Goal: Task Accomplishment & Management: Manage account settings

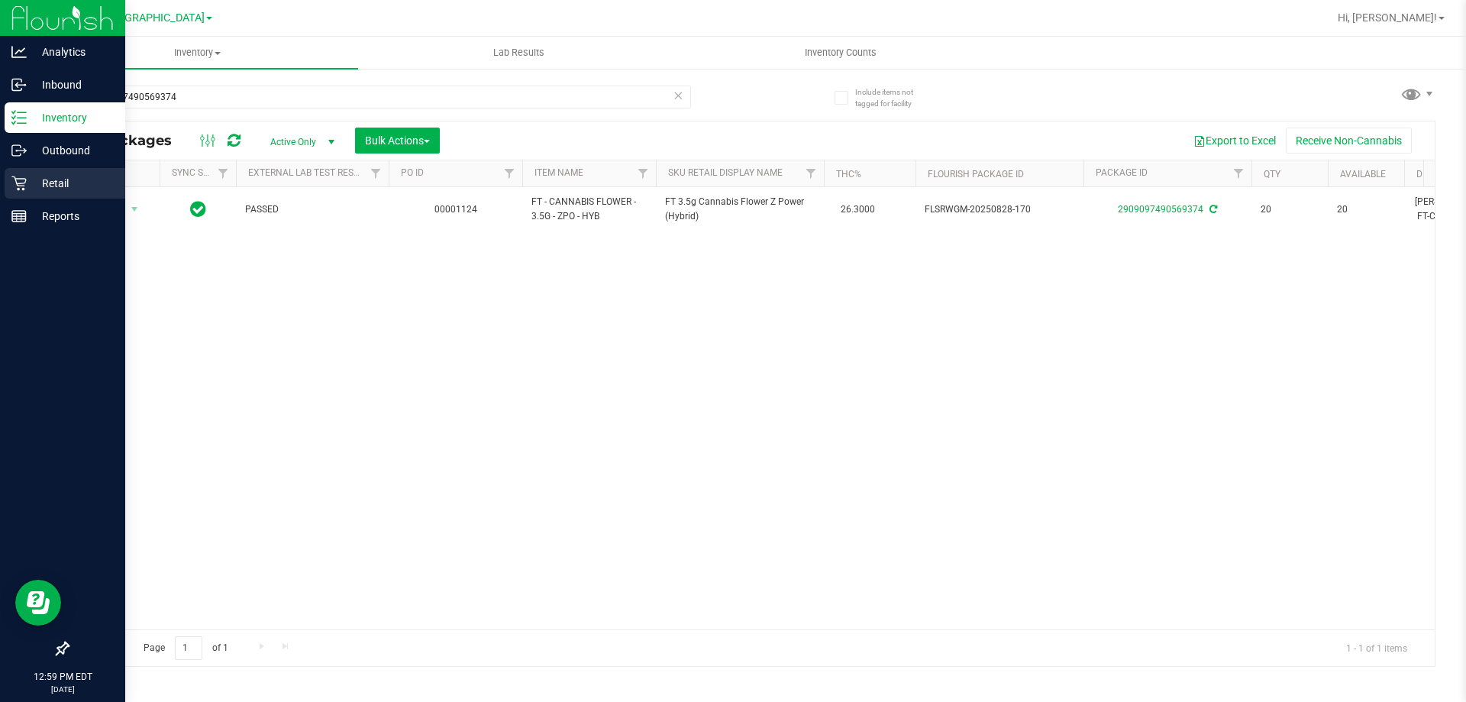
click at [53, 179] on p "Retail" at bounding box center [73, 183] width 92 height 18
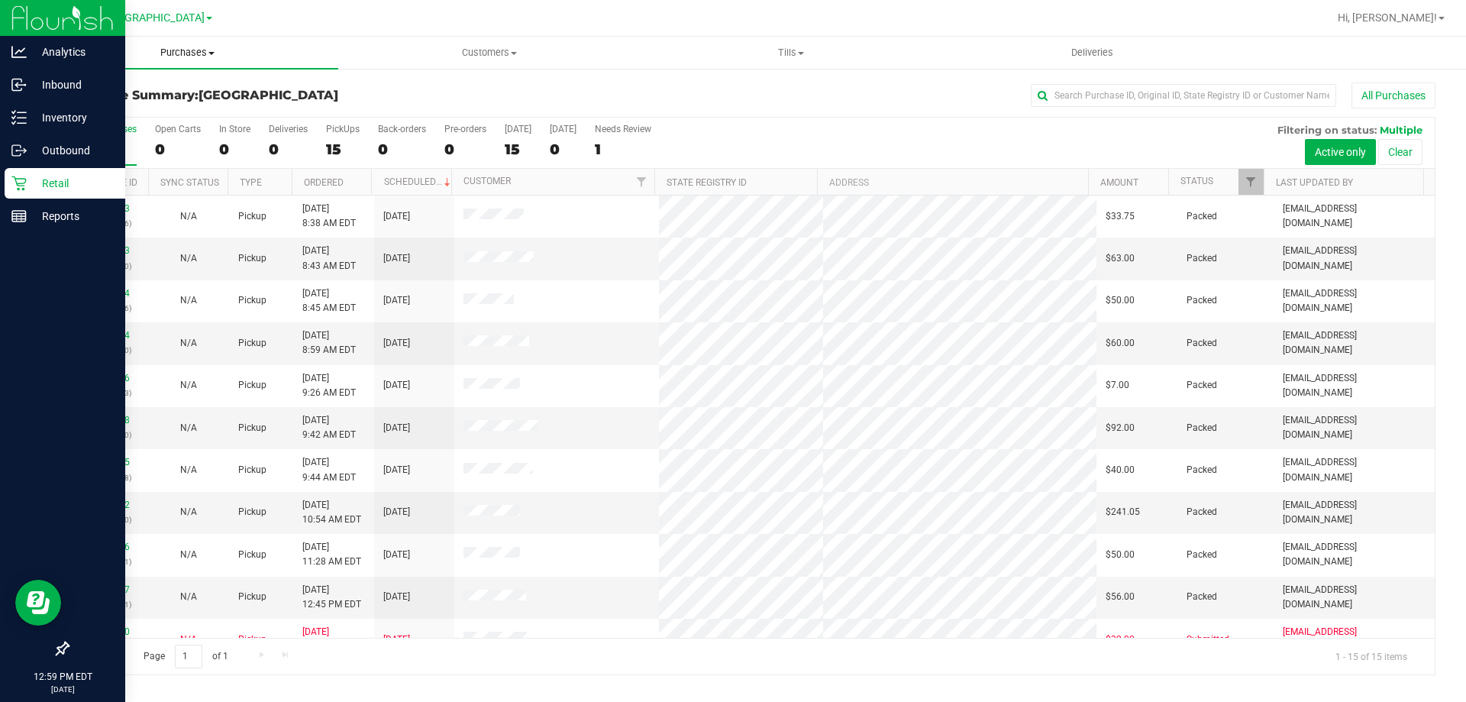
click at [201, 53] on span "Purchases" at bounding box center [188, 53] width 302 height 14
click at [66, 105] on span "Fulfillment" at bounding box center [84, 110] width 95 height 13
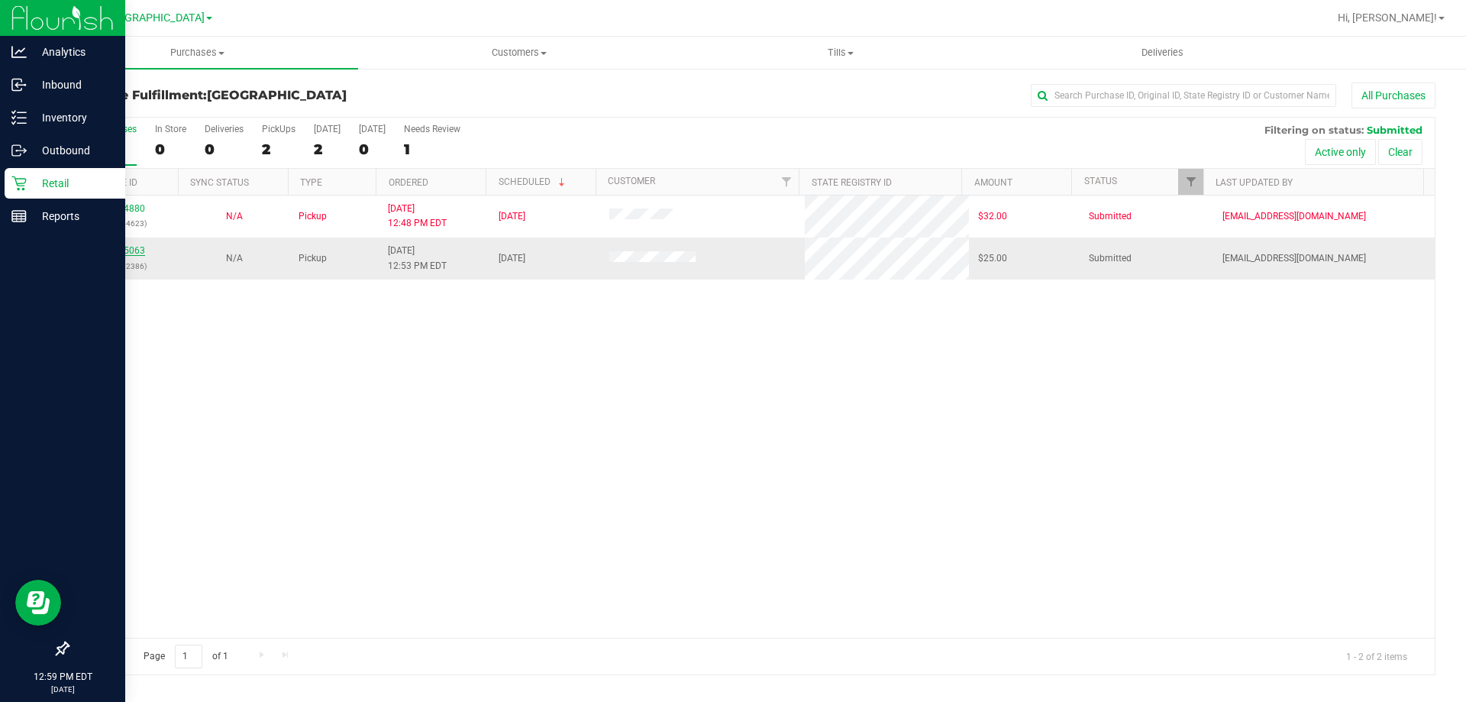
click at [134, 254] on link "12015063" at bounding box center [123, 250] width 43 height 11
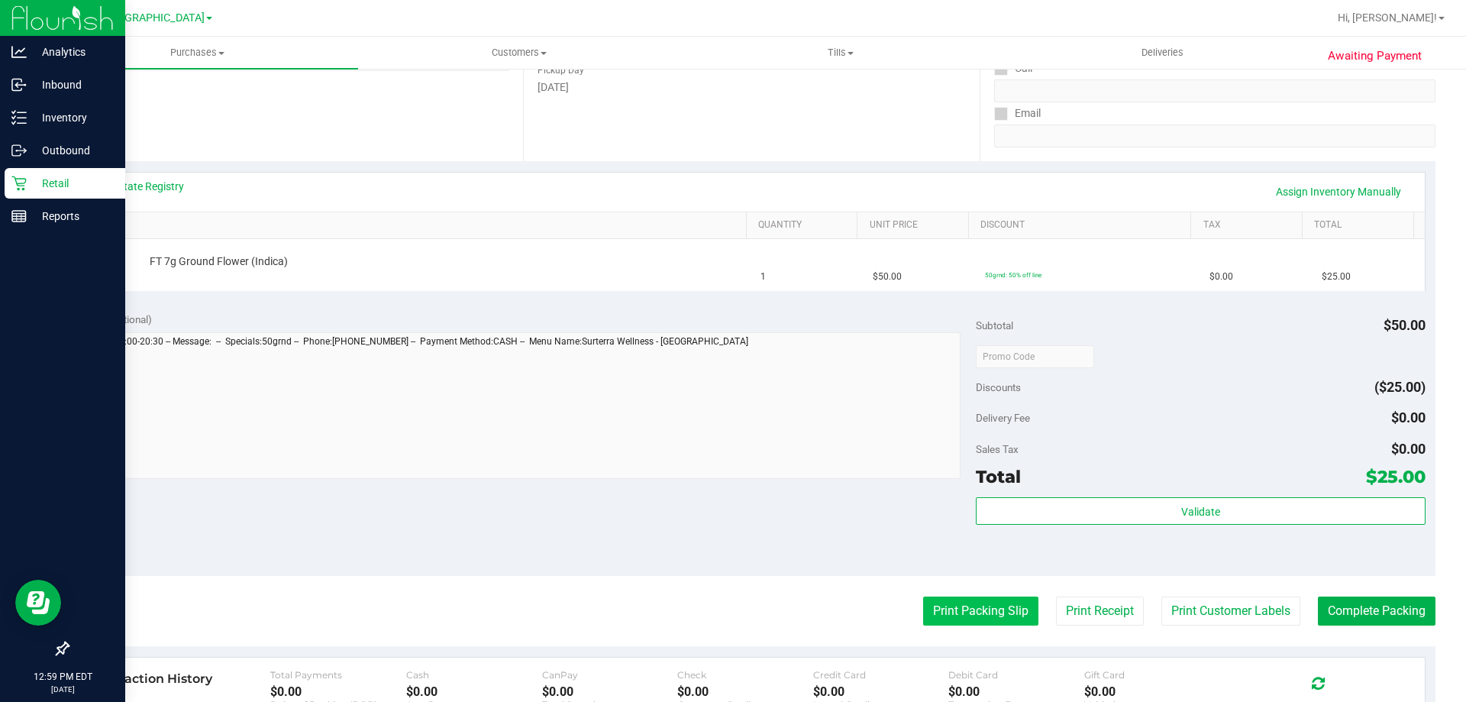
scroll to position [305, 0]
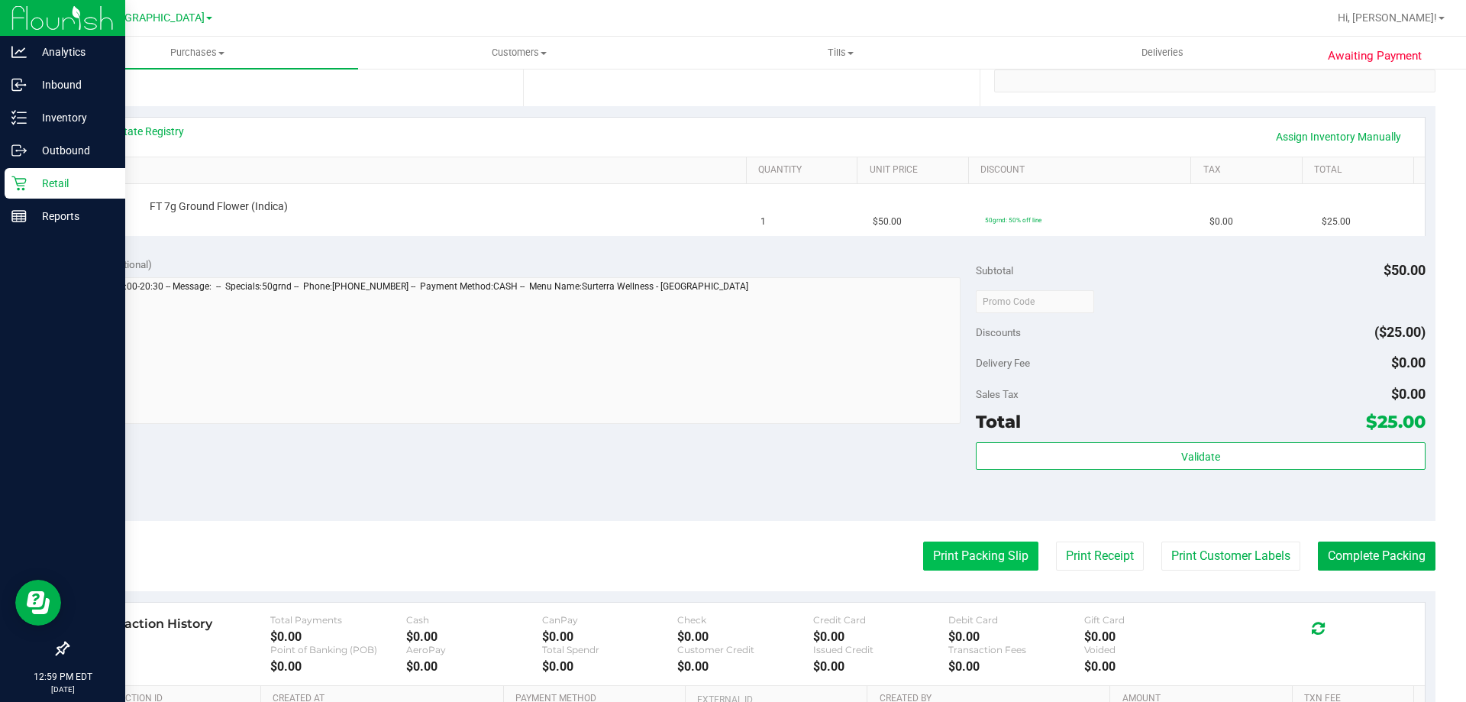
click at [976, 562] on button "Print Packing Slip" at bounding box center [980, 555] width 115 height 29
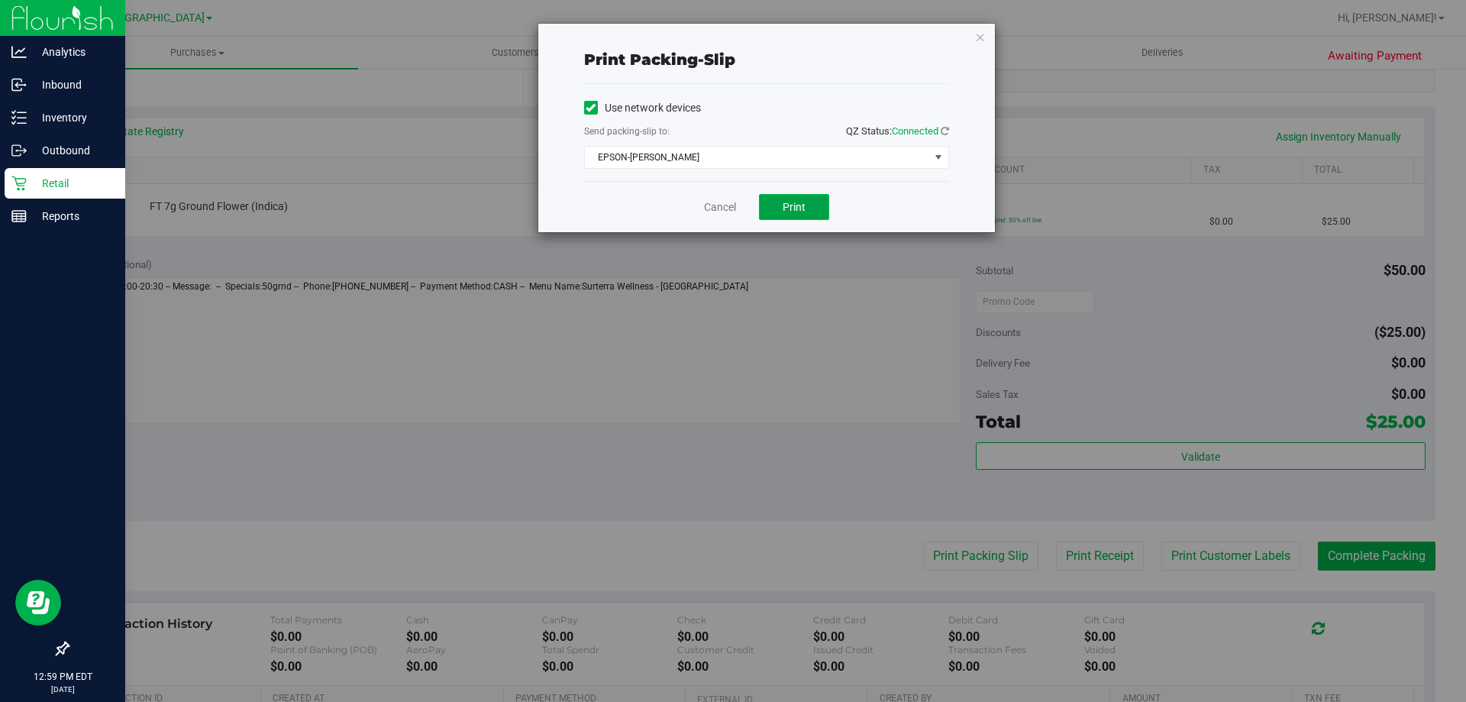
click at [802, 205] on span "Print" at bounding box center [794, 207] width 23 height 12
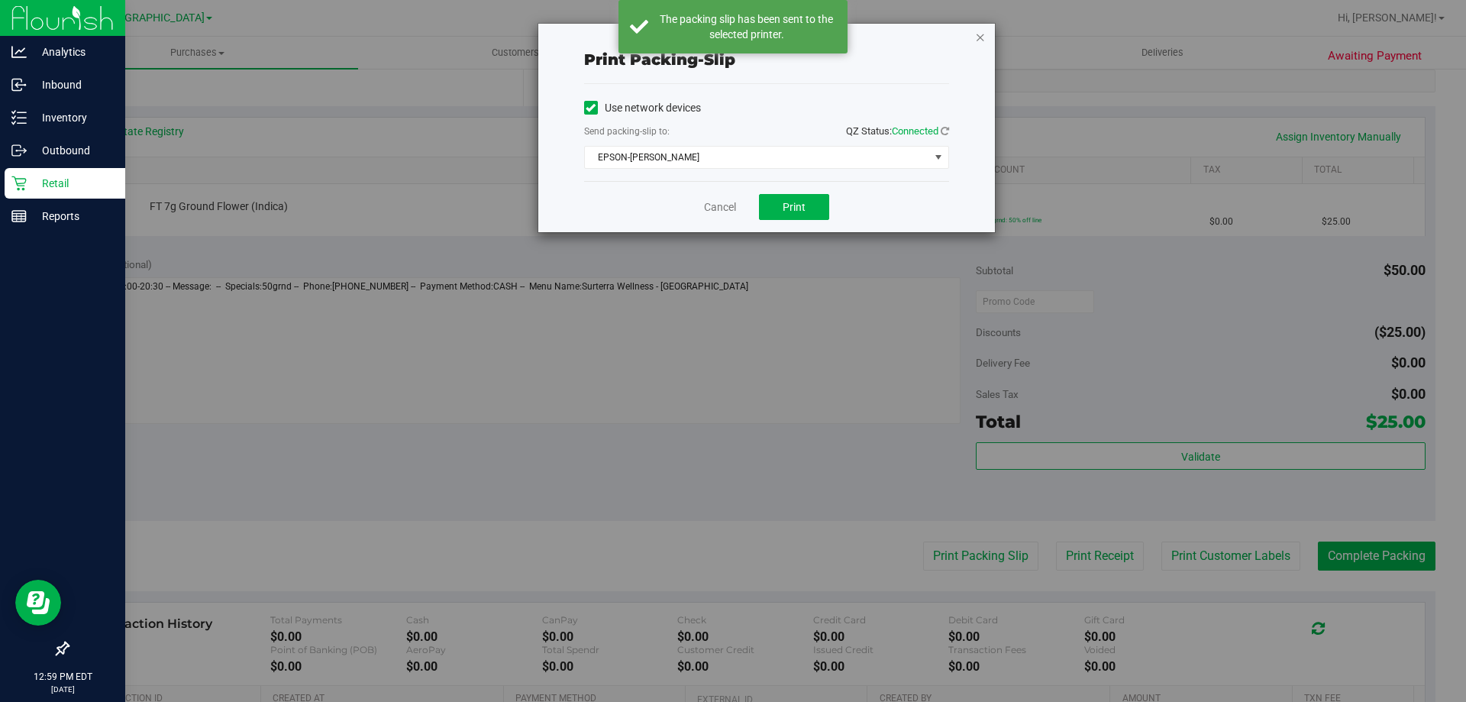
click at [982, 40] on icon "button" at bounding box center [980, 36] width 11 height 18
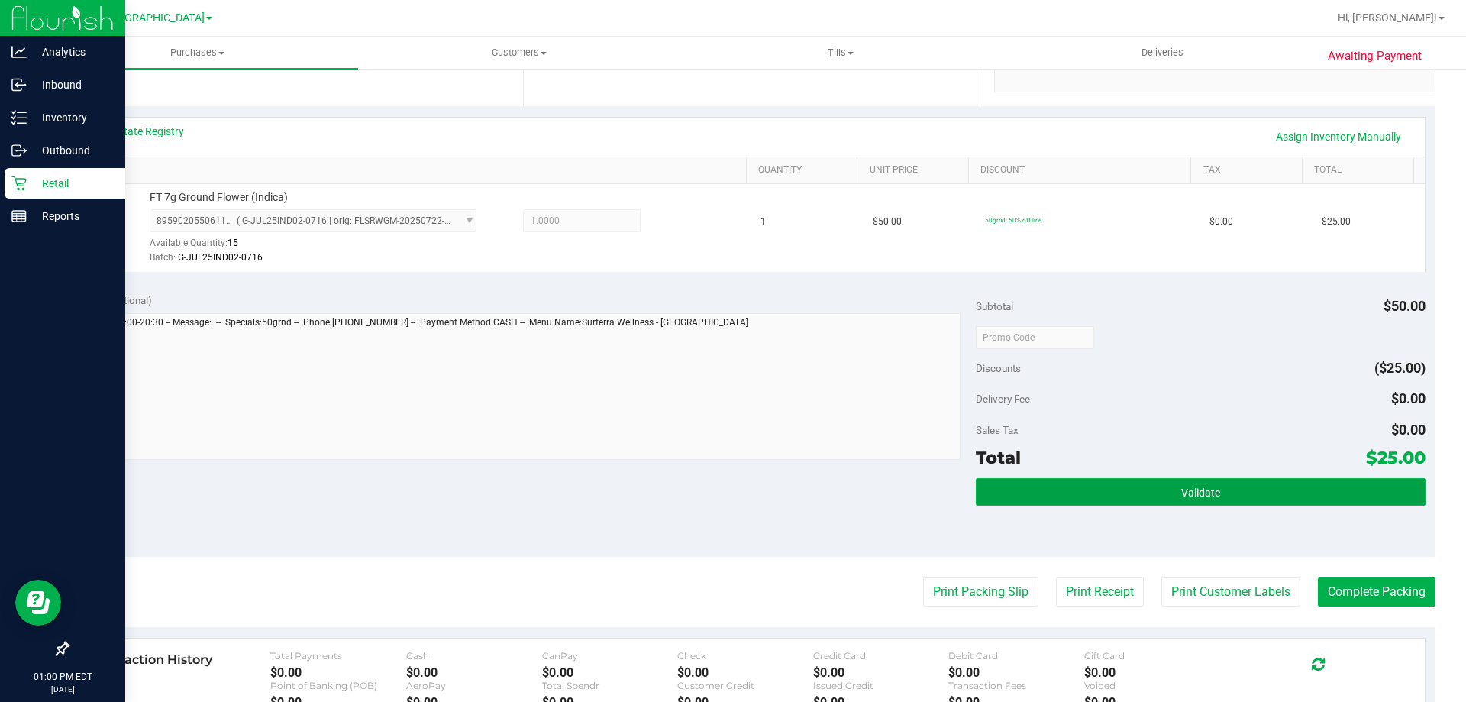
click at [1187, 496] on span "Validate" at bounding box center [1200, 492] width 39 height 12
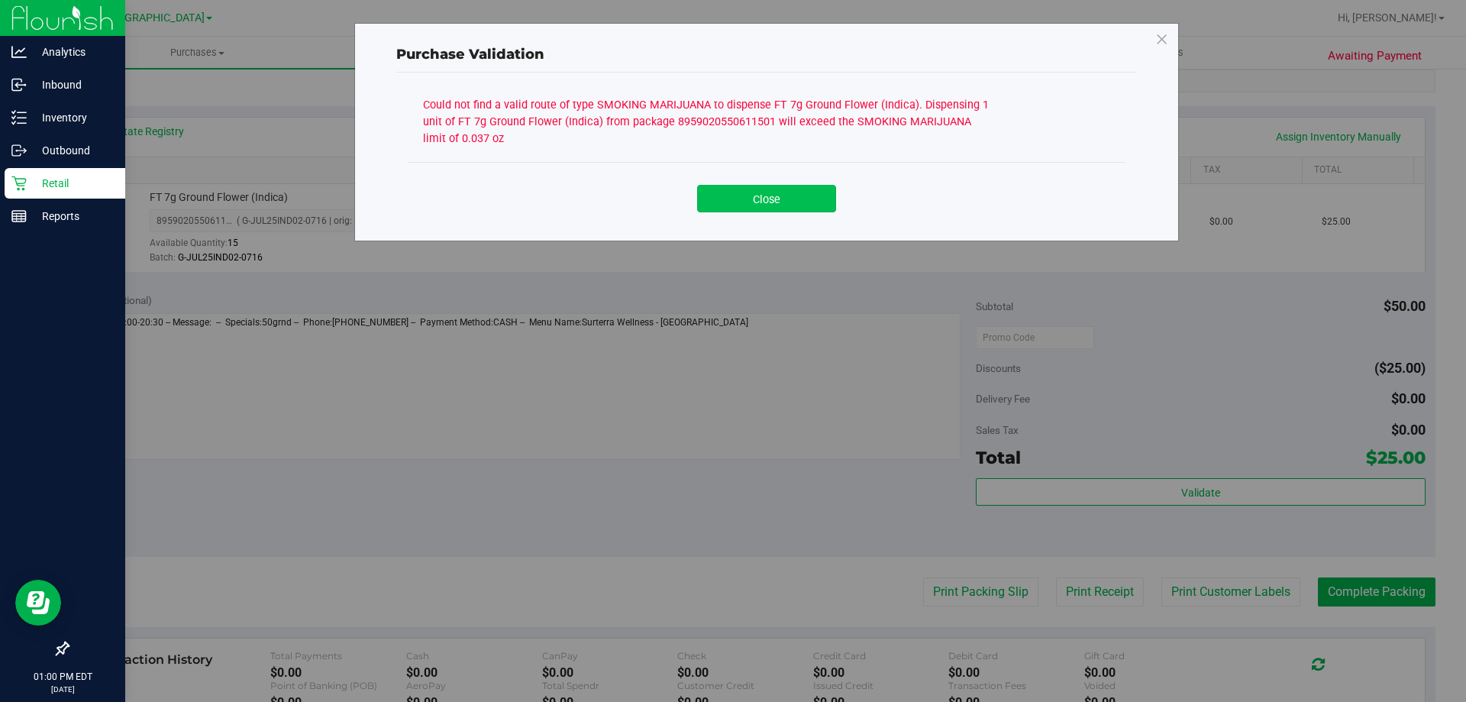
click at [775, 189] on button "Close" at bounding box center [766, 198] width 139 height 27
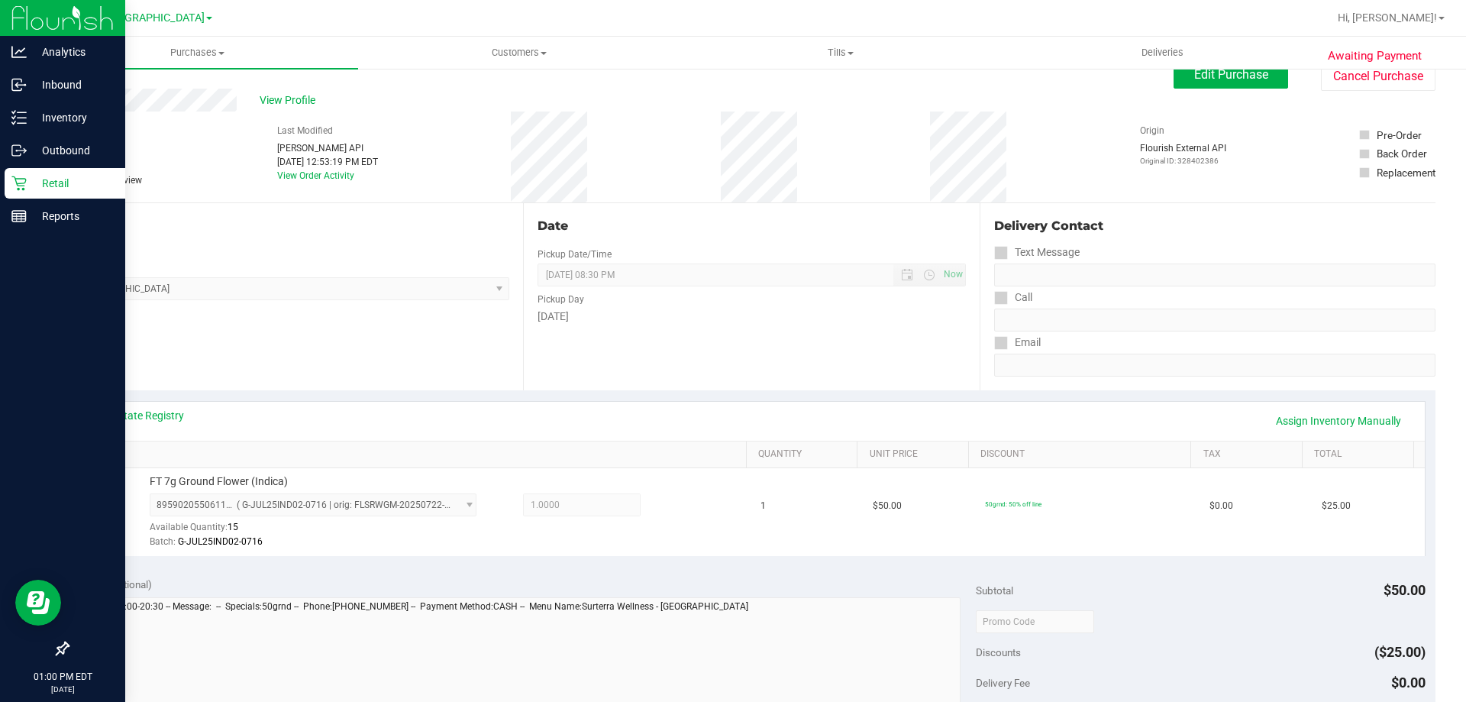
scroll to position [0, 0]
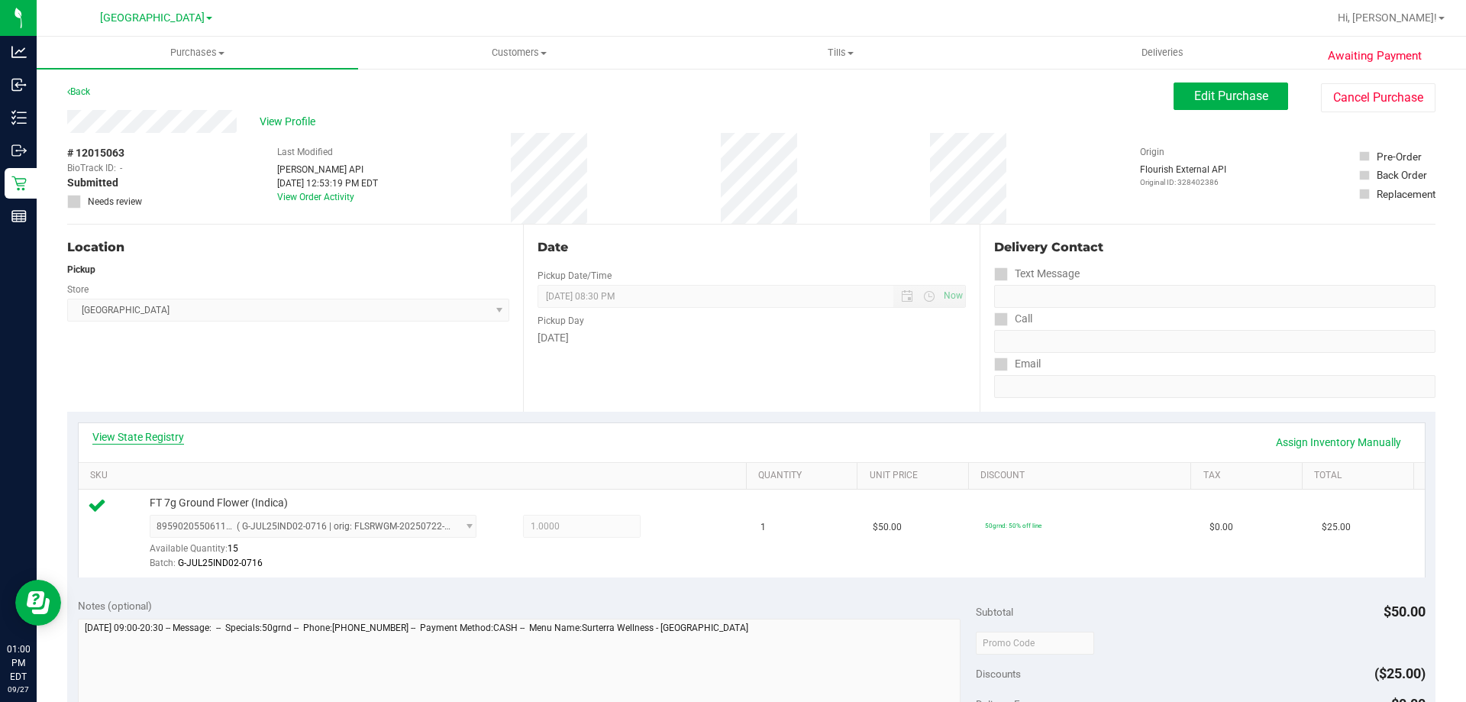
click at [165, 433] on link "View State Registry" at bounding box center [138, 436] width 92 height 15
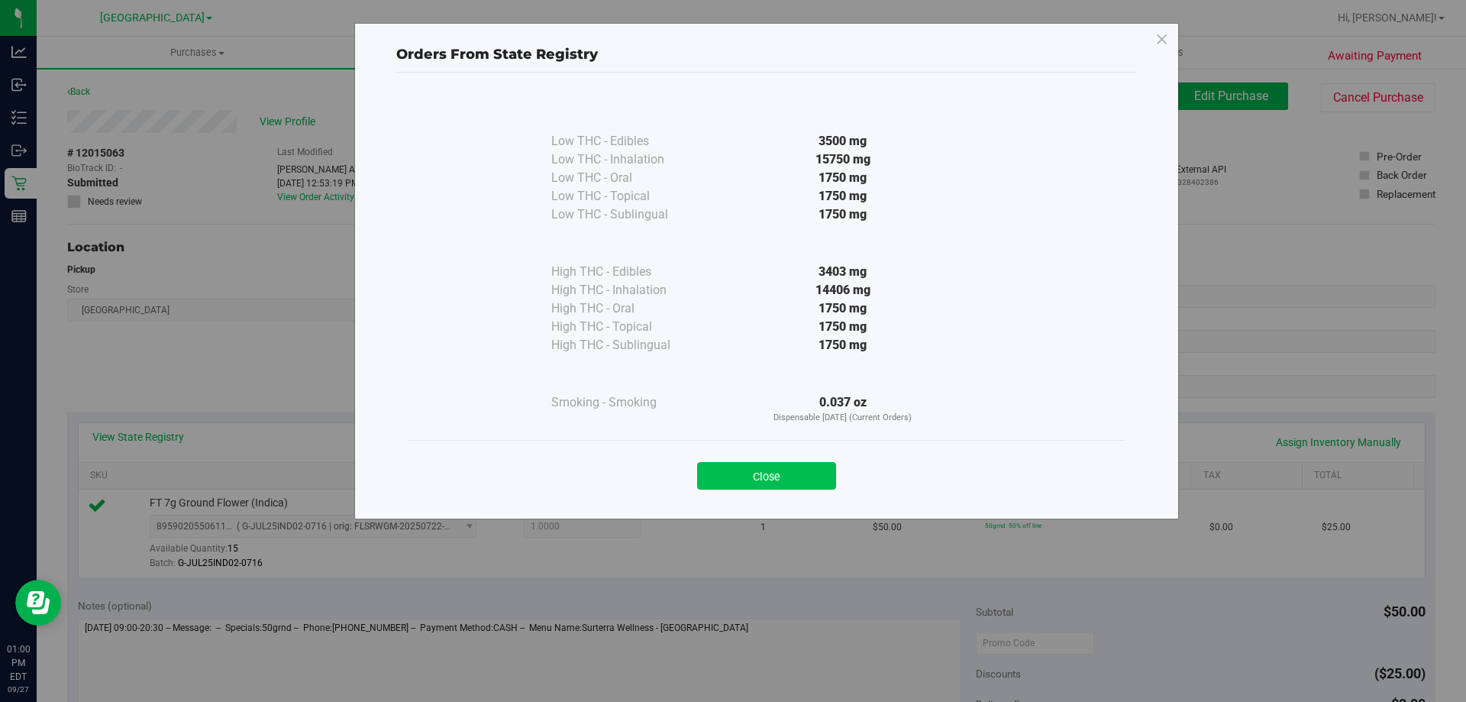
click at [786, 481] on button "Close" at bounding box center [766, 475] width 139 height 27
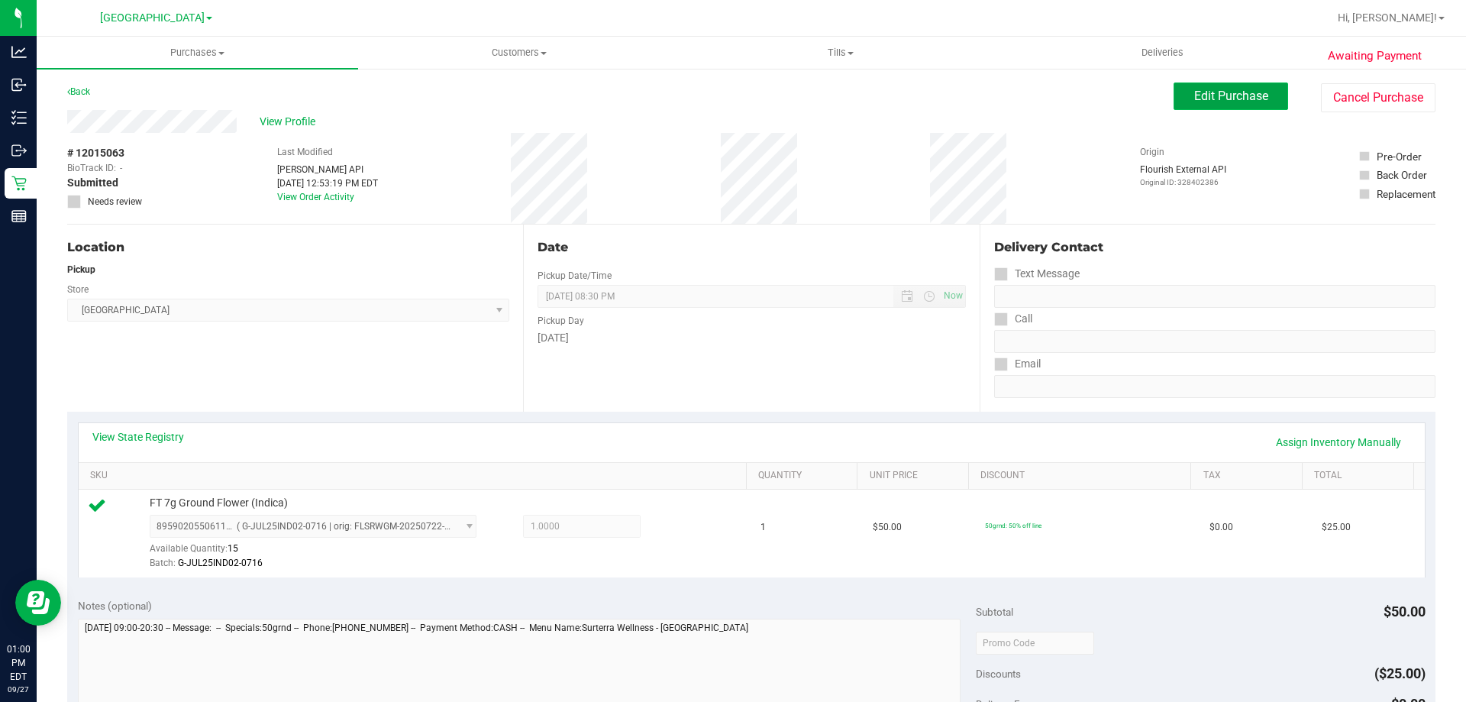
click at [1194, 95] on span "Edit Purchase" at bounding box center [1231, 96] width 74 height 15
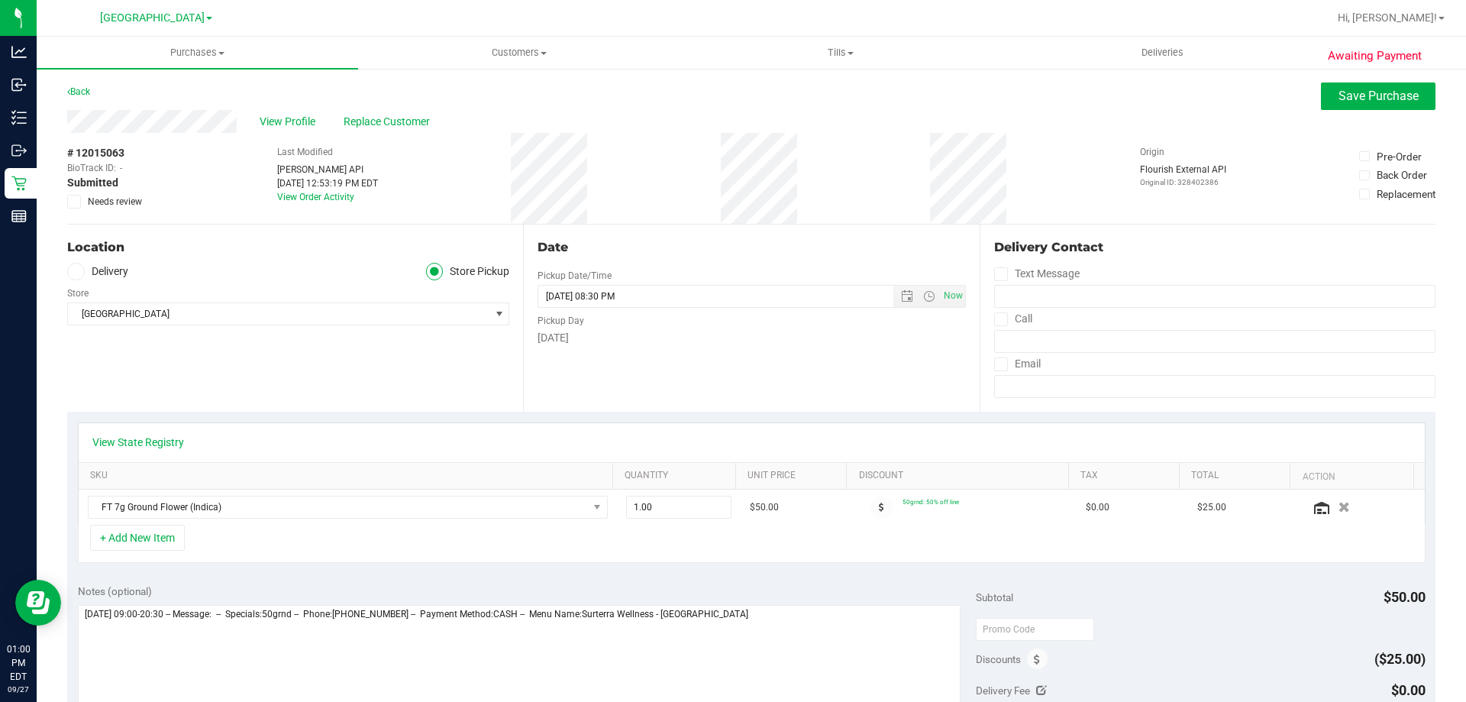
click at [74, 209] on div "# 12015063 BioTrack ID: - Submitted Needs review" at bounding box center [105, 178] width 76 height 91
click at [73, 202] on icon at bounding box center [74, 202] width 10 height 0
click at [0, 0] on input "Needs review" at bounding box center [0, 0] width 0 height 0
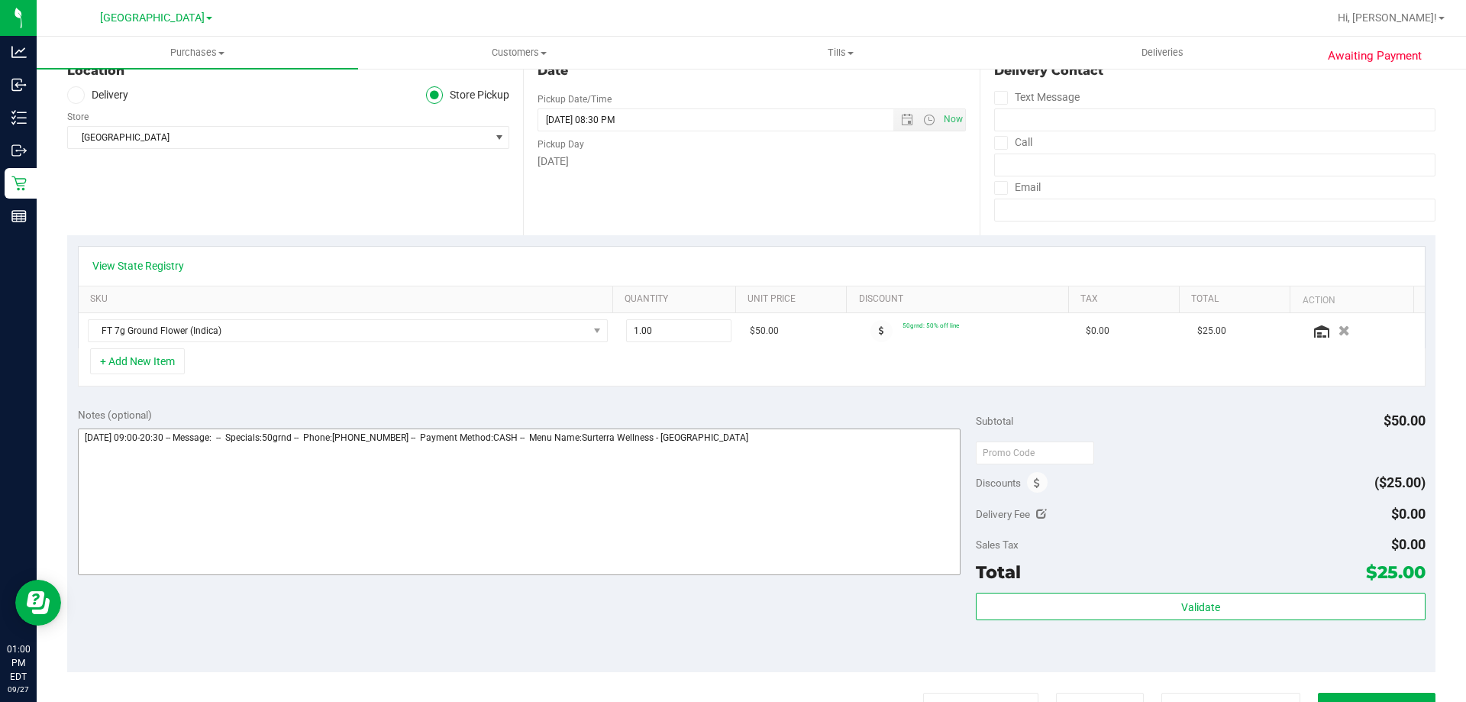
scroll to position [305, 0]
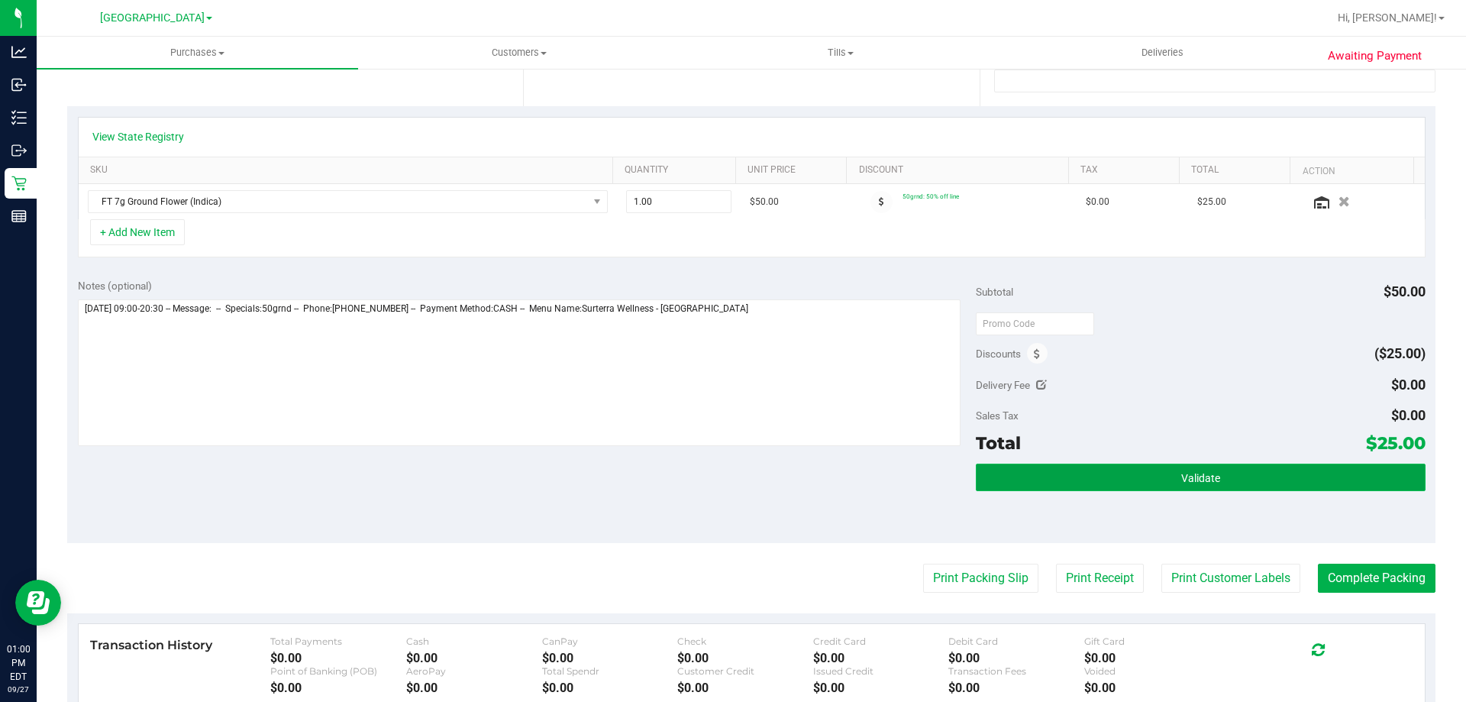
click at [1207, 481] on span "Validate" at bounding box center [1200, 478] width 39 height 12
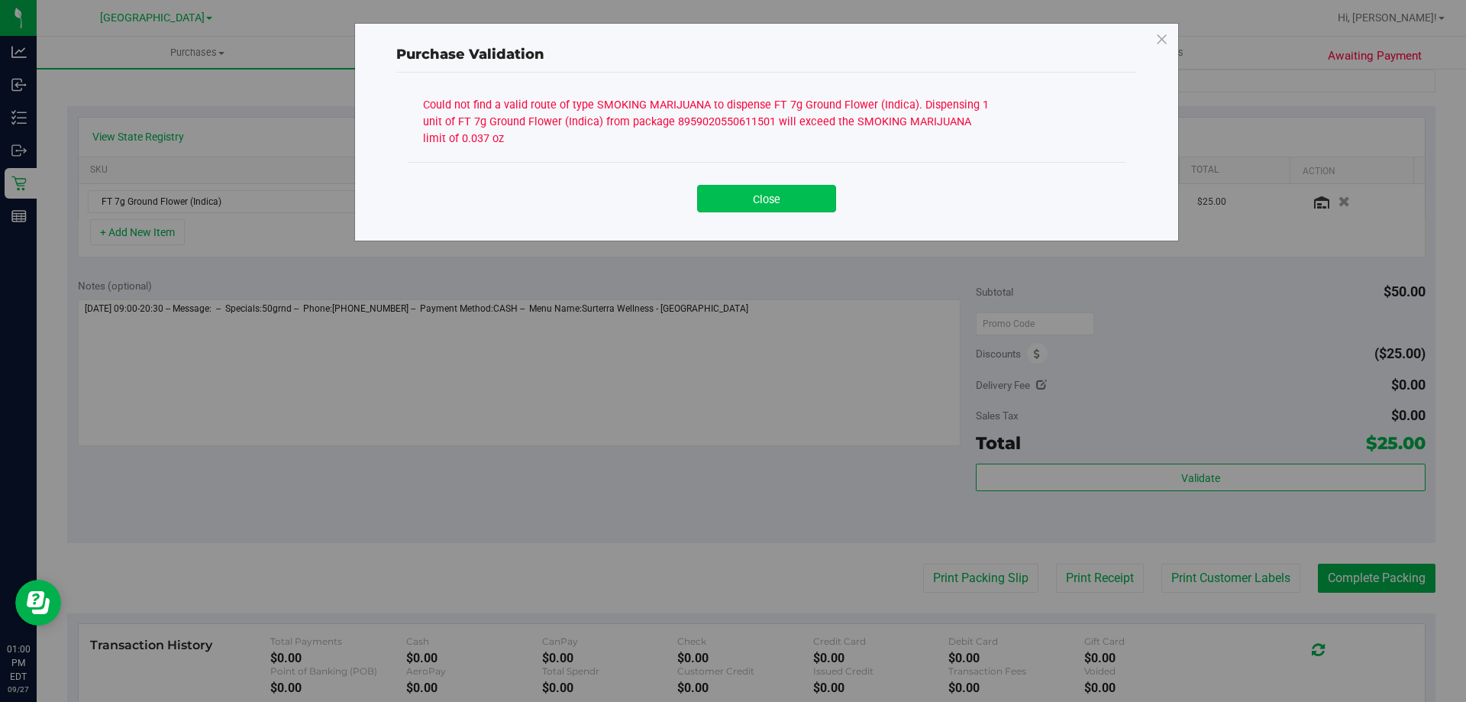
click at [751, 186] on button "Close" at bounding box center [766, 198] width 139 height 27
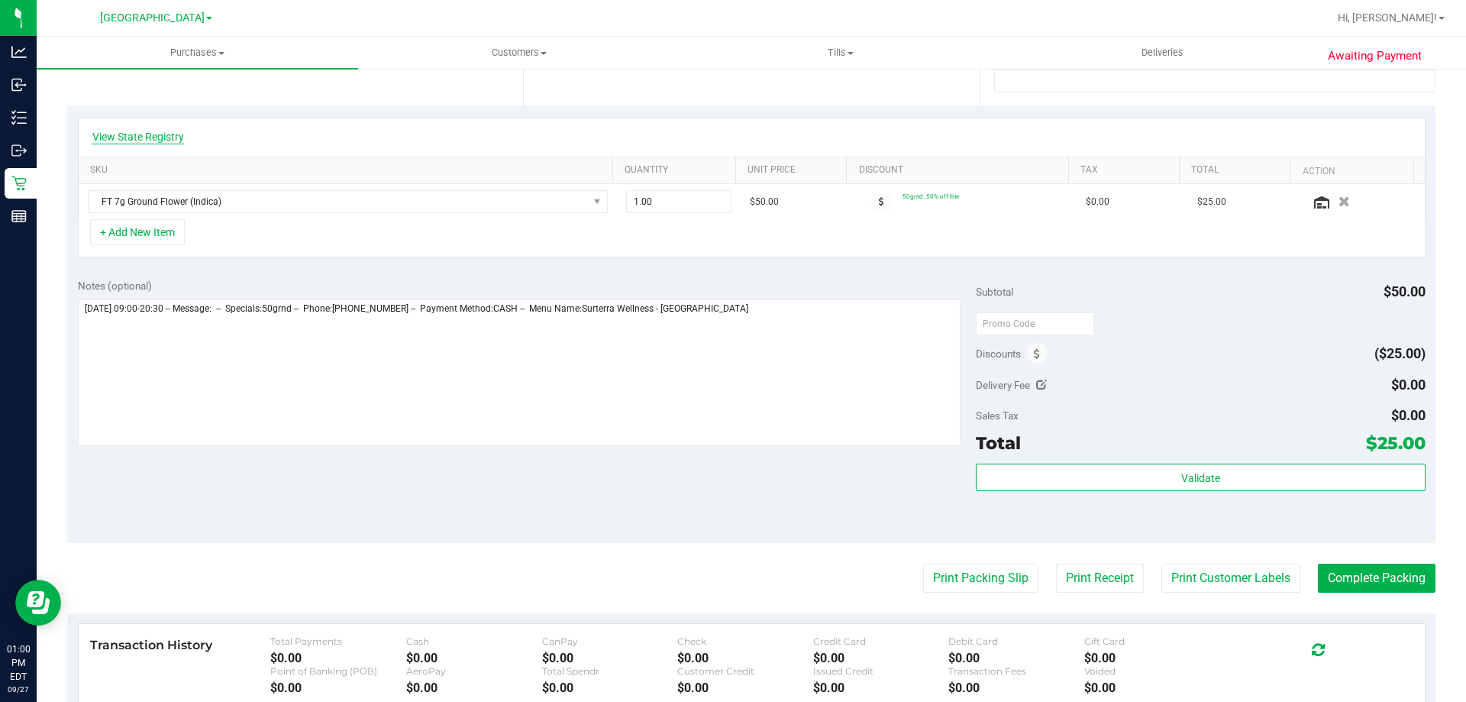
click at [169, 133] on link "View State Registry" at bounding box center [138, 136] width 92 height 15
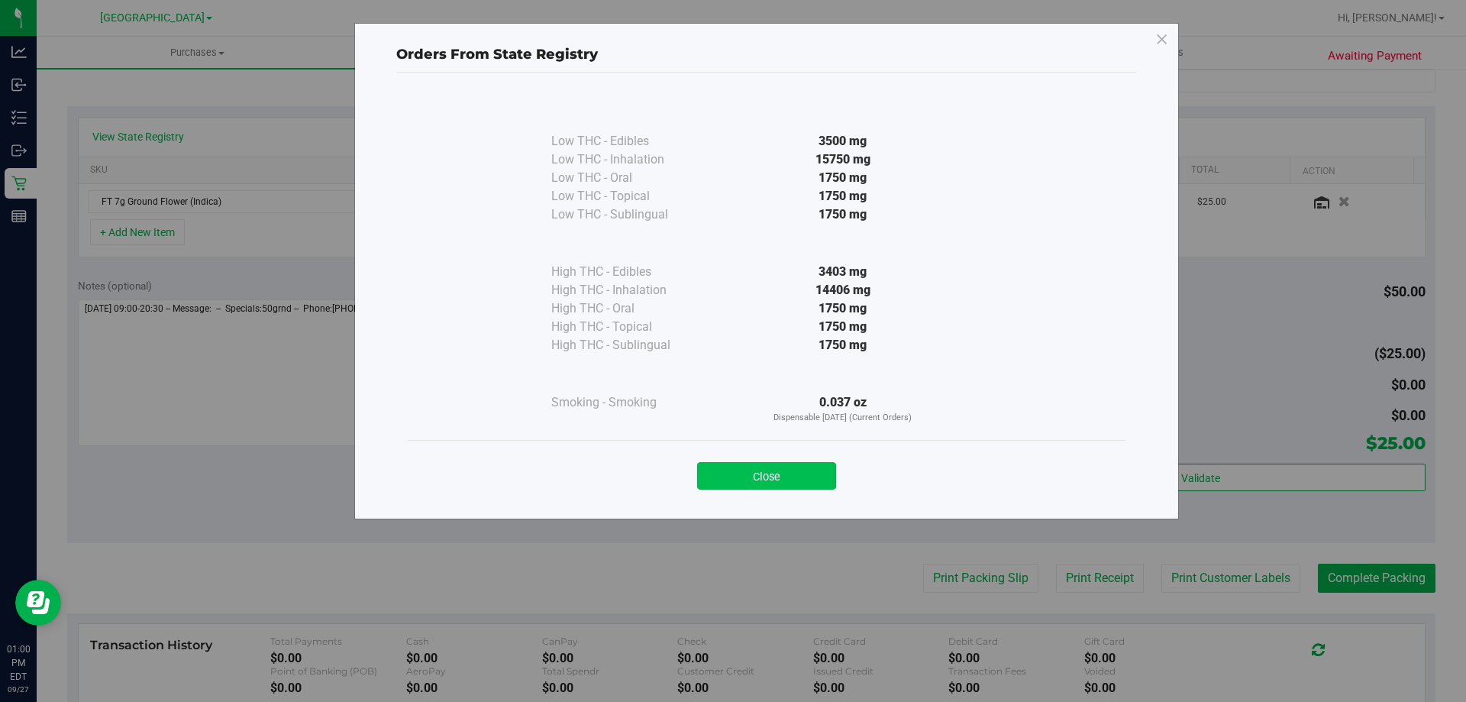
click at [780, 473] on button "Close" at bounding box center [766, 475] width 139 height 27
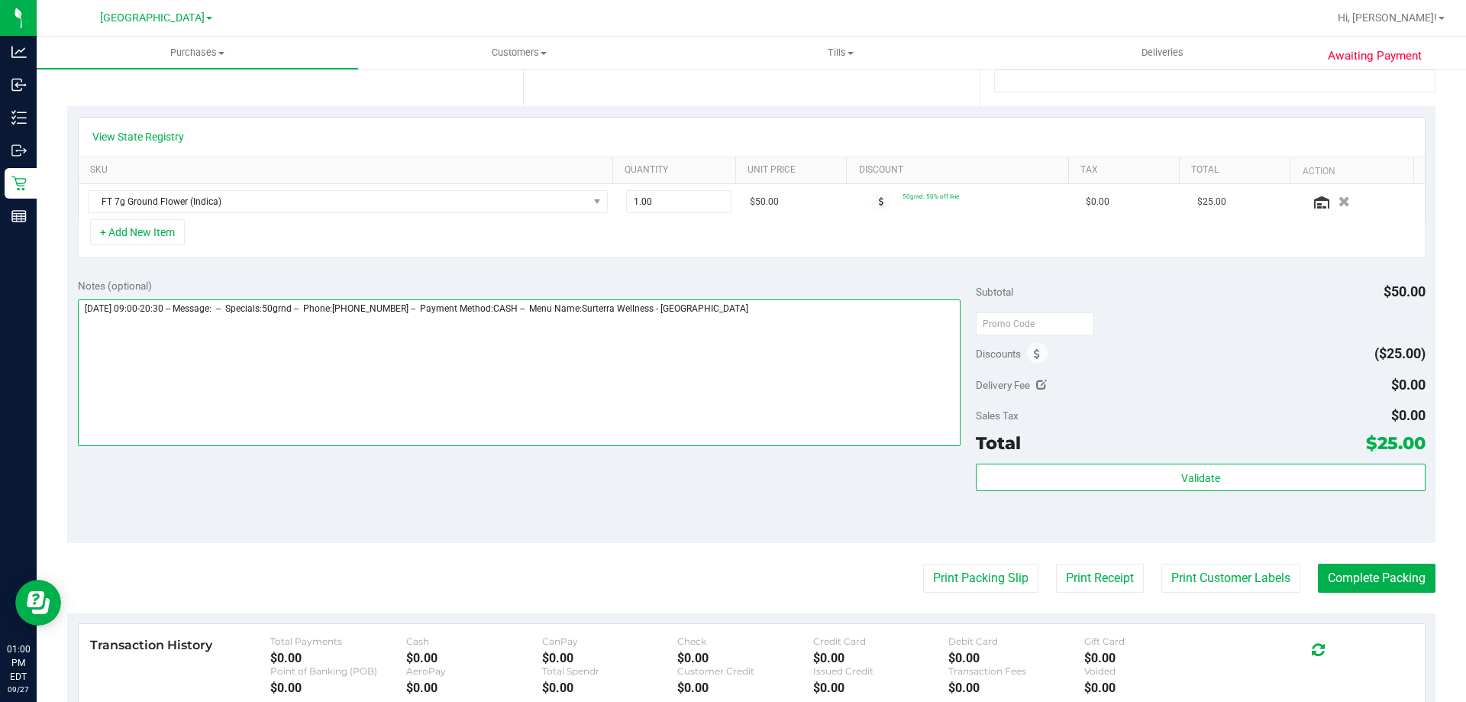
click at [743, 309] on textarea at bounding box center [520, 372] width 884 height 147
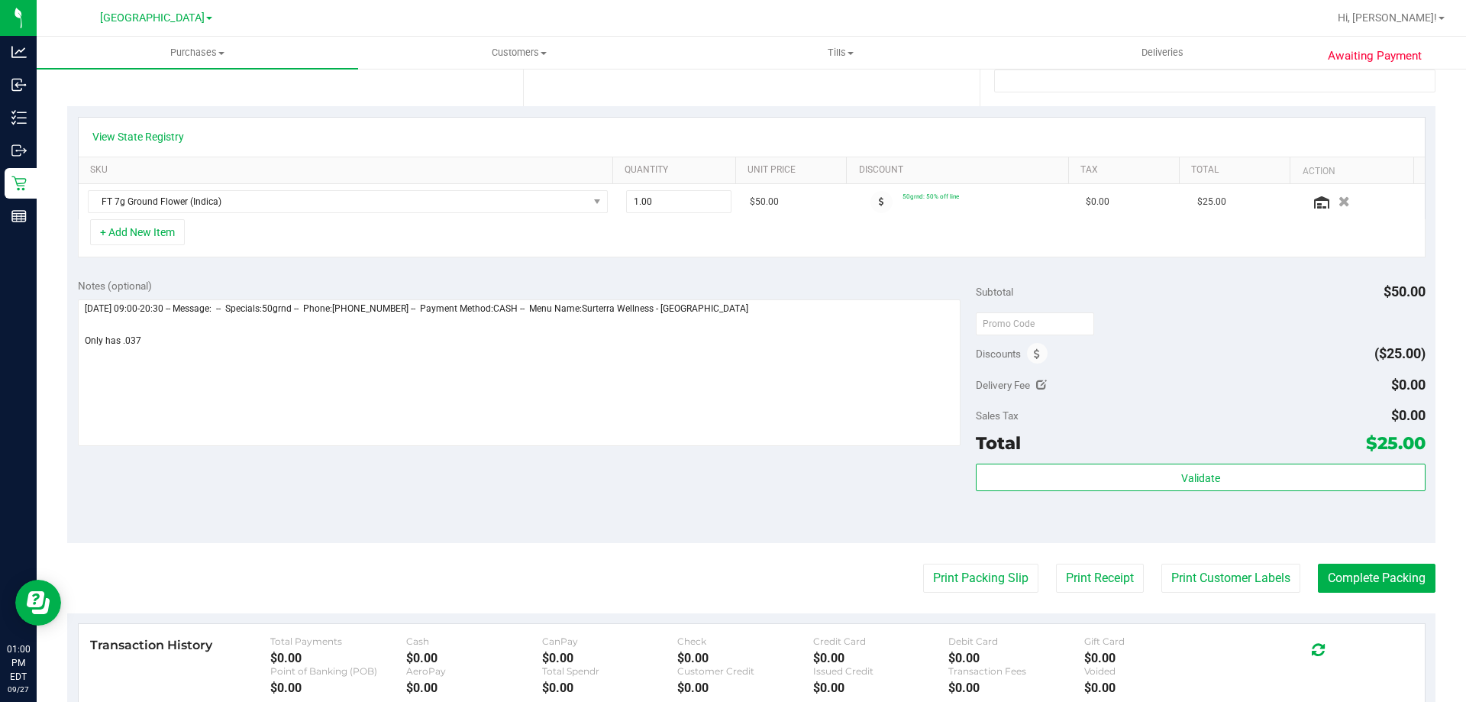
click at [147, 144] on div "View State Registry" at bounding box center [752, 137] width 1346 height 39
click at [150, 135] on link "View State Registry" at bounding box center [138, 136] width 92 height 15
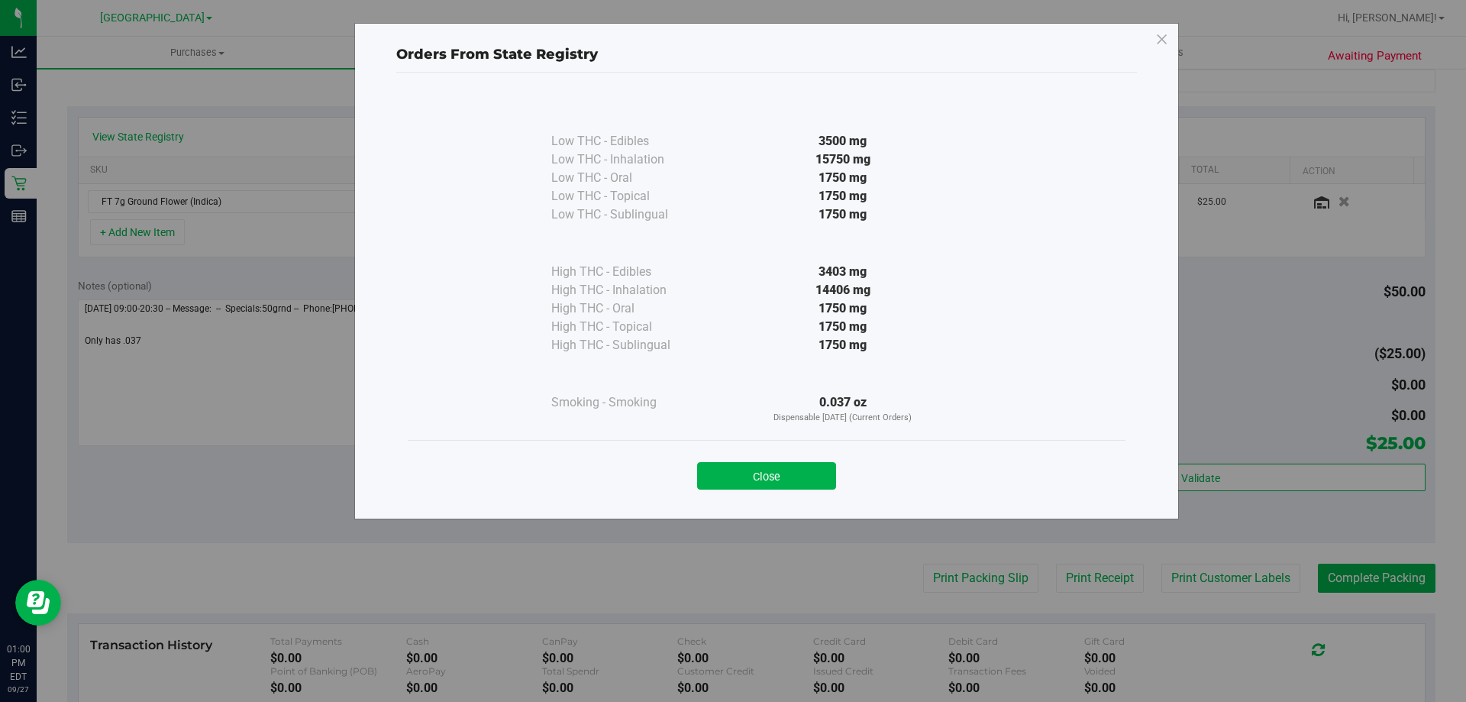
click at [200, 510] on div "Orders From State Registry Low THC - Edibles 3500 mg" at bounding box center [739, 351] width 1478 height 702
click at [147, 348] on div "Orders From State Registry Low THC - Edibles 3500 mg" at bounding box center [739, 351] width 1478 height 702
click at [147, 343] on div "Orders From State Registry Low THC - Edibles 3500 mg" at bounding box center [739, 351] width 1478 height 702
click at [752, 475] on button "Close" at bounding box center [766, 475] width 139 height 27
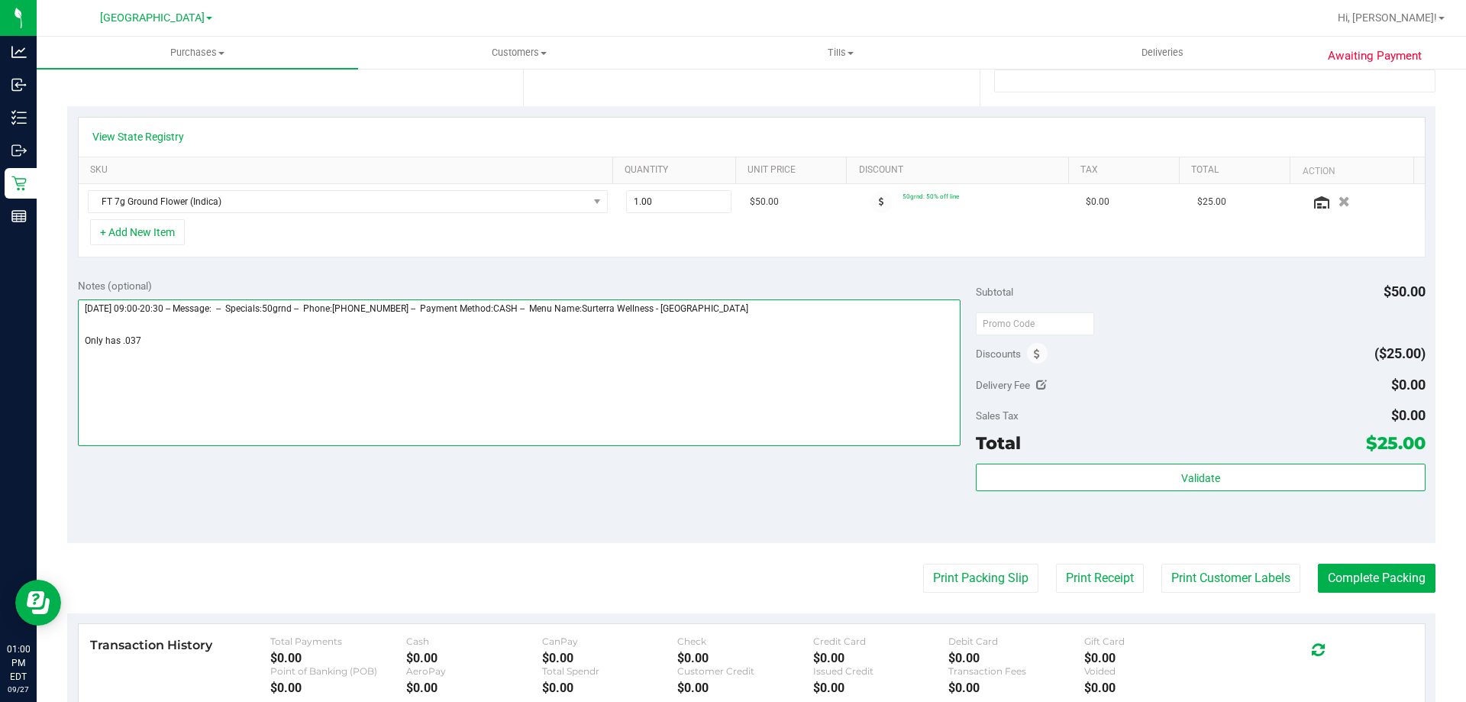
click at [228, 343] on textarea at bounding box center [520, 372] width 884 height 147
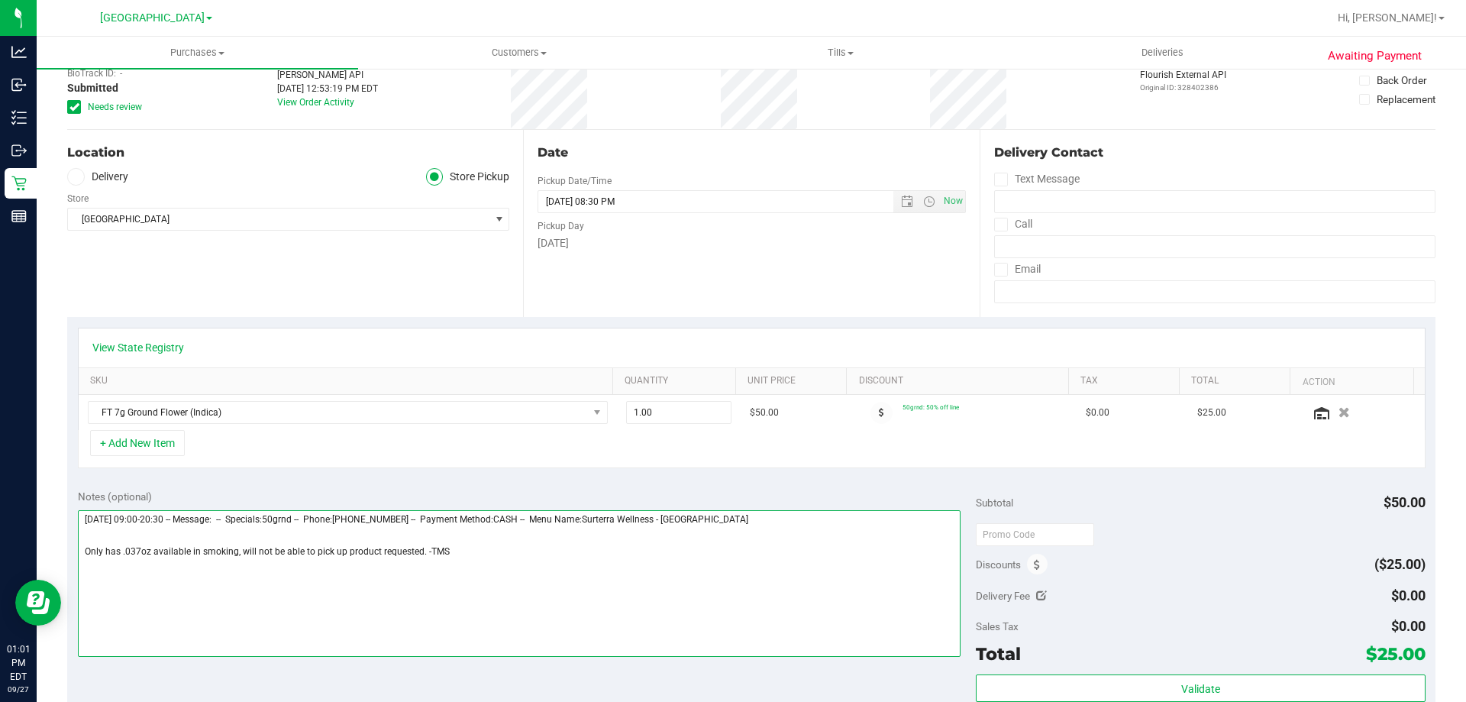
scroll to position [0, 0]
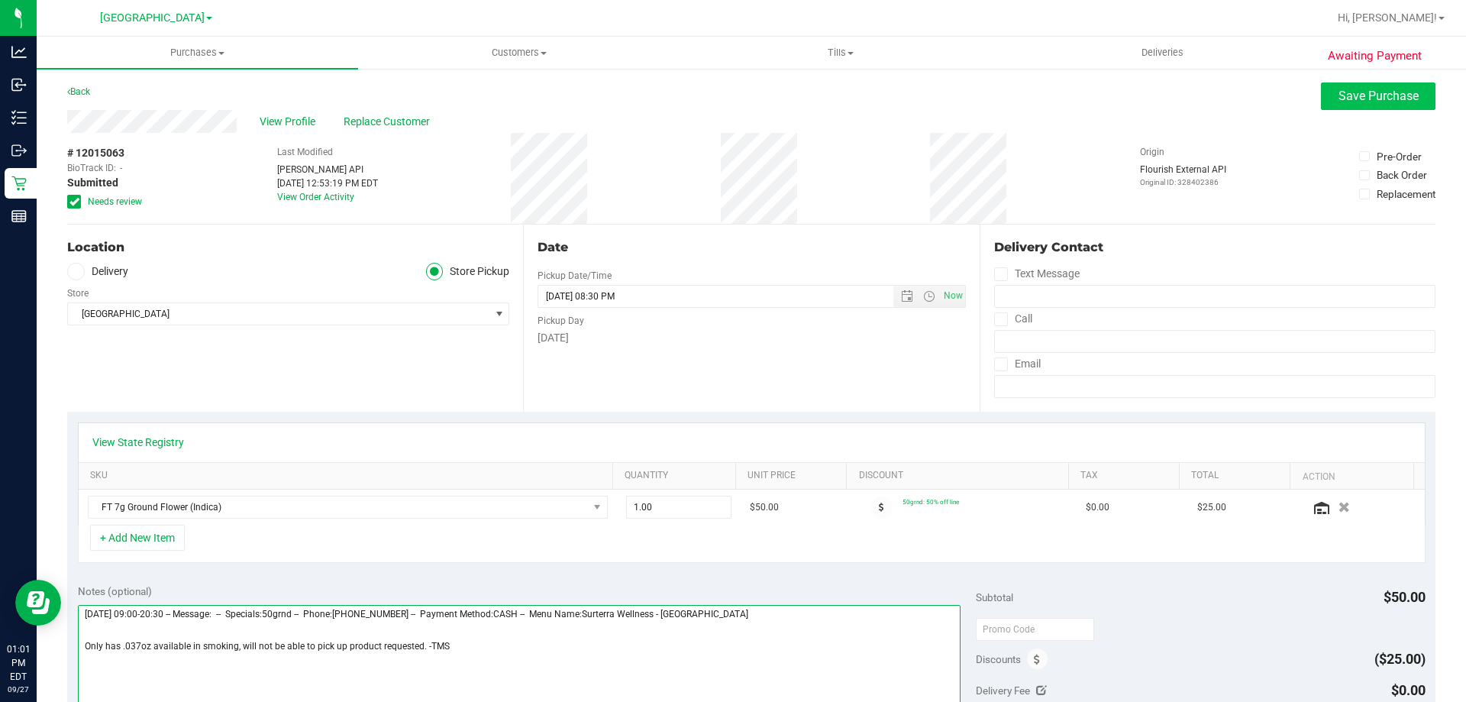
type textarea "Saturday 09/27/2025 09:00-20:30 -- Message: -- Specials:50grnd -- Phone:2393624…"
click at [1376, 88] on button "Save Purchase" at bounding box center [1378, 95] width 115 height 27
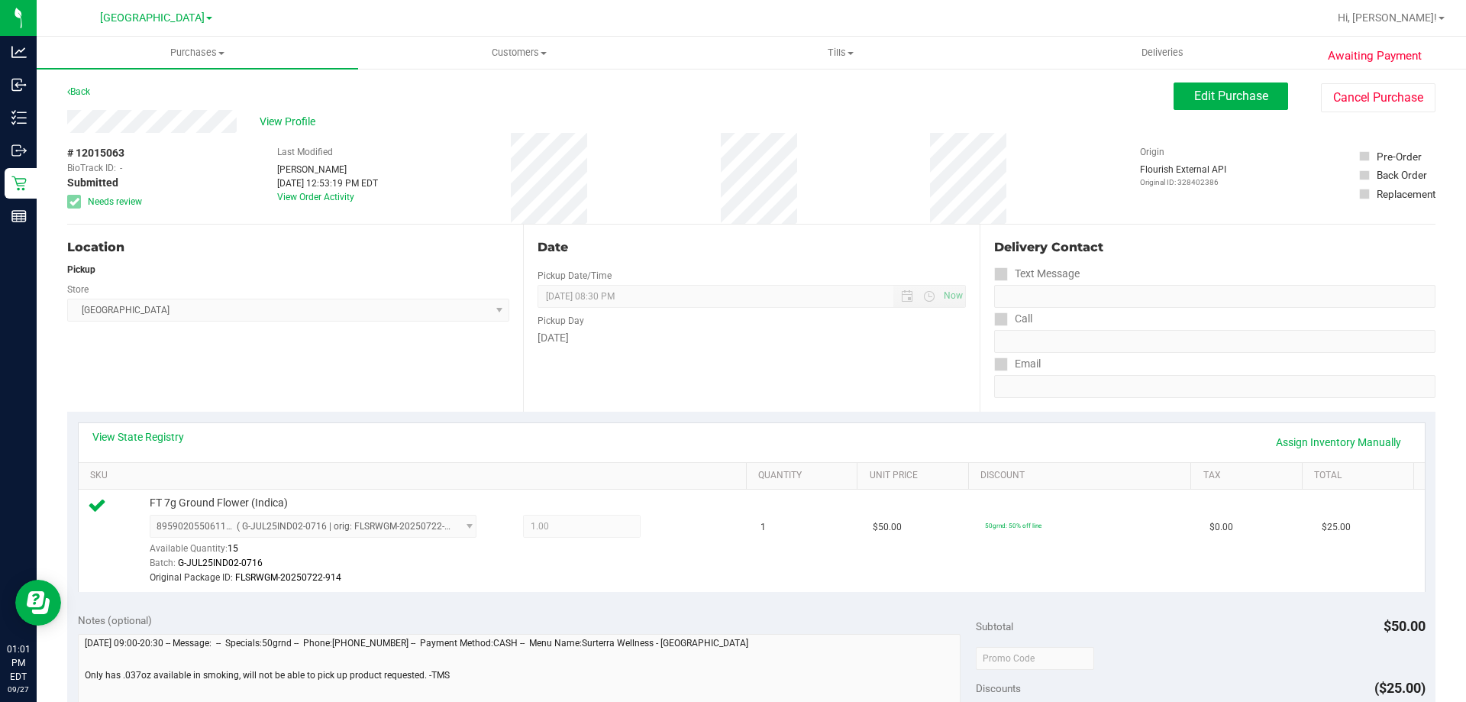
click at [315, 406] on div "Location Pickup Store Palm Bay WC Select Store Bonita Springs WC Boynton Beach …" at bounding box center [295, 318] width 456 height 187
click at [290, 120] on span "View Profile" at bounding box center [290, 122] width 61 height 16
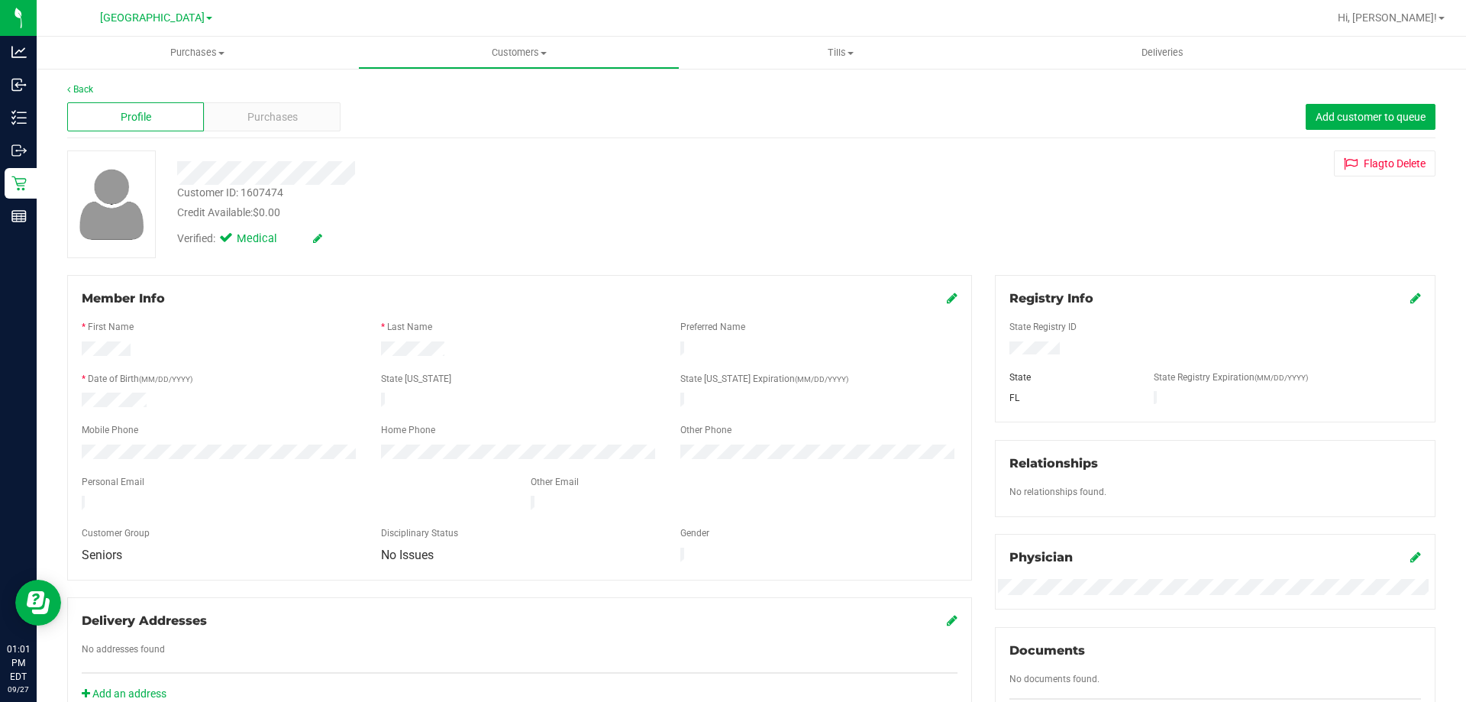
click at [260, 193] on div "Customer ID: 1607474" at bounding box center [230, 193] width 106 height 16
copy div "1607474"
click at [471, 475] on div "Personal Email" at bounding box center [294, 484] width 449 height 18
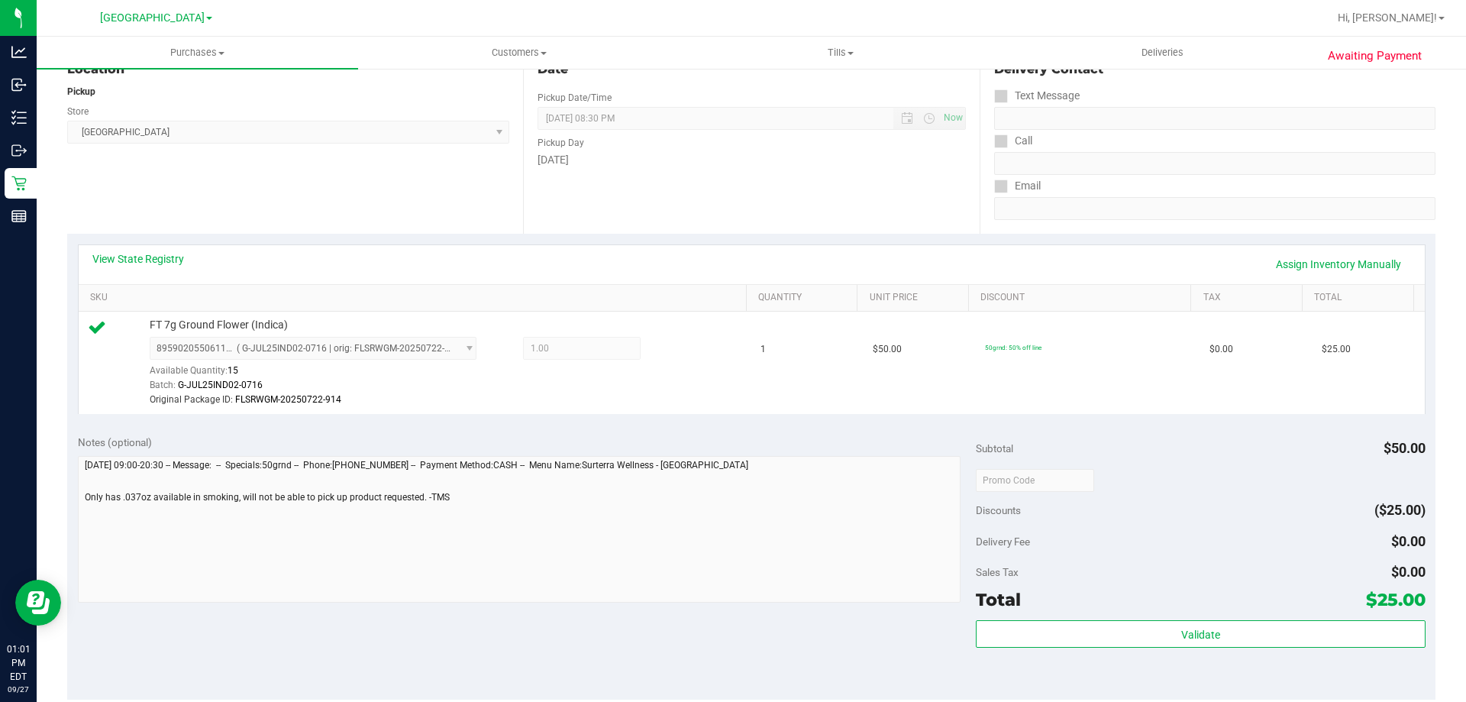
scroll to position [153, 0]
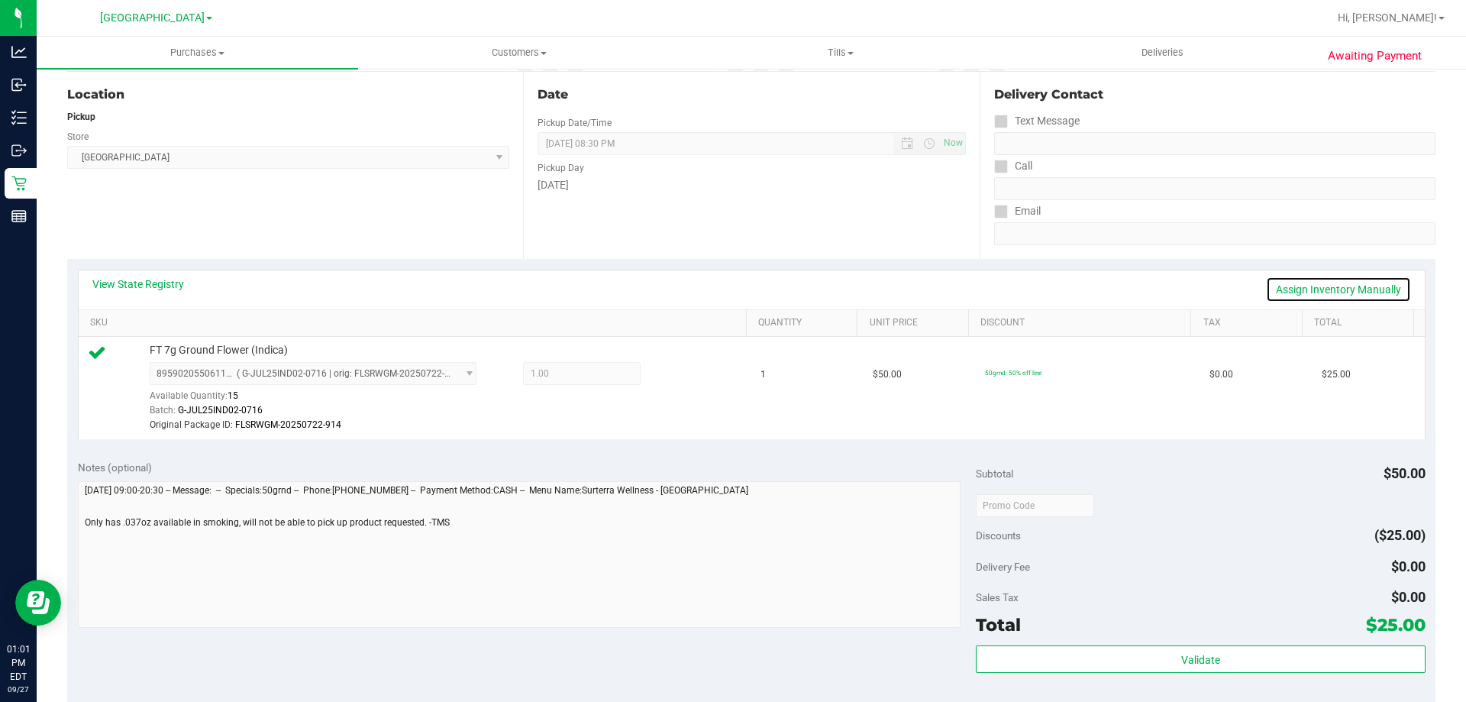
click at [1303, 293] on link "Assign Inventory Manually" at bounding box center [1338, 289] width 145 height 26
click at [669, 378] on icon at bounding box center [677, 376] width 16 height 18
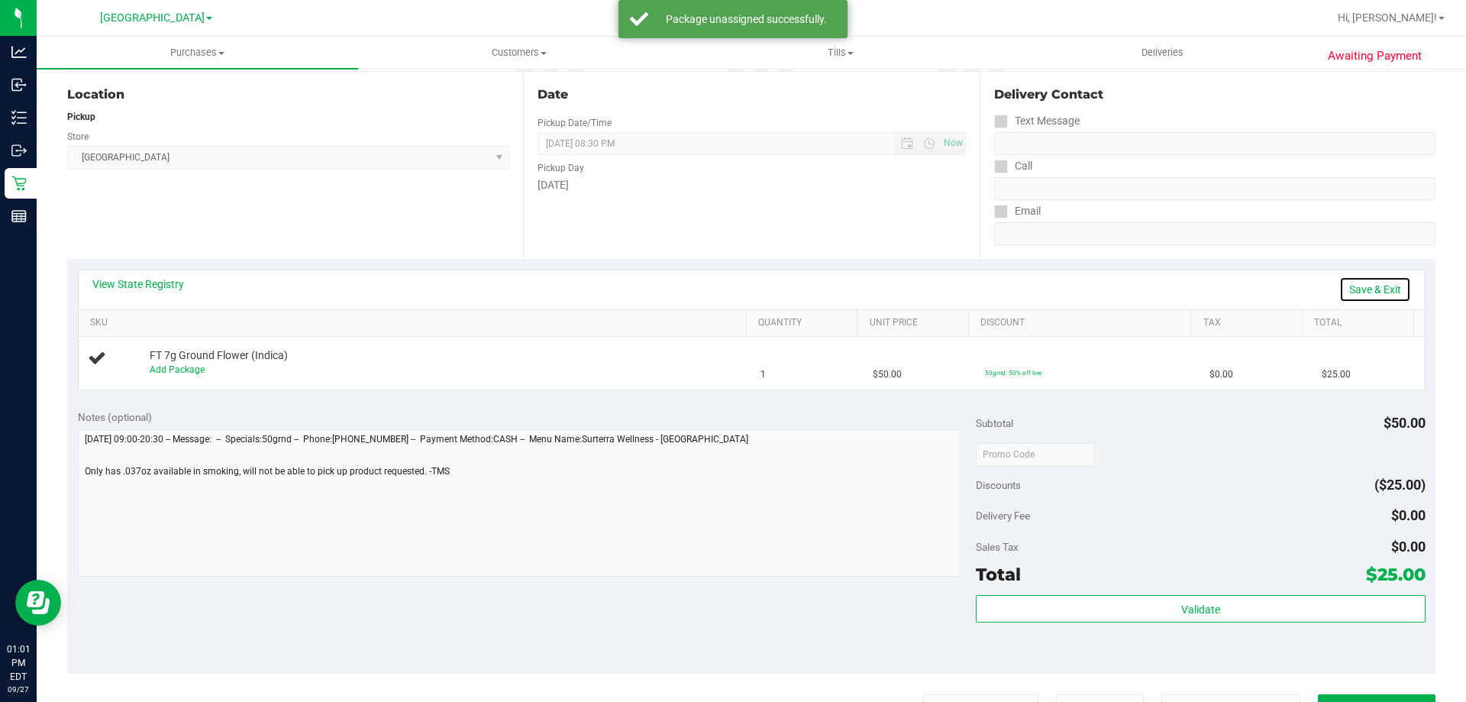
click at [1388, 291] on link "Save & Exit" at bounding box center [1375, 289] width 72 height 26
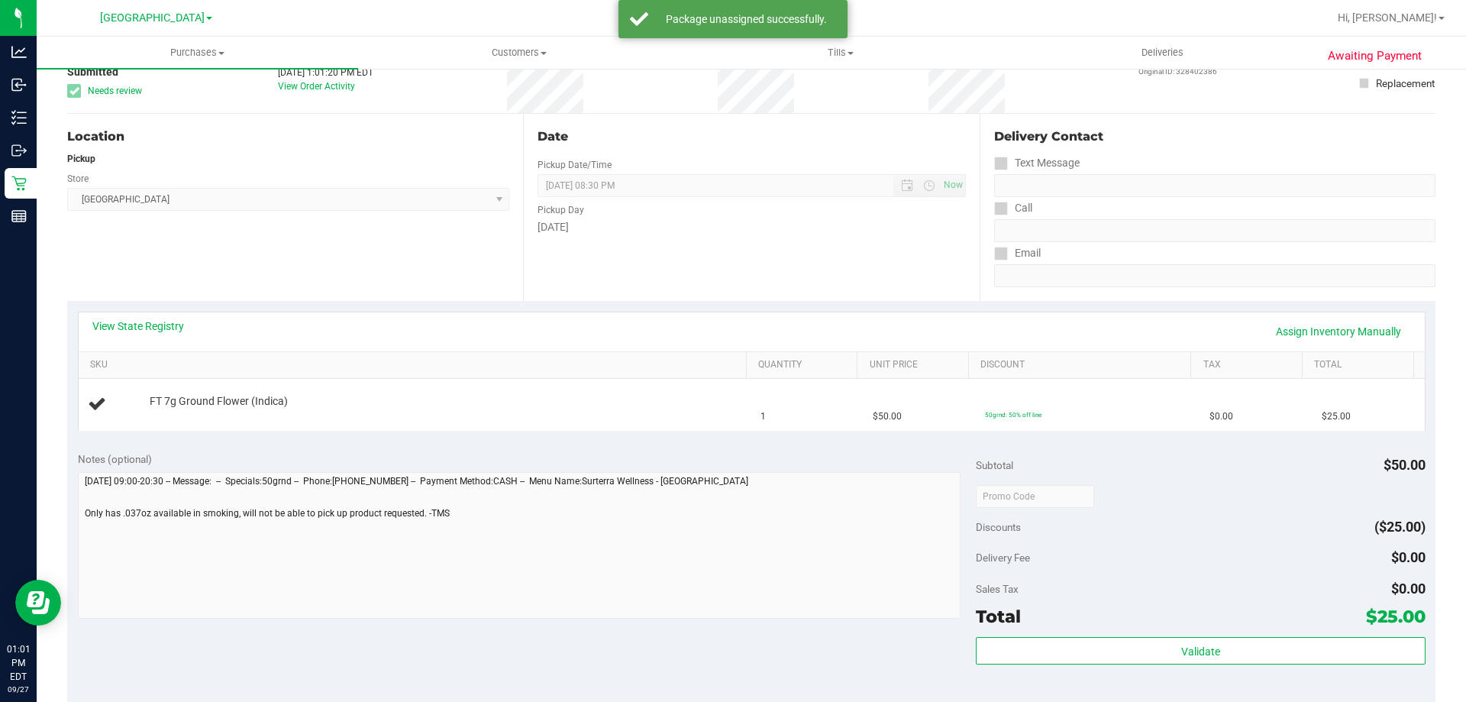
scroll to position [0, 0]
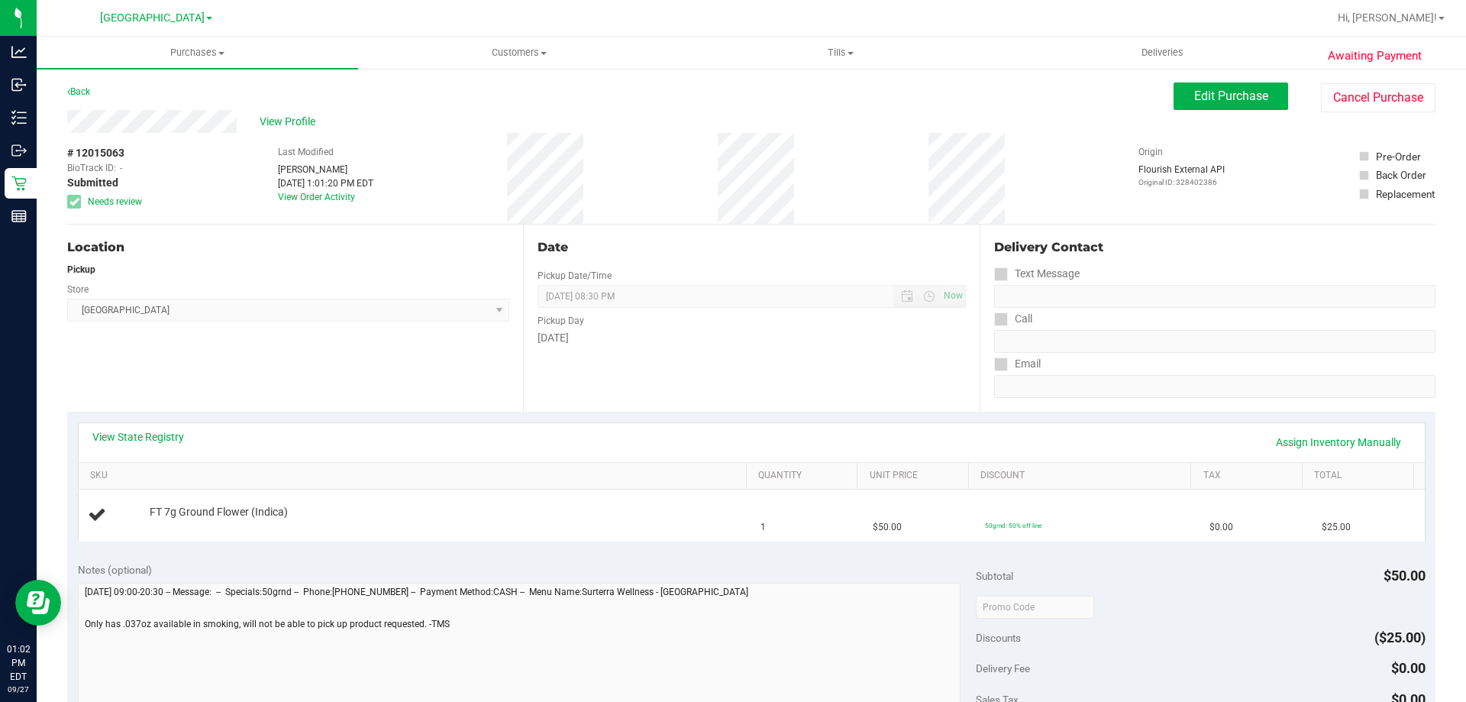
click at [235, 373] on div "Location Pickup Store Palm Bay WC Select Store Bonita Springs WC Boynton Beach …" at bounding box center [295, 318] width 456 height 187
click at [295, 124] on span "View Profile" at bounding box center [290, 122] width 61 height 16
drag, startPoint x: 380, startPoint y: 379, endPoint x: 328, endPoint y: 327, distance: 73.4
click at [380, 379] on div "Location Pickup Store Palm Bay WC Select Store Bonita Springs WC Boynton Beach …" at bounding box center [295, 318] width 456 height 187
click at [98, 157] on span "# 12015063" at bounding box center [95, 153] width 57 height 16
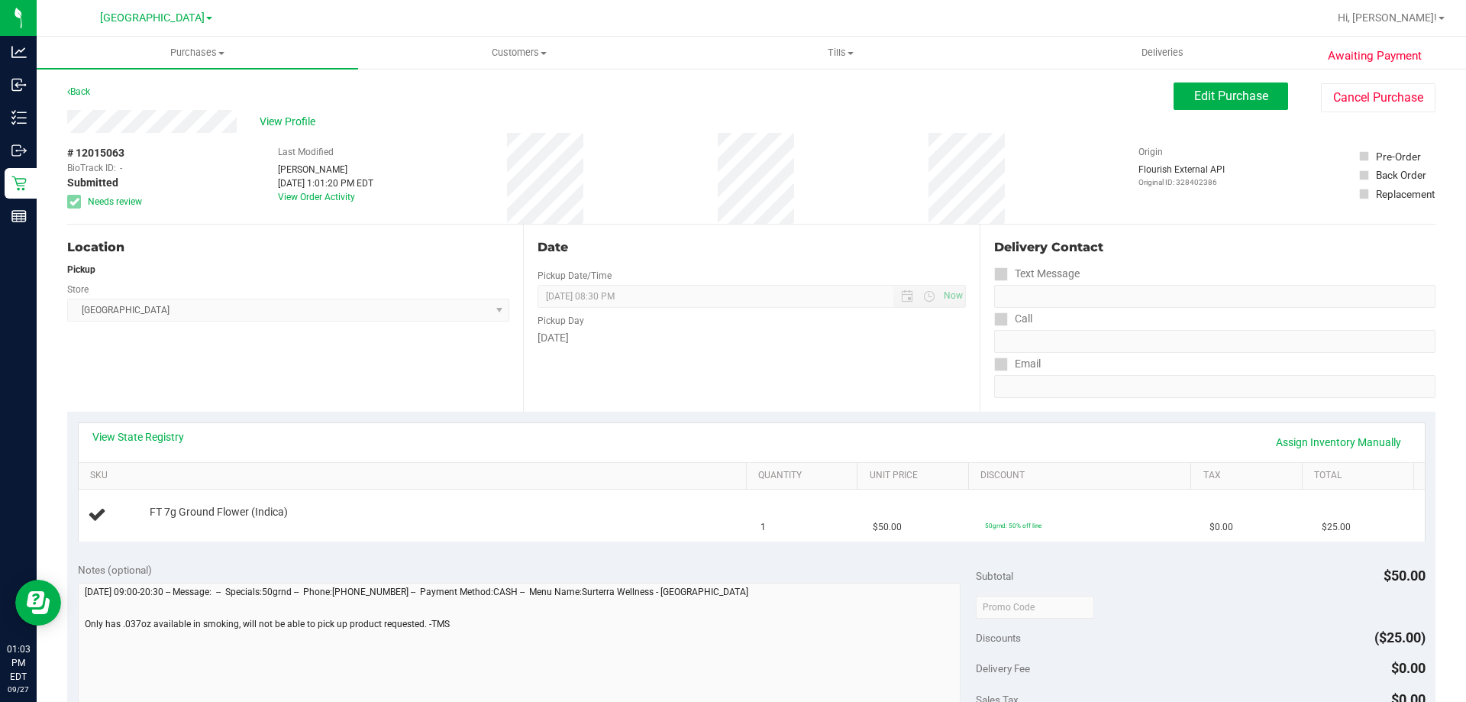
click at [98, 157] on span "# 12015063" at bounding box center [95, 153] width 57 height 16
copy span "12015063"
click at [353, 339] on div "Location Pickup Store Palm Bay WC Select Store Bonita Springs WC Boynton Beach …" at bounding box center [295, 318] width 456 height 187
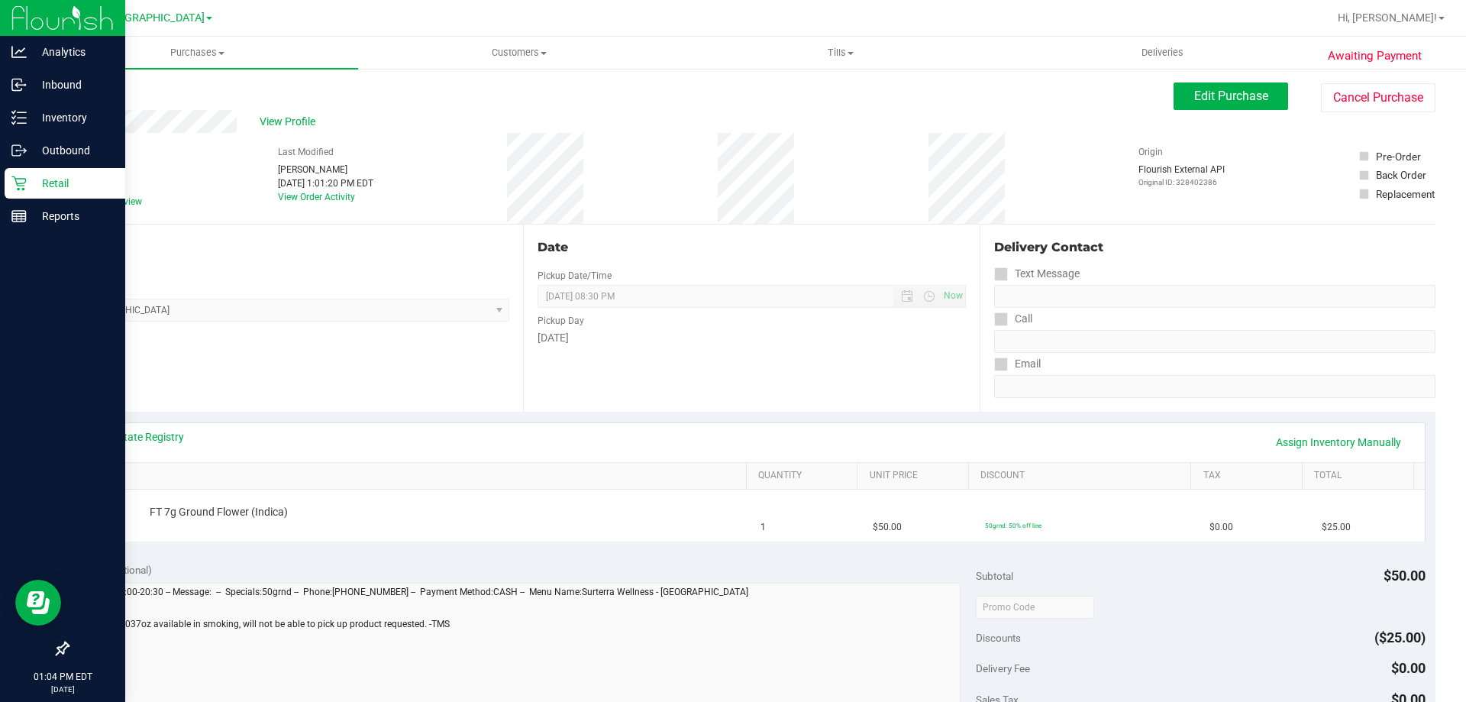
click at [64, 183] on p "Retail" at bounding box center [73, 183] width 92 height 18
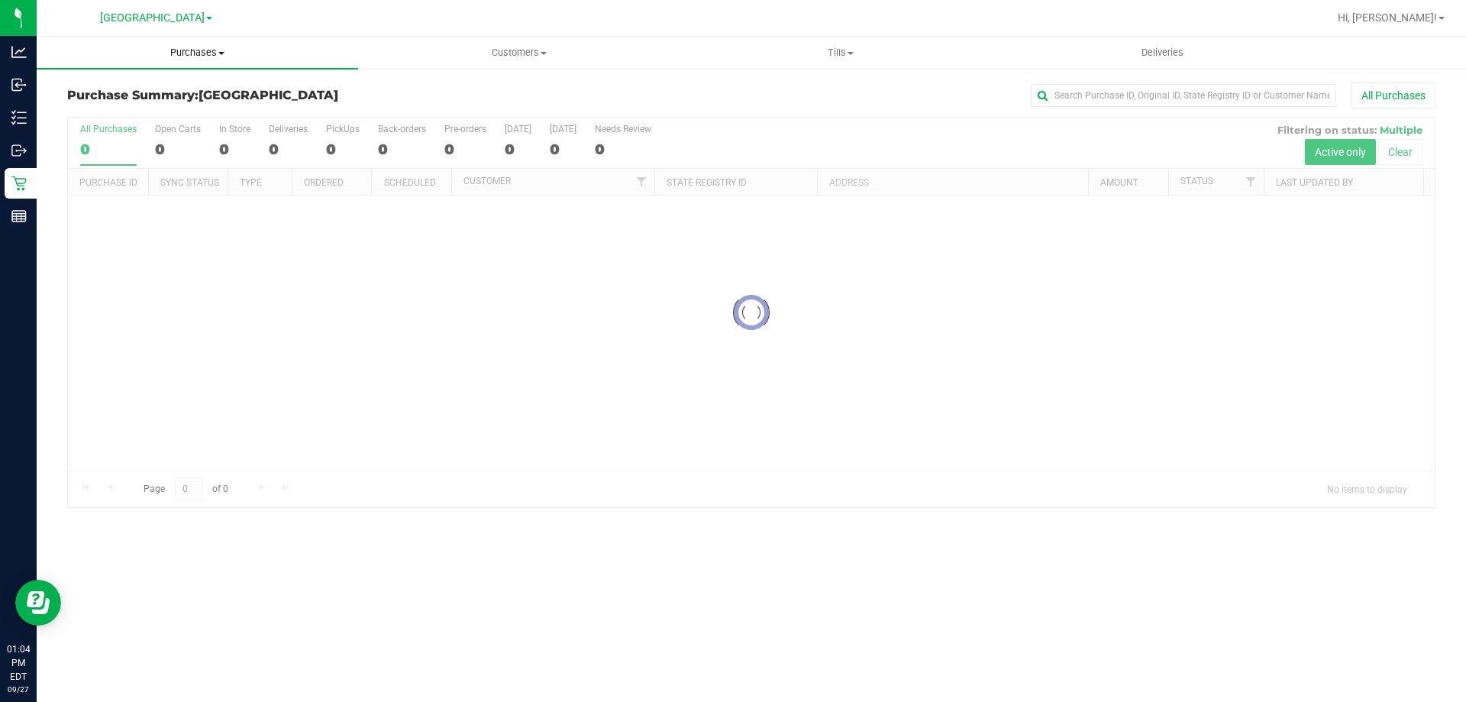
click at [205, 55] on span "Purchases" at bounding box center [197, 53] width 321 height 14
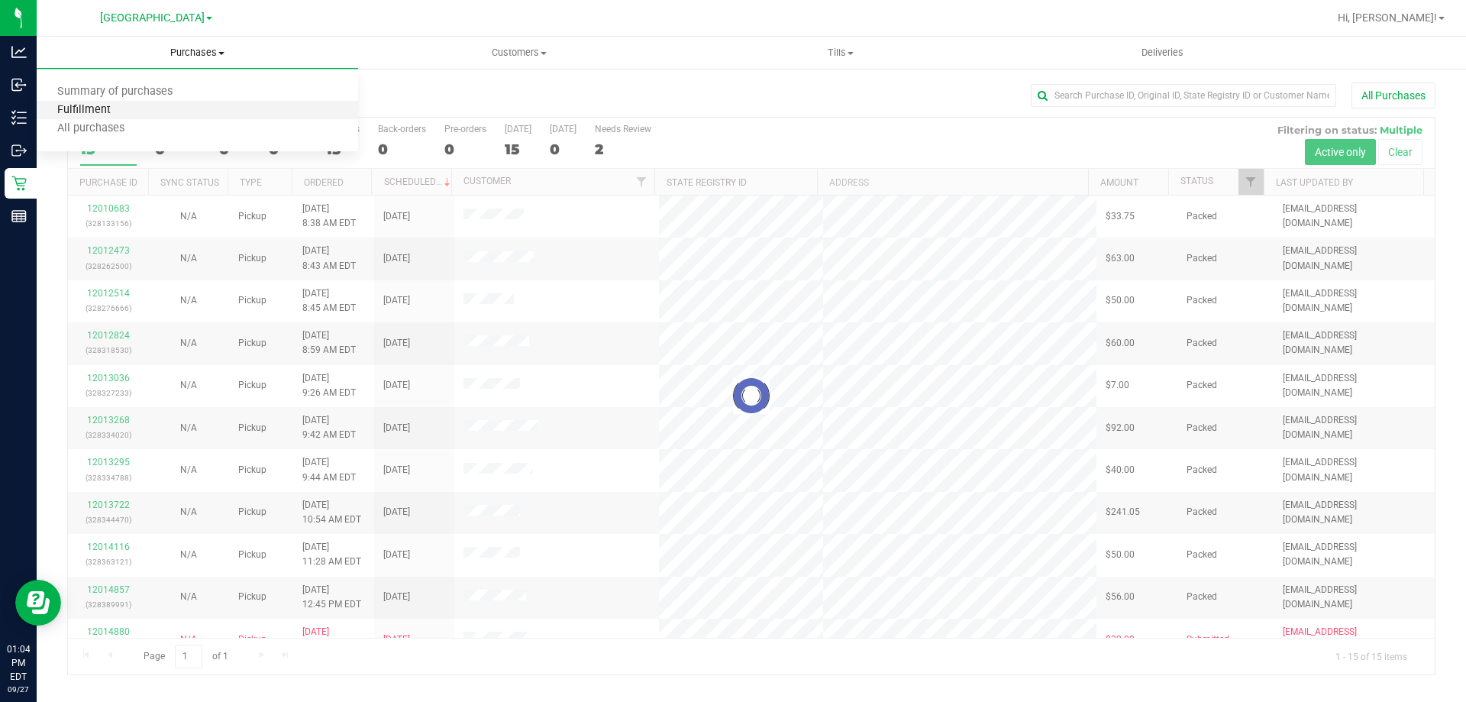
click at [124, 110] on span "Fulfillment" at bounding box center [84, 110] width 95 height 13
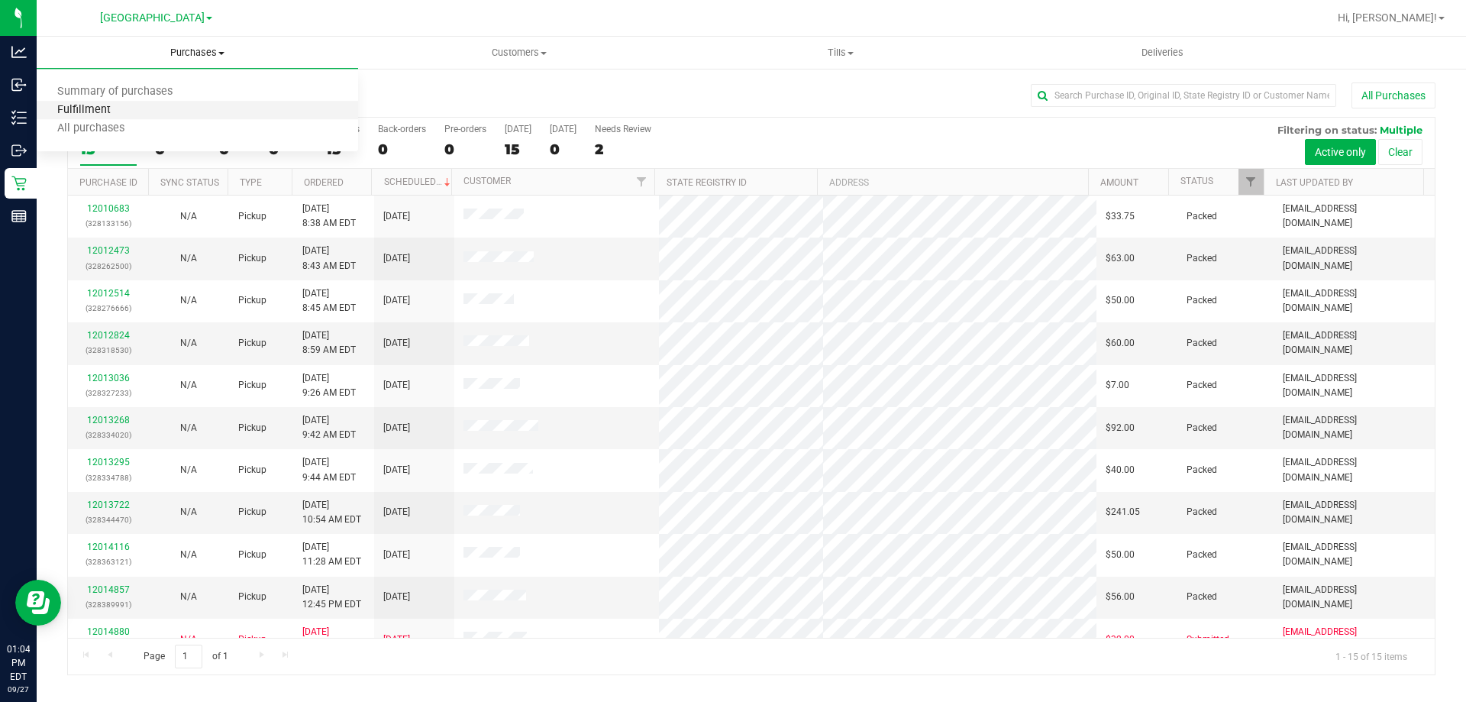
click at [103, 115] on span "Fulfillment" at bounding box center [84, 110] width 95 height 13
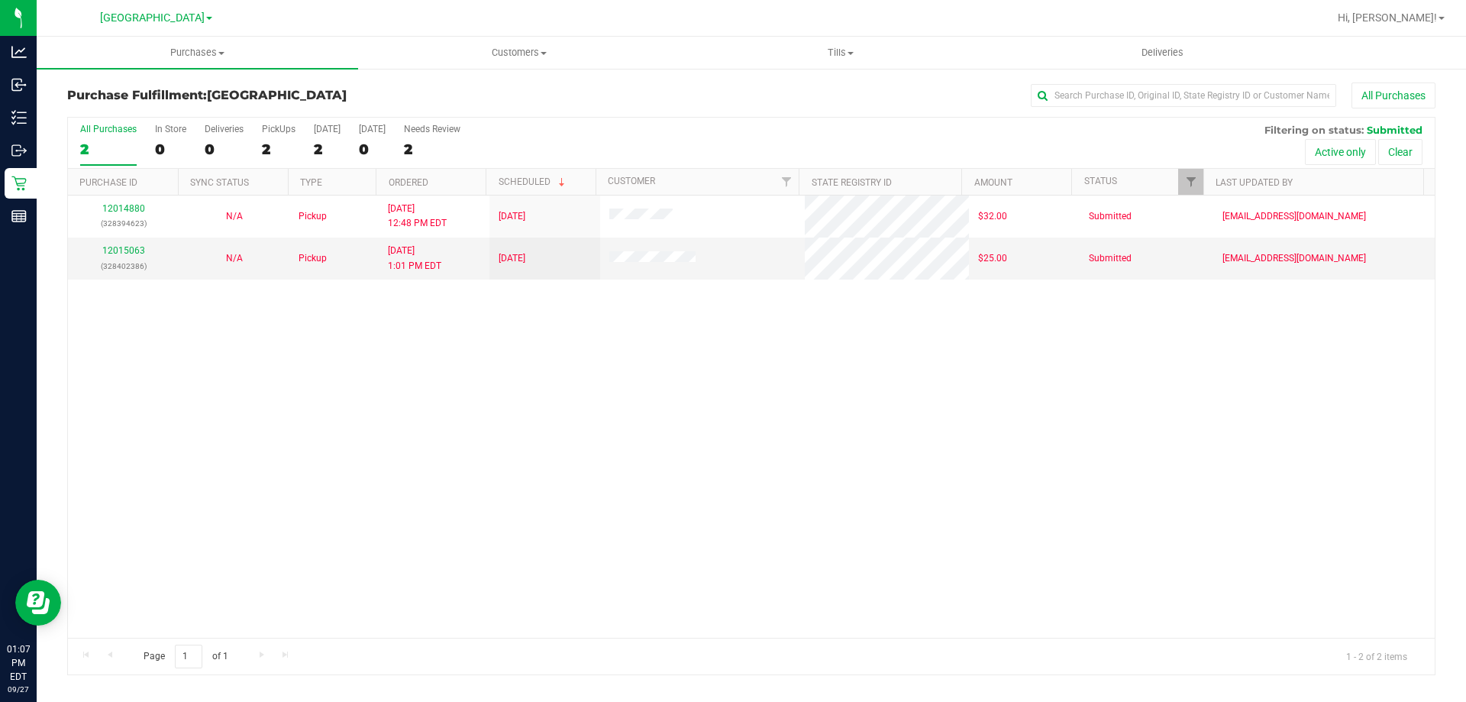
click at [433, 467] on div "12014880 (328394623) N/A Pickup 9/27/2025 12:48 PM EDT 9/27/2025 $32.00 Submitt…" at bounding box center [751, 416] width 1367 height 442
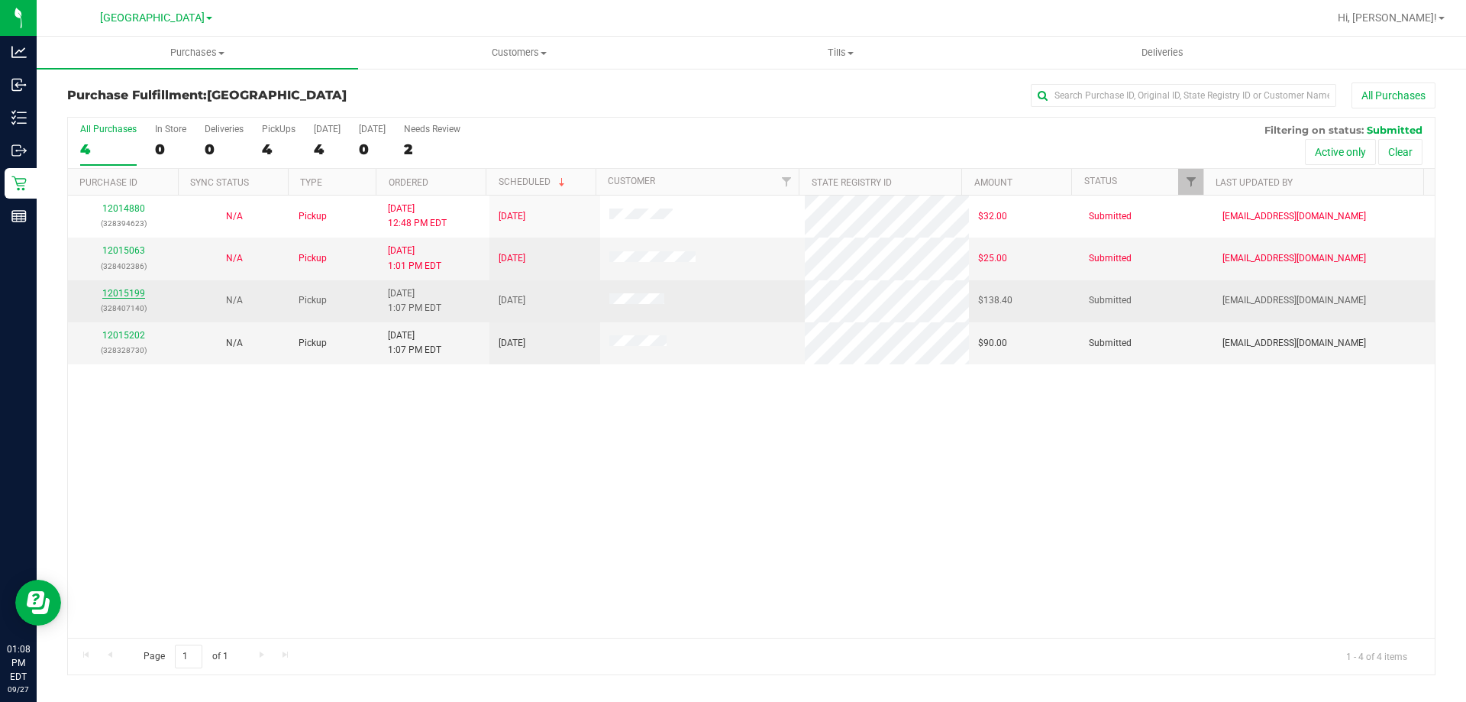
click at [136, 291] on link "12015199" at bounding box center [123, 293] width 43 height 11
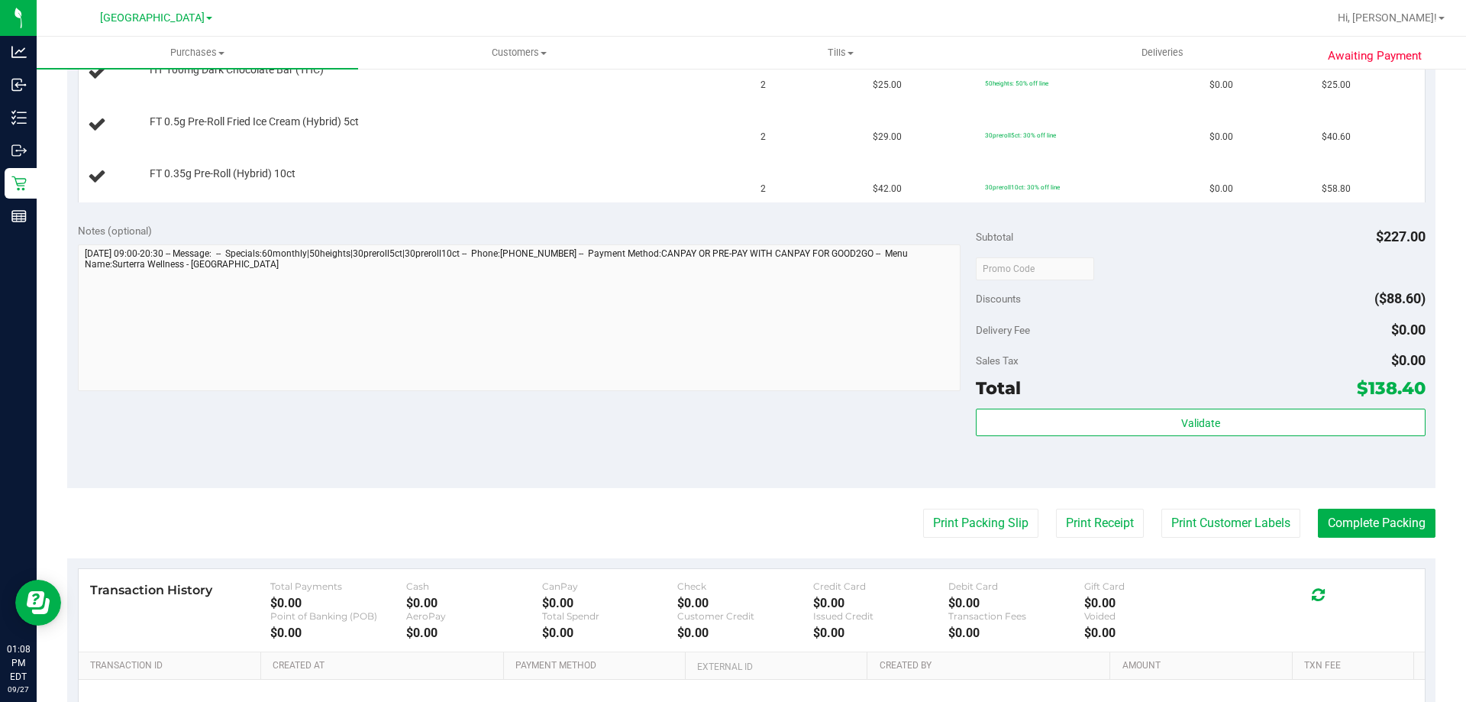
scroll to position [535, 0]
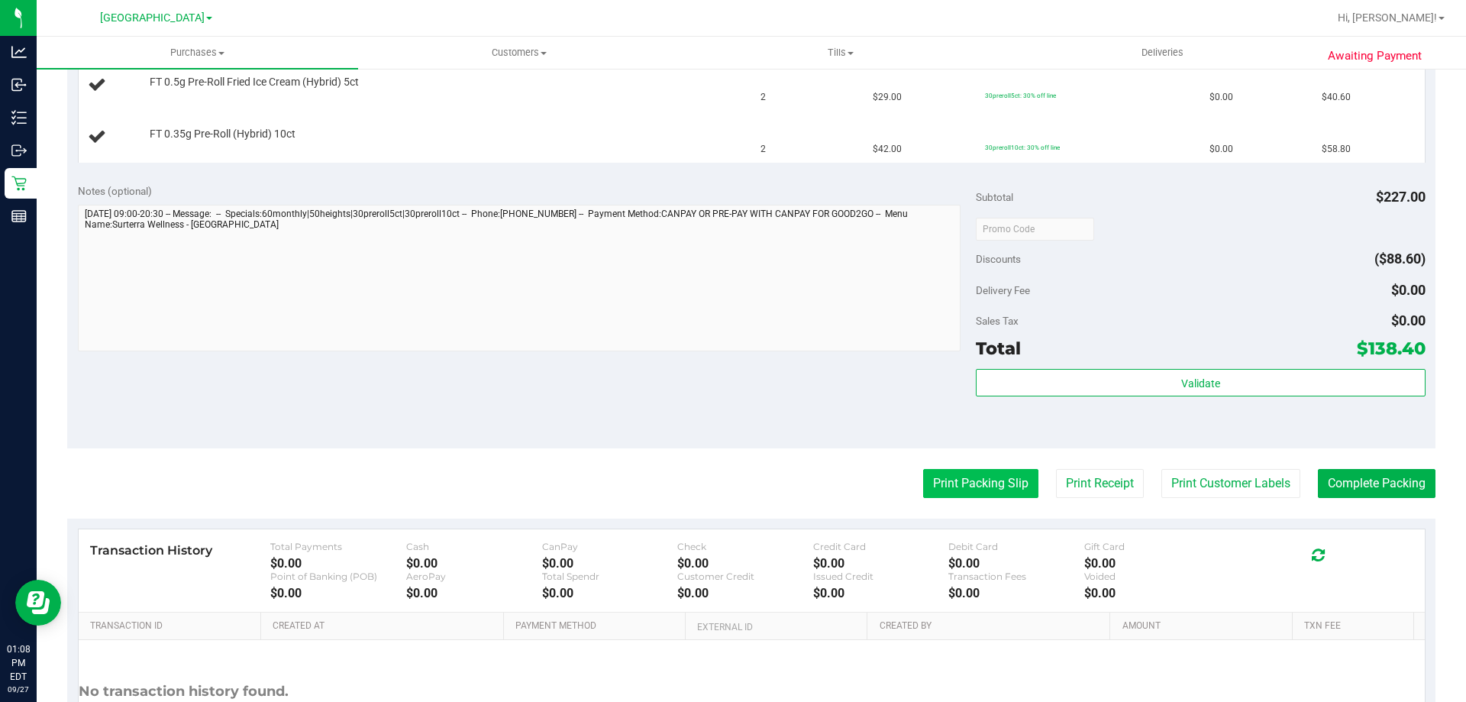
click at [995, 486] on button "Print Packing Slip" at bounding box center [980, 483] width 115 height 29
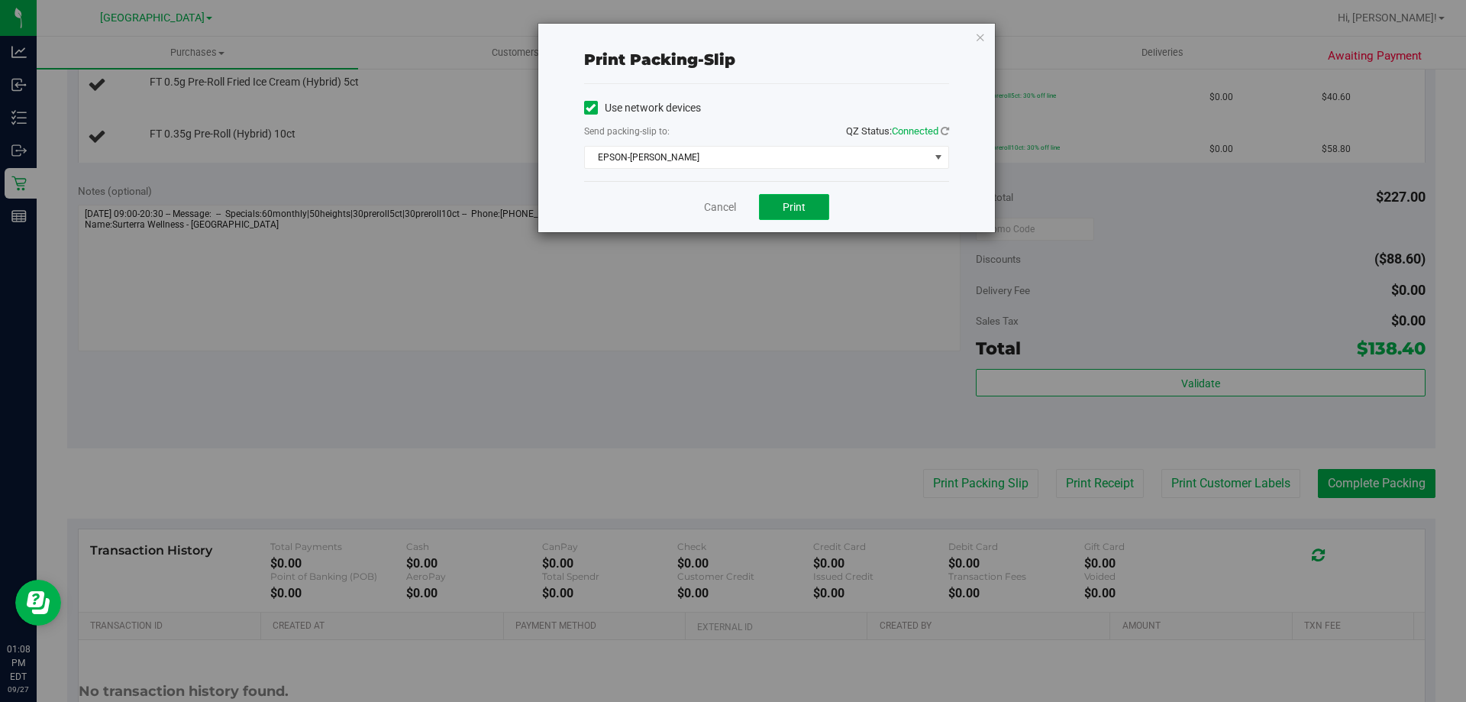
click at [806, 217] on button "Print" at bounding box center [794, 207] width 70 height 26
click at [981, 34] on icon "button" at bounding box center [980, 36] width 11 height 18
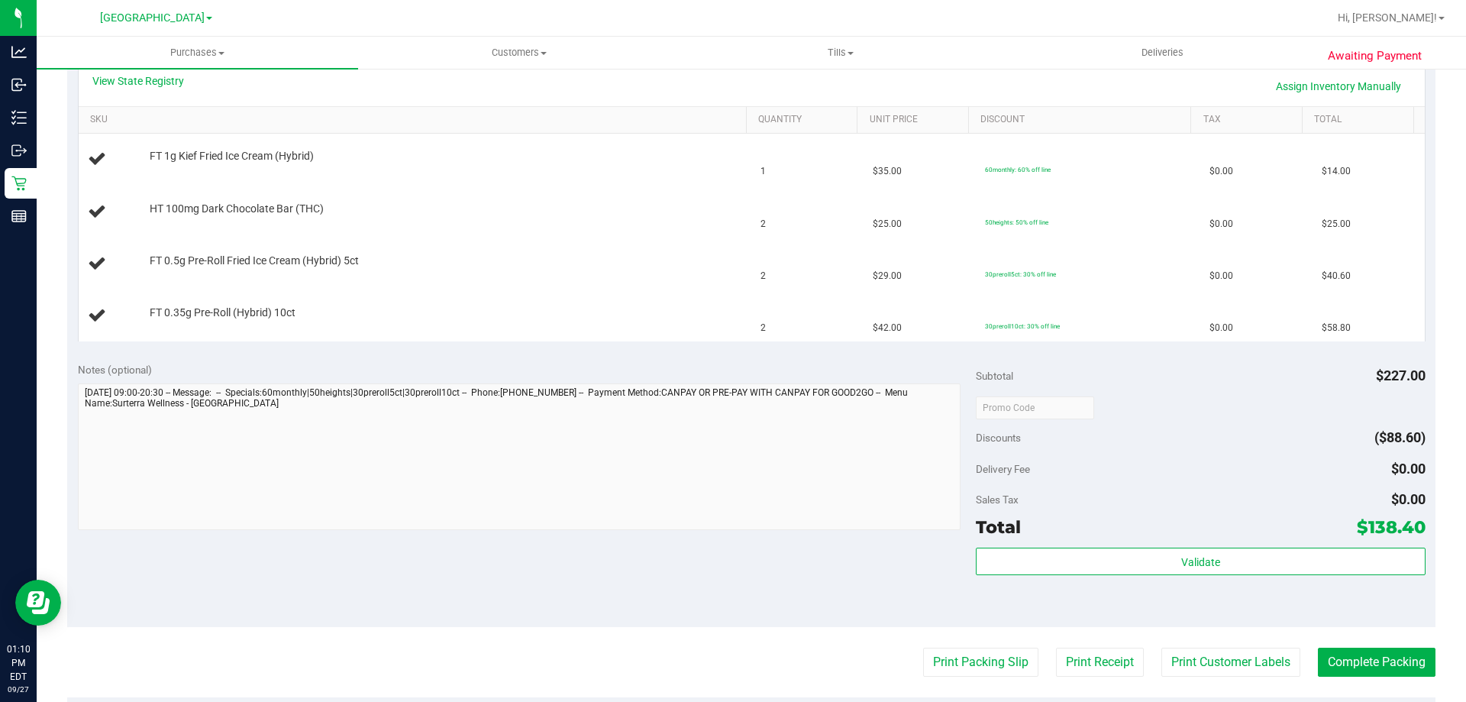
scroll to position [305, 0]
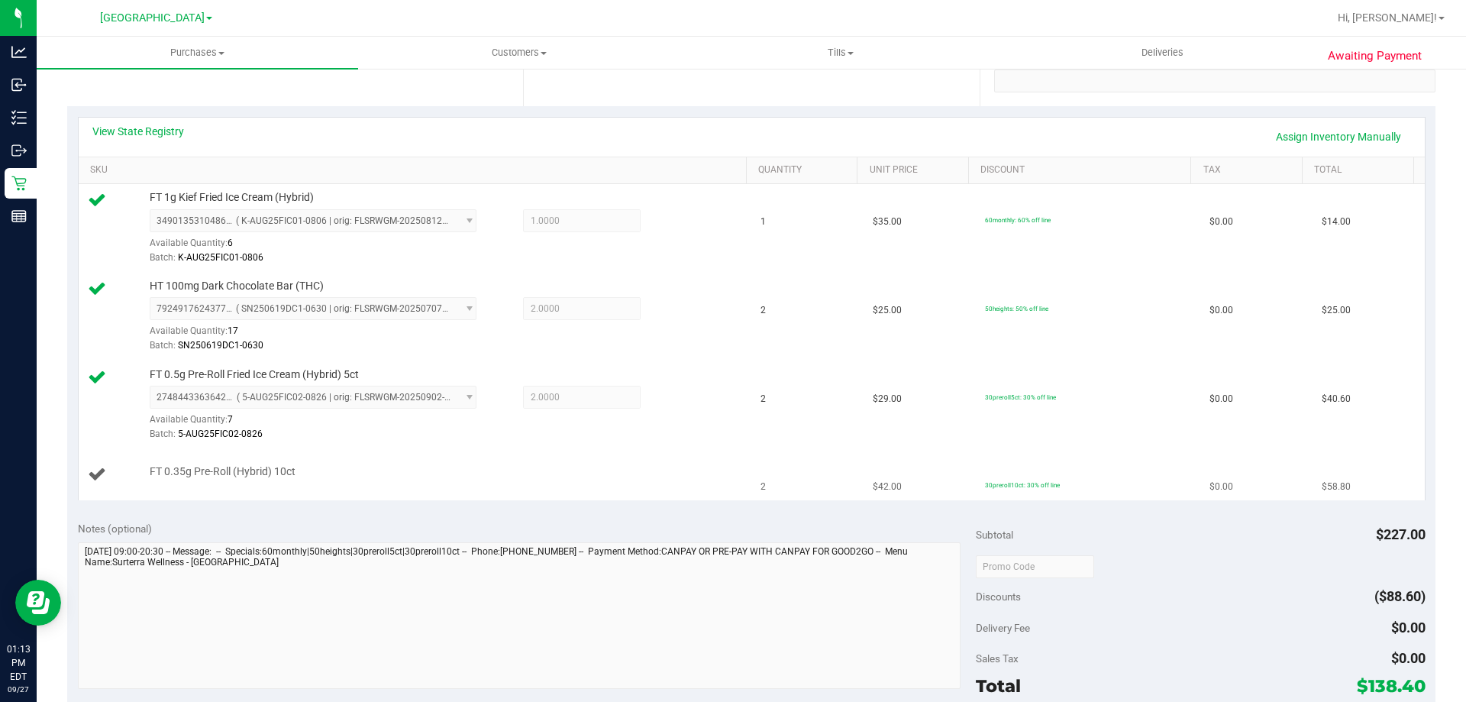
click at [609, 497] on td "FT 0.35g Pre-Roll (Hybrid) 10ct" at bounding box center [416, 474] width 674 height 51
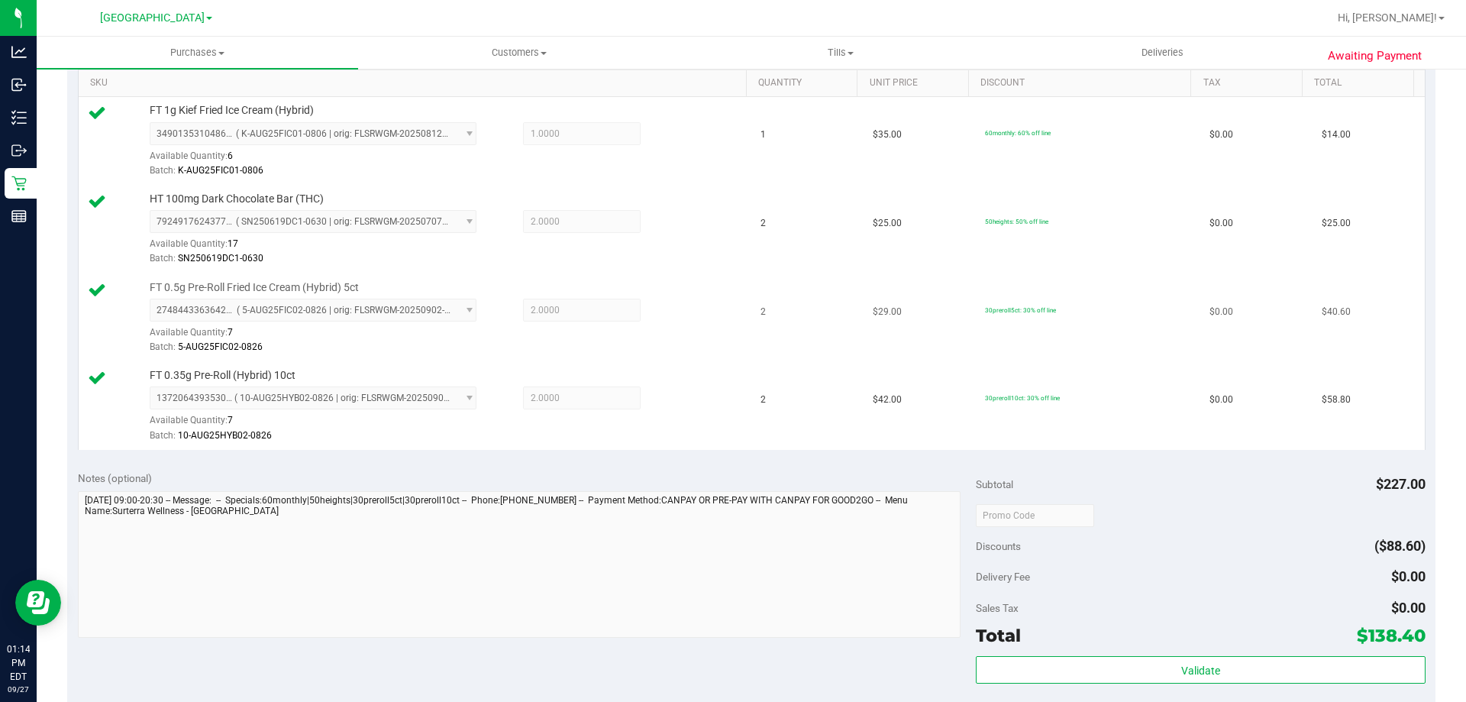
scroll to position [611, 0]
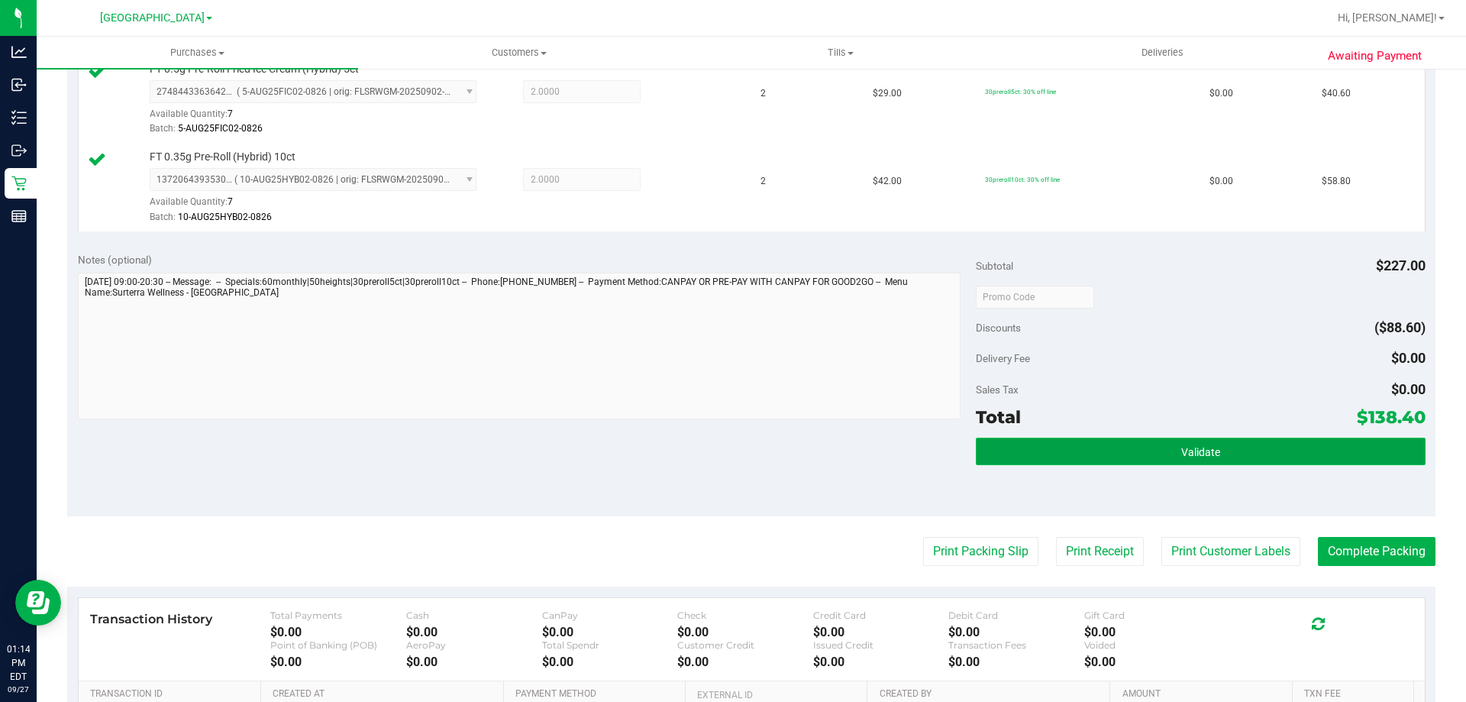
click at [1219, 458] on button "Validate" at bounding box center [1200, 451] width 449 height 27
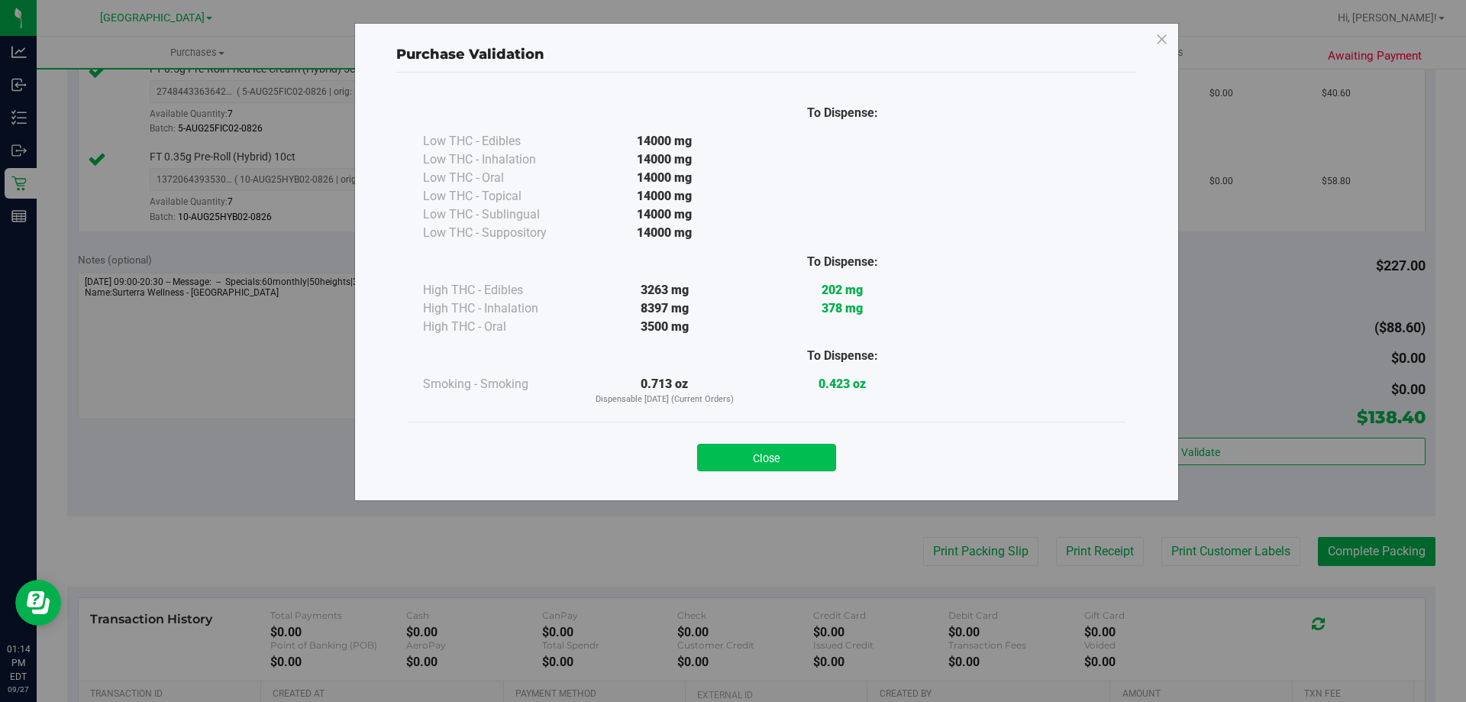
click at [764, 457] on button "Close" at bounding box center [766, 457] width 139 height 27
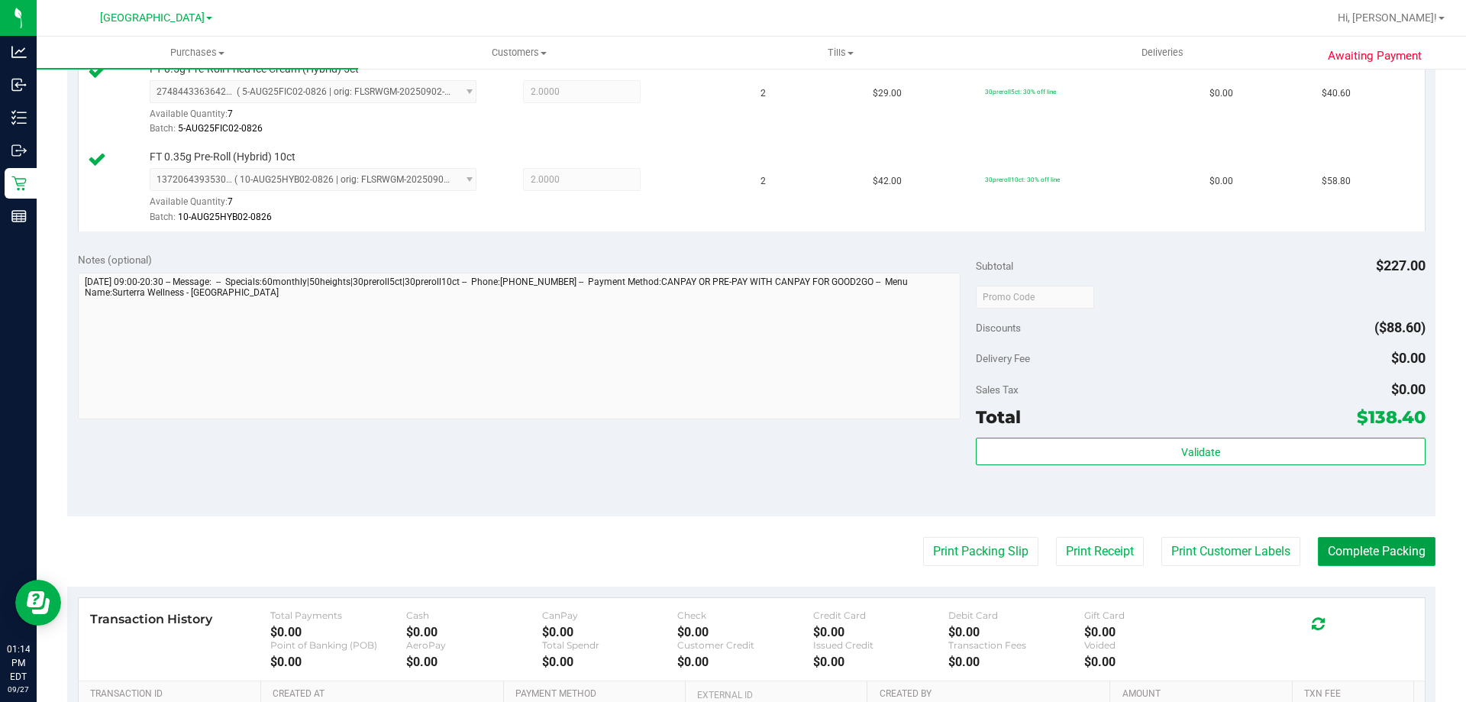
click at [1355, 548] on button "Complete Packing" at bounding box center [1377, 551] width 118 height 29
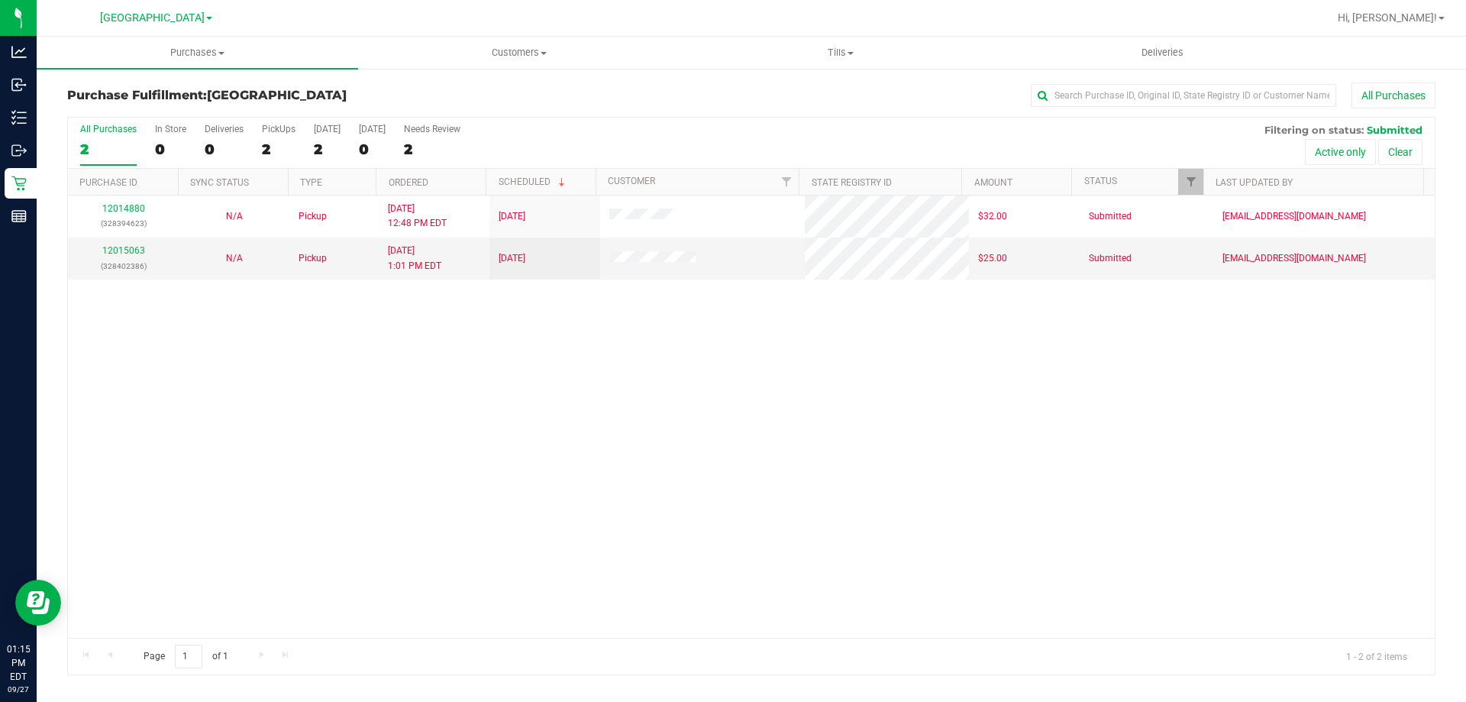
click at [240, 435] on div "12014880 (328394623) N/A Pickup 9/27/2025 12:48 PM EDT 9/27/2025 $32.00 Submitt…" at bounding box center [751, 416] width 1367 height 442
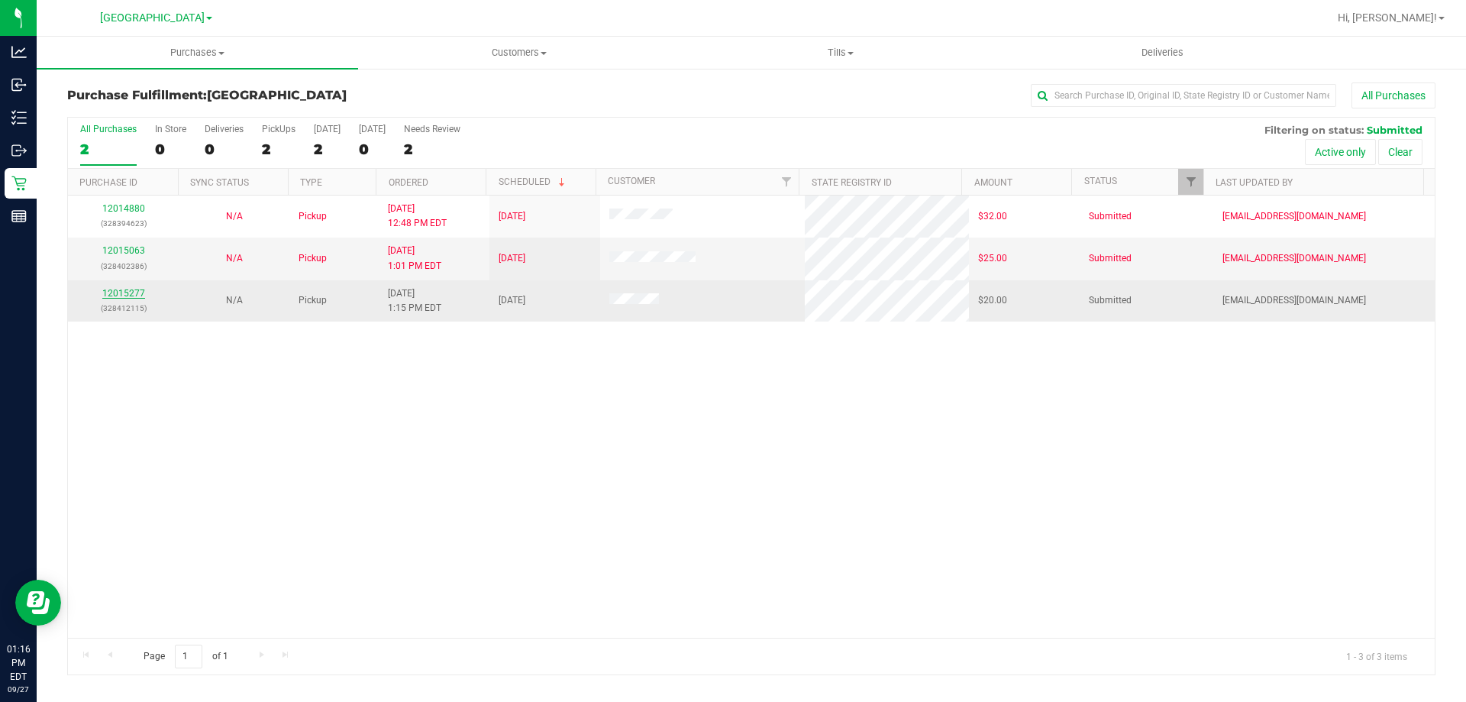
click at [130, 291] on link "12015277" at bounding box center [123, 293] width 43 height 11
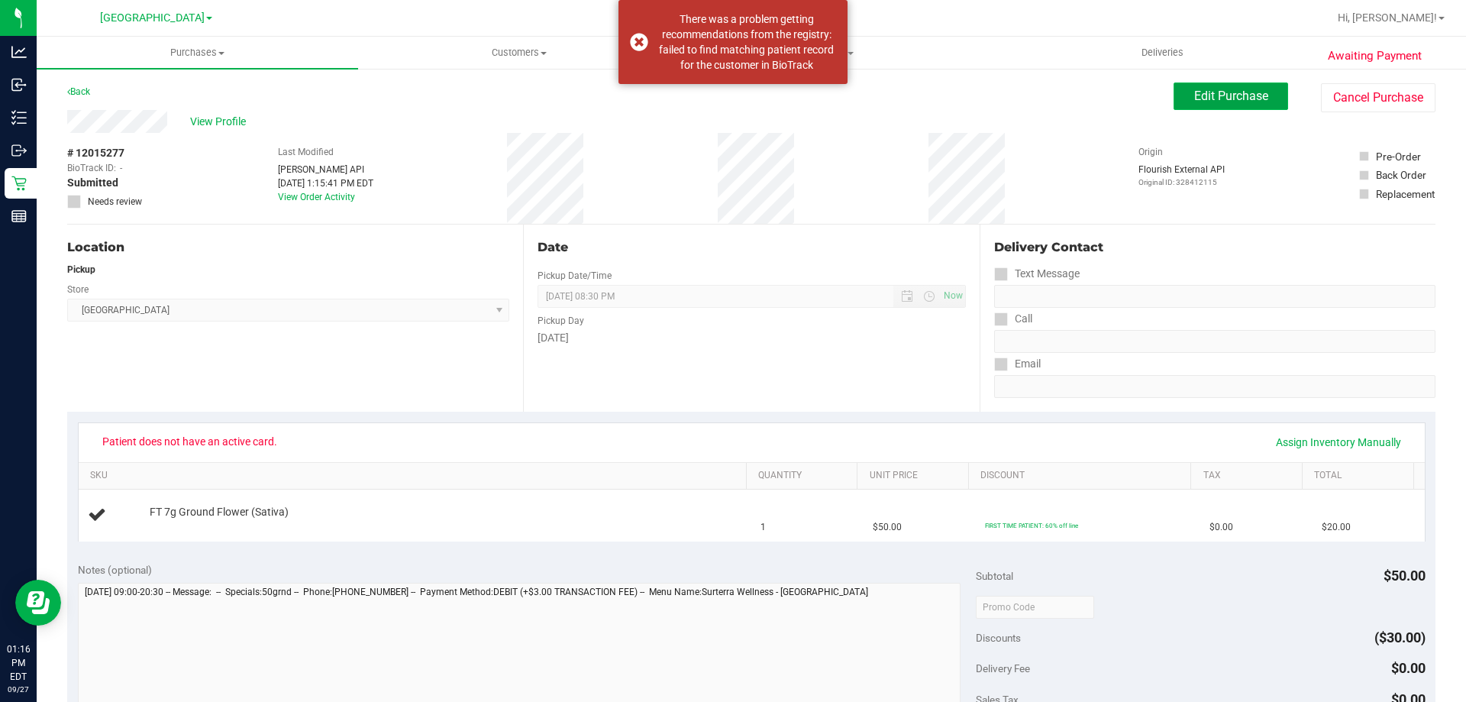
click at [1200, 91] on span "Edit Purchase" at bounding box center [1231, 96] width 74 height 15
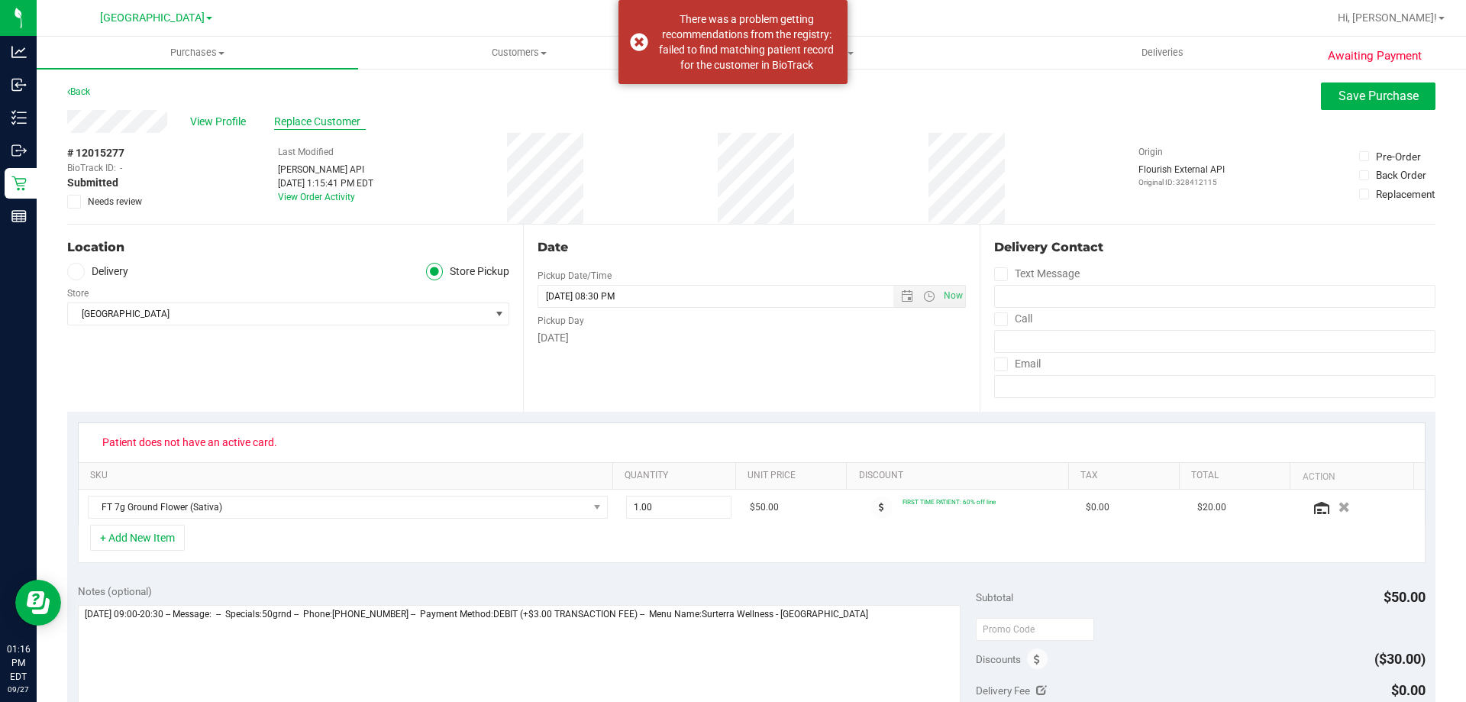
click at [316, 121] on span "Replace Customer" at bounding box center [320, 122] width 92 height 16
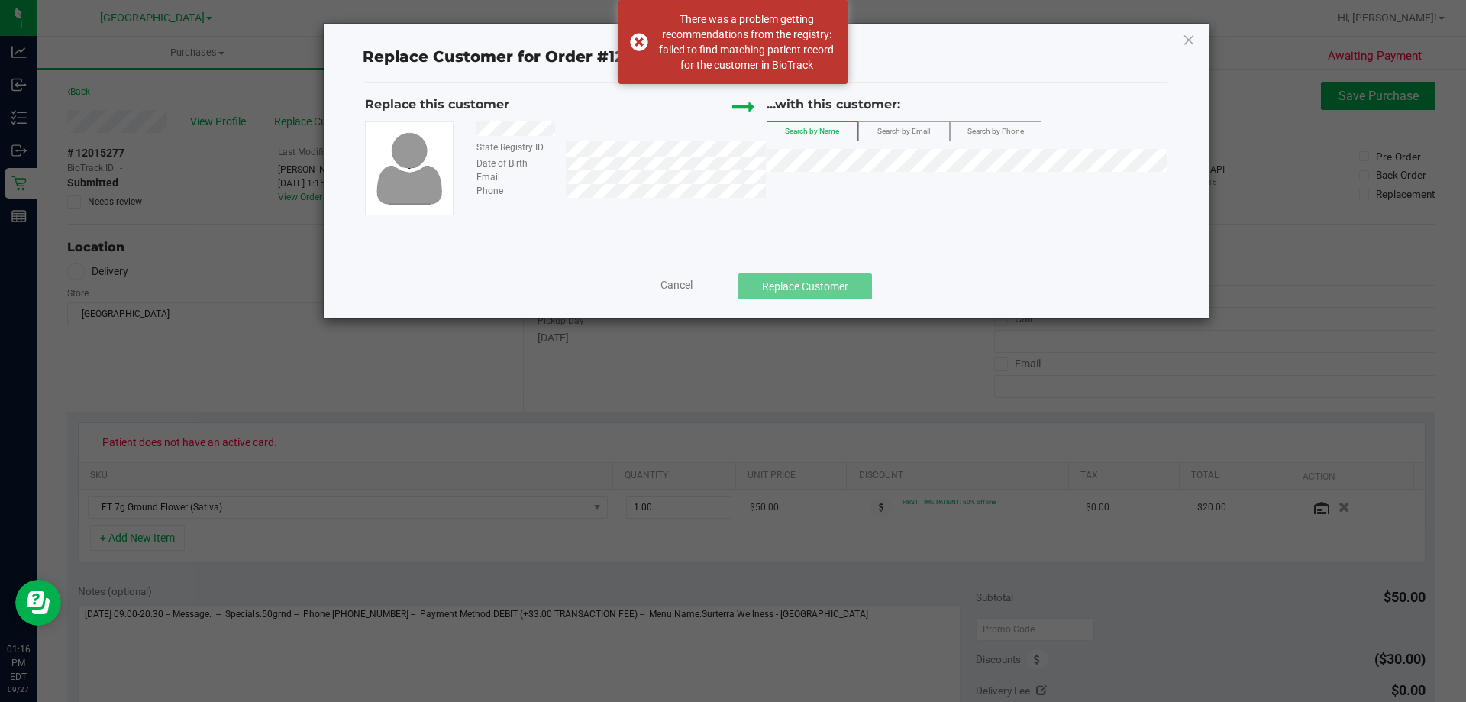
click at [891, 134] on span "Search by Email" at bounding box center [903, 131] width 53 height 8
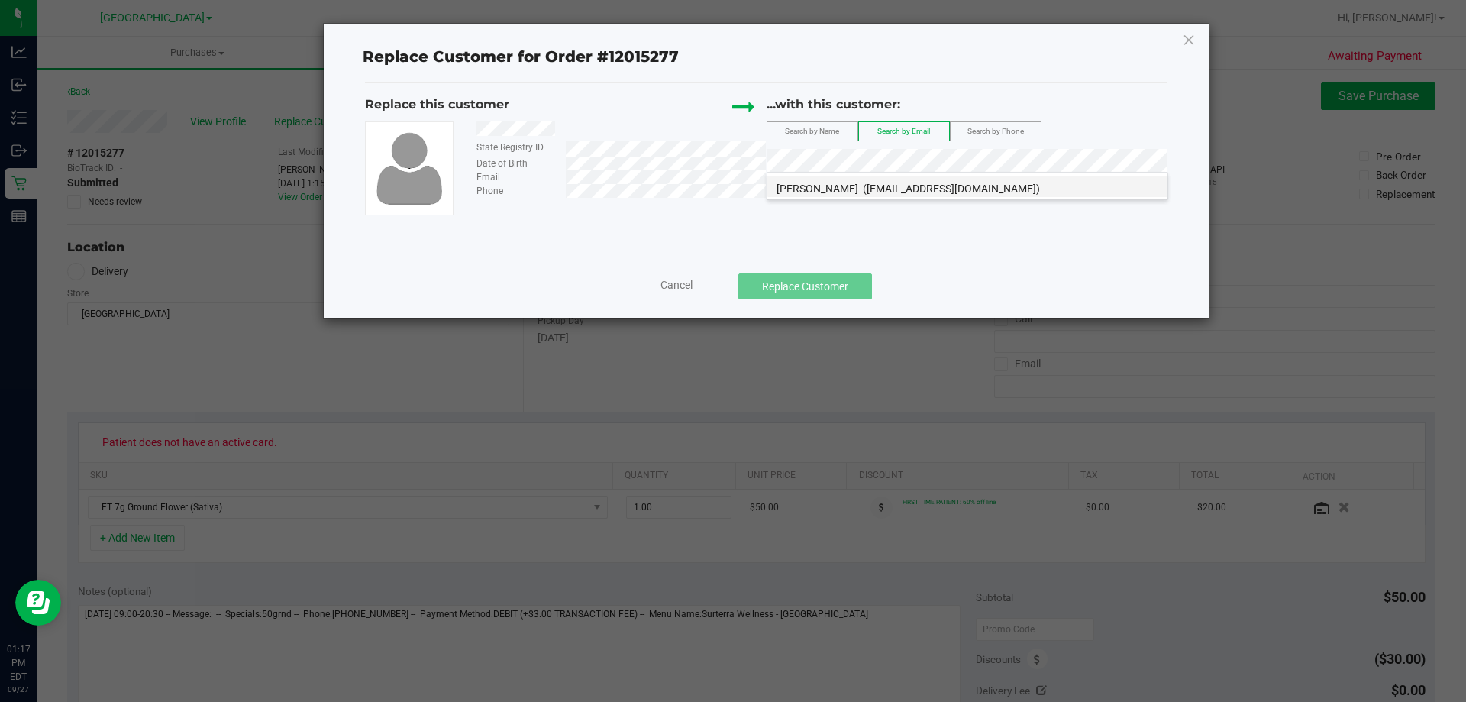
click at [809, 191] on span "ROMAN TROCHE" at bounding box center [818, 189] width 82 height 12
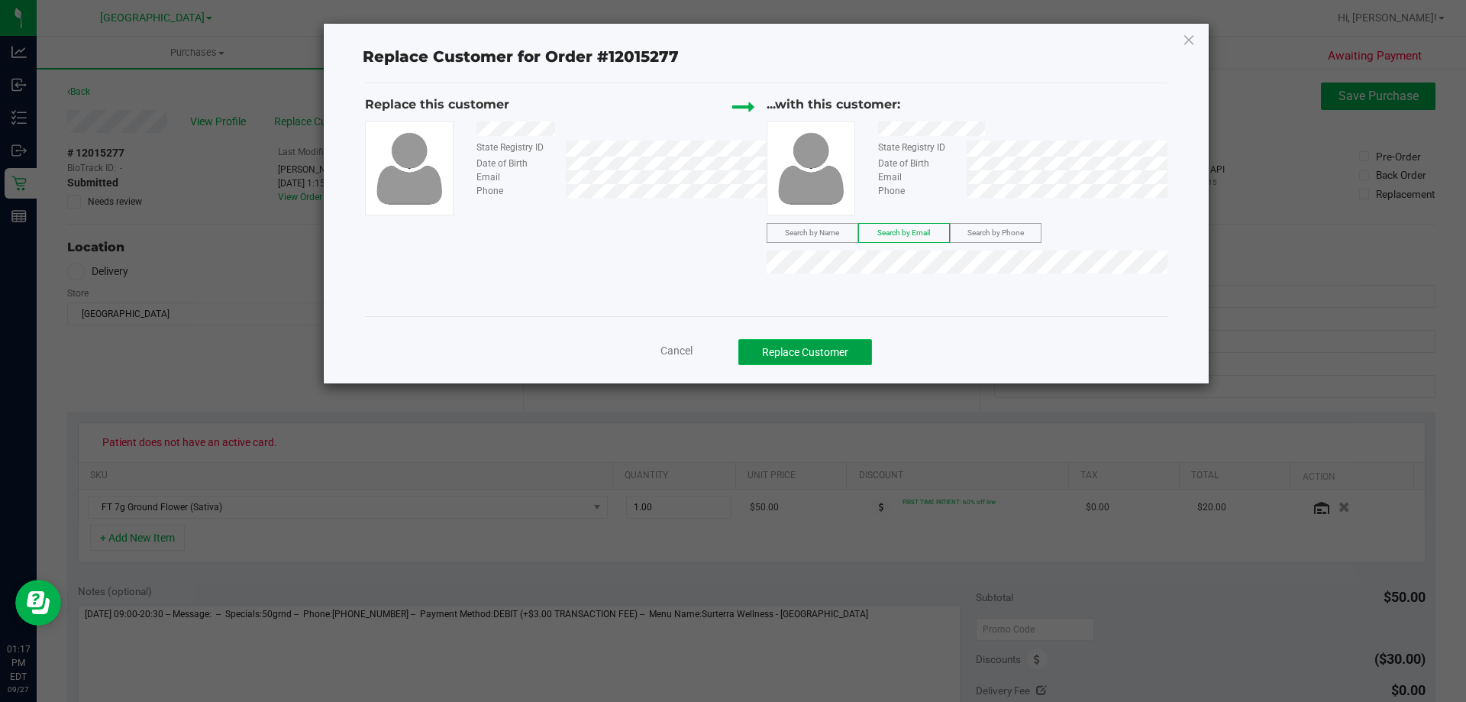
click at [806, 350] on button "Replace Customer" at bounding box center [805, 352] width 134 height 26
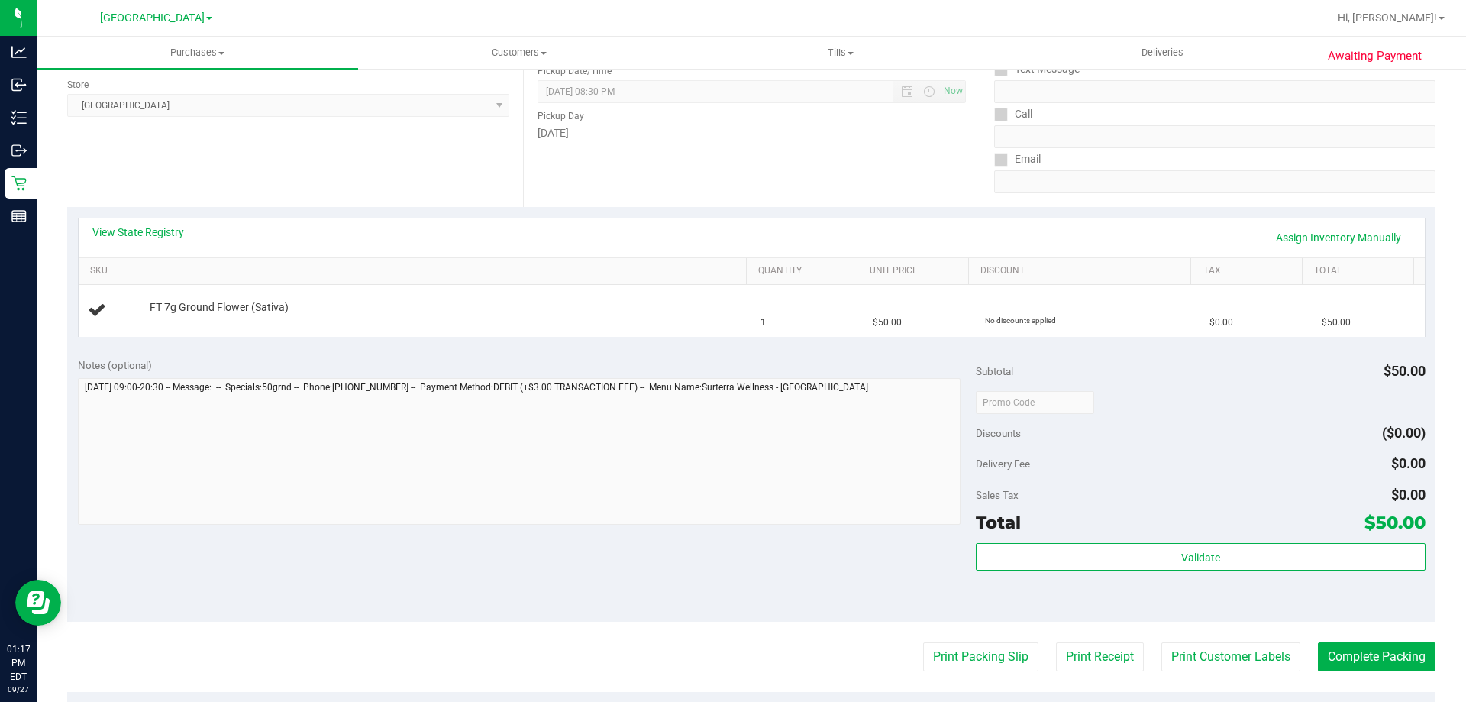
scroll to position [458, 0]
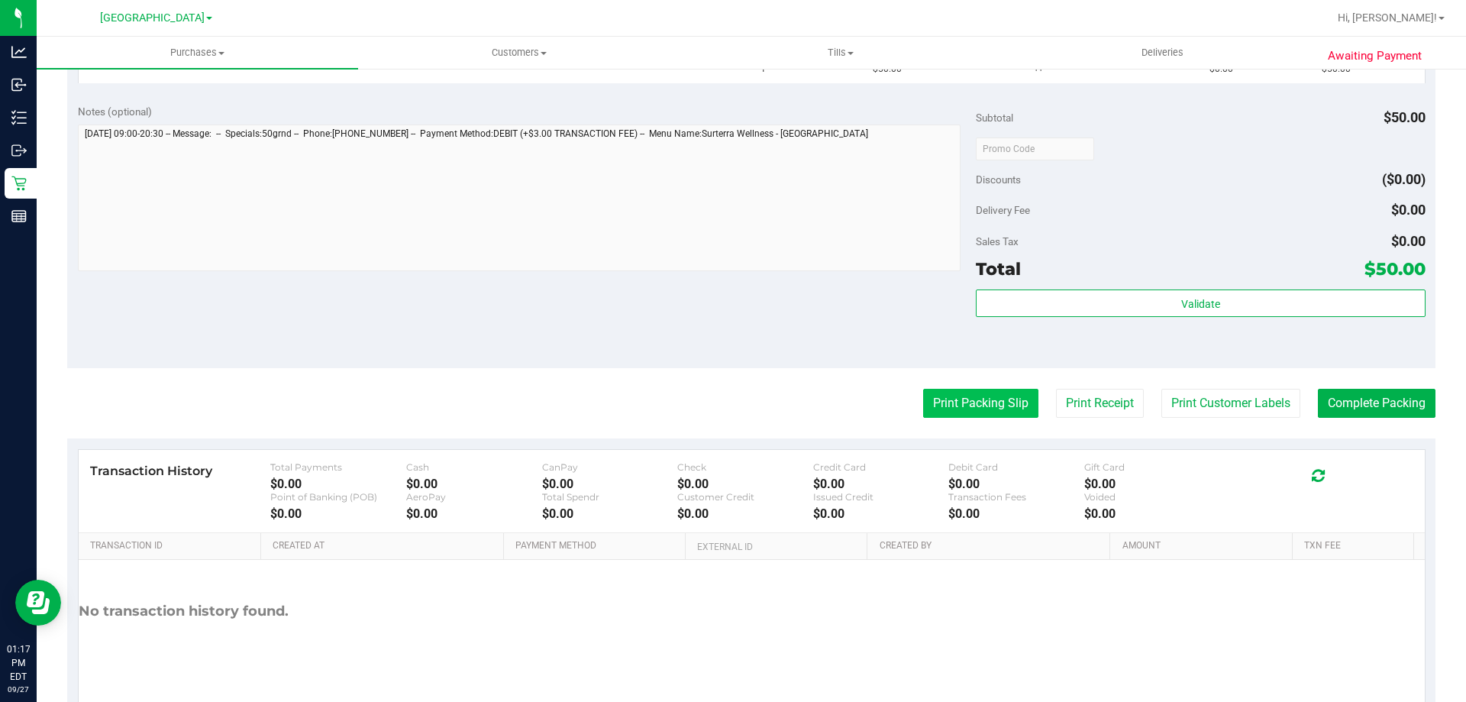
click at [982, 397] on button "Print Packing Slip" at bounding box center [980, 403] width 115 height 29
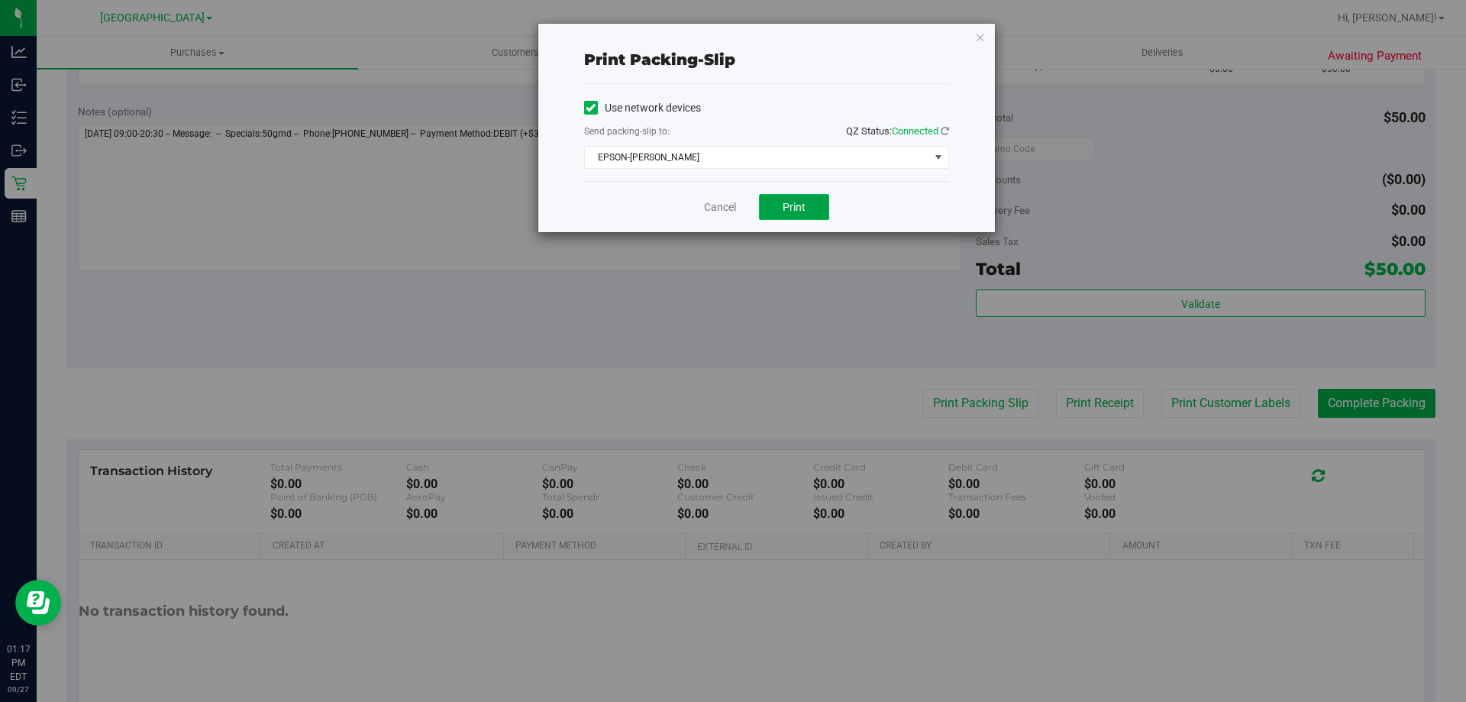
click at [805, 210] on span "Print" at bounding box center [794, 207] width 23 height 12
click at [735, 202] on link "Cancel" at bounding box center [720, 207] width 32 height 16
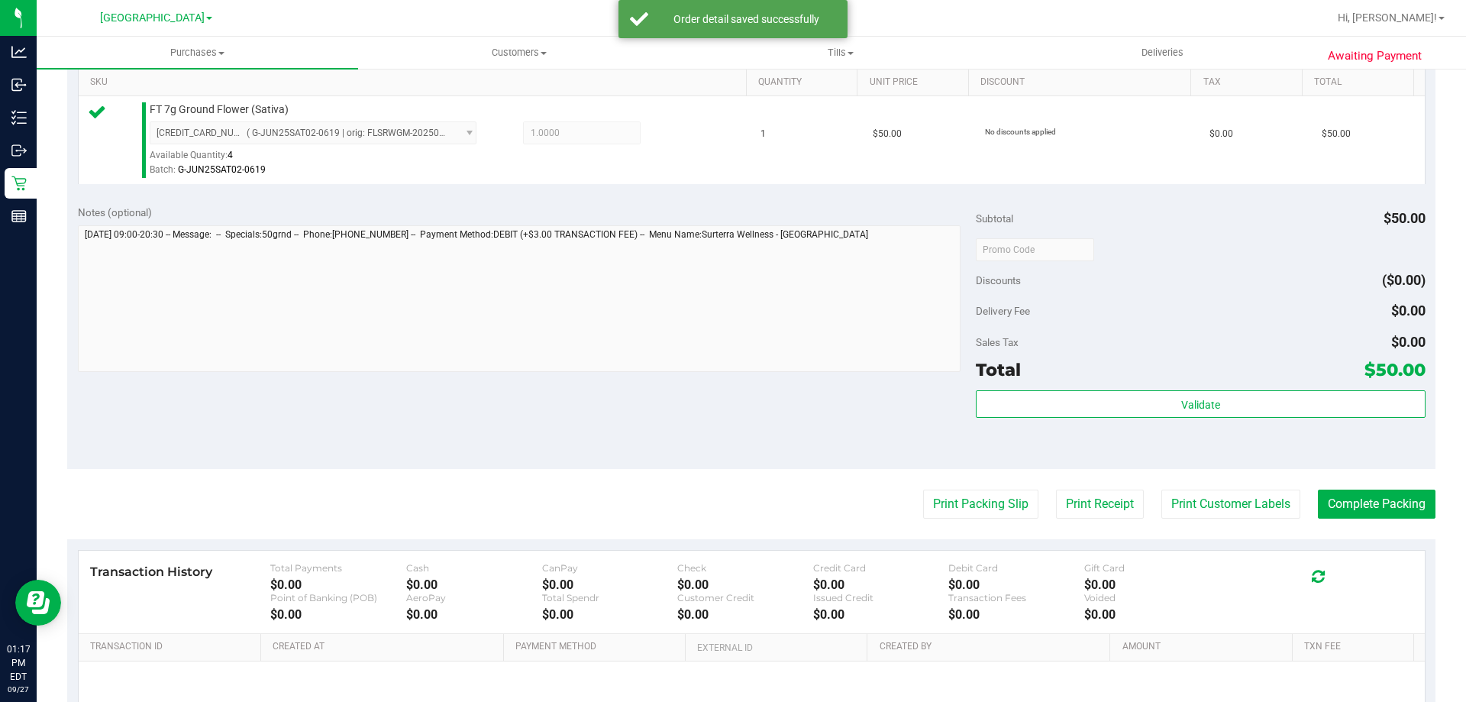
scroll to position [305, 0]
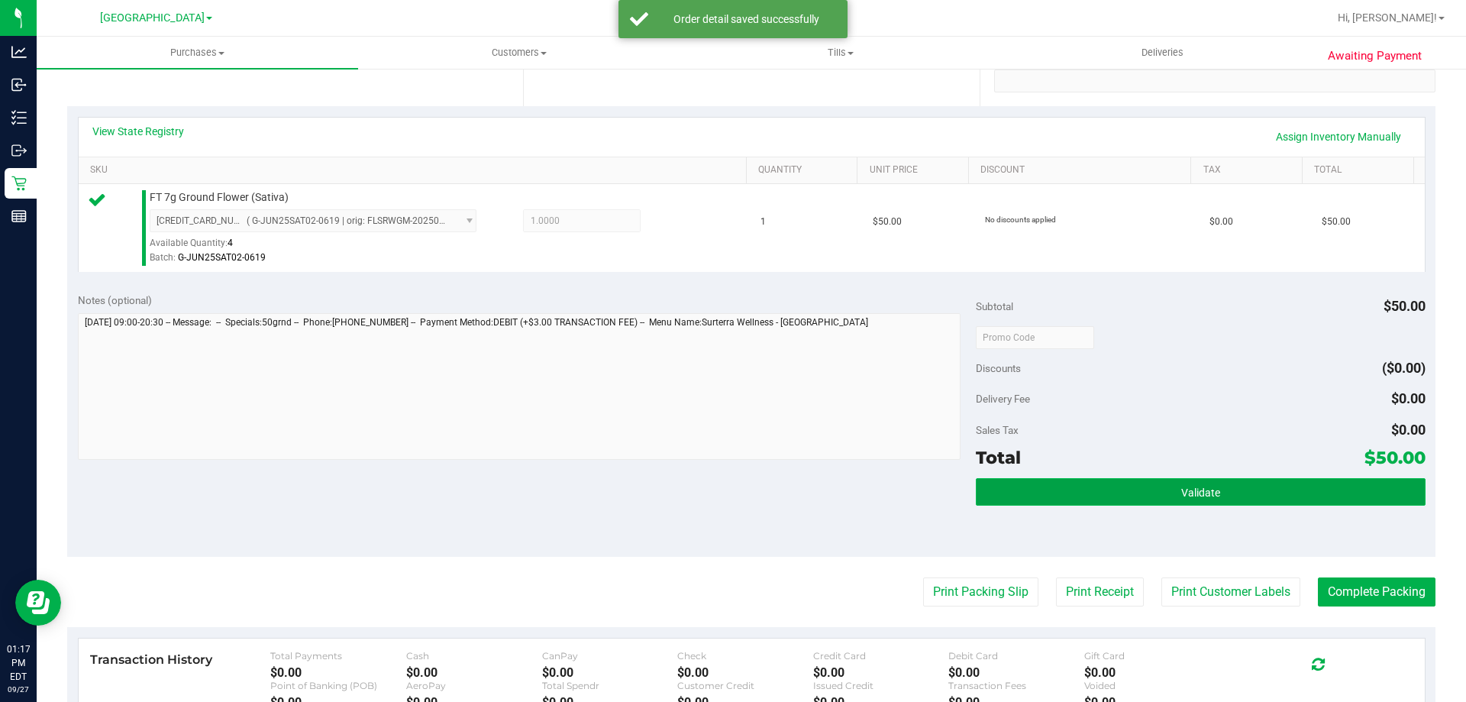
click at [1189, 489] on span "Validate" at bounding box center [1200, 492] width 39 height 12
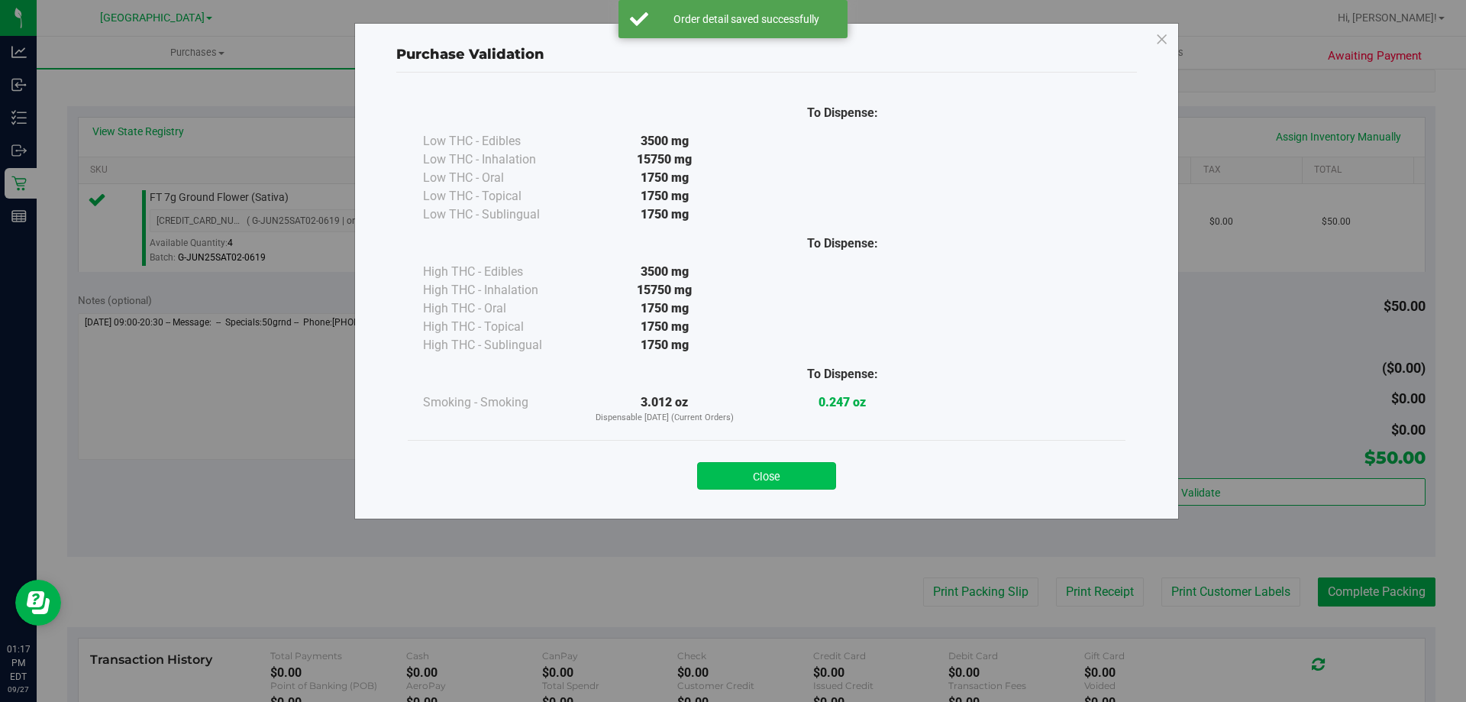
click at [777, 476] on button "Close" at bounding box center [766, 475] width 139 height 27
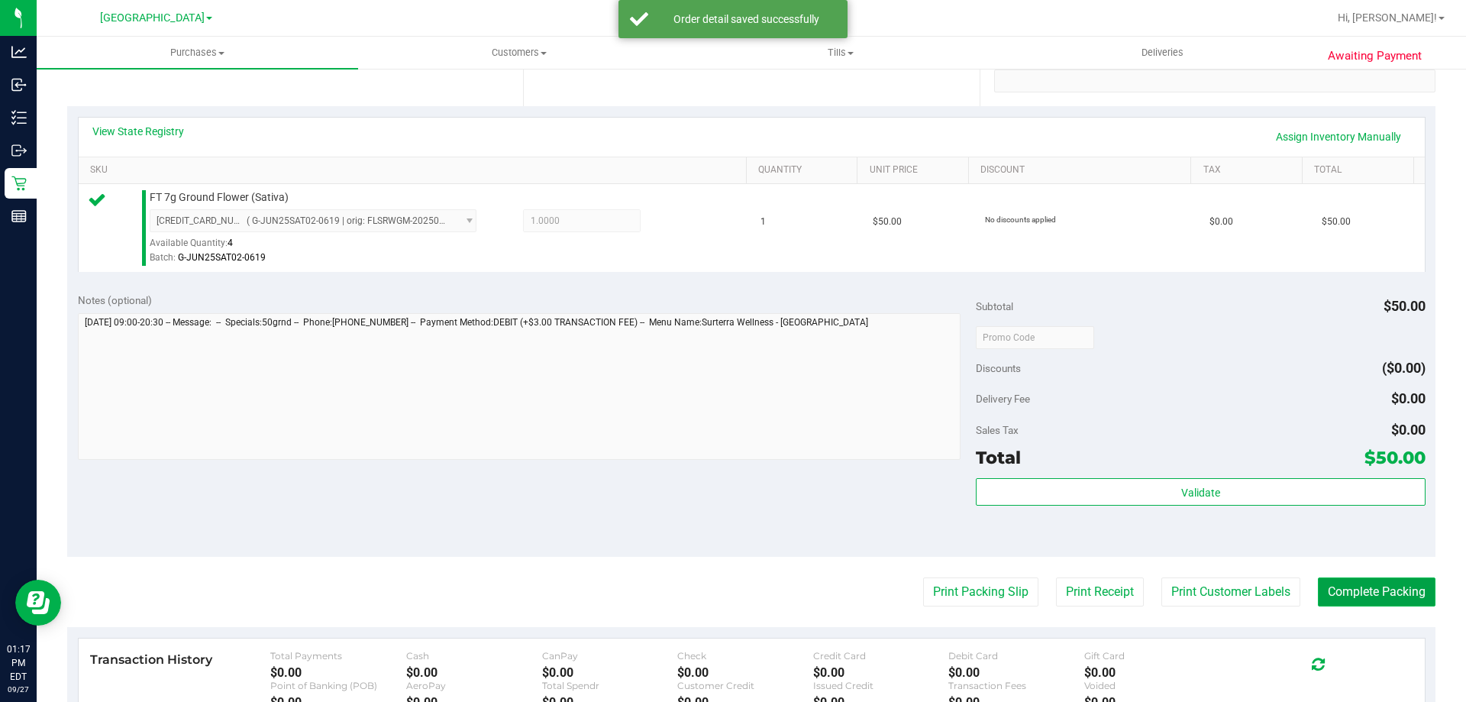
click at [1359, 593] on button "Complete Packing" at bounding box center [1377, 591] width 118 height 29
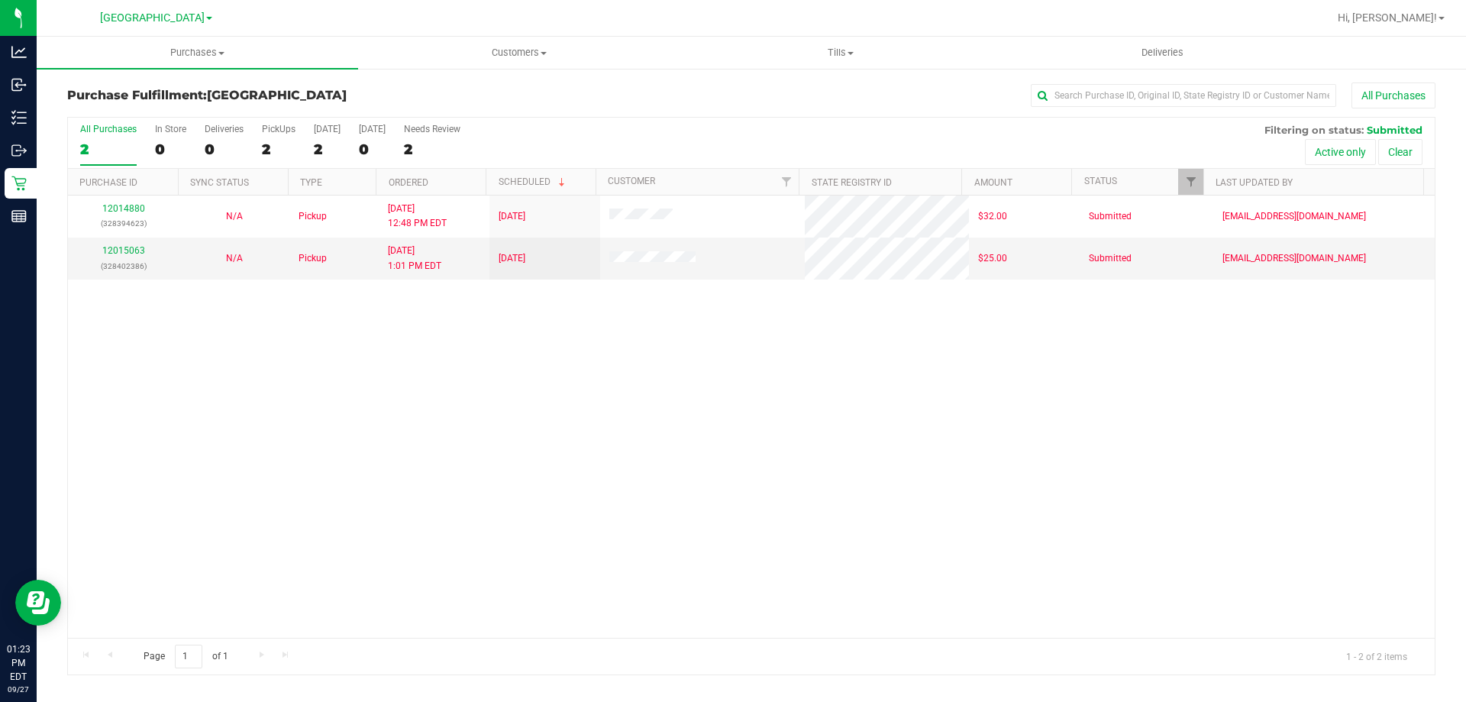
click at [389, 286] on div "12014880 (328394623) N/A Pickup 9/27/2025 12:48 PM EDT 9/27/2025 $32.00 Submitt…" at bounding box center [751, 416] width 1367 height 442
click at [274, 441] on div "12014880 (328394623) N/A Pickup 9/27/2025 12:48 PM EDT 9/27/2025 $32.00 Submitt…" at bounding box center [751, 416] width 1367 height 442
click at [128, 249] on link "12015063" at bounding box center [123, 250] width 43 height 11
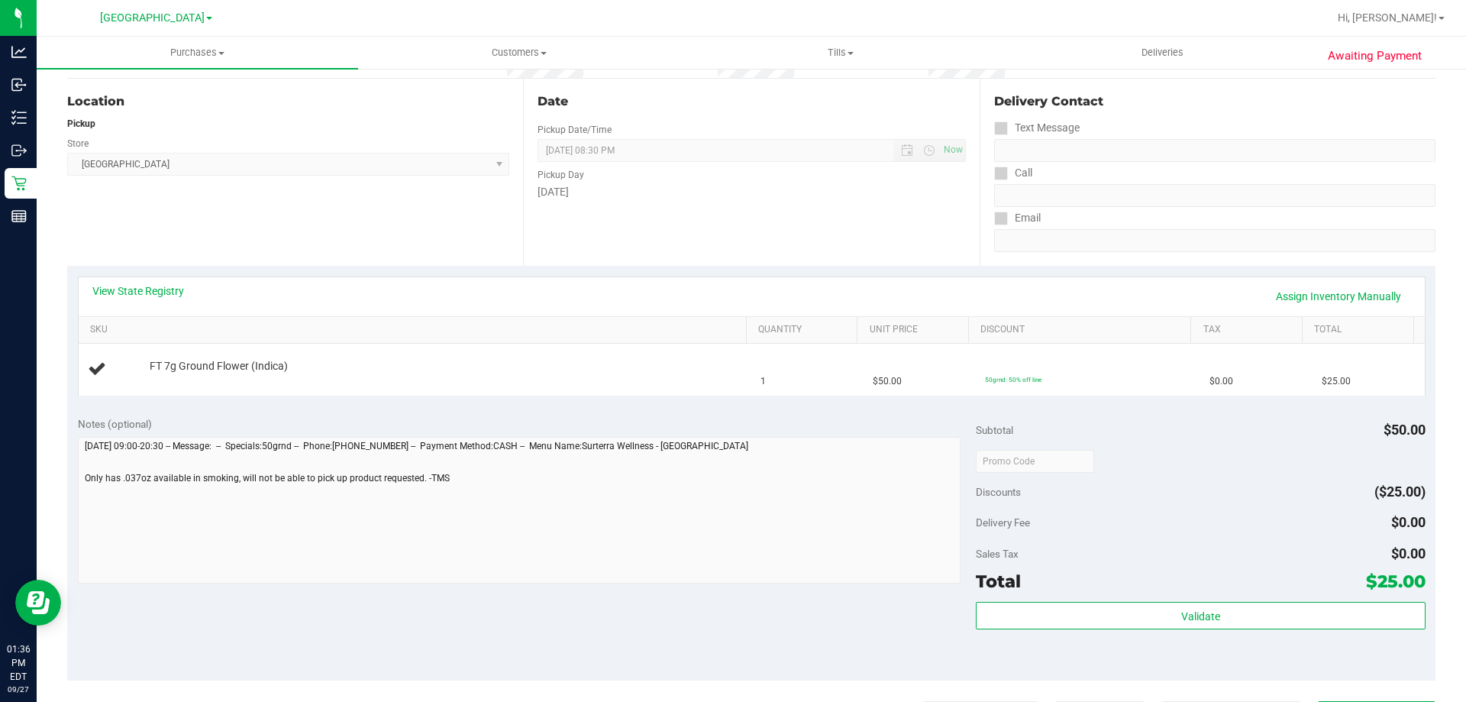
scroll to position [153, 0]
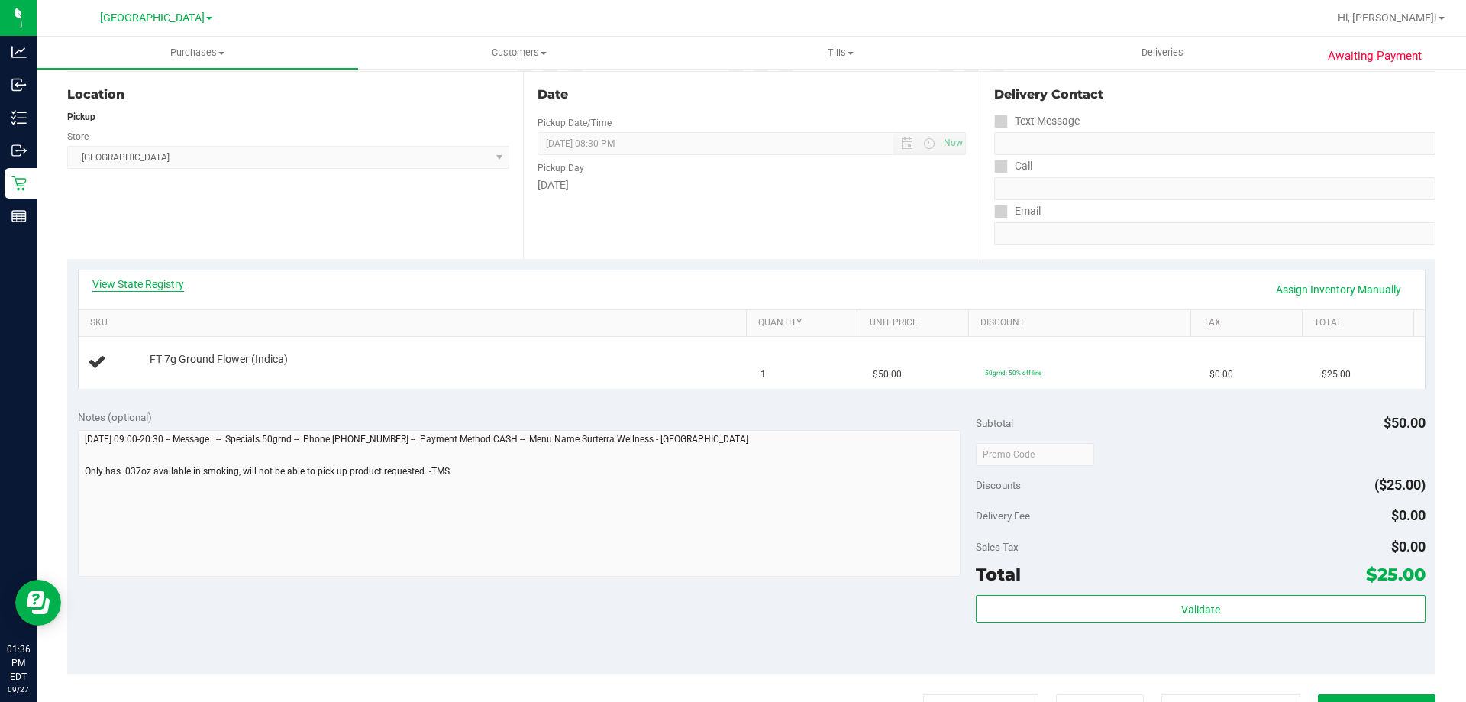
click at [160, 284] on link "View State Registry" at bounding box center [138, 283] width 92 height 15
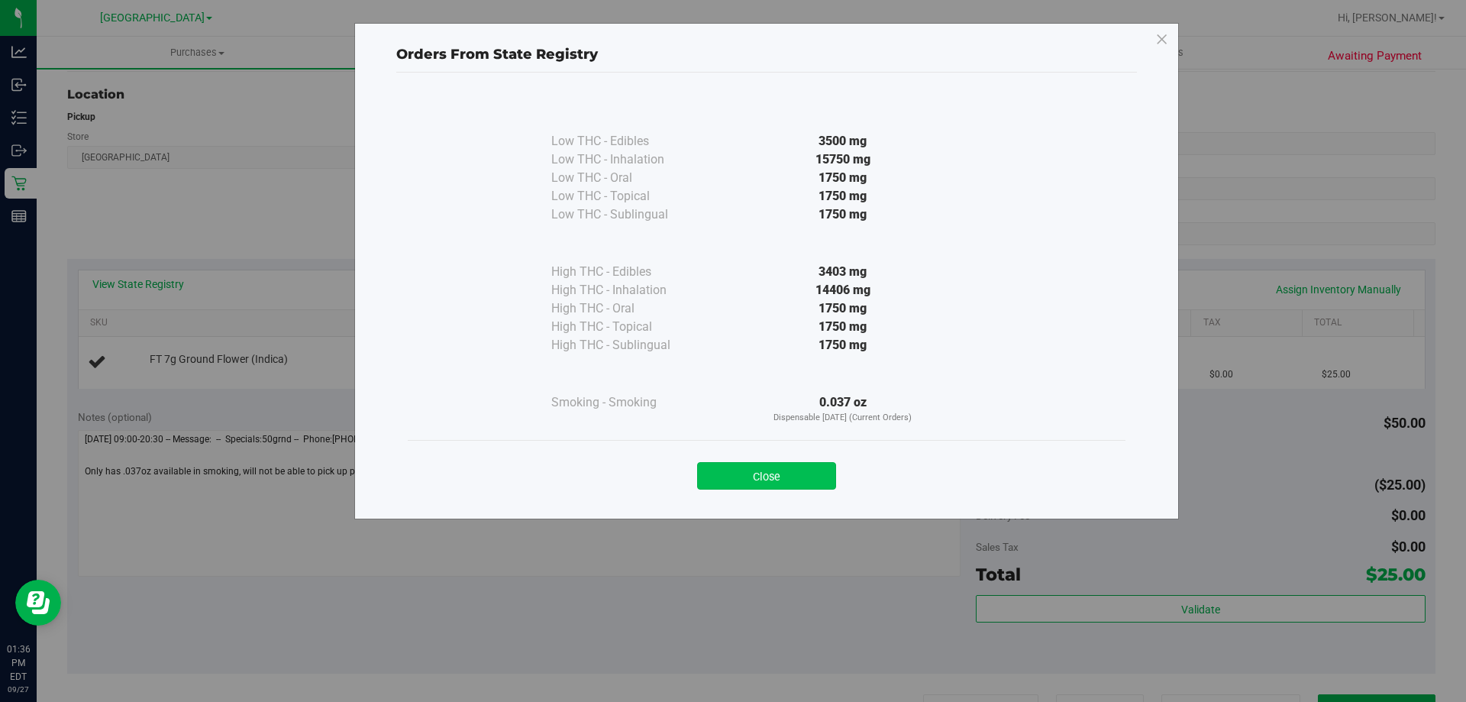
click at [753, 474] on button "Close" at bounding box center [766, 475] width 139 height 27
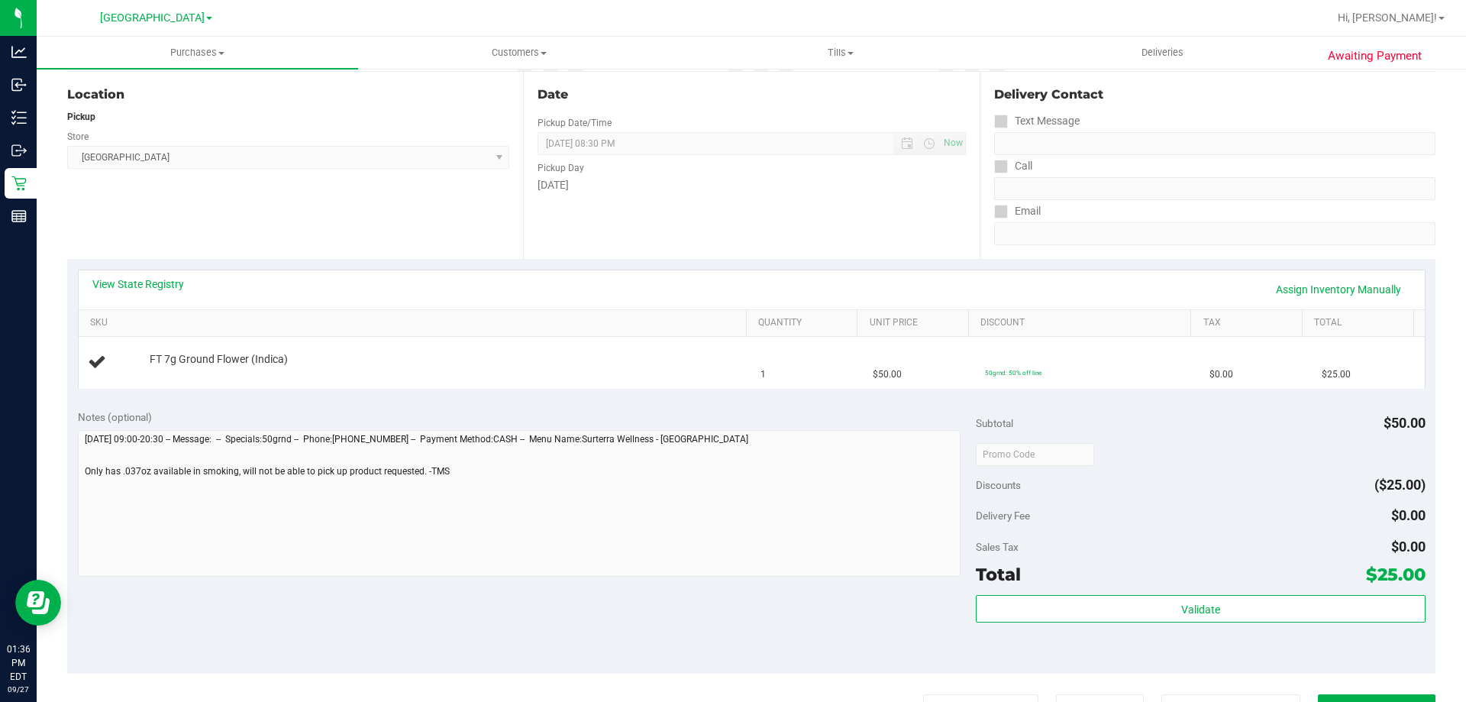
scroll to position [0, 0]
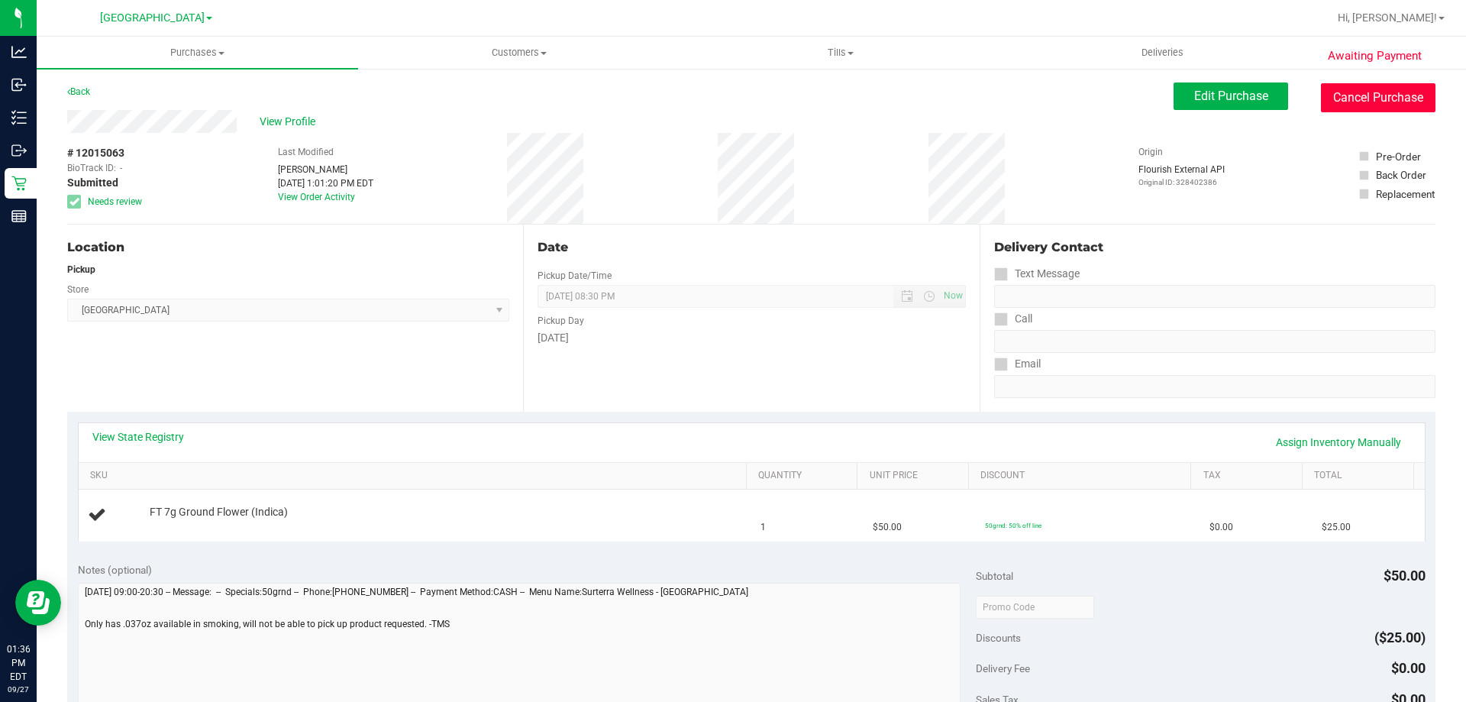
click at [1388, 83] on button "Cancel Purchase" at bounding box center [1378, 97] width 115 height 29
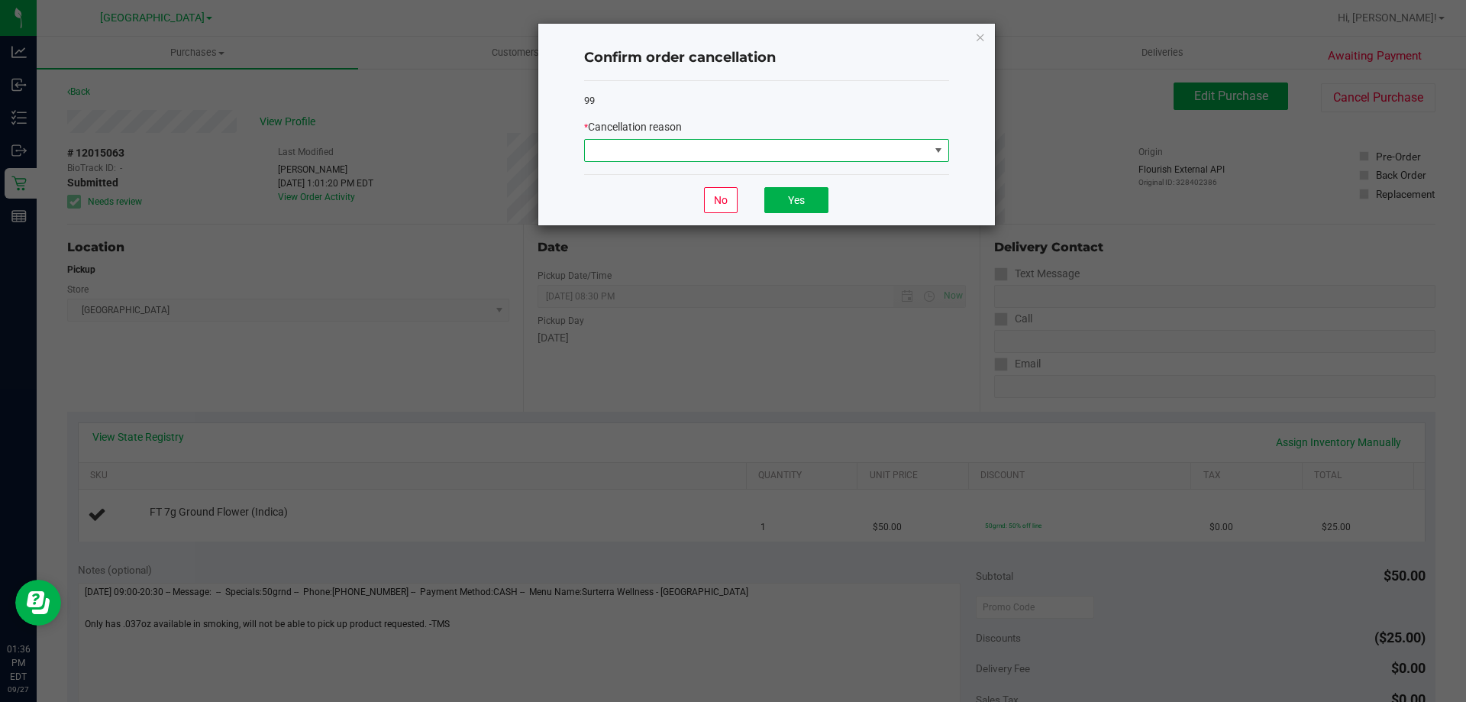
click at [729, 150] on span at bounding box center [757, 150] width 344 height 21
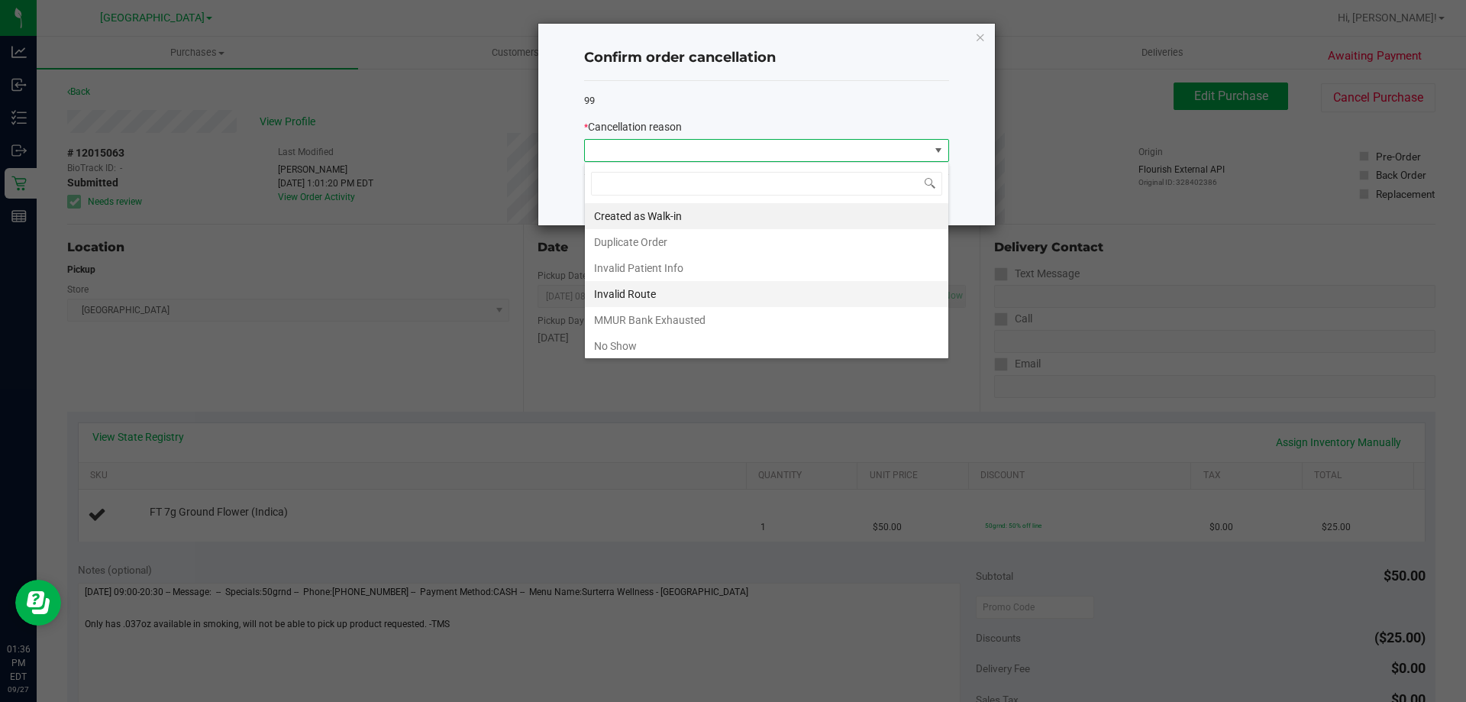
scroll to position [23, 365]
click at [677, 321] on li "MMUR Bank Exhausted" at bounding box center [766, 320] width 363 height 26
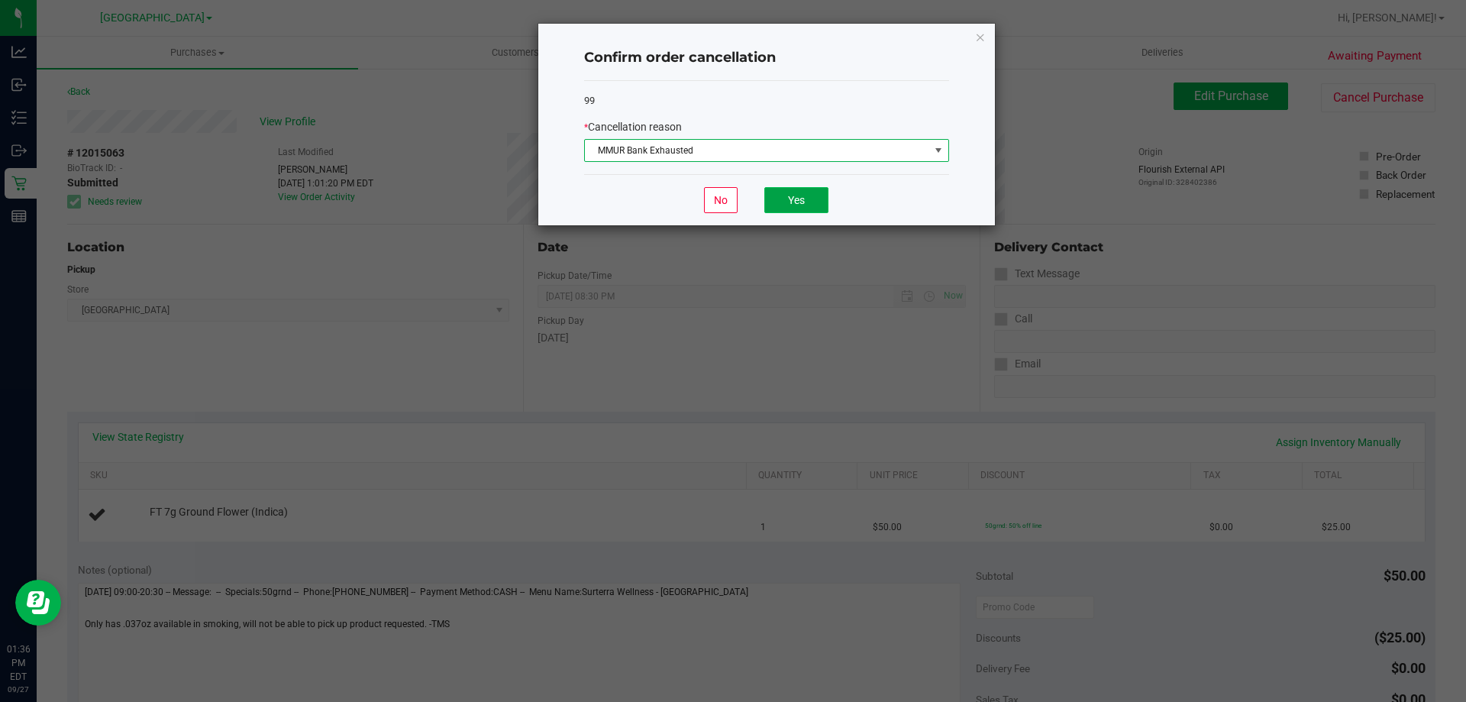
click at [804, 195] on button "Yes" at bounding box center [796, 200] width 64 height 26
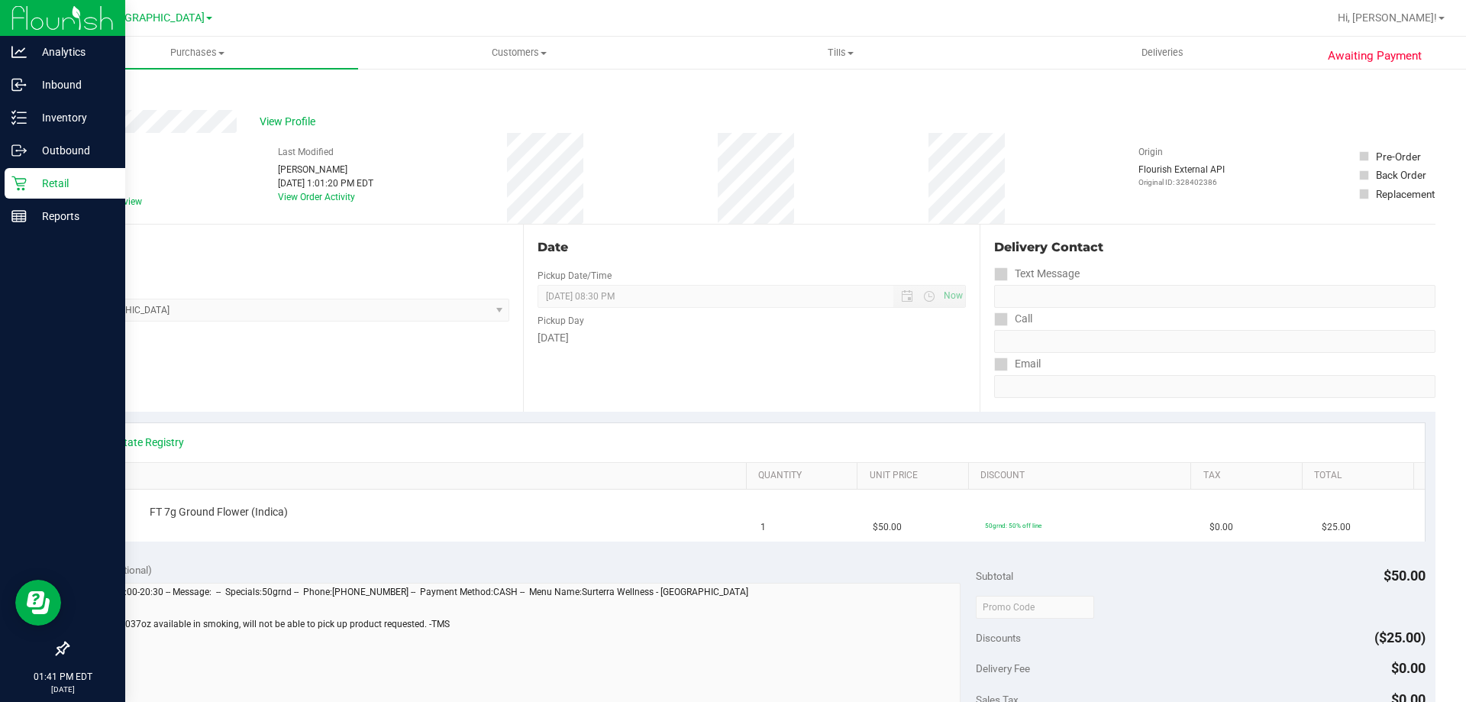
click at [20, 189] on icon at bounding box center [18, 183] width 15 height 15
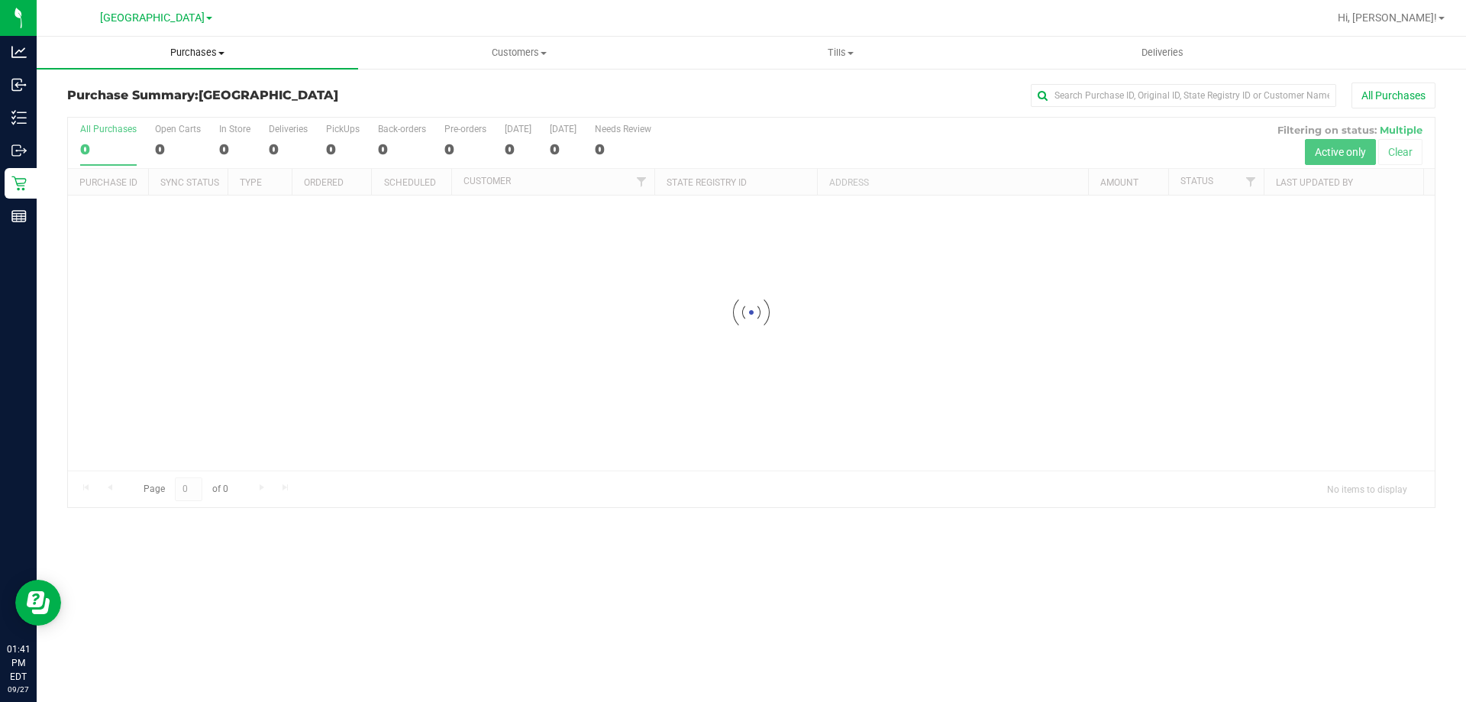
click at [204, 52] on span "Purchases" at bounding box center [197, 53] width 321 height 14
click at [115, 109] on span "Fulfillment" at bounding box center [84, 110] width 95 height 13
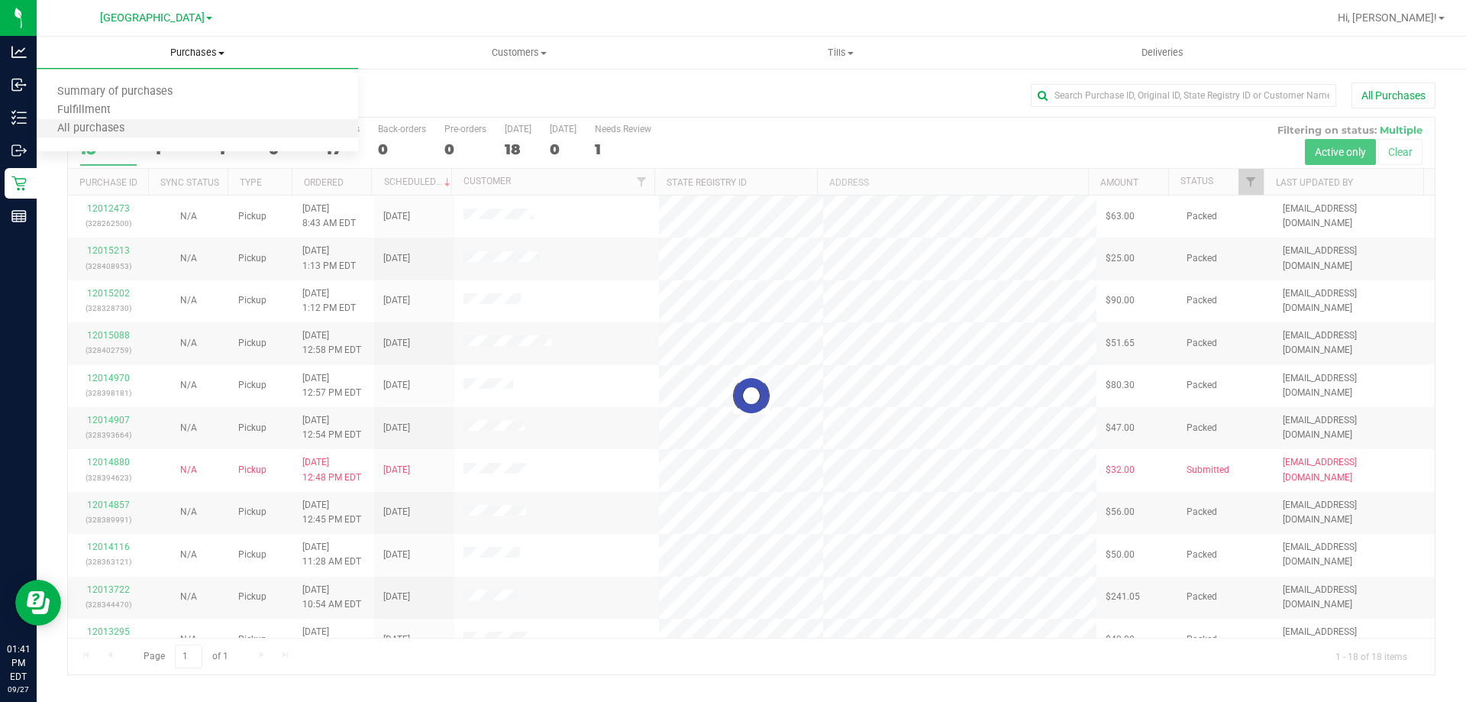
click at [76, 121] on li "All purchases" at bounding box center [197, 129] width 321 height 18
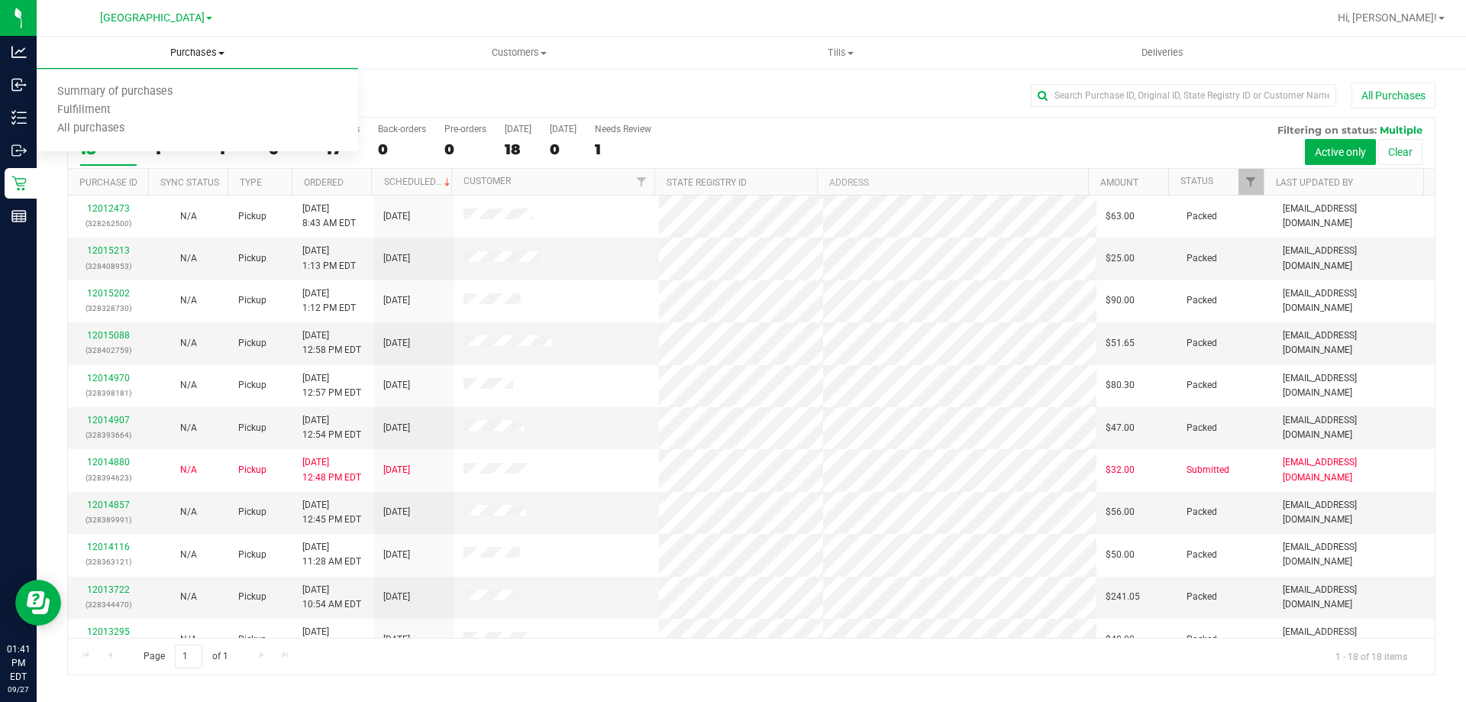
click at [198, 50] on span "Purchases" at bounding box center [197, 53] width 321 height 14
click at [197, 55] on span "Purchases" at bounding box center [197, 53] width 321 height 14
click at [121, 108] on span "Fulfillment" at bounding box center [84, 110] width 95 height 13
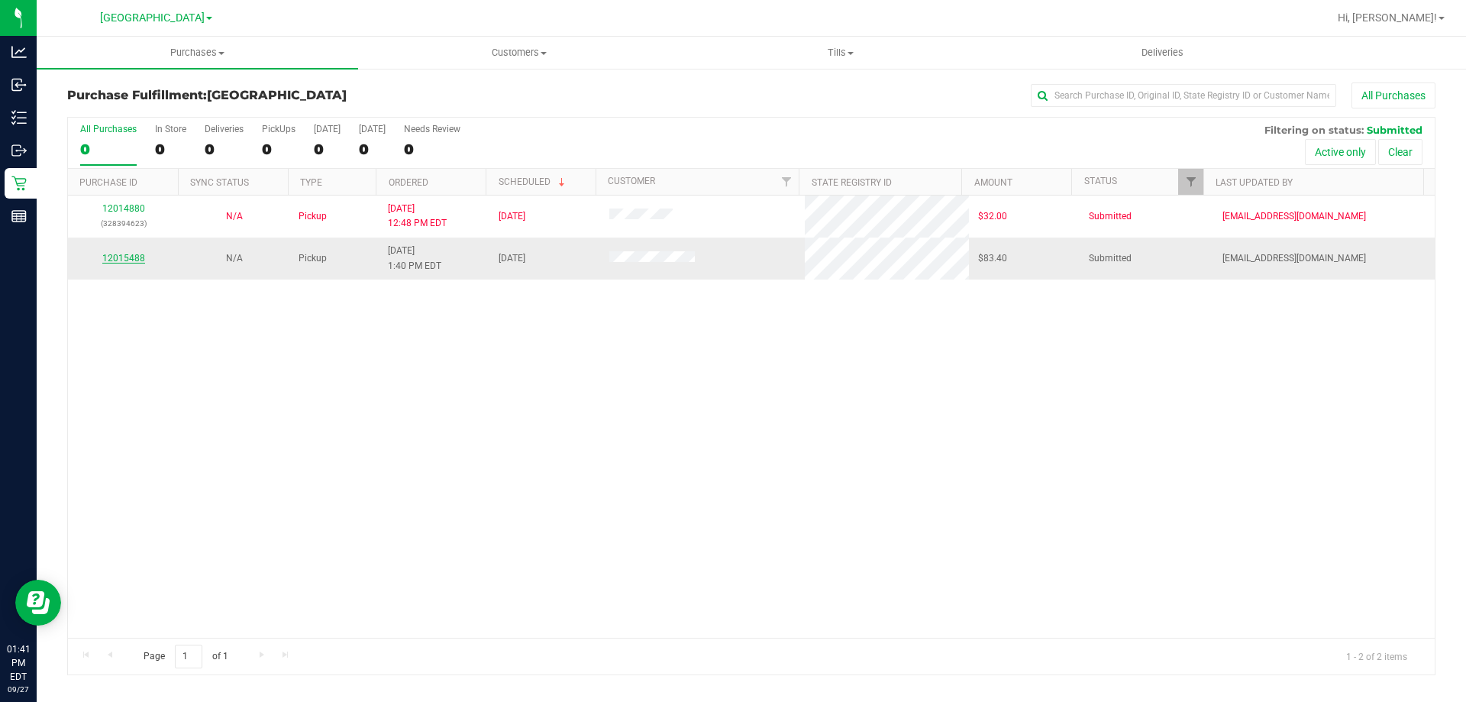
click at [123, 256] on link "12015488" at bounding box center [123, 258] width 43 height 11
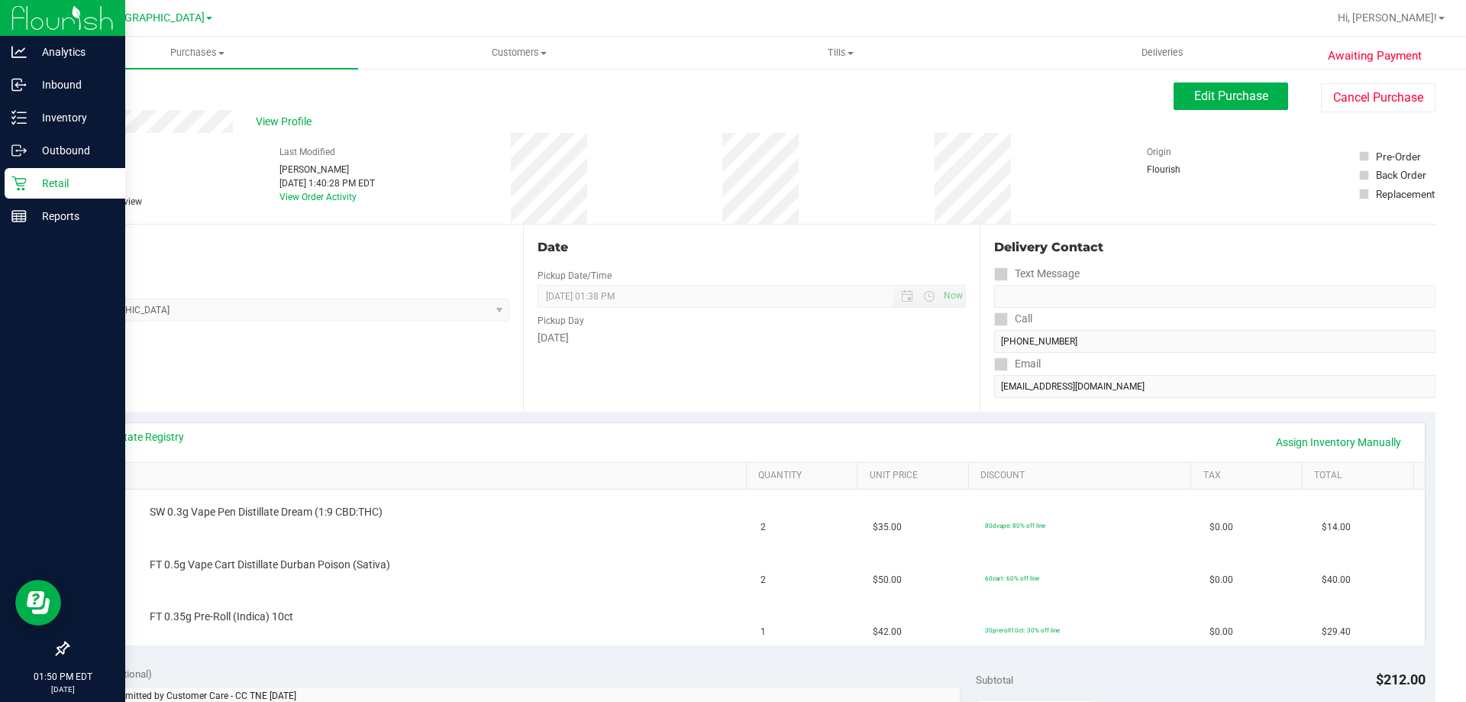
click at [13, 183] on icon at bounding box center [18, 183] width 15 height 15
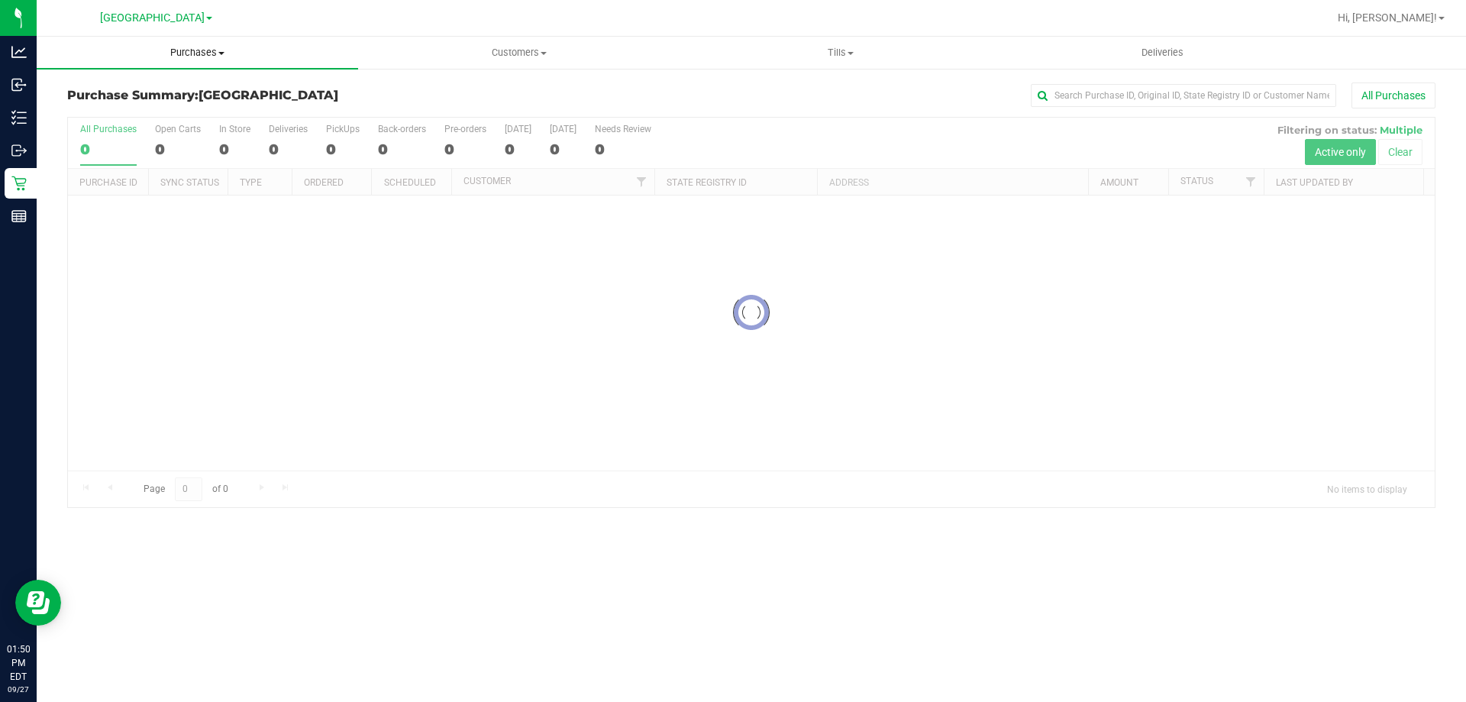
click at [182, 54] on span "Purchases" at bounding box center [197, 53] width 321 height 14
click at [115, 108] on span "Fulfillment" at bounding box center [84, 110] width 95 height 13
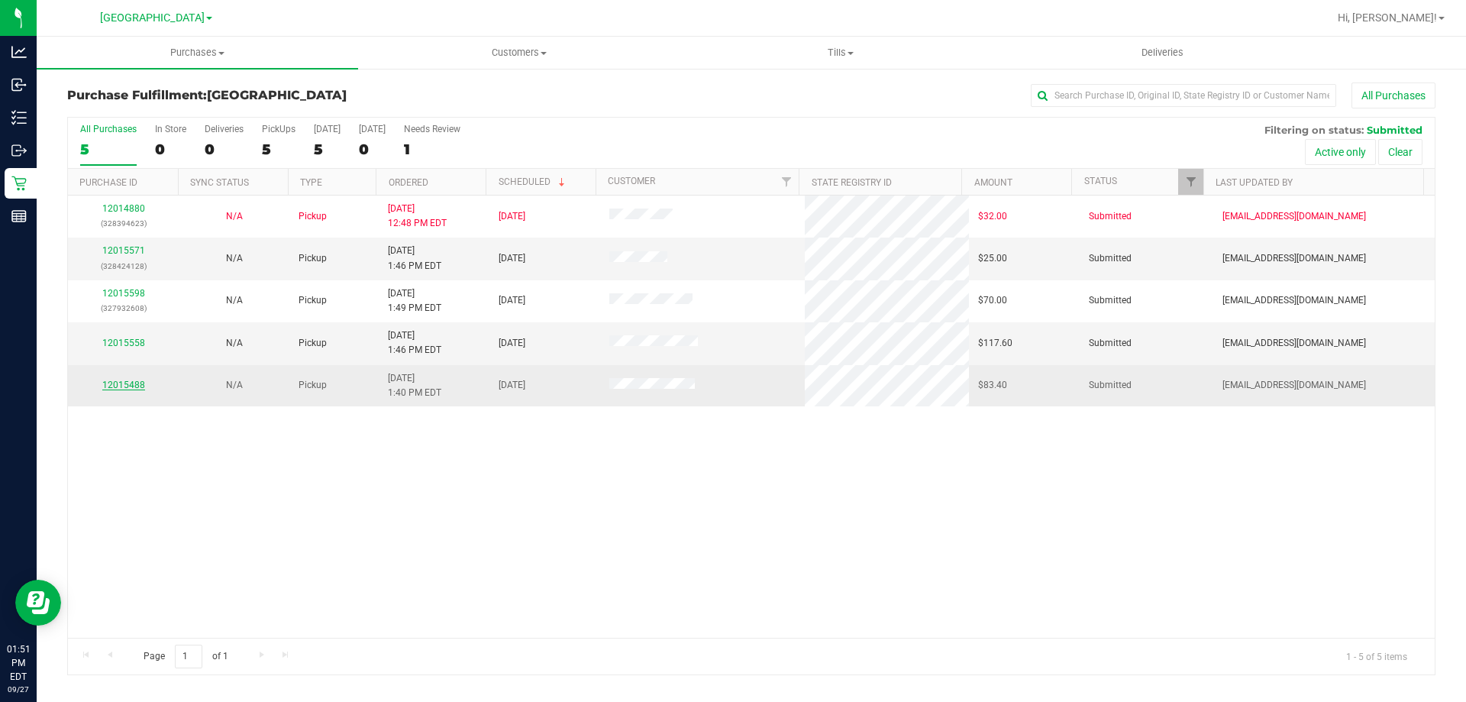
click at [129, 382] on link "12015488" at bounding box center [123, 385] width 43 height 11
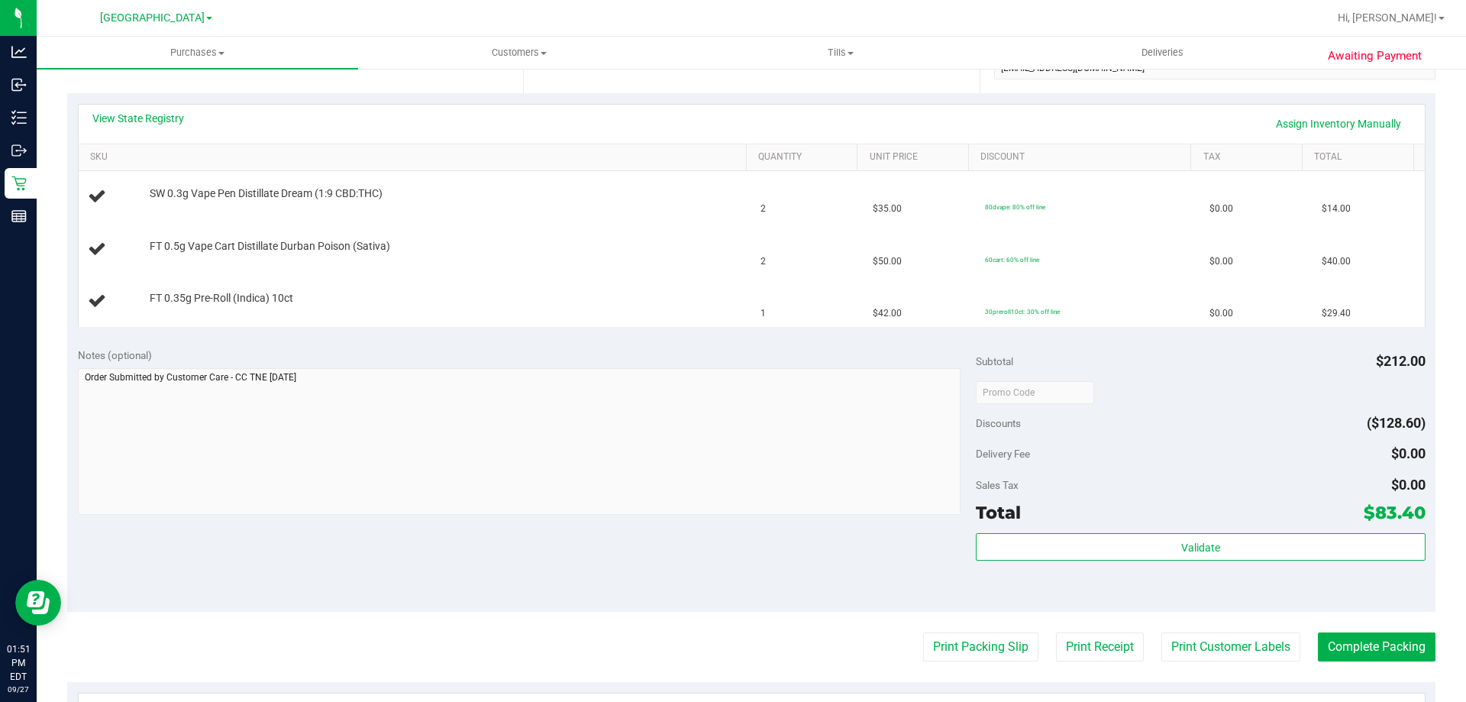
scroll to position [458, 0]
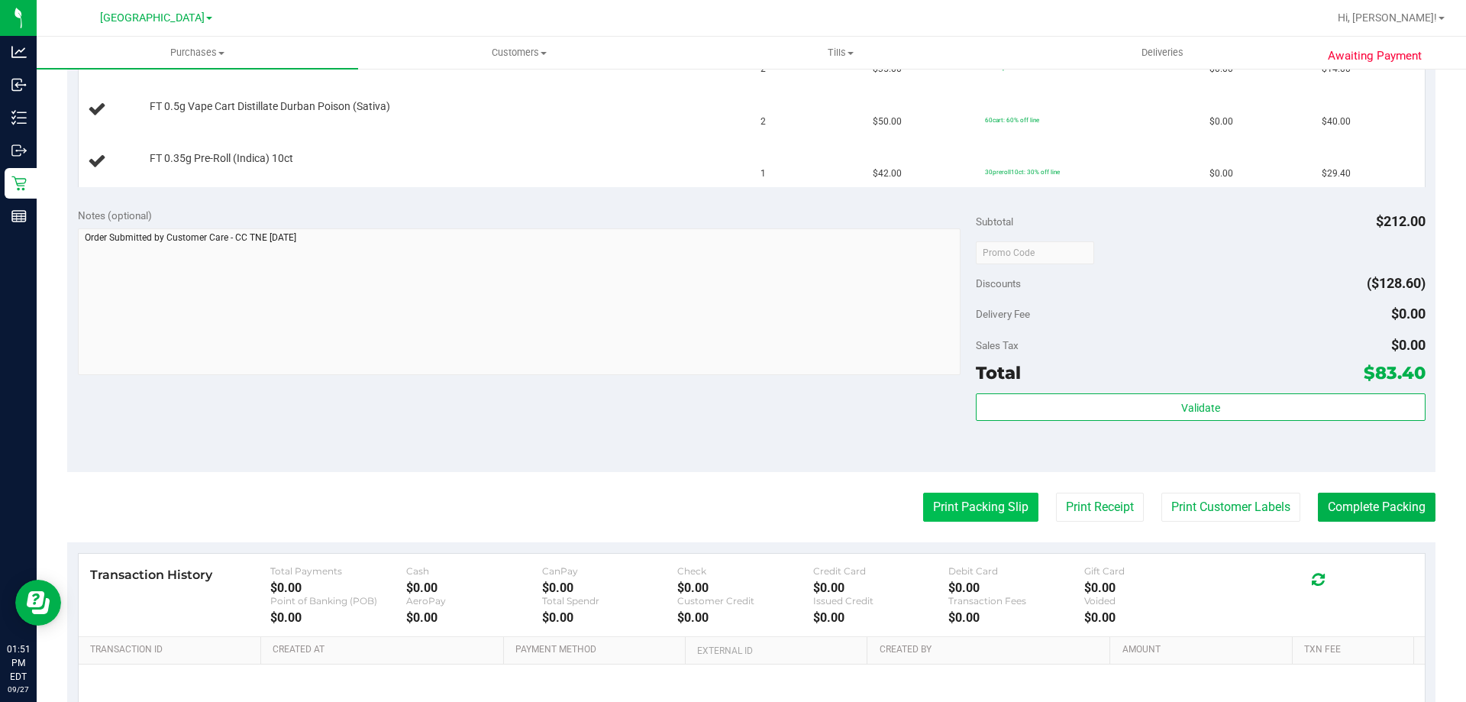
click at [948, 513] on button "Print Packing Slip" at bounding box center [980, 507] width 115 height 29
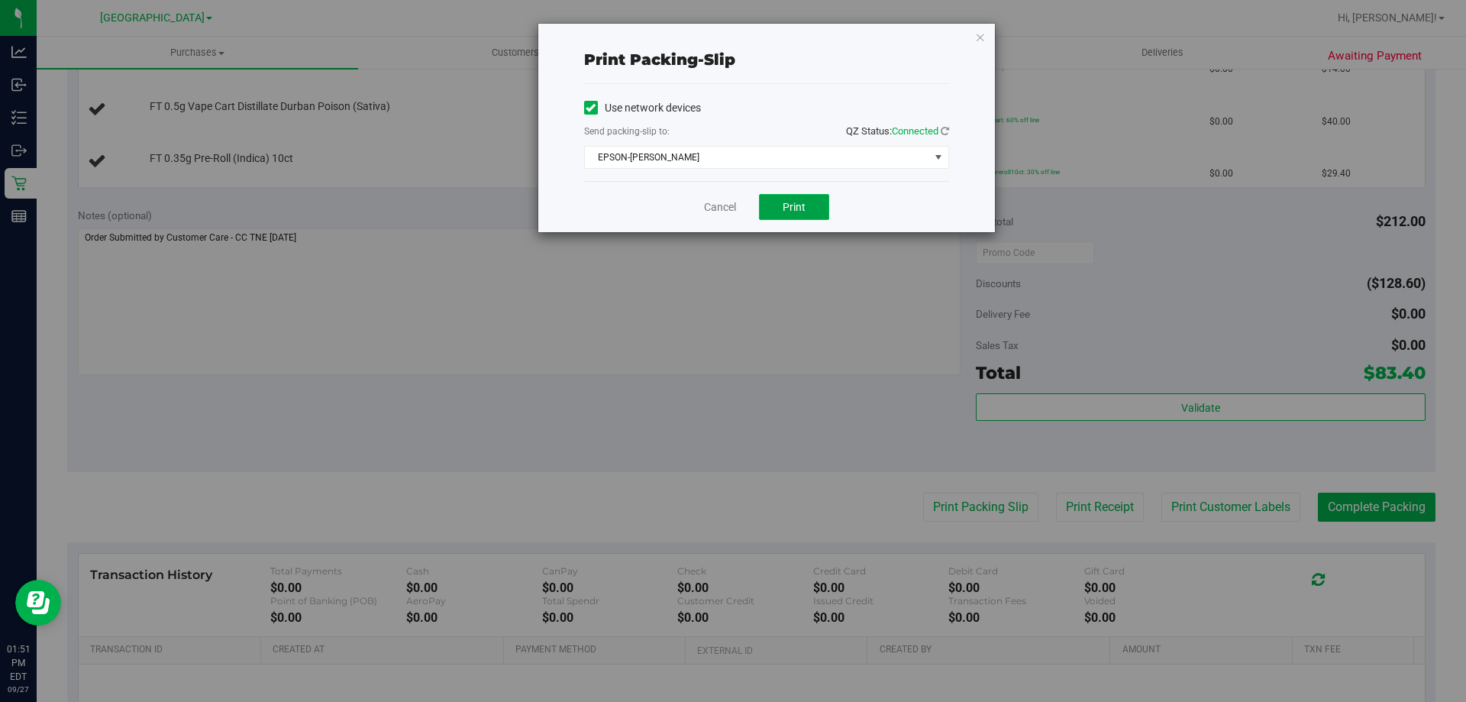
click at [795, 210] on span "Print" at bounding box center [794, 207] width 23 height 12
click at [713, 205] on link "Cancel" at bounding box center [720, 207] width 32 height 16
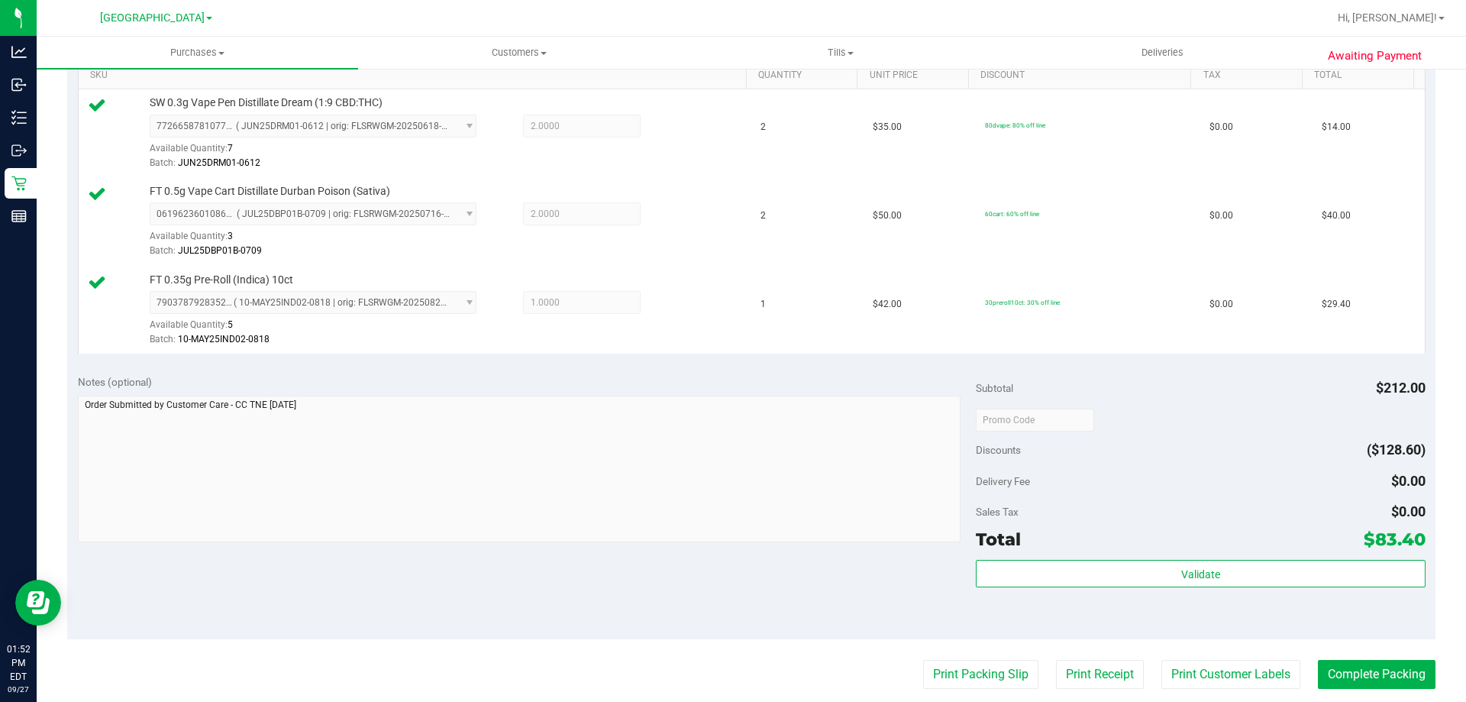
scroll to position [550, 0]
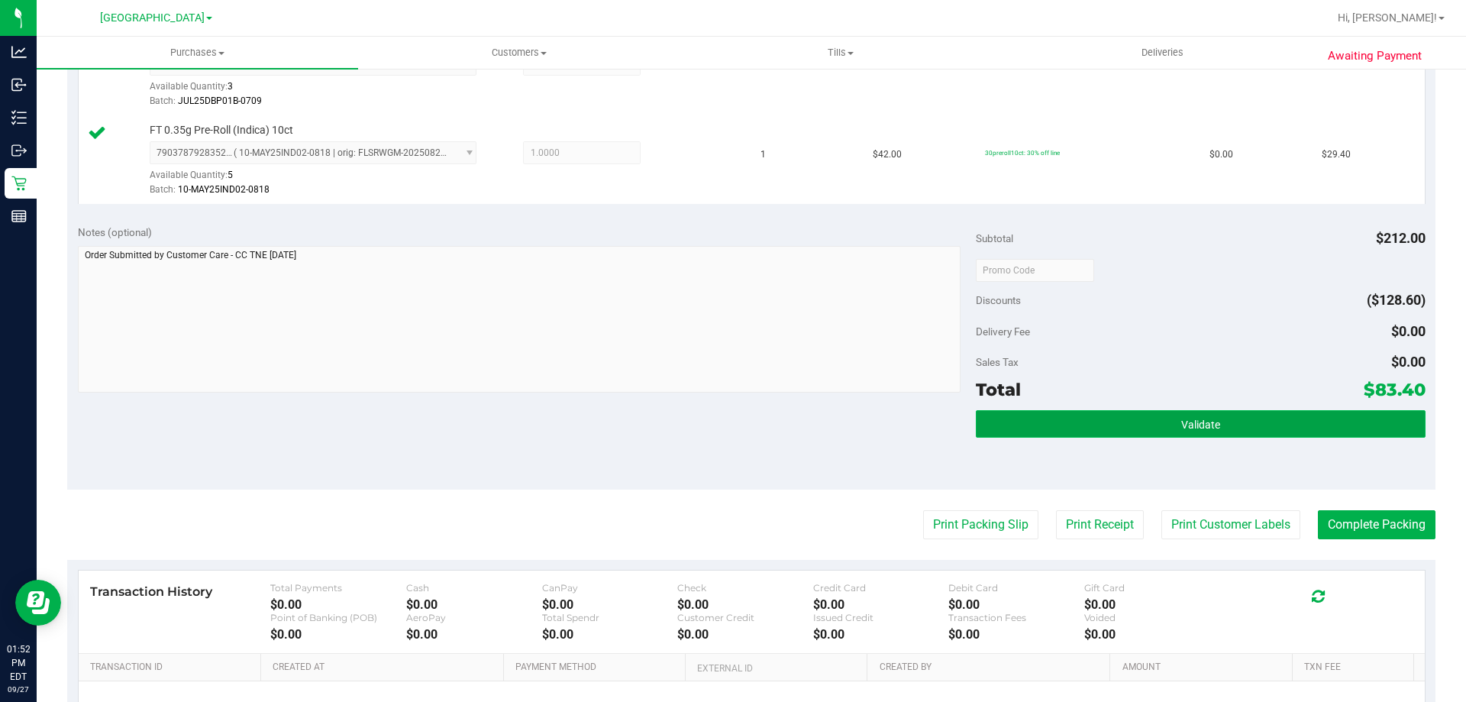
click at [1203, 436] on button "Validate" at bounding box center [1200, 423] width 449 height 27
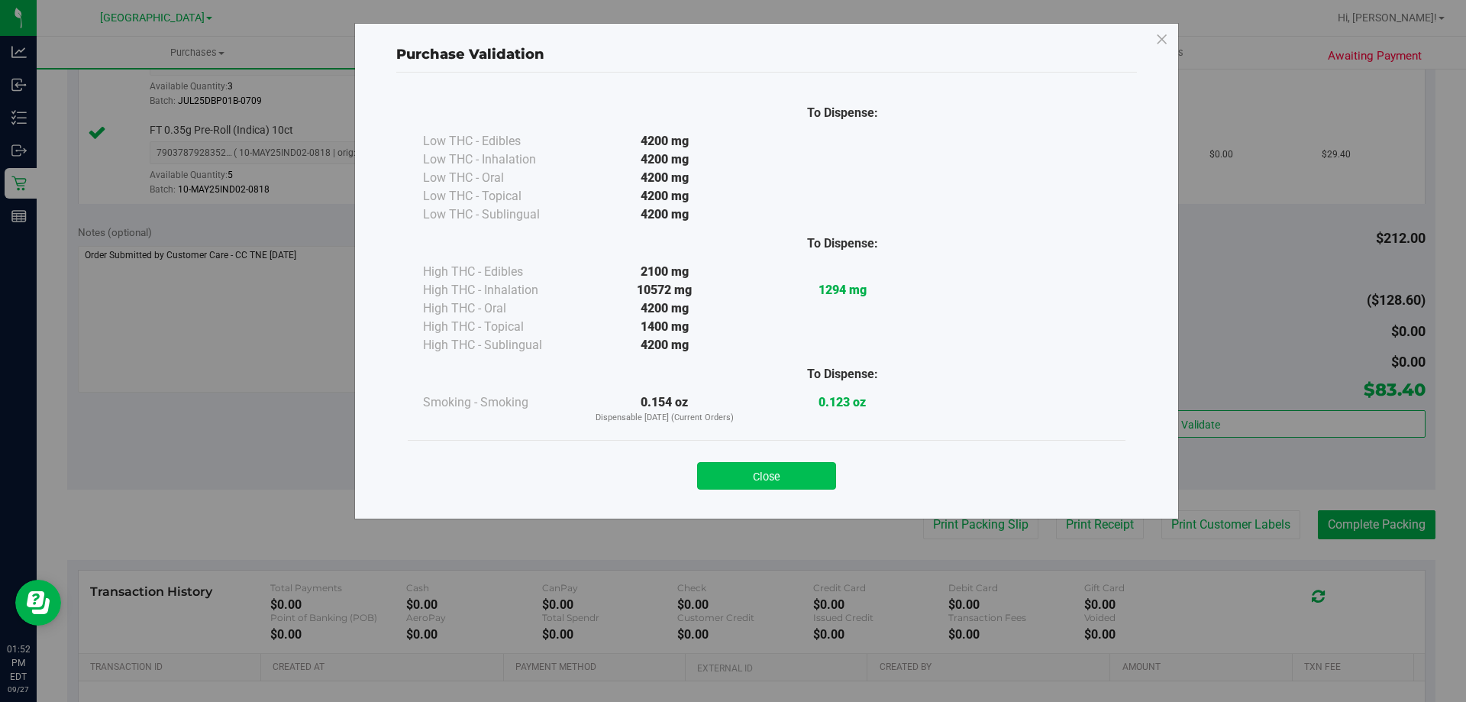
click at [783, 471] on button "Close" at bounding box center [766, 475] width 139 height 27
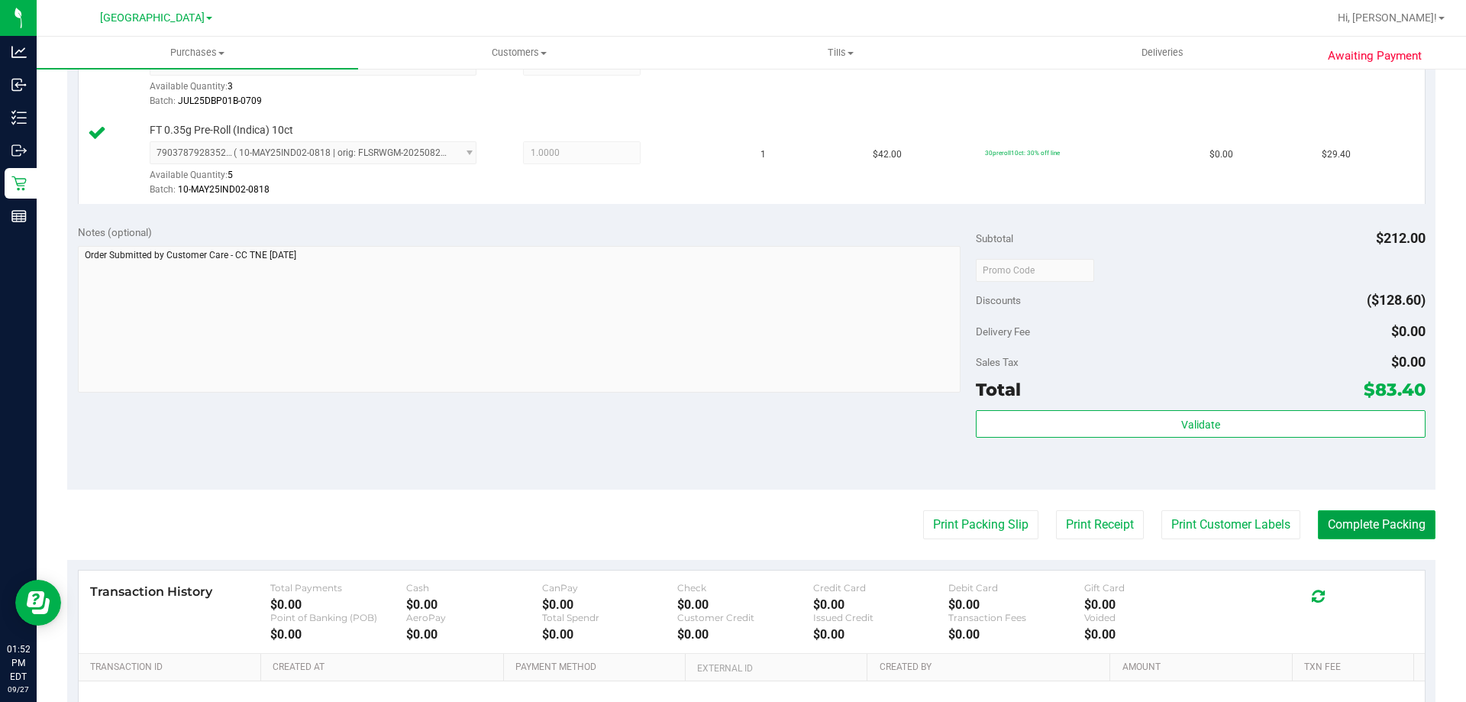
click at [1383, 529] on button "Complete Packing" at bounding box center [1377, 524] width 118 height 29
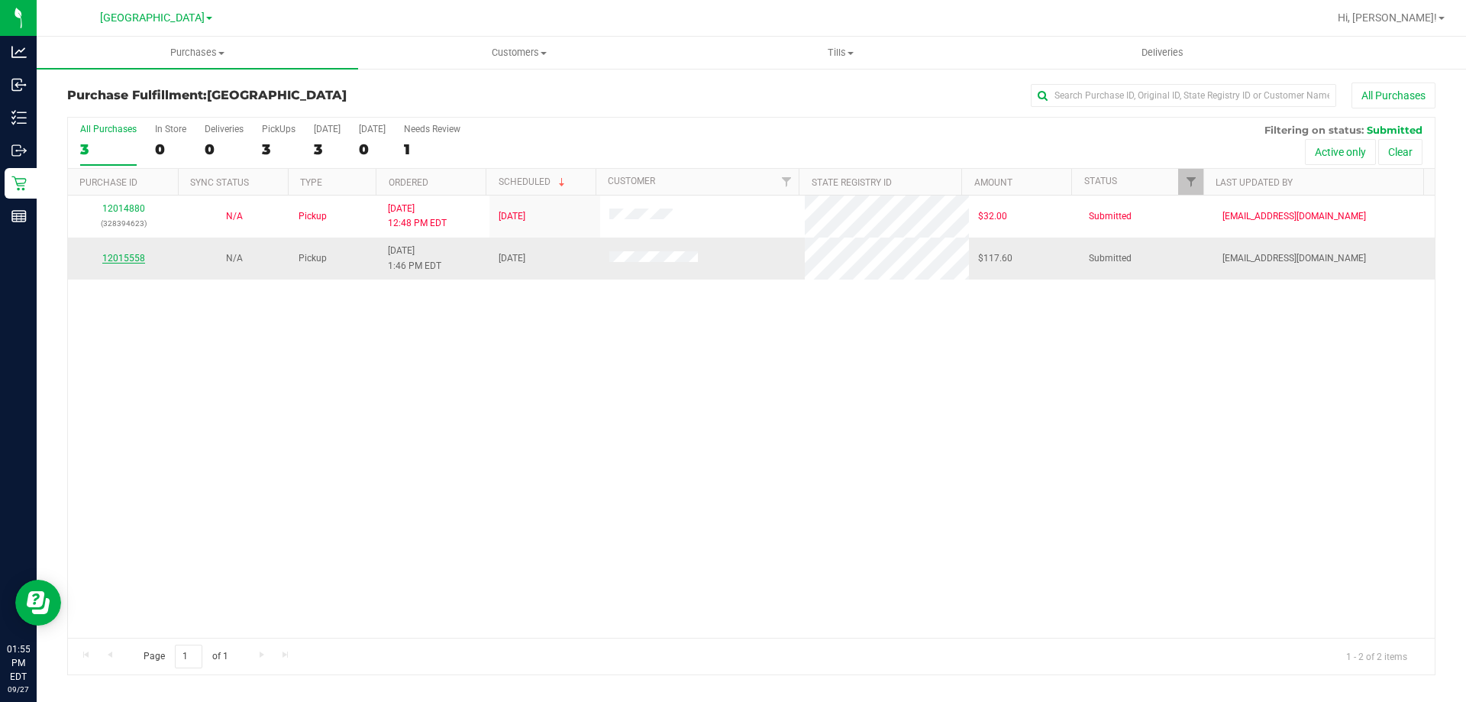
click at [123, 259] on link "12015558" at bounding box center [123, 258] width 43 height 11
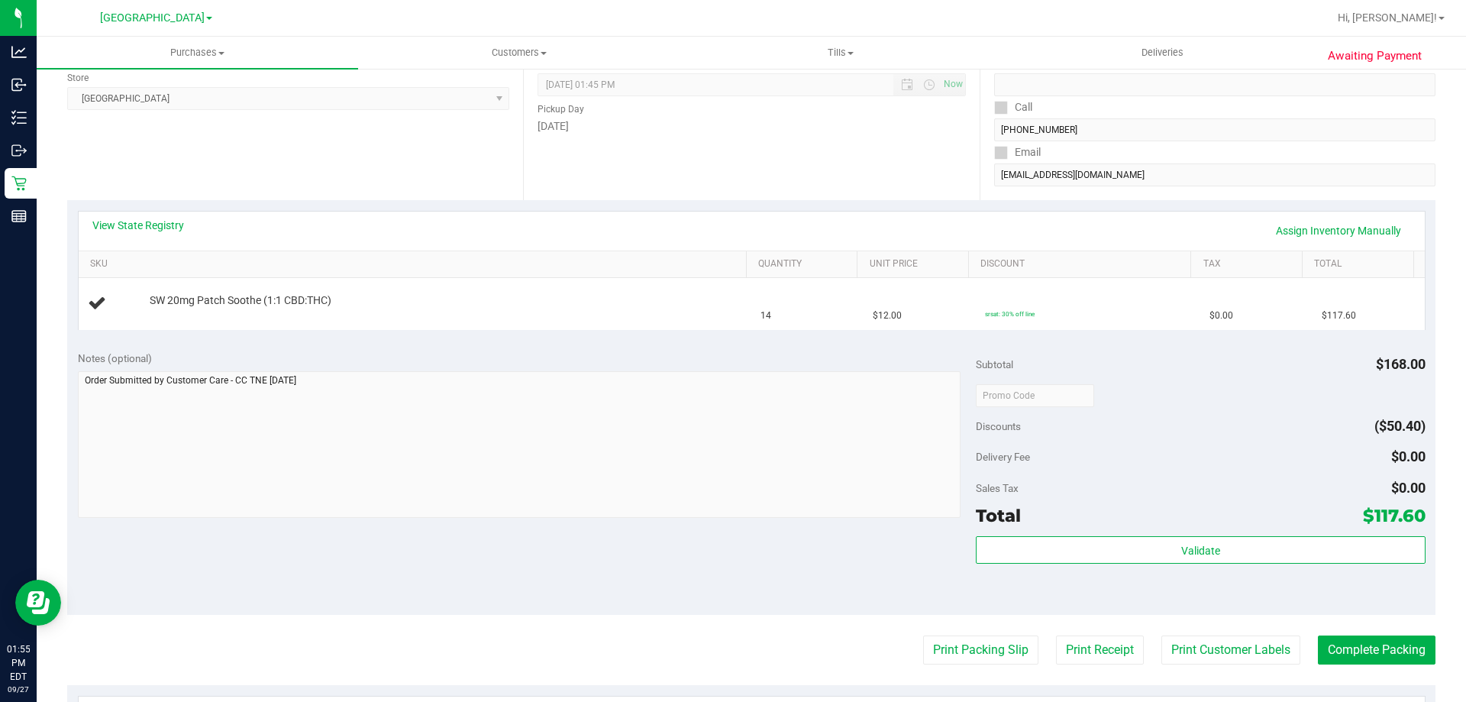
scroll to position [305, 0]
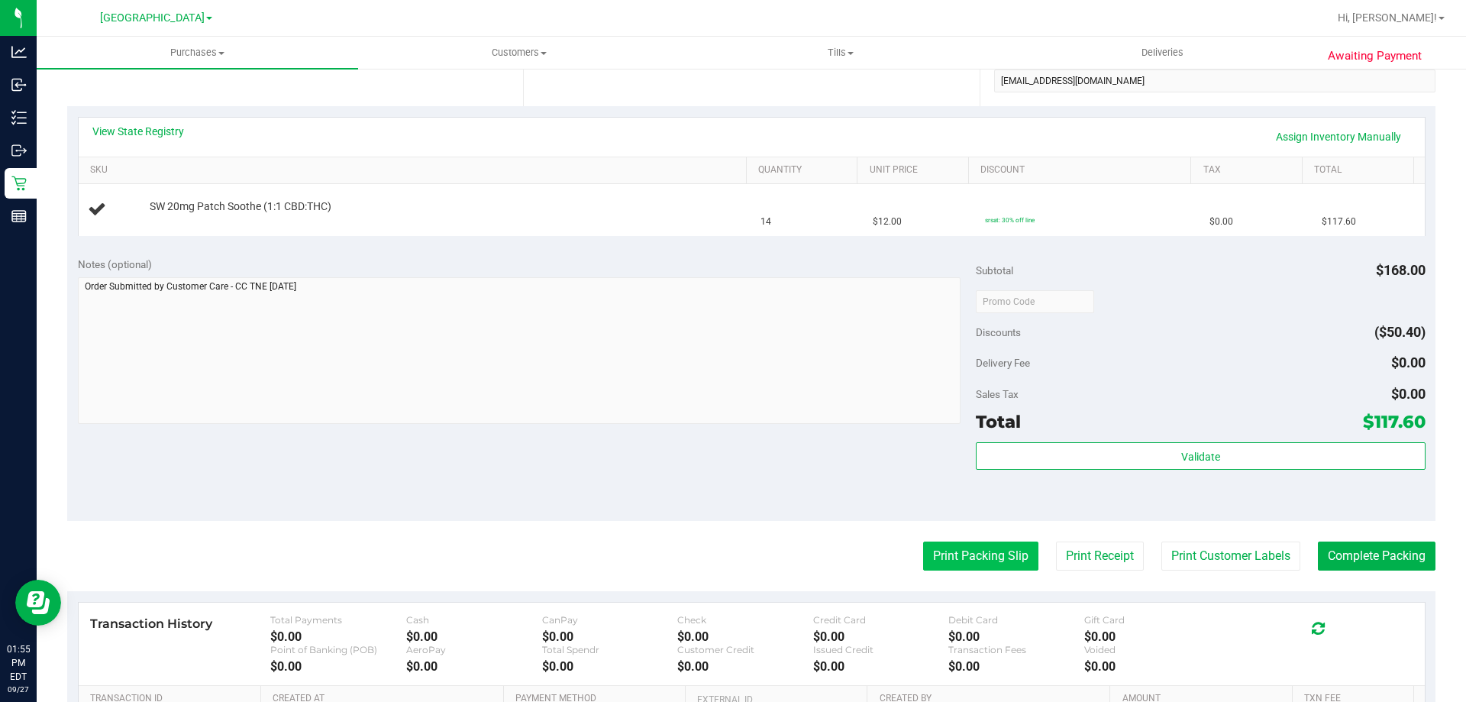
click at [974, 564] on button "Print Packing Slip" at bounding box center [980, 555] width 115 height 29
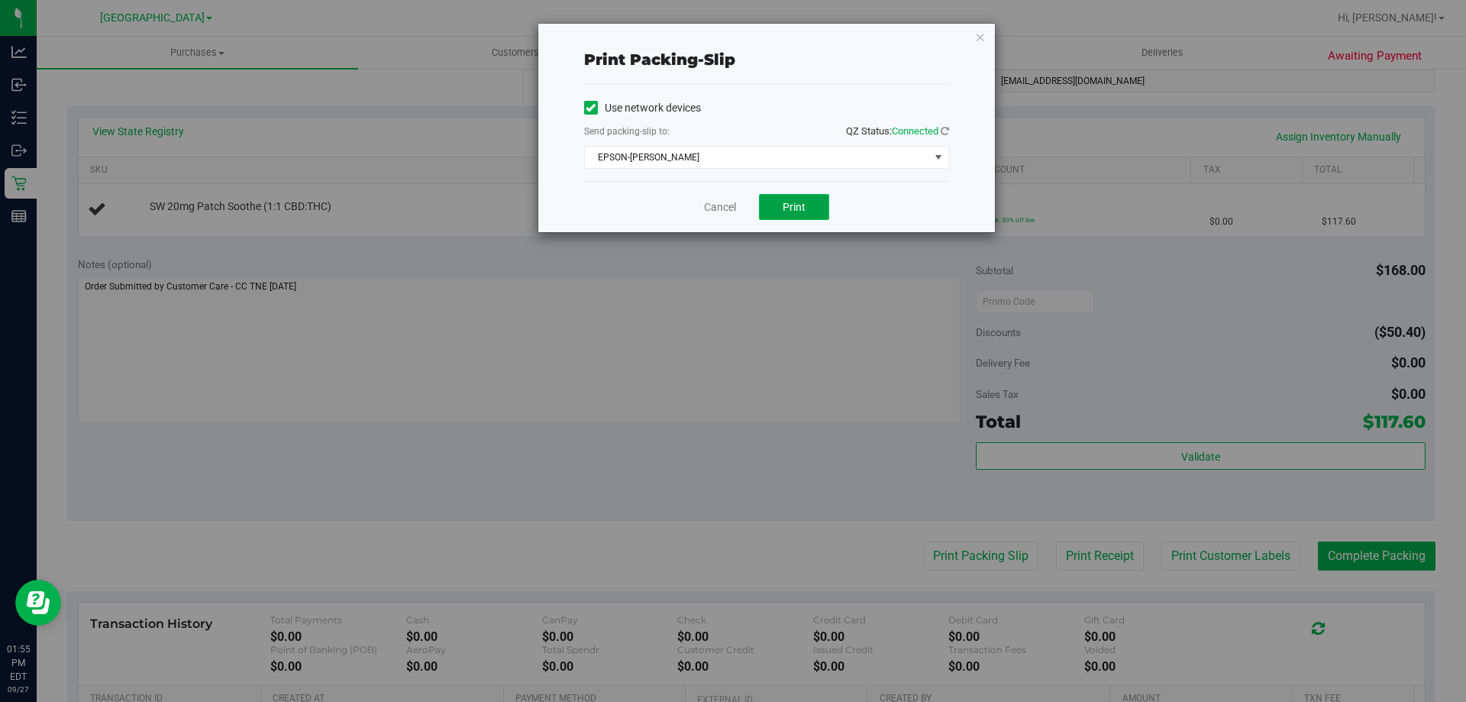
click at [784, 209] on span "Print" at bounding box center [794, 207] width 23 height 12
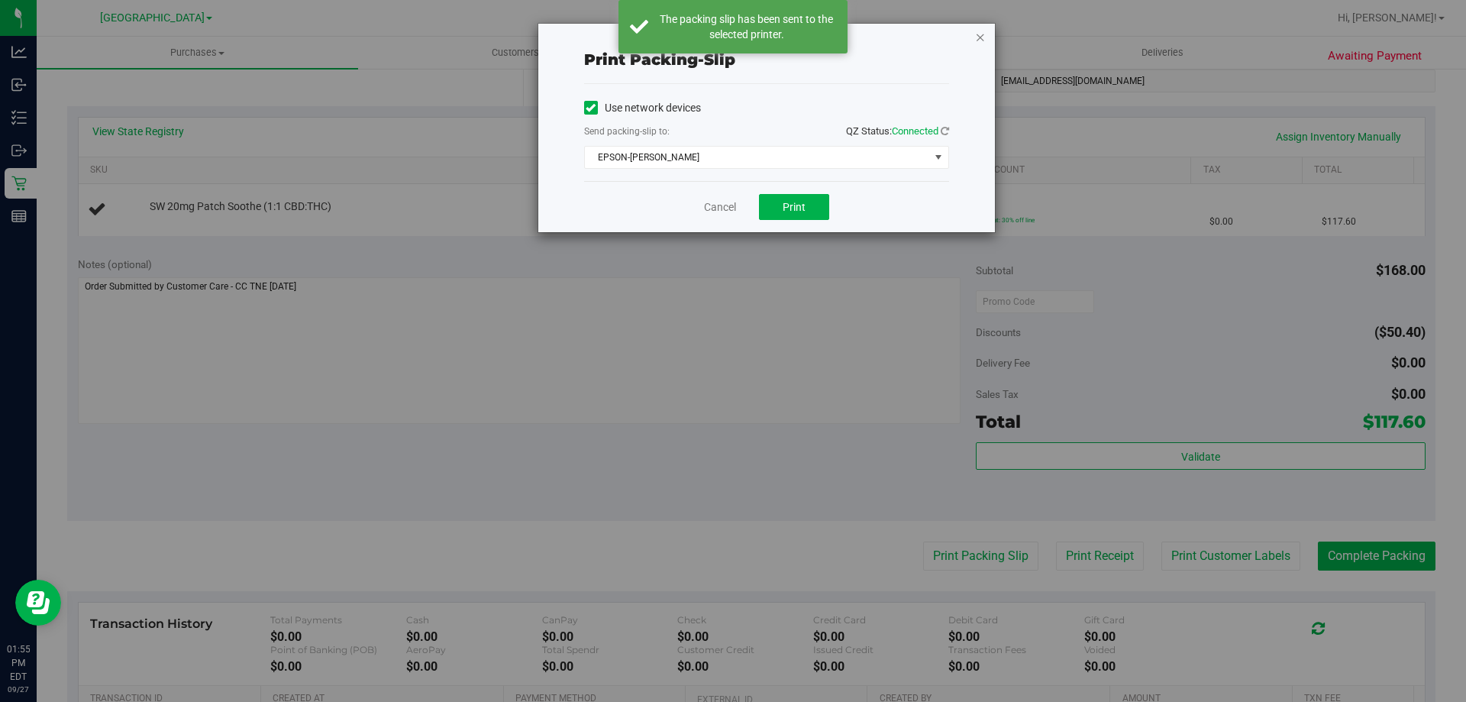
click at [977, 34] on icon "button" at bounding box center [980, 36] width 11 height 18
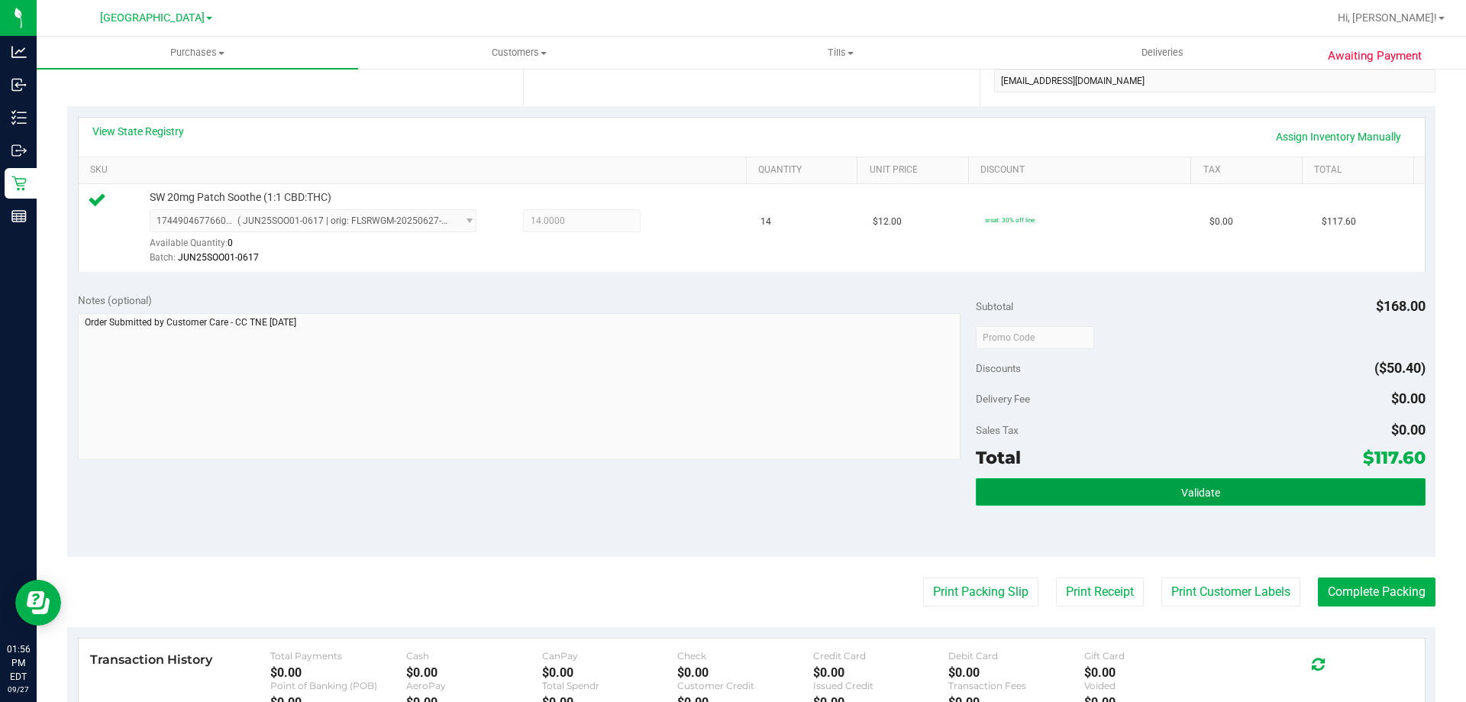
click at [1247, 486] on button "Validate" at bounding box center [1200, 491] width 449 height 27
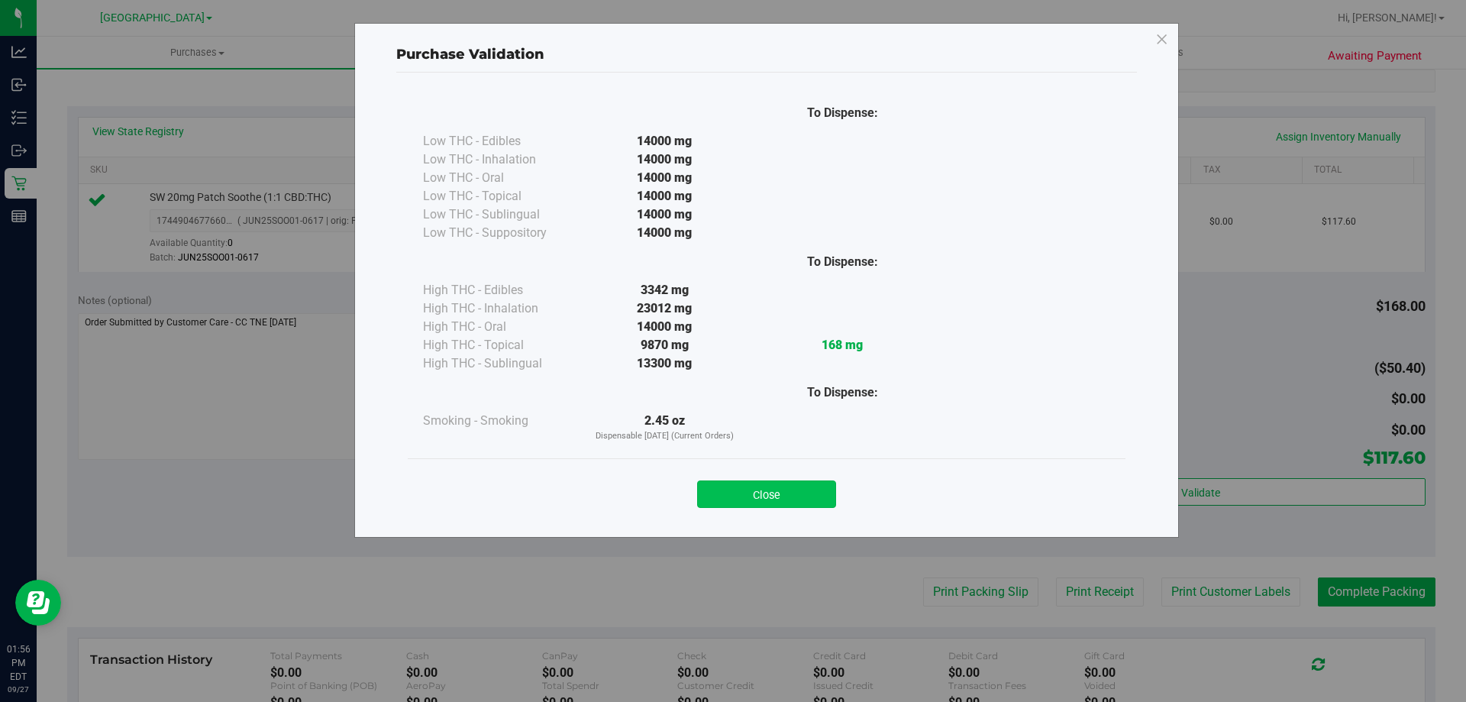
click at [773, 497] on button "Close" at bounding box center [766, 493] width 139 height 27
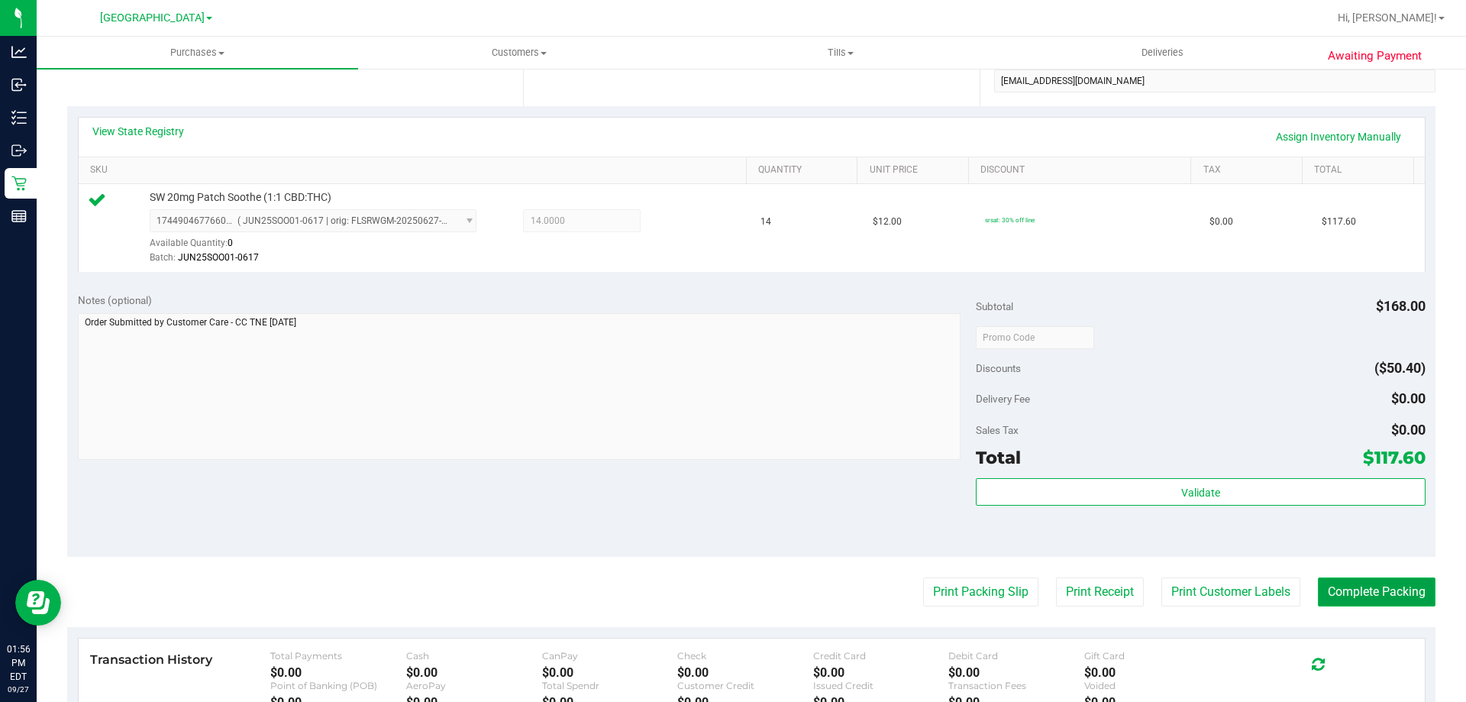
click at [1377, 590] on button "Complete Packing" at bounding box center [1377, 591] width 118 height 29
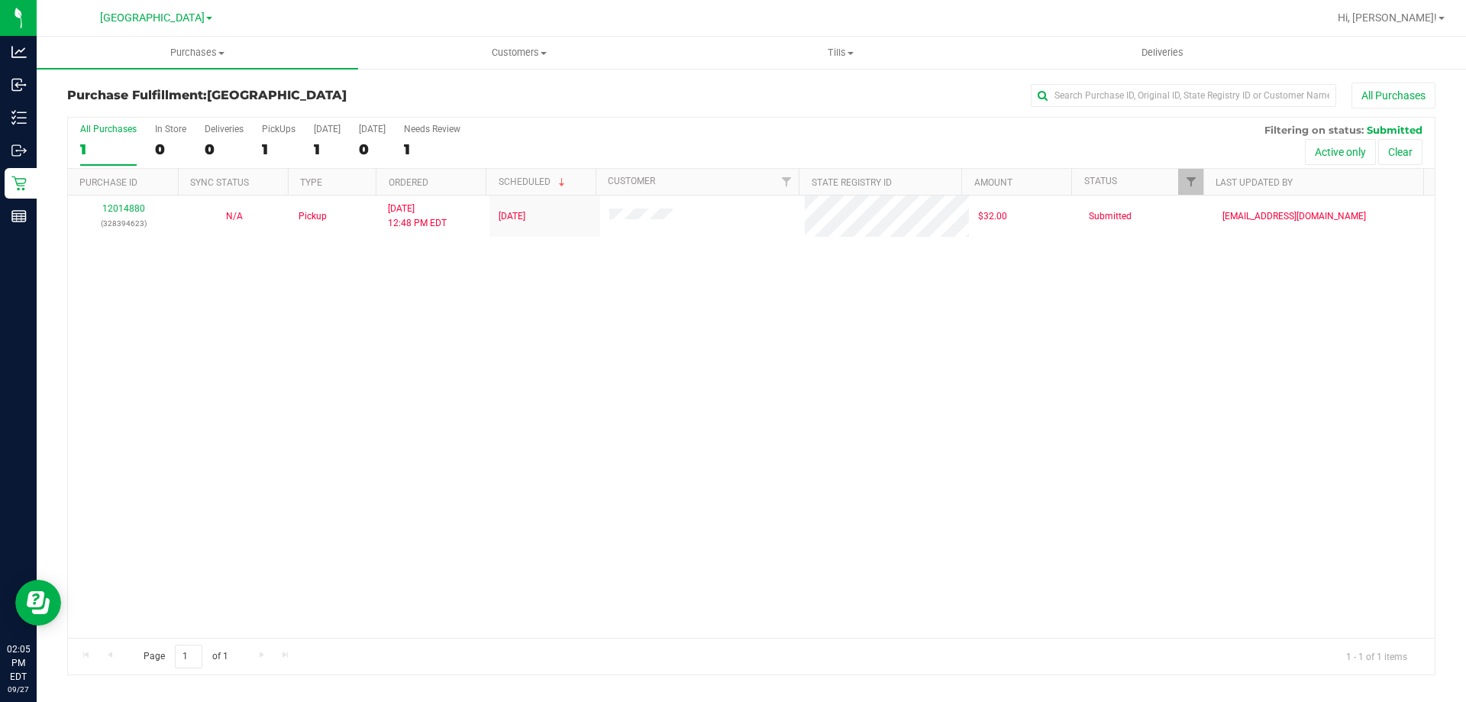
click at [426, 371] on div "12014880 (328394623) N/A Pickup 9/27/2025 12:48 PM EDT 9/27/2025 $32.00 Submitt…" at bounding box center [751, 416] width 1367 height 442
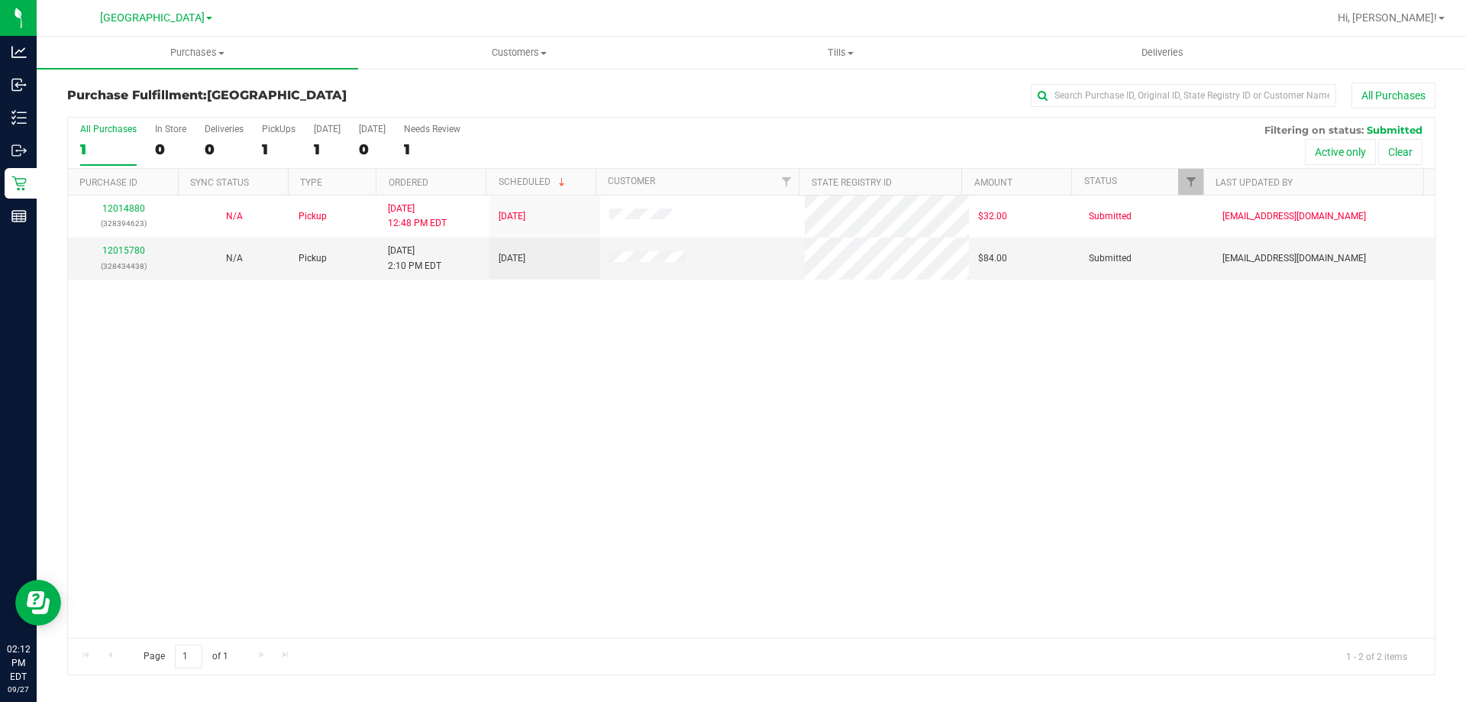
drag, startPoint x: 437, startPoint y: 444, endPoint x: 416, endPoint y: 367, distance: 79.8
click at [437, 444] on div "12014880 (328394623) N/A Pickup 9/27/2025 12:48 PM EDT 9/27/2025 $32.00 Submitt…" at bounding box center [751, 416] width 1367 height 442
click at [358, 359] on div "12014880 (328394623) N/A Pickup 9/27/2025 12:48 PM EDT 9/27/2025 $32.00 Submitt…" at bounding box center [751, 416] width 1367 height 442
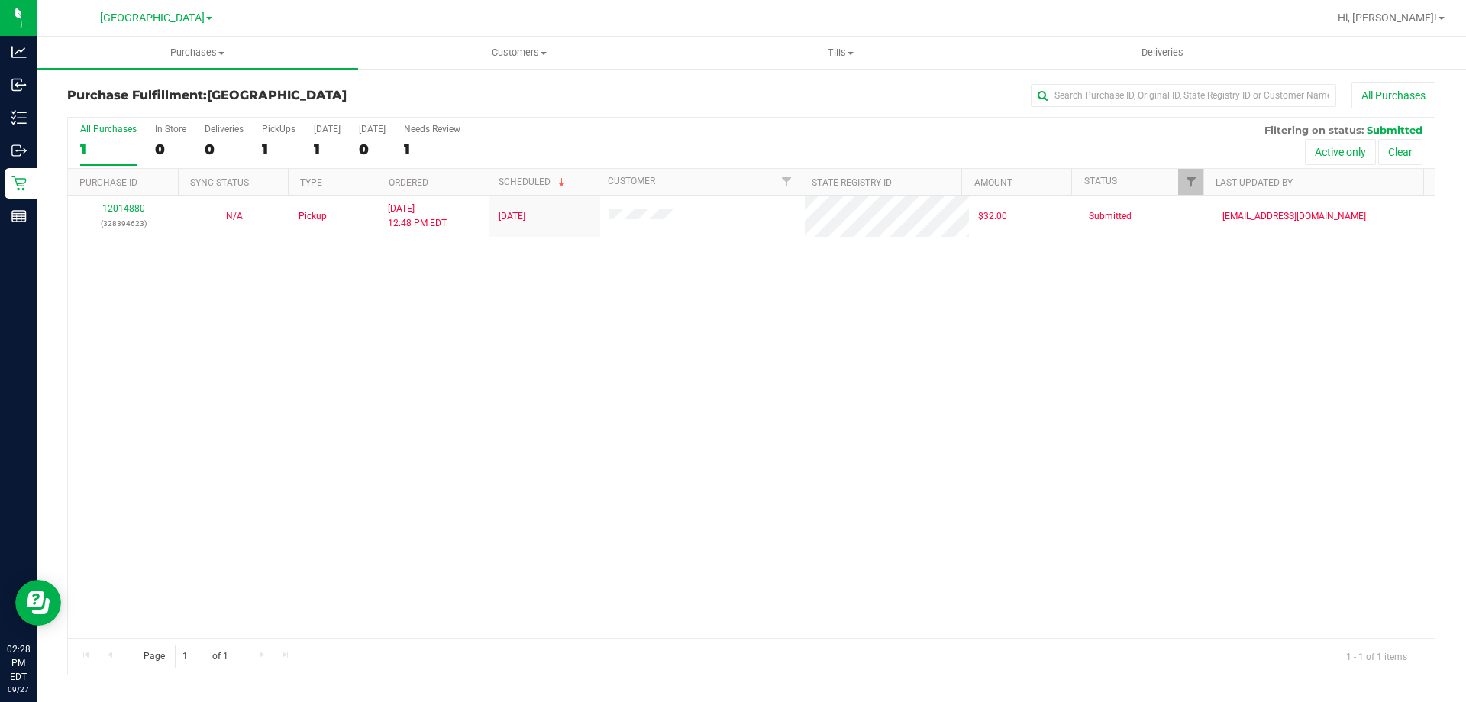
click at [347, 380] on div "12014880 (328394623) N/A Pickup 9/27/2025 12:48 PM EDT 9/27/2025 $32.00 Submitt…" at bounding box center [751, 416] width 1367 height 442
click at [405, 506] on div "12014880 (328394623) N/A Pickup 9/27/2025 12:48 PM EDT 9/27/2025 $32.00 Submitt…" at bounding box center [751, 416] width 1367 height 442
click at [289, 386] on div "12014880 (328394623) N/A Pickup 9/27/2025 12:48 PM EDT 9/27/2025 $32.00 Submitt…" at bounding box center [751, 416] width 1367 height 442
click at [574, 404] on div "12014880 (328394623) N/A Pickup 9/27/2025 12:48 PM EDT 9/27/2025 $32.00 Submitt…" at bounding box center [751, 416] width 1367 height 442
drag, startPoint x: 124, startPoint y: 412, endPoint x: 97, endPoint y: 26, distance: 387.3
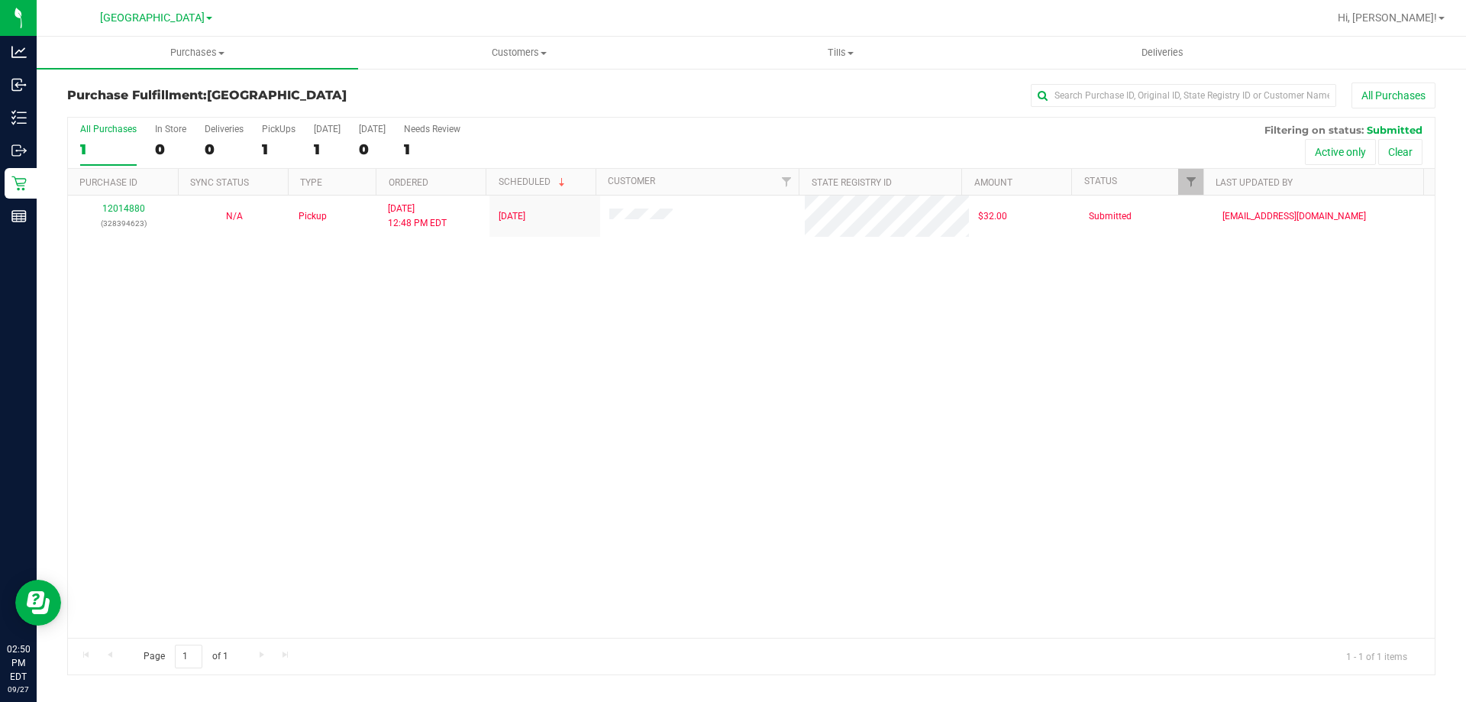
click at [124, 412] on div "12014880 (328394623) N/A Pickup [DATE] 12:48 PM EDT 9/27/2025 $32.00 Submitted …" at bounding box center [751, 416] width 1367 height 442
click at [355, 477] on div "Loading... 12014880 (328394623) N/A Pickup 9/27/2025 12:48 PM EDT 9/27/2025 $32…" at bounding box center [751, 416] width 1367 height 442
click at [330, 400] on div "12014880 (328394623) N/A Pickup 9/27/2025 12:48 PM EDT 9/27/2025 $32.00 Submitt…" at bounding box center [751, 416] width 1367 height 442
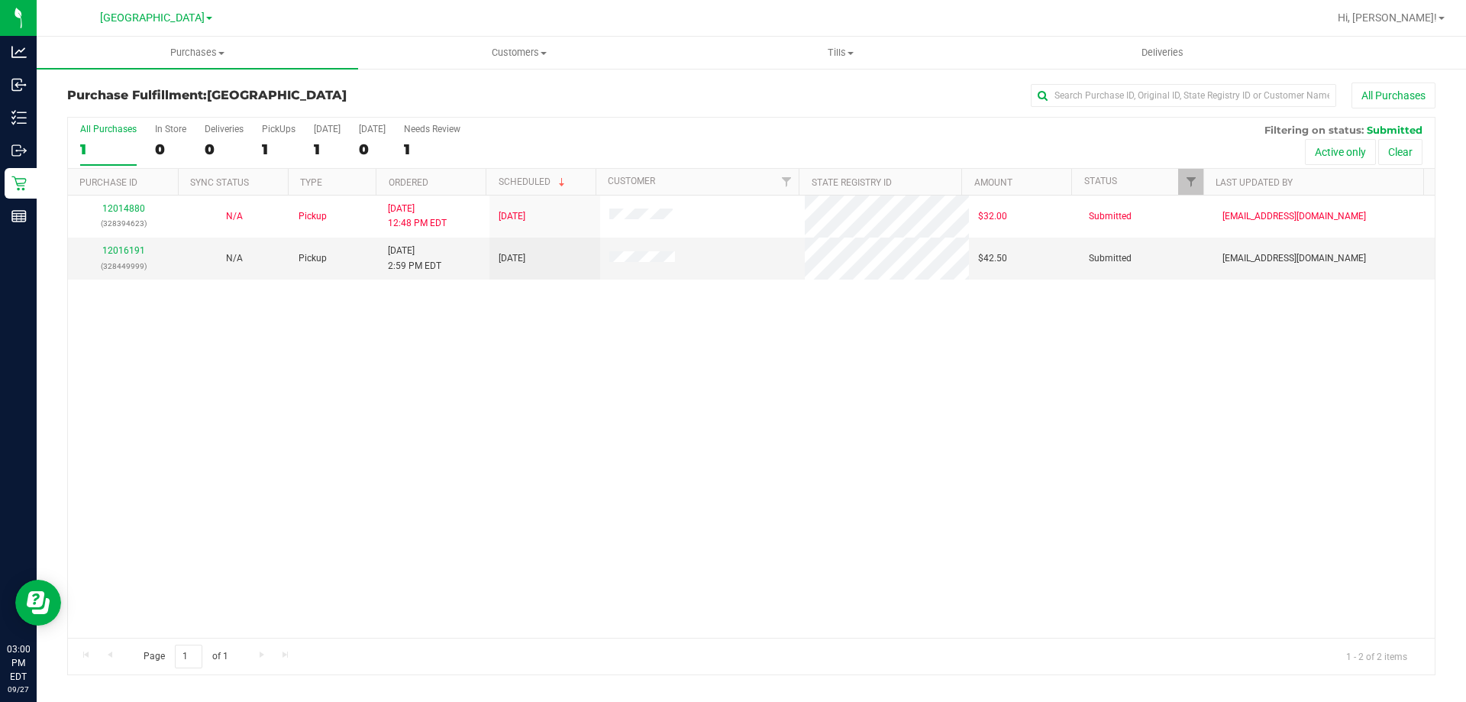
click at [381, 435] on div "12014880 (328394623) N/A Pickup 9/27/2025 12:48 PM EDT 9/27/2025 $32.00 Submitt…" at bounding box center [751, 416] width 1367 height 442
drag, startPoint x: 204, startPoint y: 376, endPoint x: 170, endPoint y: 97, distance: 280.7
click at [204, 376] on div "12014880 (328394623) N/A Pickup 9/27/2025 12:48 PM EDT 9/27/2025 $32.00 Submitt…" at bounding box center [751, 416] width 1367 height 442
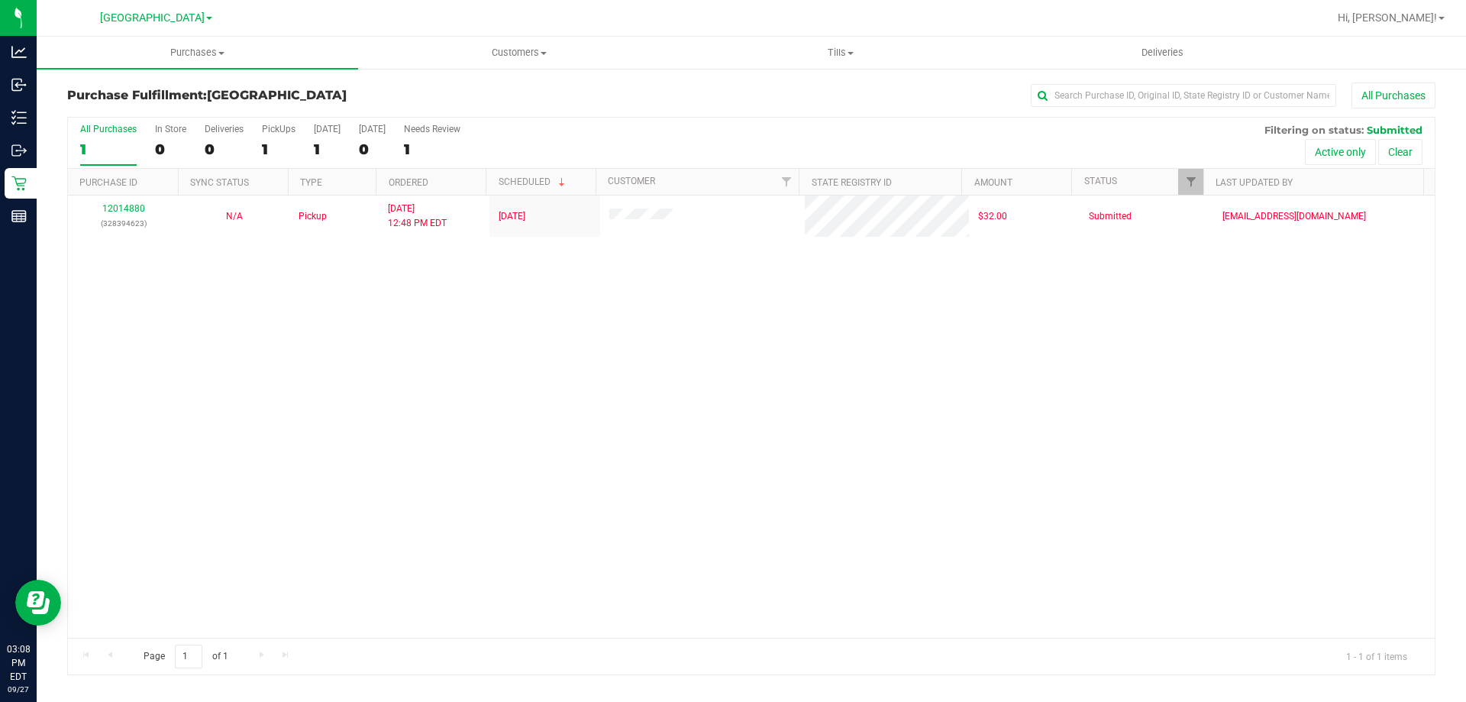
drag, startPoint x: 289, startPoint y: 413, endPoint x: 289, endPoint y: 395, distance: 18.3
click at [289, 412] on div "12014880 (328394623) N/A Pickup 9/27/2025 12:48 PM EDT 9/27/2025 $32.00 Submitt…" at bounding box center [751, 416] width 1367 height 442
click at [164, 457] on div "12014880 (328394623) N/A Pickup [DATE] 12:48 PM EDT 9/27/2025 $32.00 Submitted …" at bounding box center [751, 416] width 1367 height 442
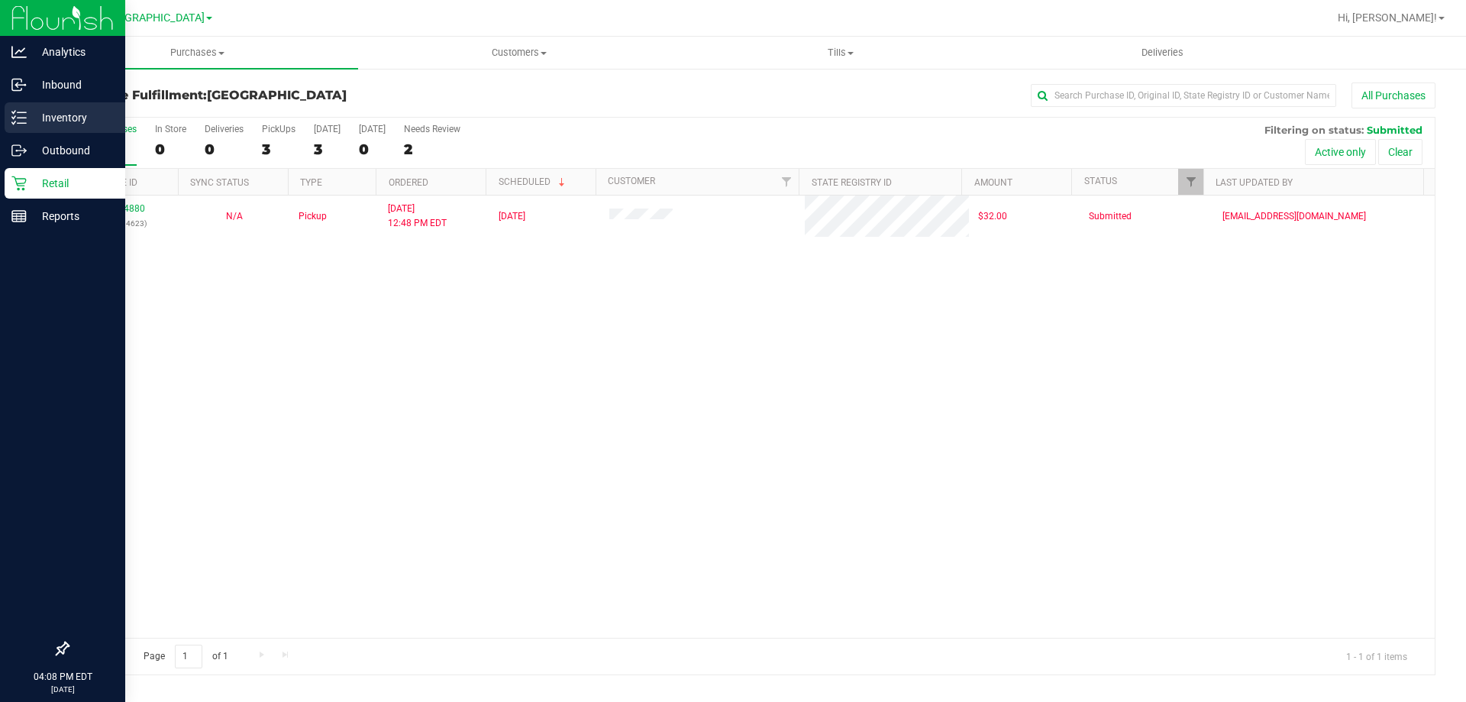
click at [62, 112] on p "Inventory" at bounding box center [73, 117] width 92 height 18
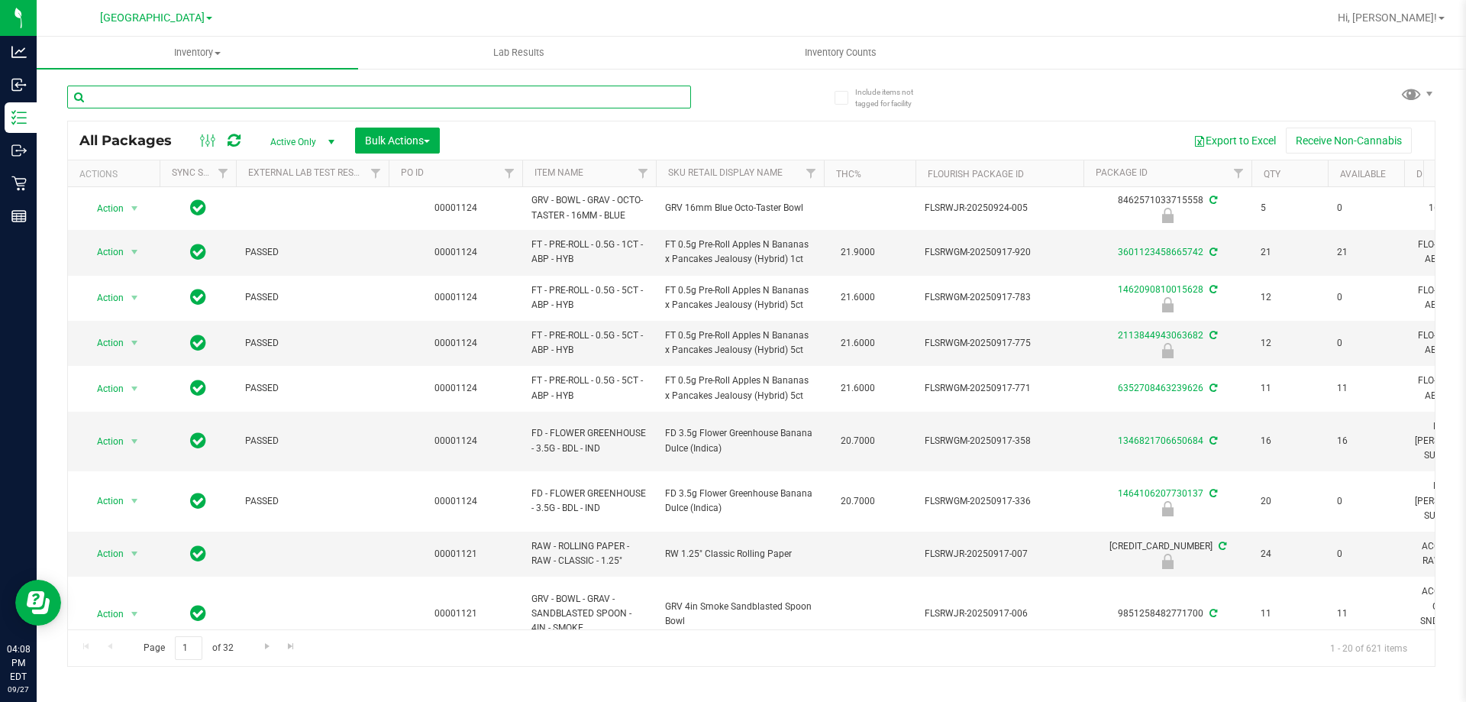
click at [187, 101] on input "text" at bounding box center [379, 97] width 624 height 23
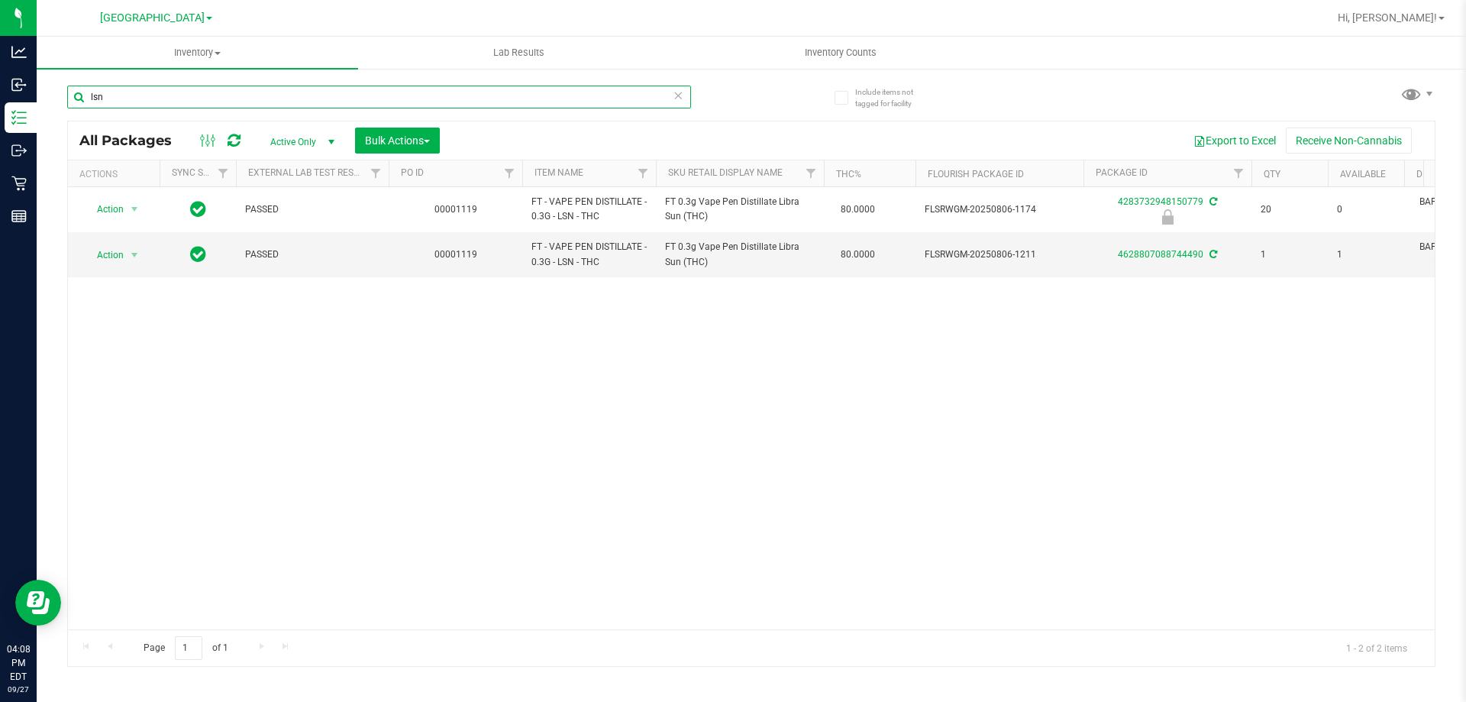
type input "lsn"
click at [606, 99] on input "lsn" at bounding box center [379, 97] width 624 height 23
click at [677, 89] on icon at bounding box center [678, 95] width 11 height 18
click at [610, 93] on input "text" at bounding box center [379, 97] width 624 height 23
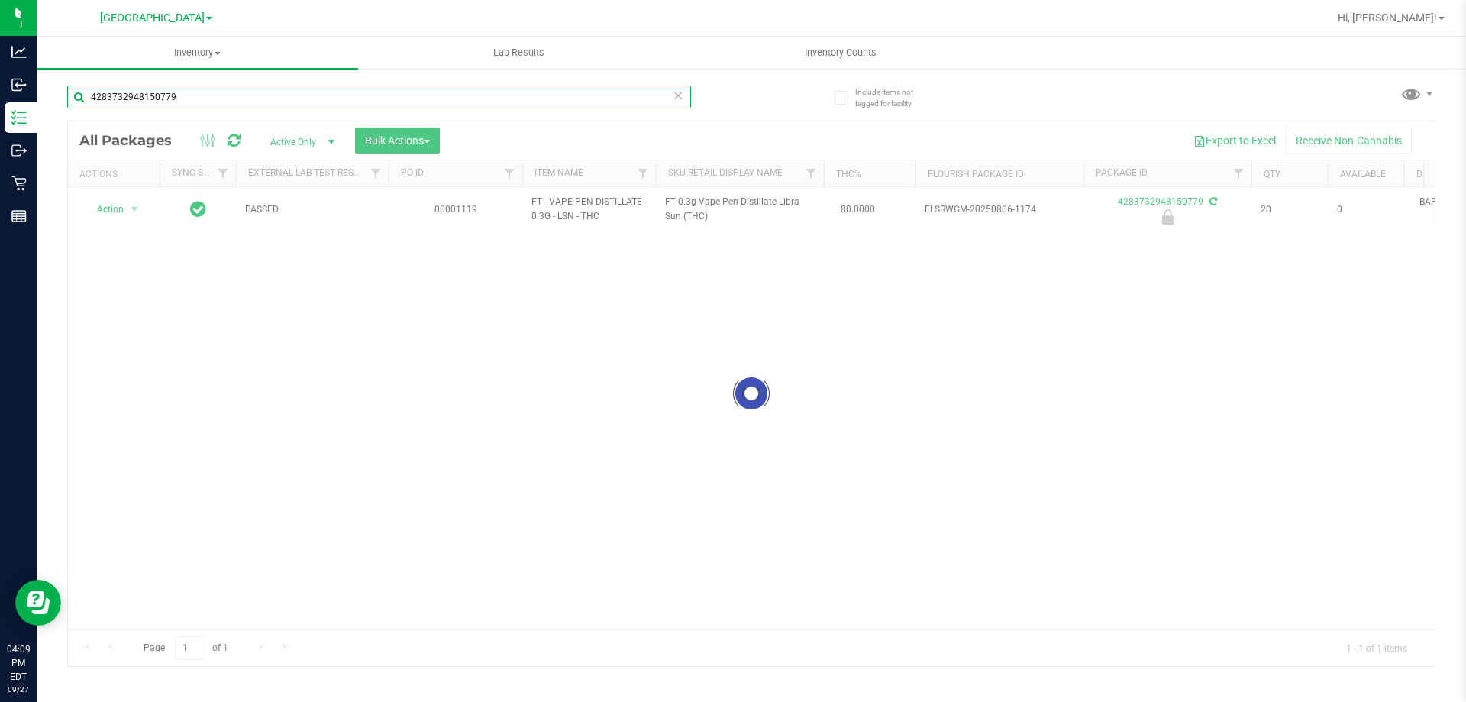
type input "4283732948150779"
click at [134, 208] on div at bounding box center [751, 393] width 1367 height 544
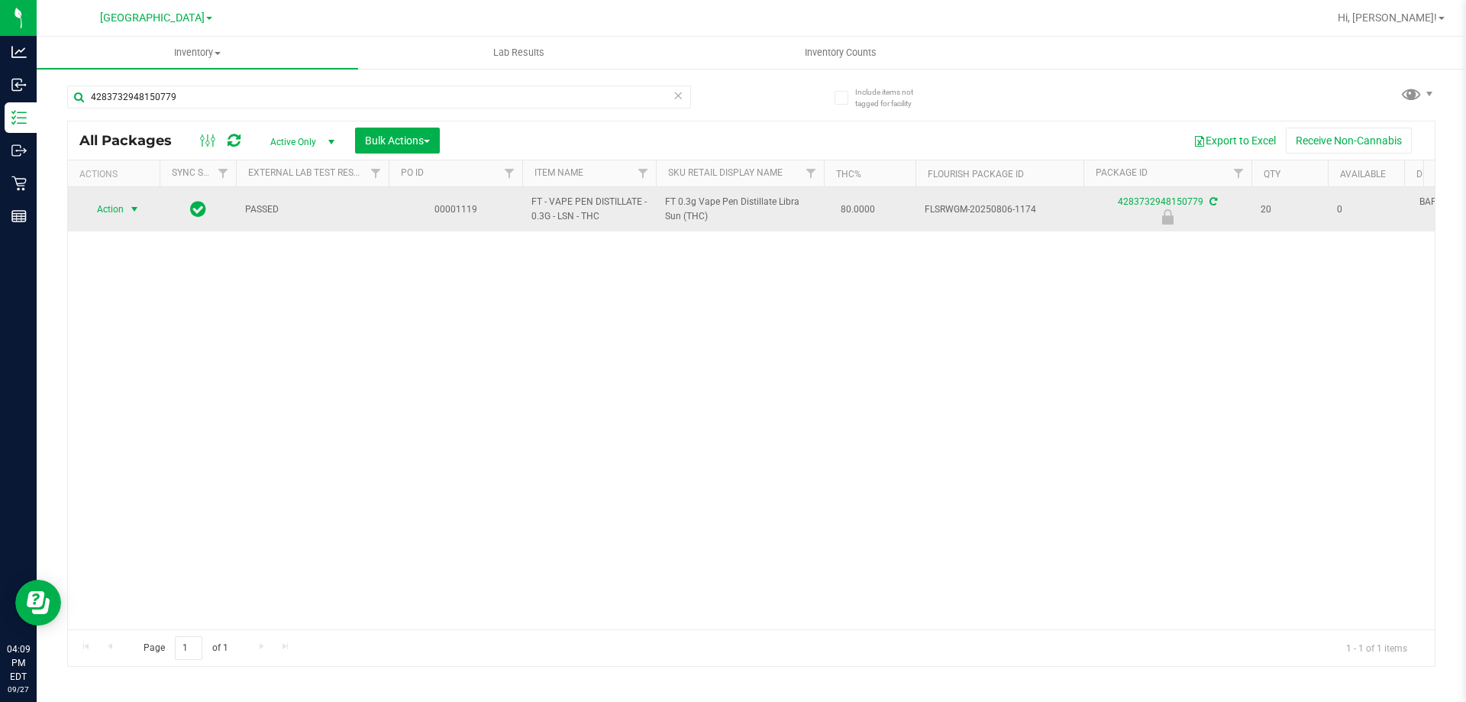
click at [130, 211] on span "select" at bounding box center [134, 209] width 12 height 12
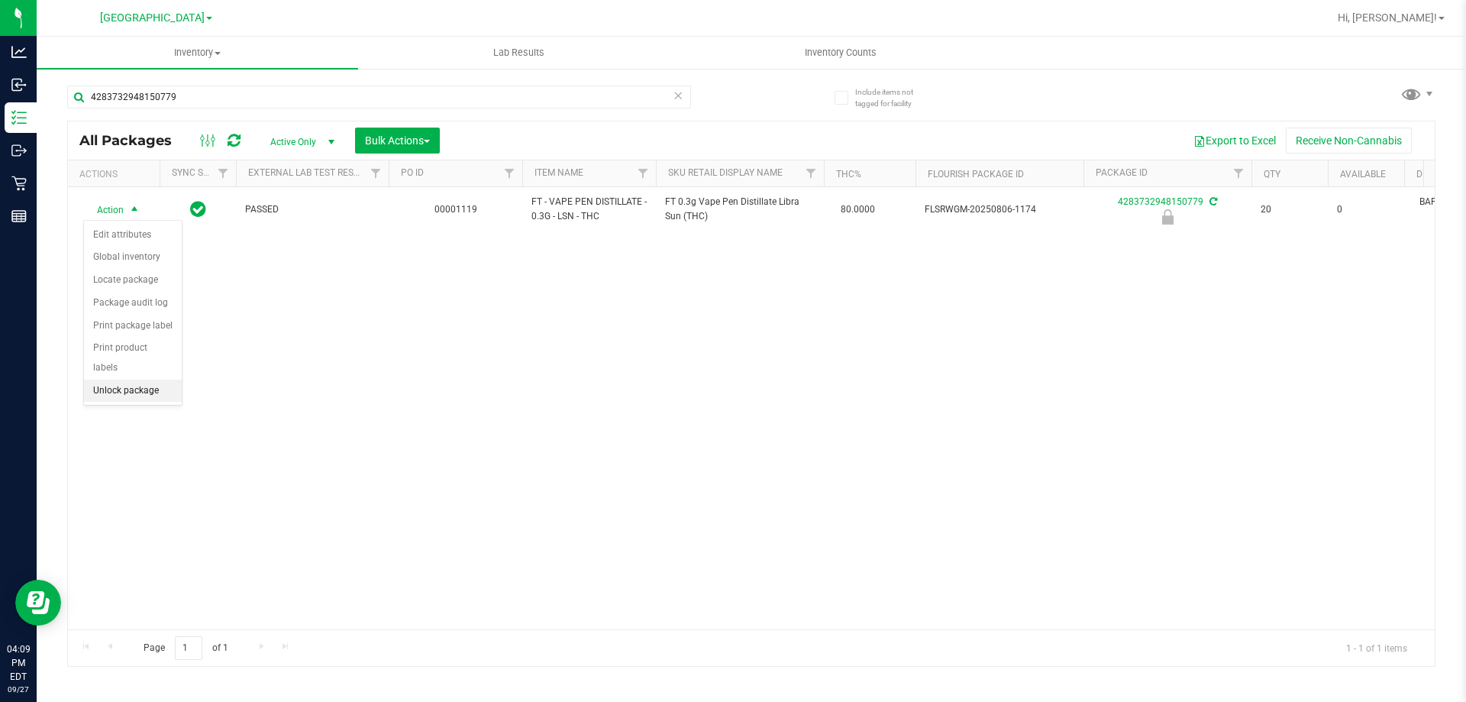
click at [126, 380] on li "Unlock package" at bounding box center [133, 391] width 98 height 23
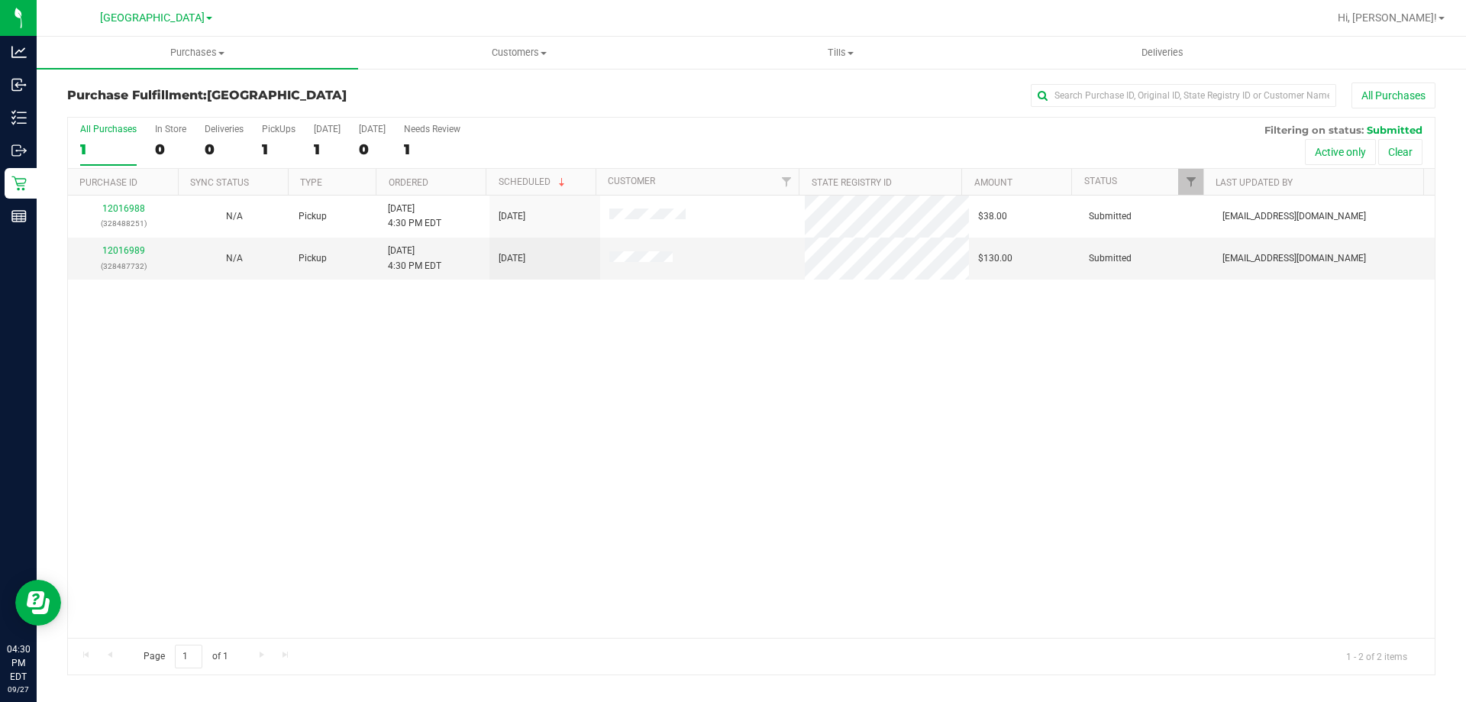
click at [227, 344] on div "12016988 (328488251) N/A Pickup [DATE] 4:30 PM EDT 9/27/2025 $38.00 Submitted […" at bounding box center [751, 416] width 1367 height 442
click at [121, 253] on link "12016989" at bounding box center [123, 250] width 43 height 11
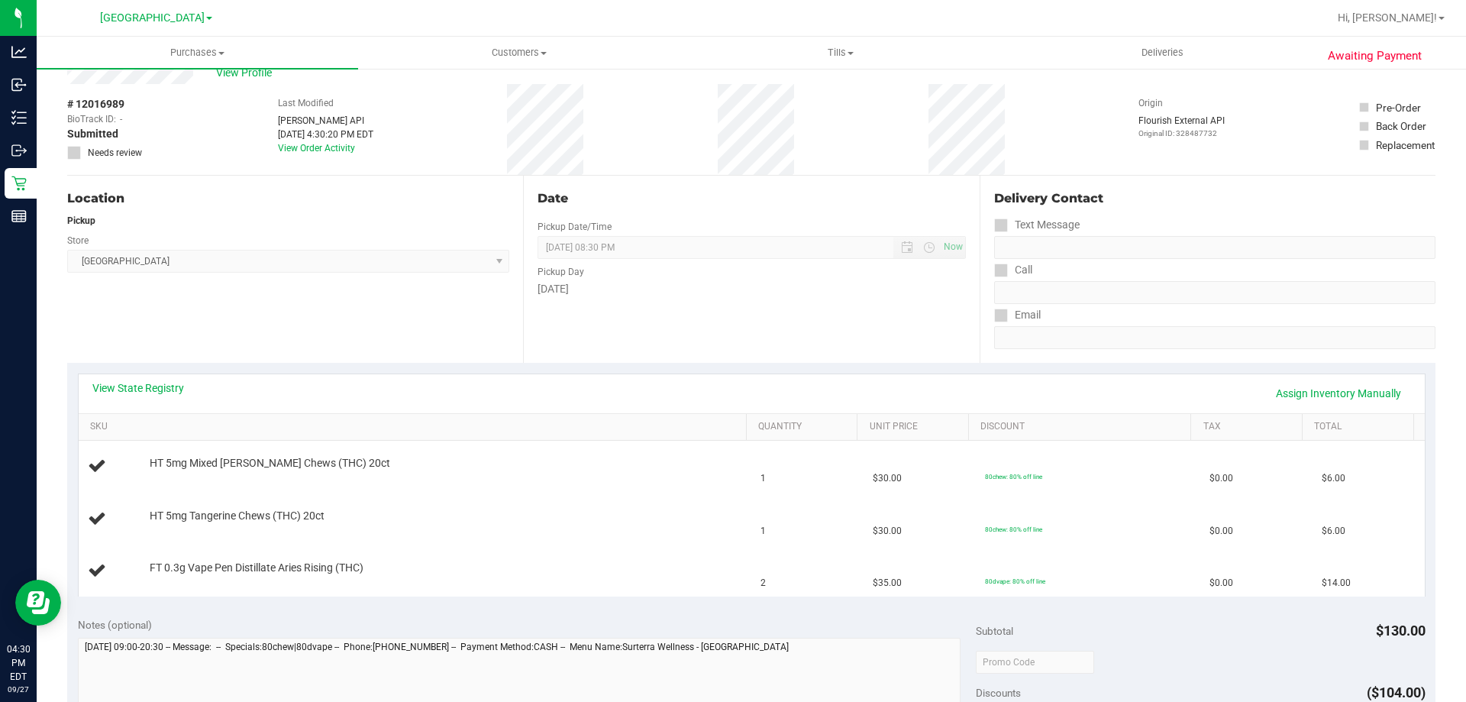
scroll to position [305, 0]
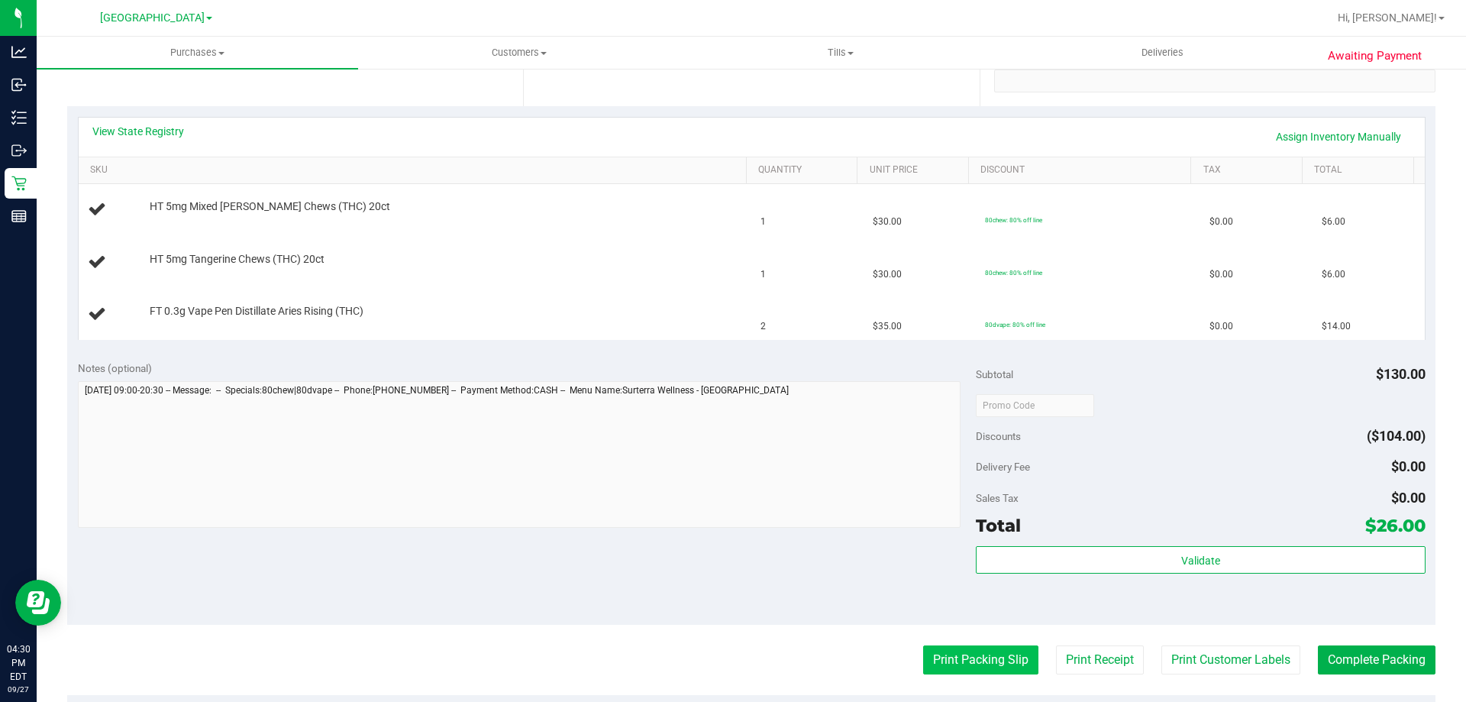
click at [971, 651] on button "Print Packing Slip" at bounding box center [980, 659] width 115 height 29
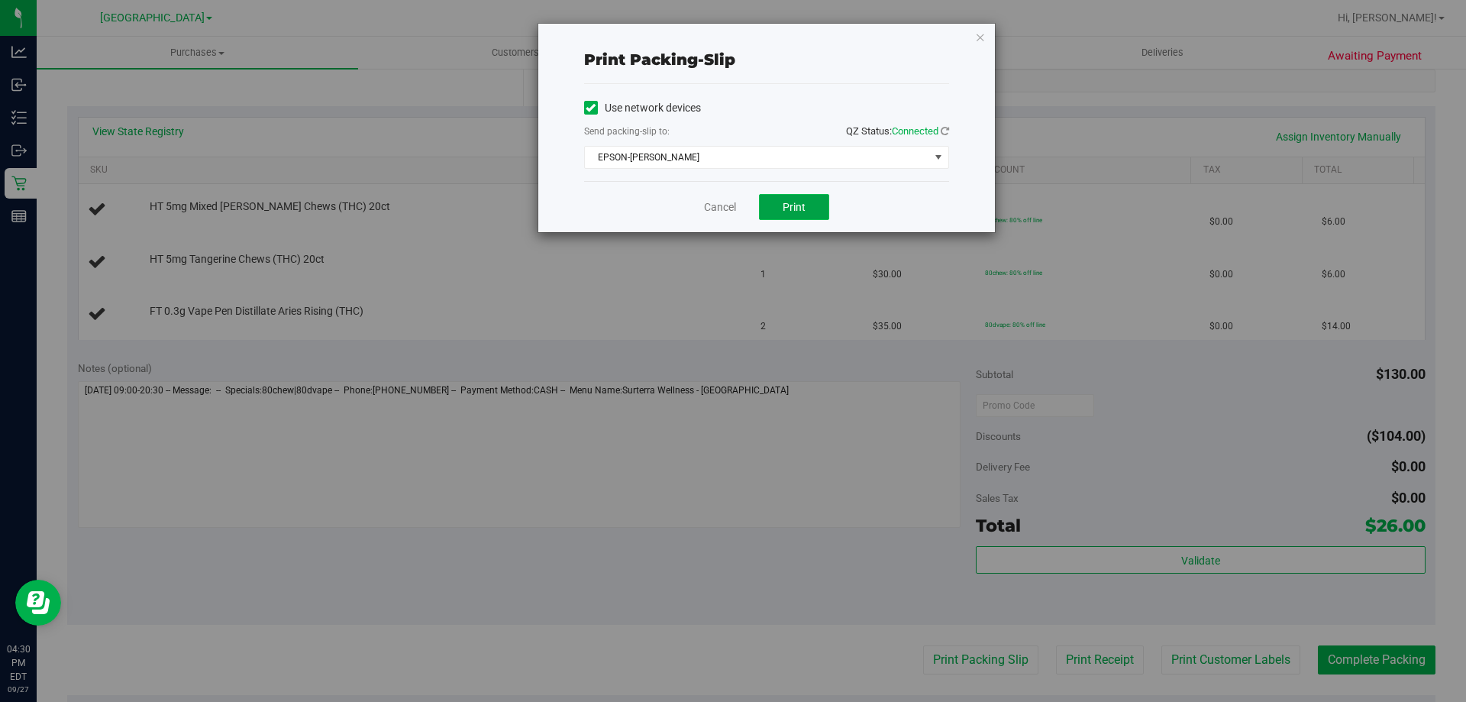
click at [798, 211] on span "Print" at bounding box center [794, 207] width 23 height 12
click at [978, 35] on icon "button" at bounding box center [980, 36] width 11 height 18
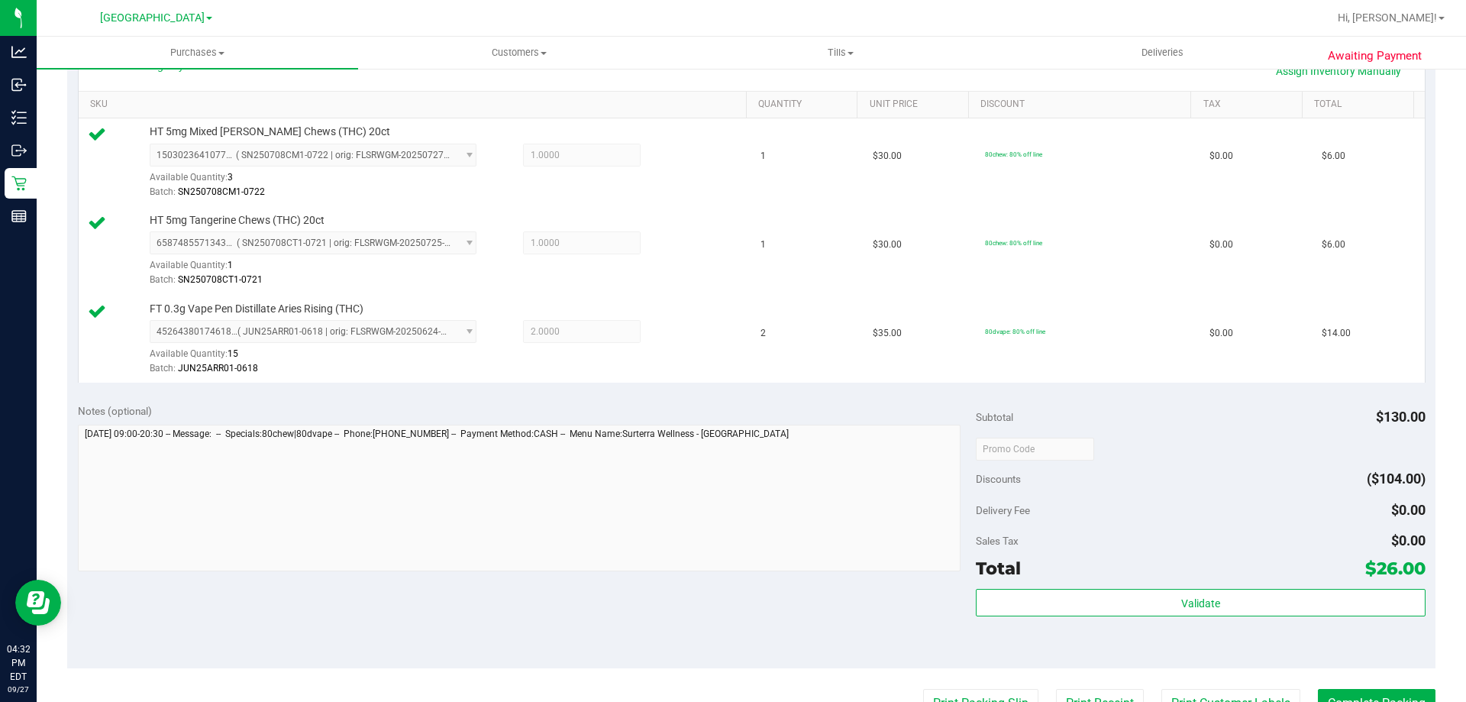
scroll to position [458, 0]
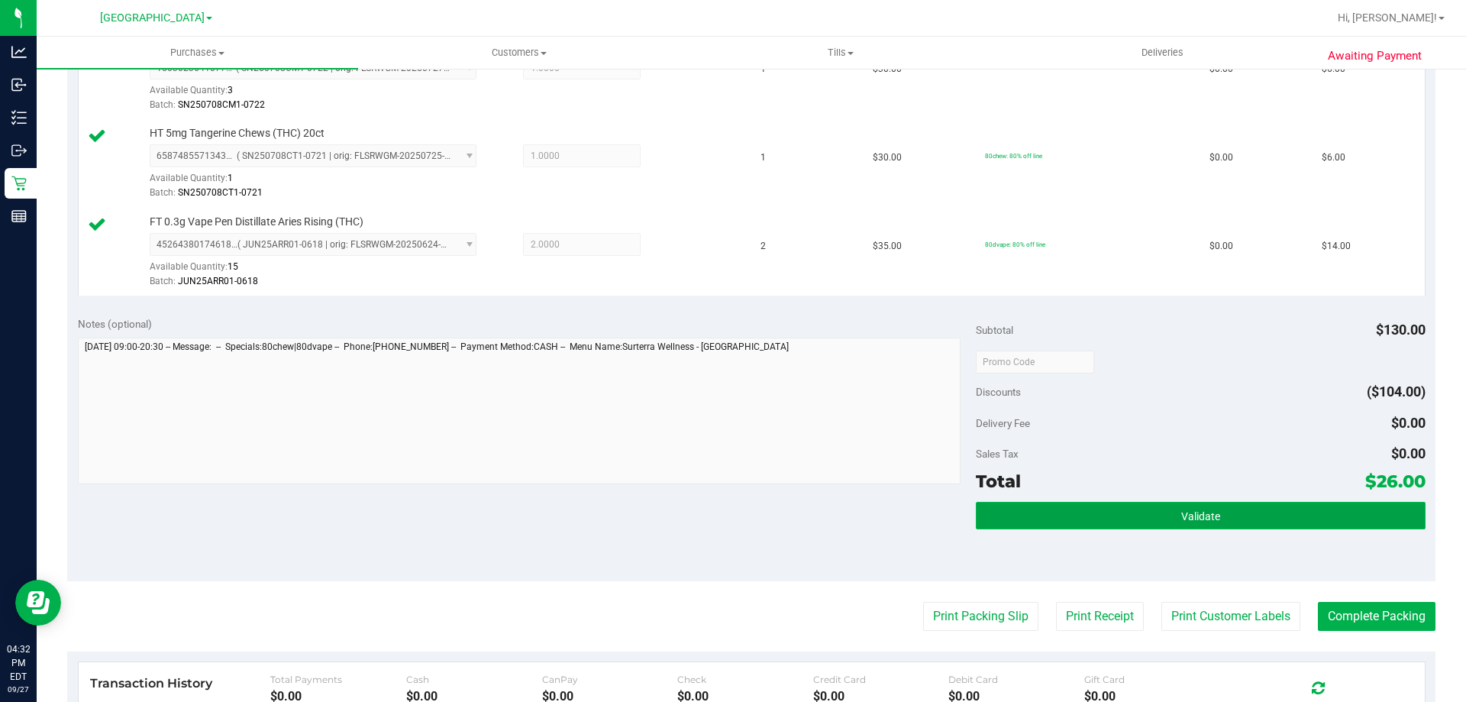
click at [1178, 525] on button "Validate" at bounding box center [1200, 515] width 449 height 27
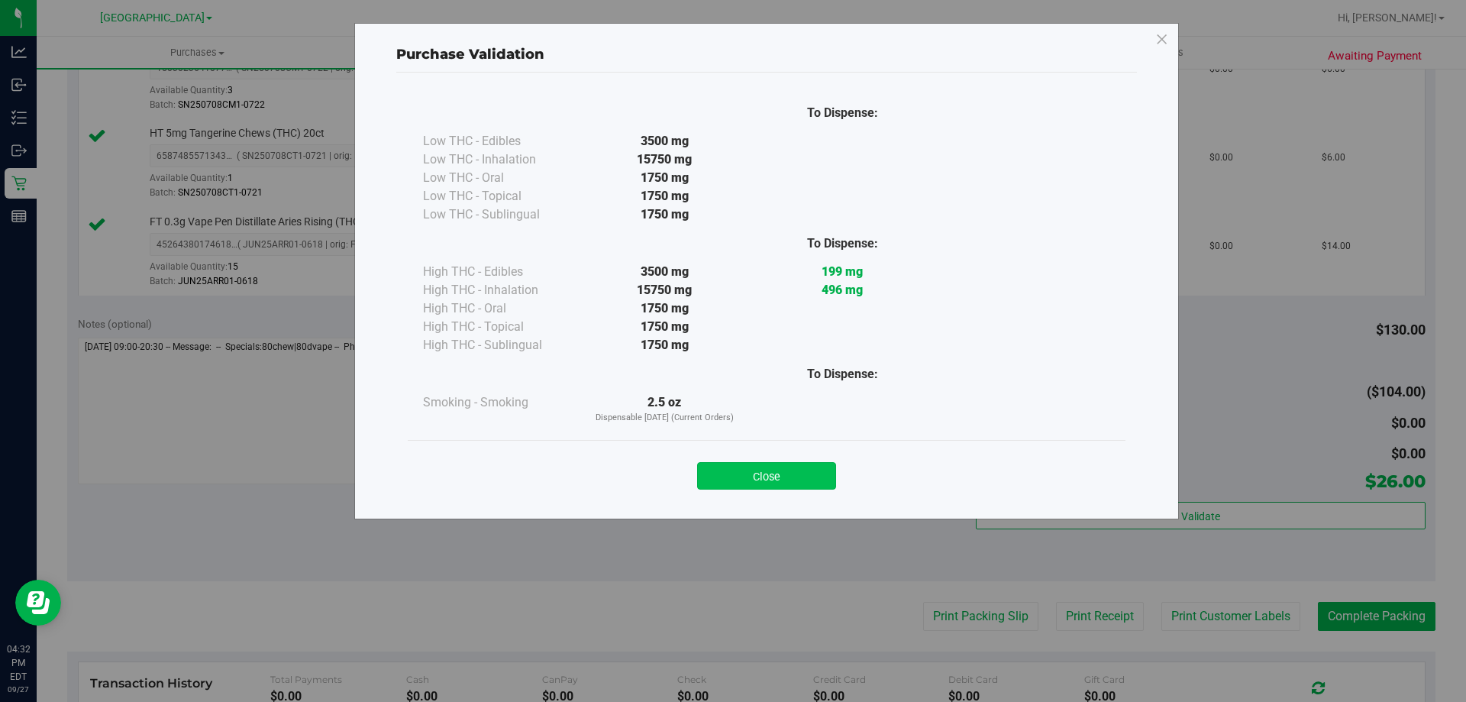
click at [770, 477] on button "Close" at bounding box center [766, 475] width 139 height 27
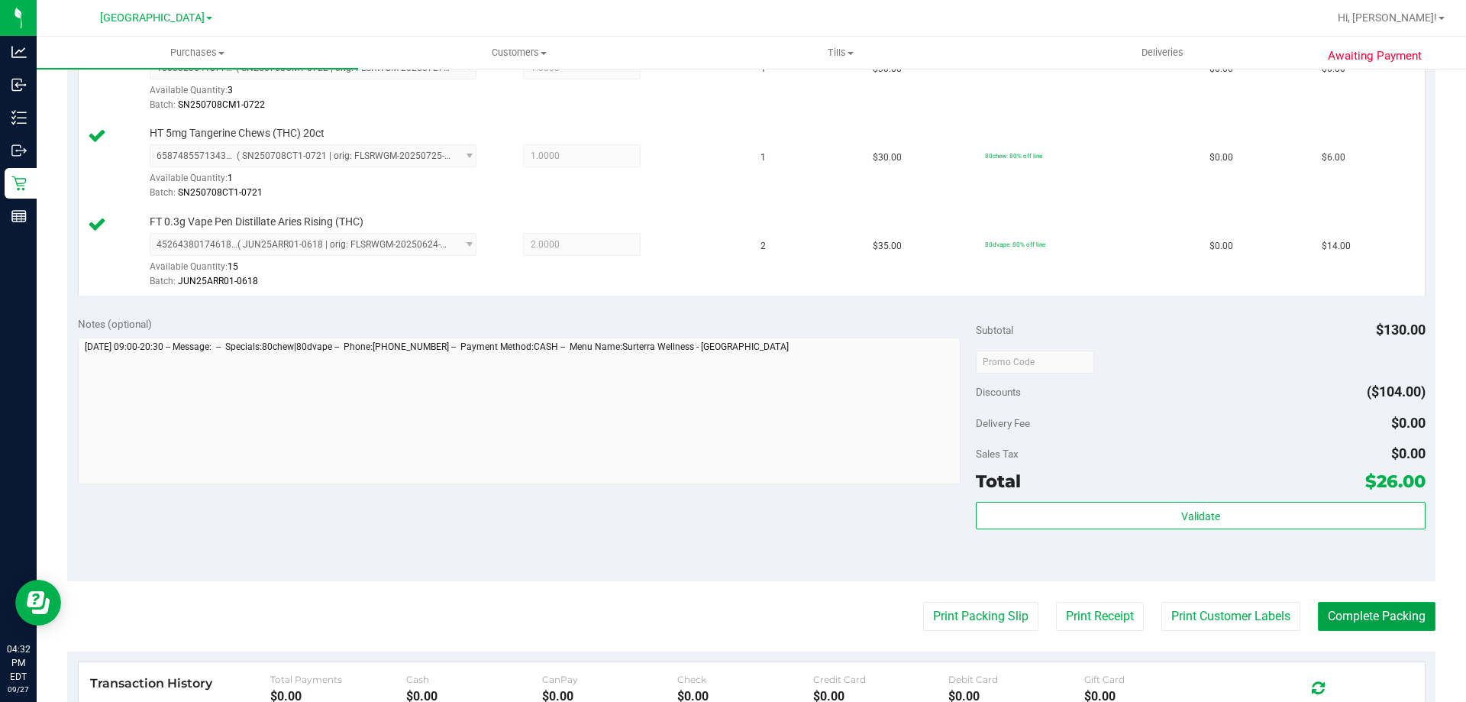
click at [1375, 612] on button "Complete Packing" at bounding box center [1377, 616] width 118 height 29
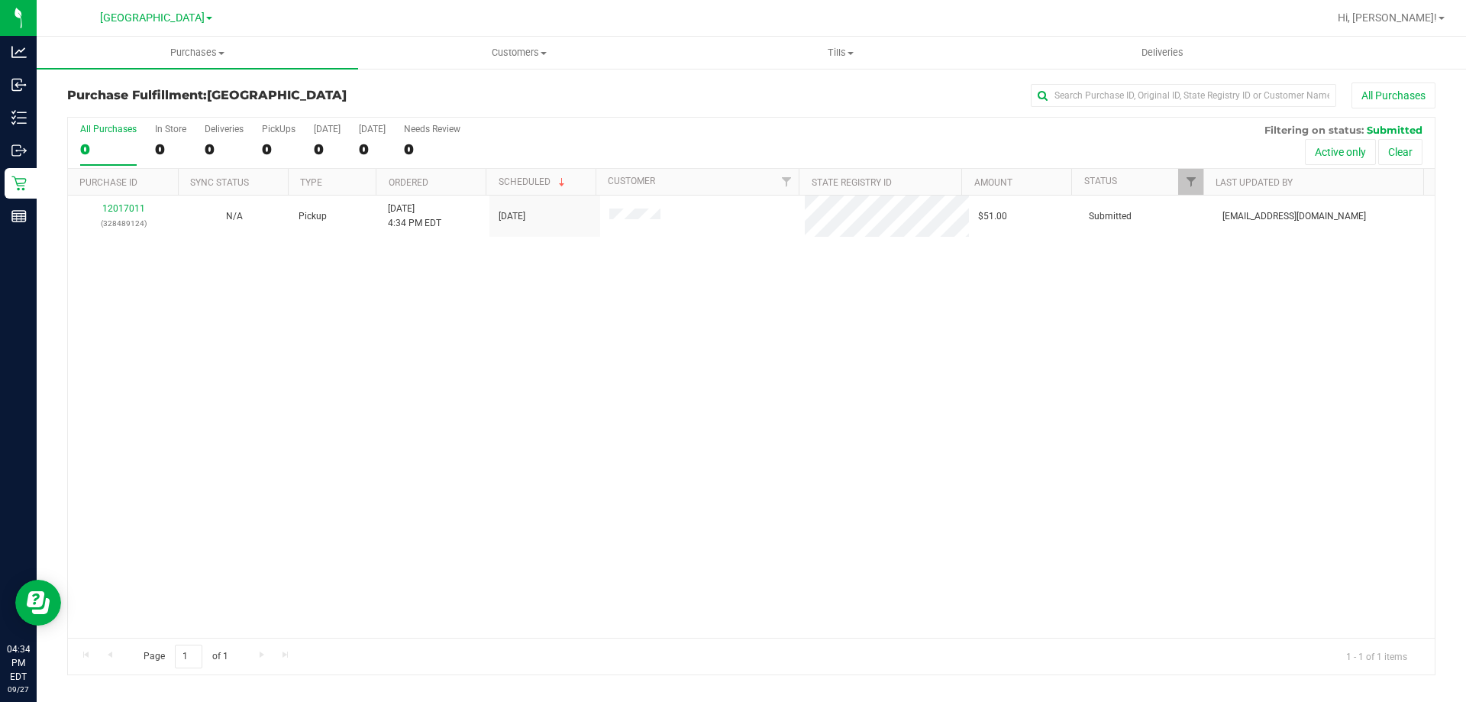
click at [312, 432] on div "12017011 (328489124) N/A Pickup 9/27/2025 4:34 PM EDT 9/27/2025 $51.00 Submitte…" at bounding box center [751, 416] width 1367 height 442
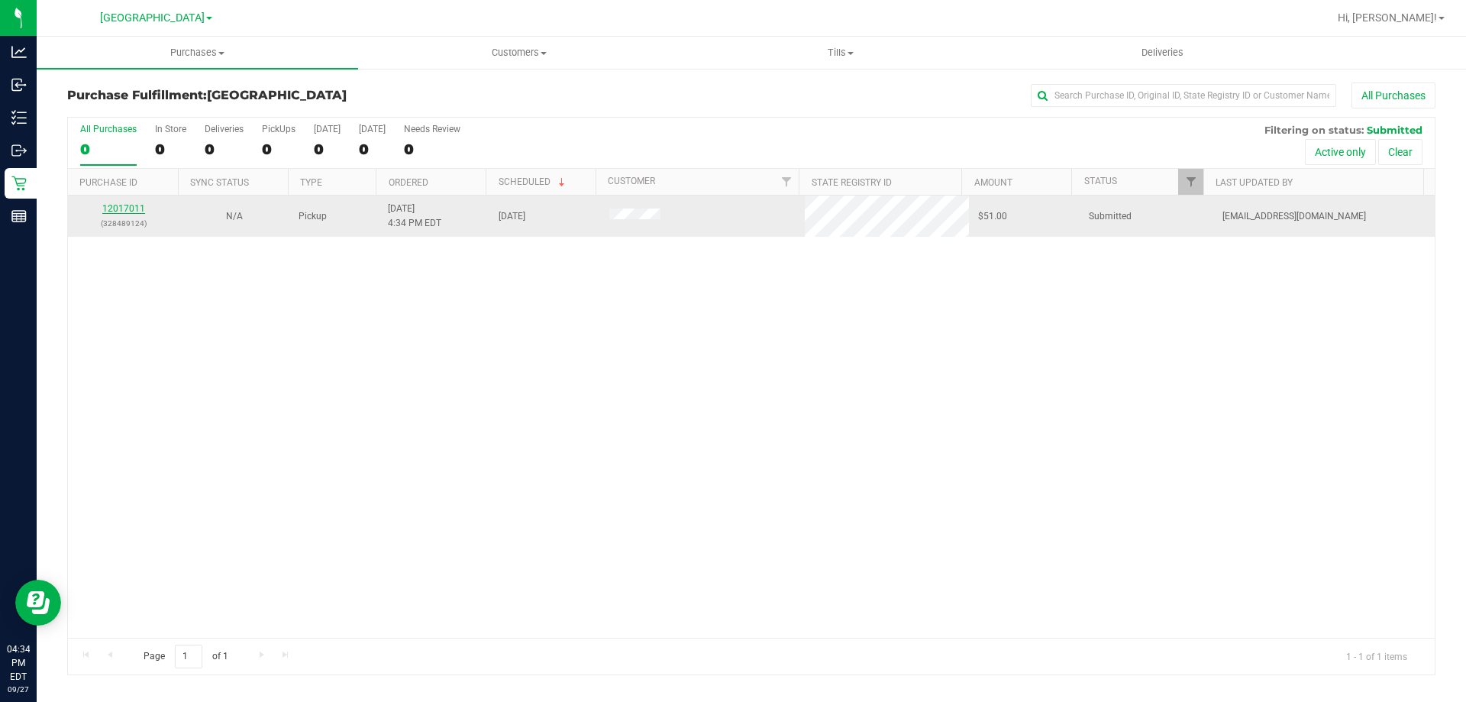
click at [122, 204] on link "12017011" at bounding box center [123, 208] width 43 height 11
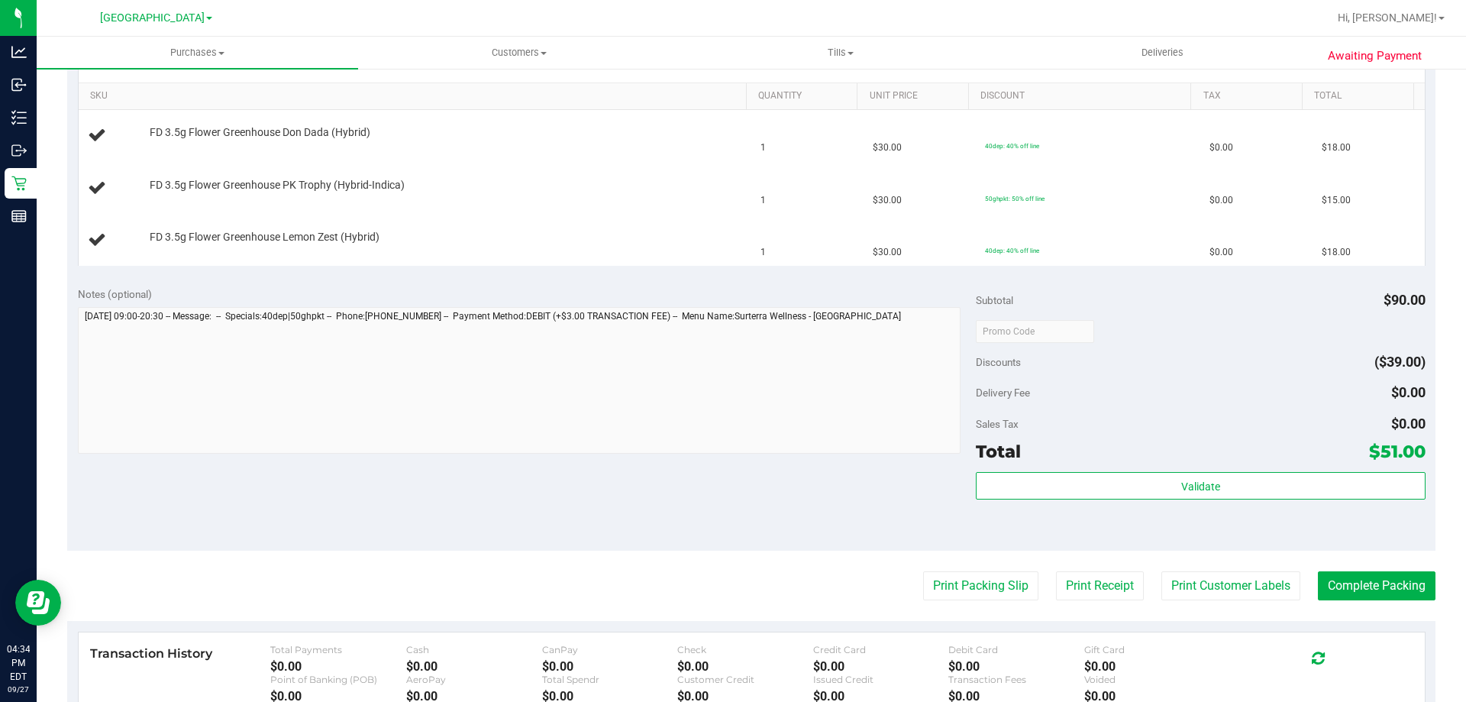
scroll to position [382, 0]
click at [958, 590] on button "Print Packing Slip" at bounding box center [980, 583] width 115 height 29
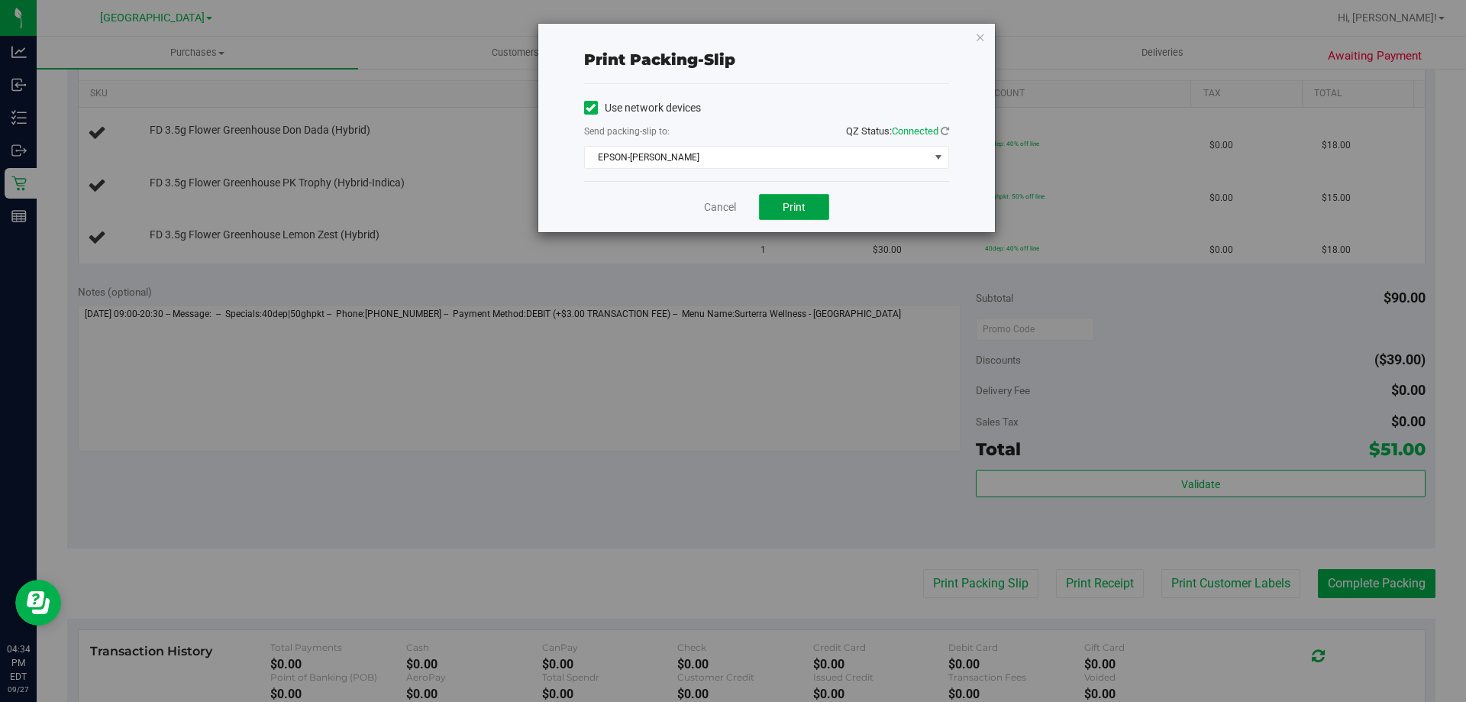
click at [779, 203] on button "Print" at bounding box center [794, 207] width 70 height 26
click at [977, 38] on icon "button" at bounding box center [980, 36] width 11 height 18
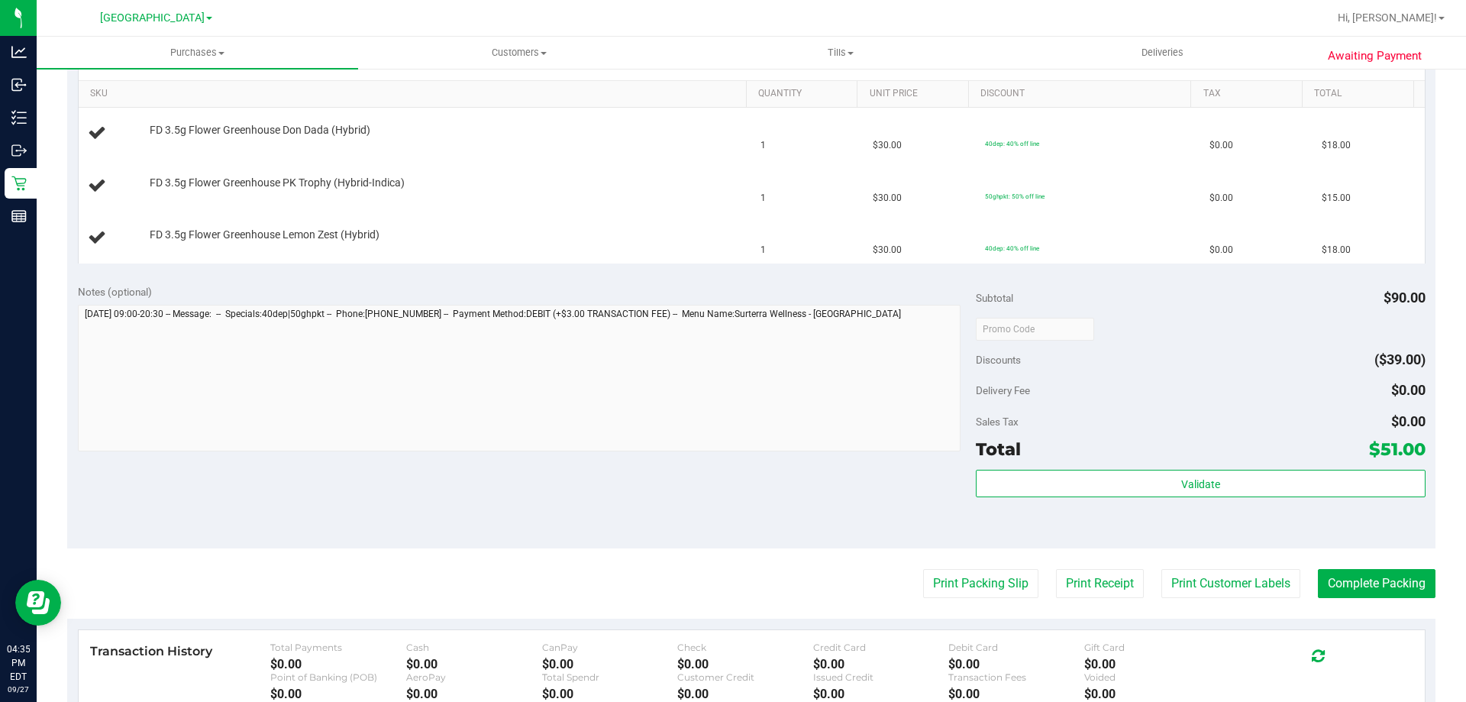
drag, startPoint x: 899, startPoint y: 296, endPoint x: 915, endPoint y: 292, distance: 16.5
click at [901, 297] on div "Notes (optional)" at bounding box center [527, 291] width 899 height 15
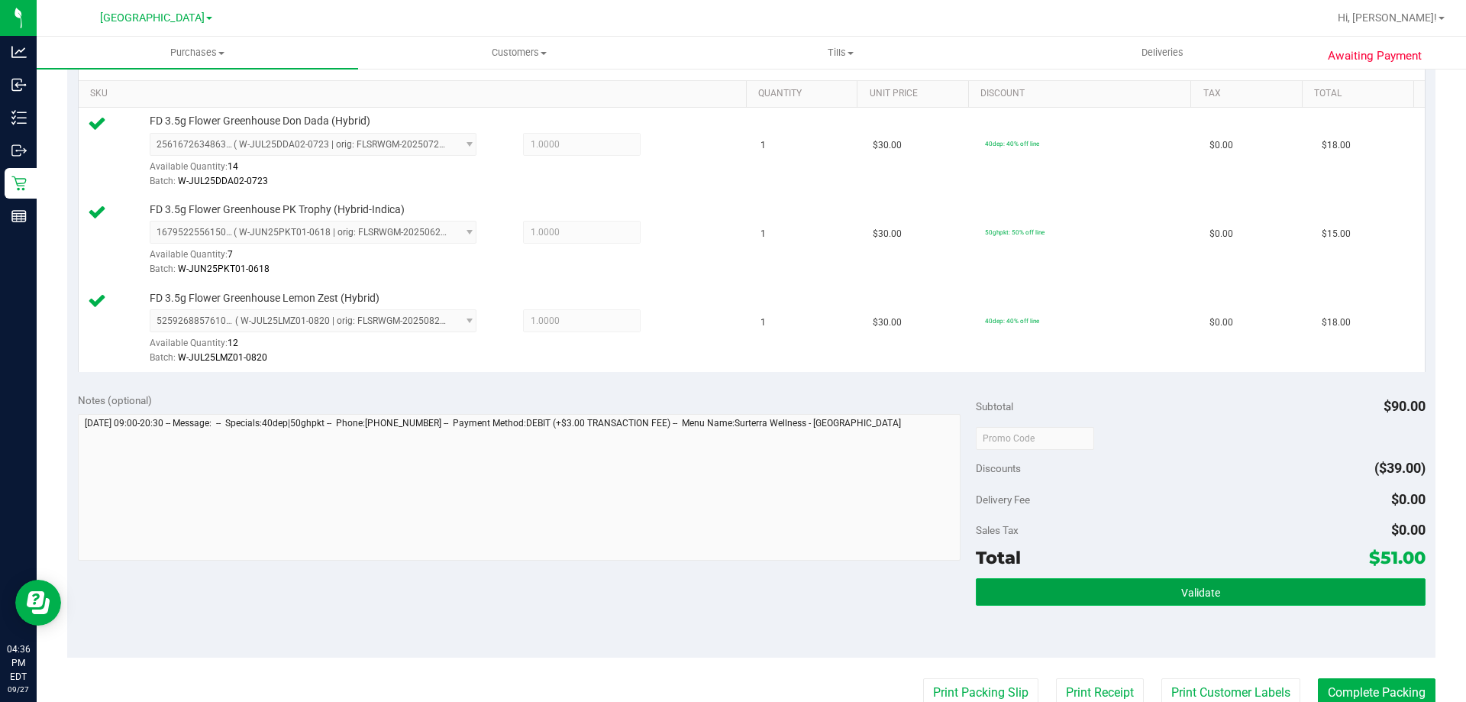
click at [1148, 606] on button "Validate" at bounding box center [1200, 591] width 449 height 27
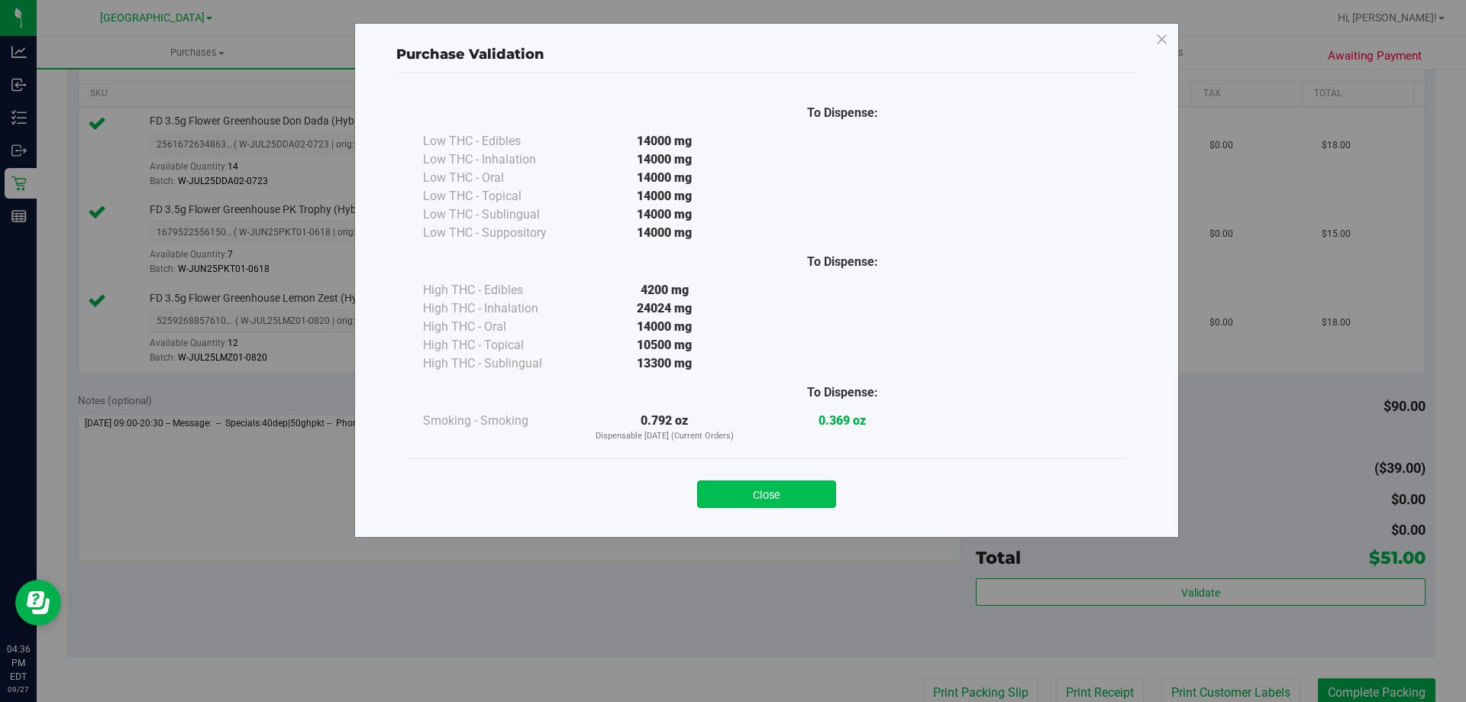
click at [758, 499] on button "Close" at bounding box center [766, 493] width 139 height 27
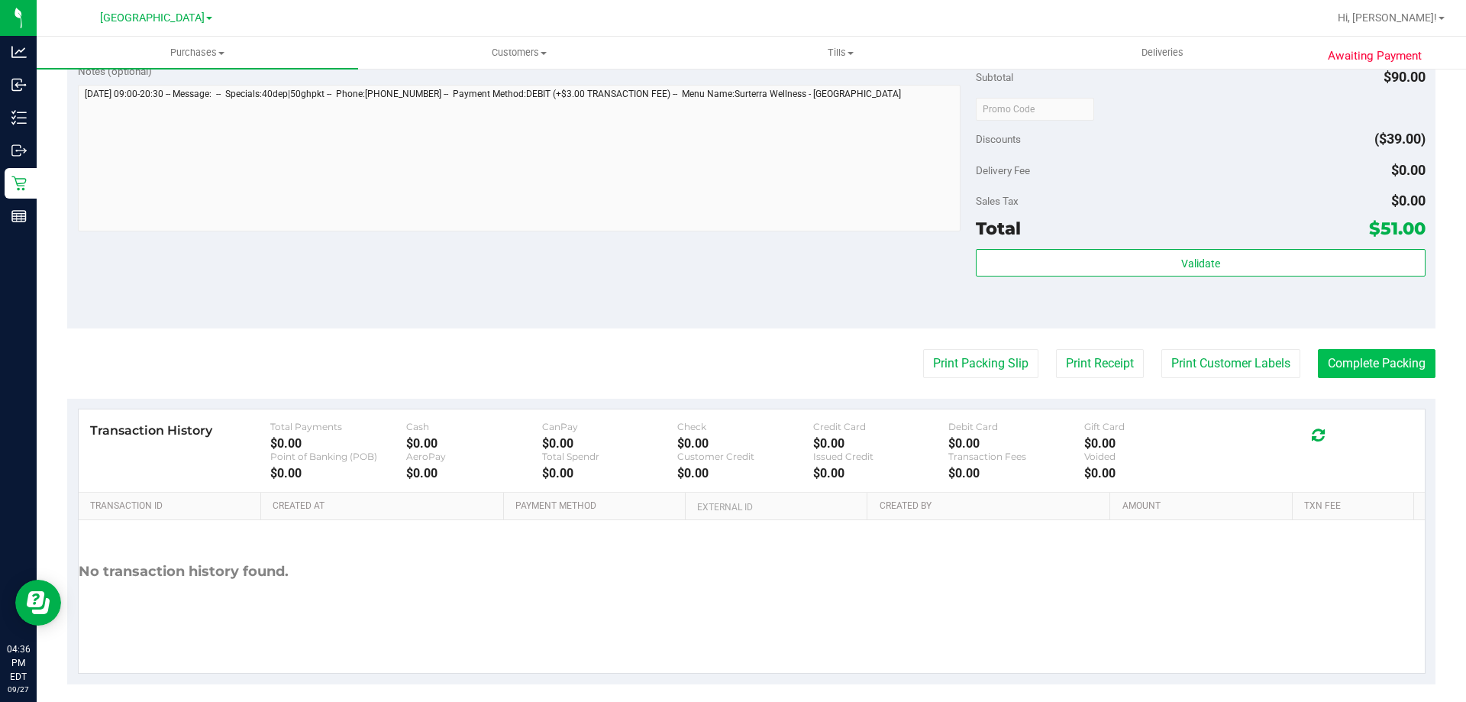
click at [1352, 384] on purchase-details "Back Edit Purchase Cancel Purchase View Profile # 12017011 BioTrack ID: - Submi…" at bounding box center [751, 28] width 1368 height 1313
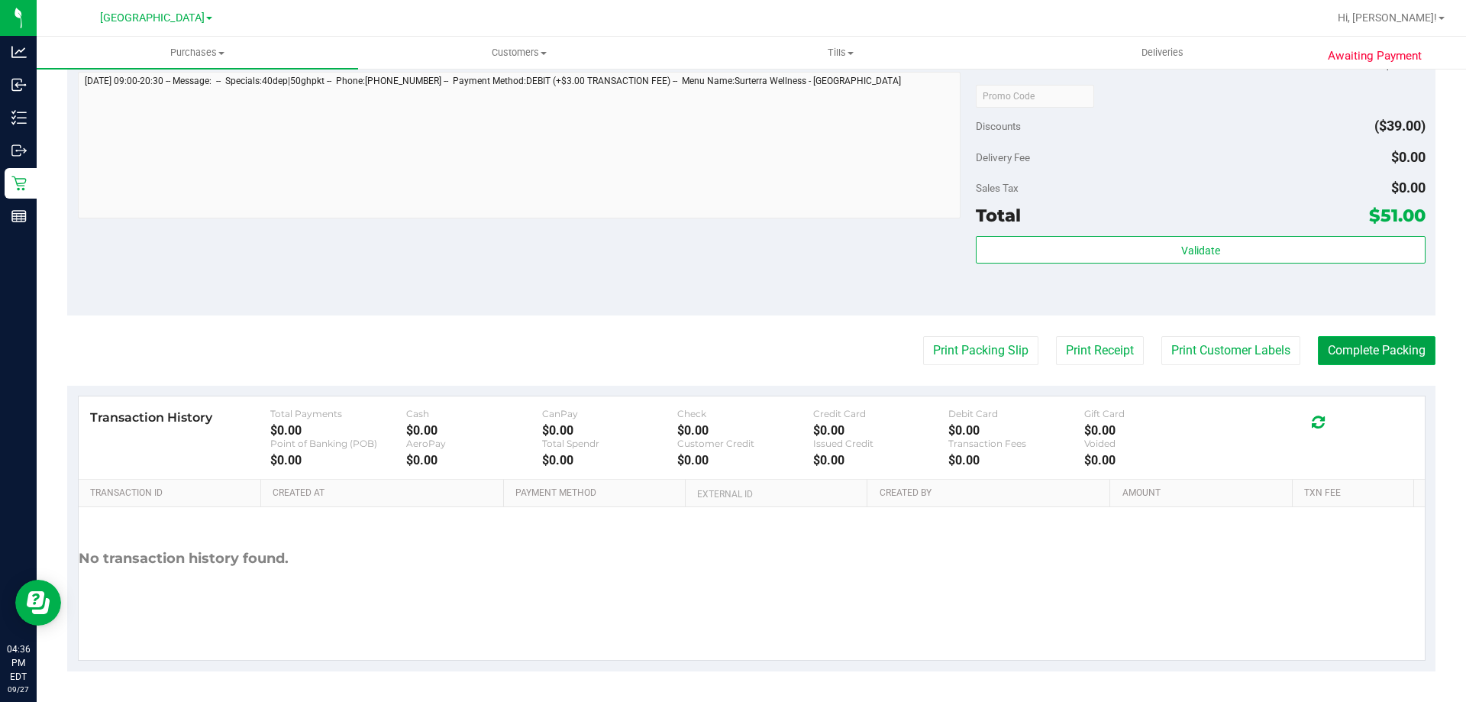
click at [1378, 354] on button "Complete Packing" at bounding box center [1377, 350] width 118 height 29
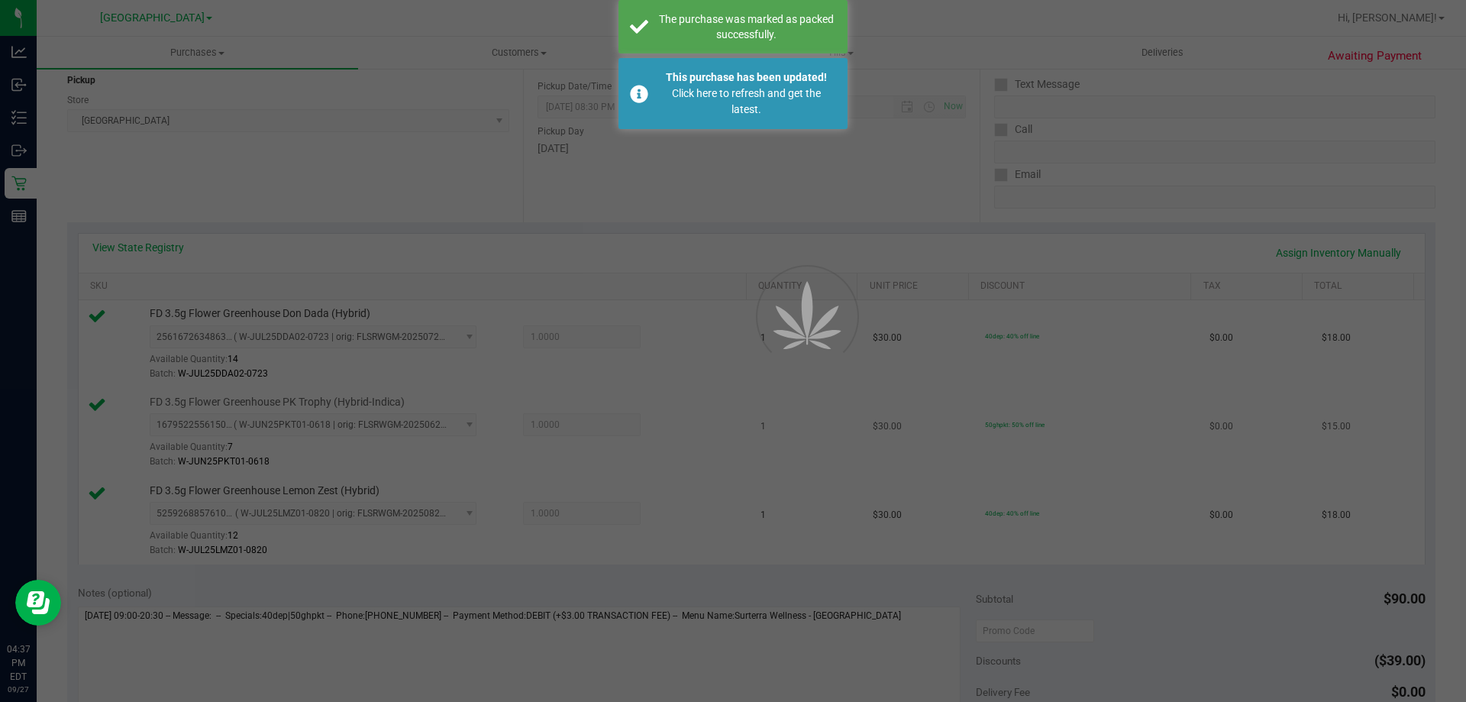
scroll to position [418, 0]
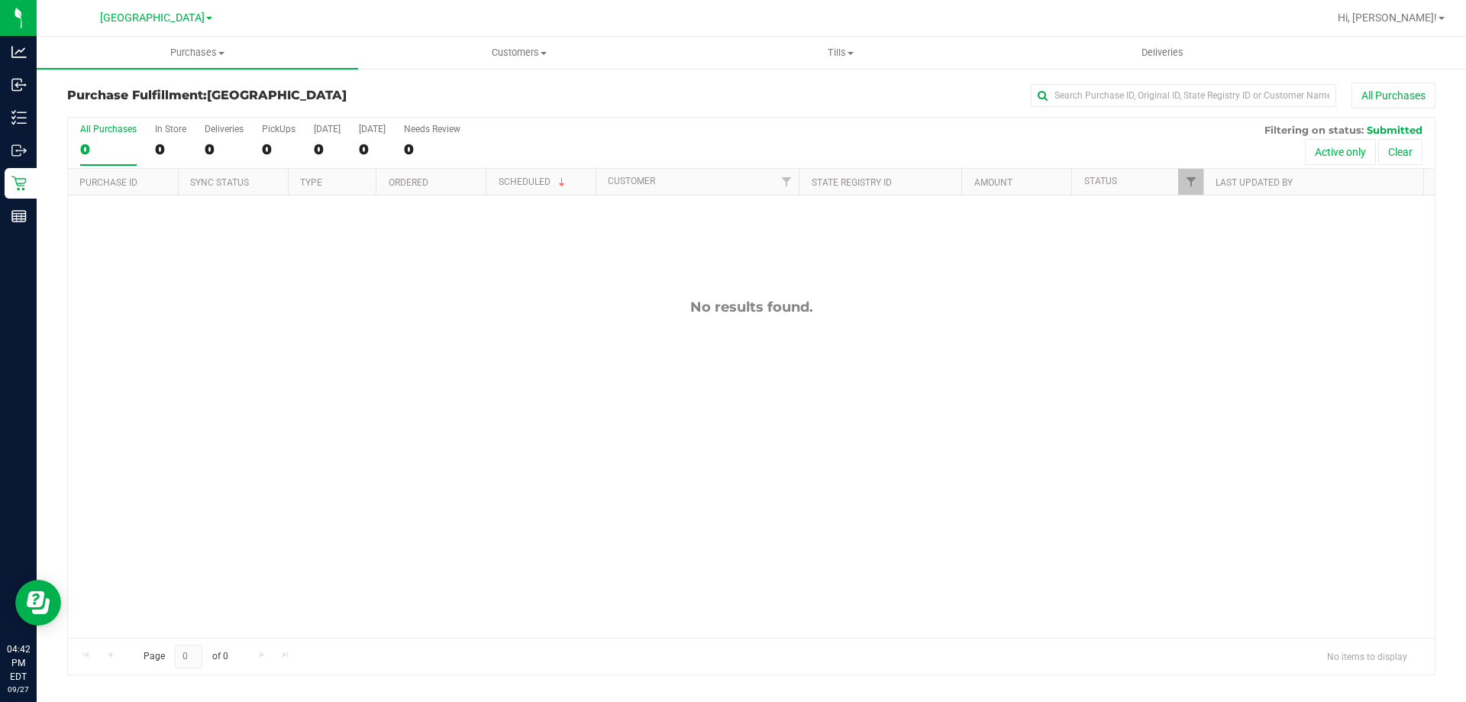
click at [402, 418] on div "No results found." at bounding box center [751, 467] width 1367 height 545
click at [518, 347] on div "No results found." at bounding box center [751, 467] width 1367 height 545
drag, startPoint x: 238, startPoint y: 483, endPoint x: 262, endPoint y: 383, distance: 102.8
click at [238, 483] on div "No results found." at bounding box center [751, 467] width 1367 height 545
click at [393, 464] on div "No results found." at bounding box center [751, 467] width 1367 height 545
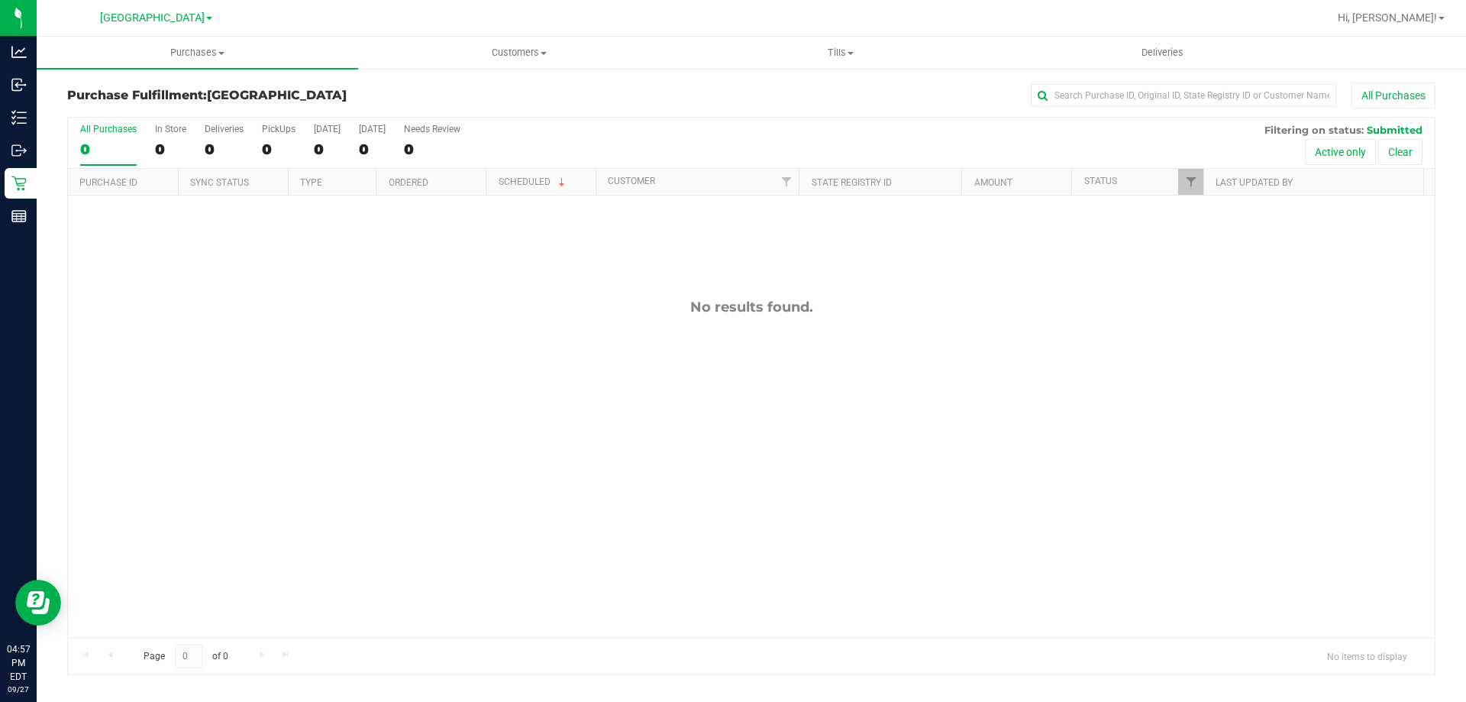
click at [232, 418] on div "No results found." at bounding box center [751, 467] width 1367 height 545
drag, startPoint x: 189, startPoint y: 419, endPoint x: 313, endPoint y: 218, distance: 236.9
click at [189, 419] on div "No results found." at bounding box center [751, 467] width 1367 height 545
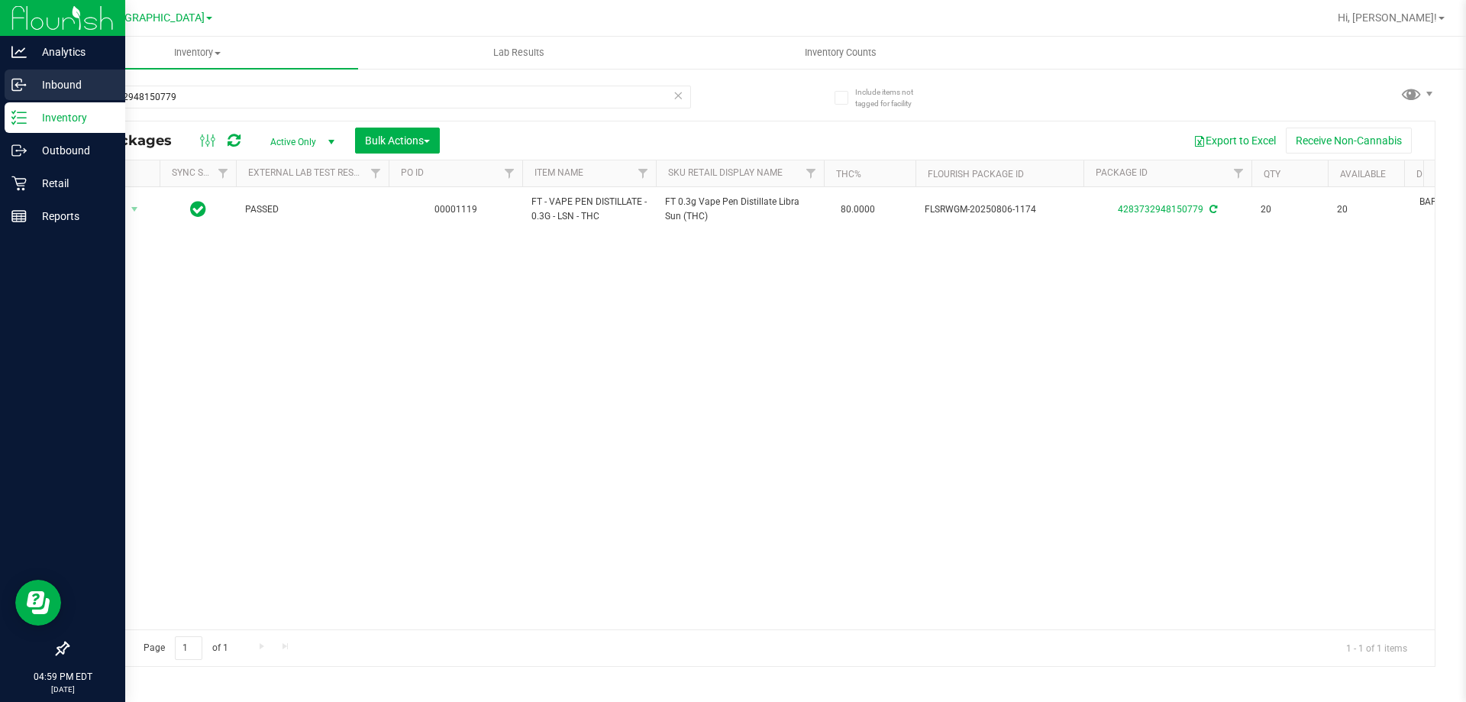
click at [0, 92] on div "Analytics Inbound Inventory Outbound Retail Reports 04:59 PM EDT [DATE] 09/27 […" at bounding box center [733, 351] width 1466 height 702
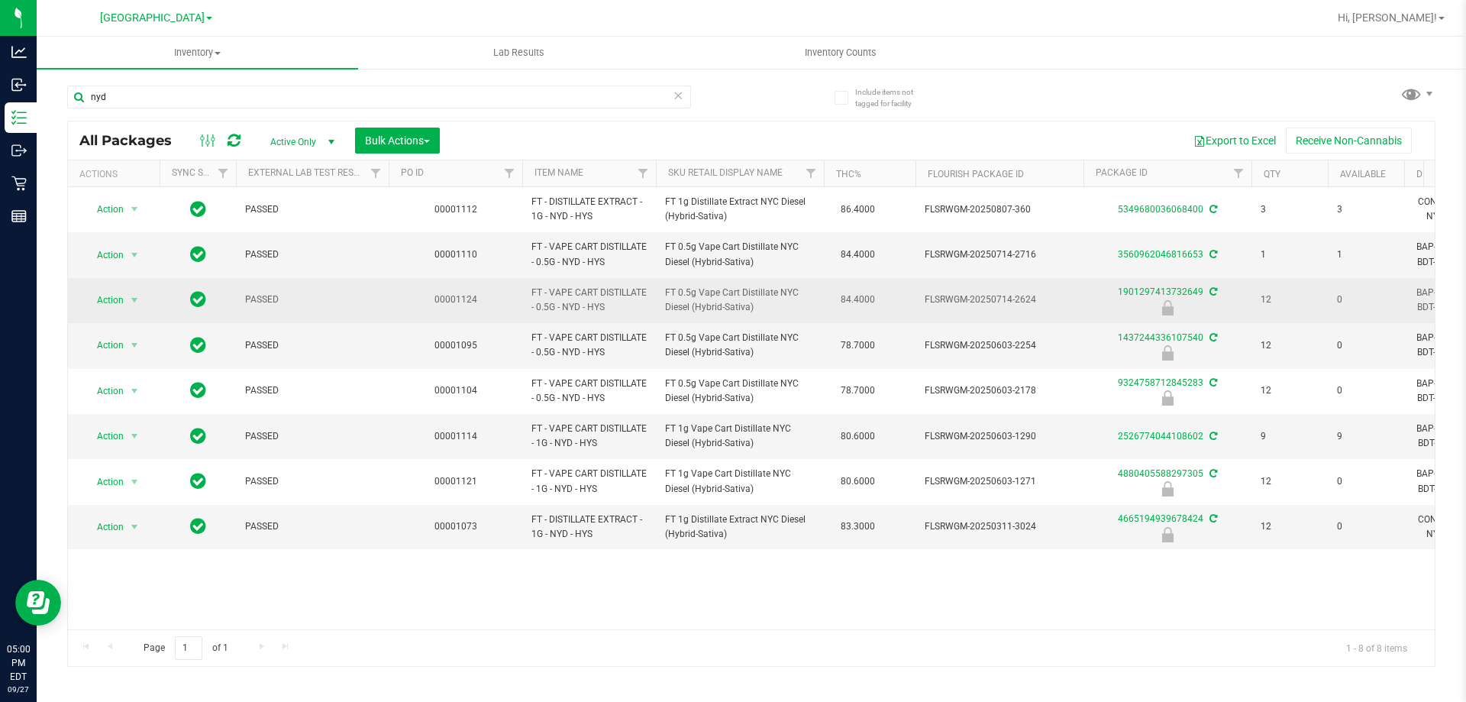
type input "nyd"
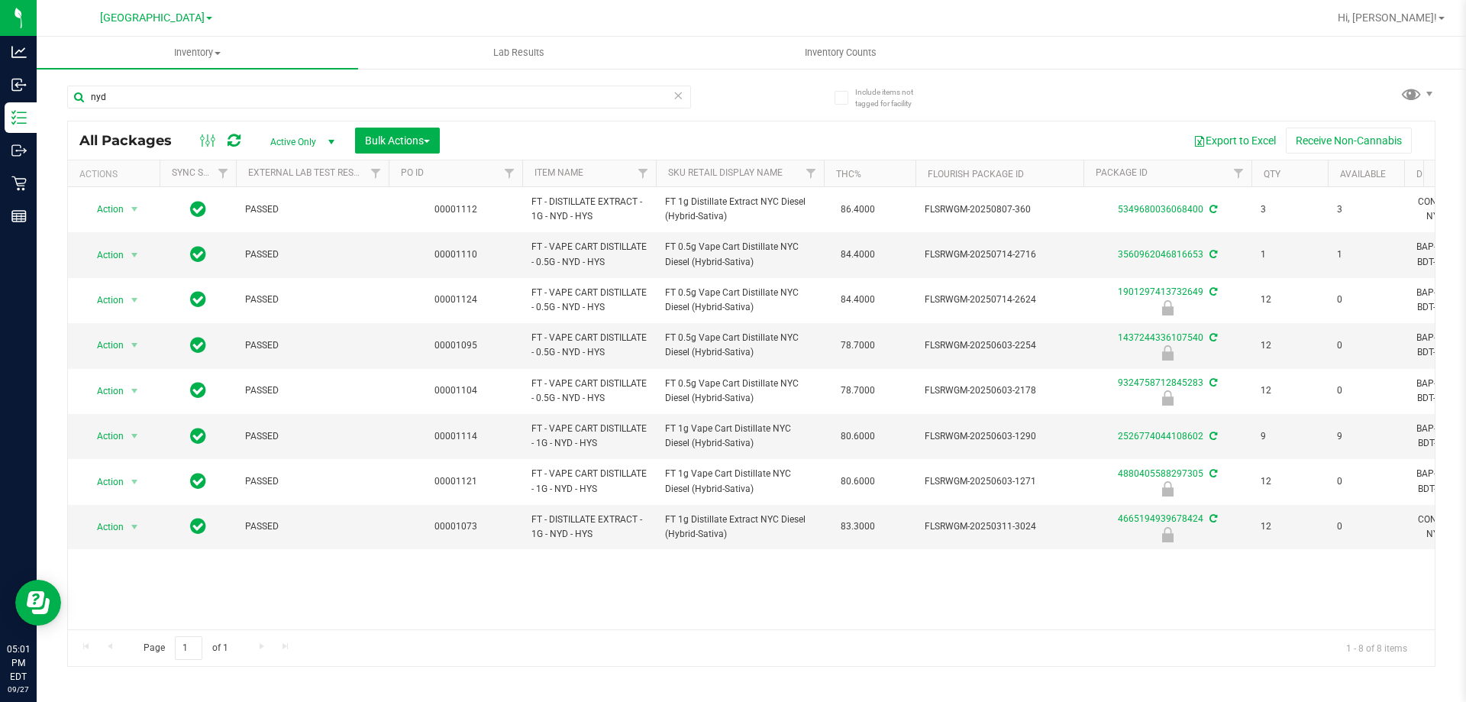
click at [680, 97] on icon at bounding box center [678, 95] width 11 height 18
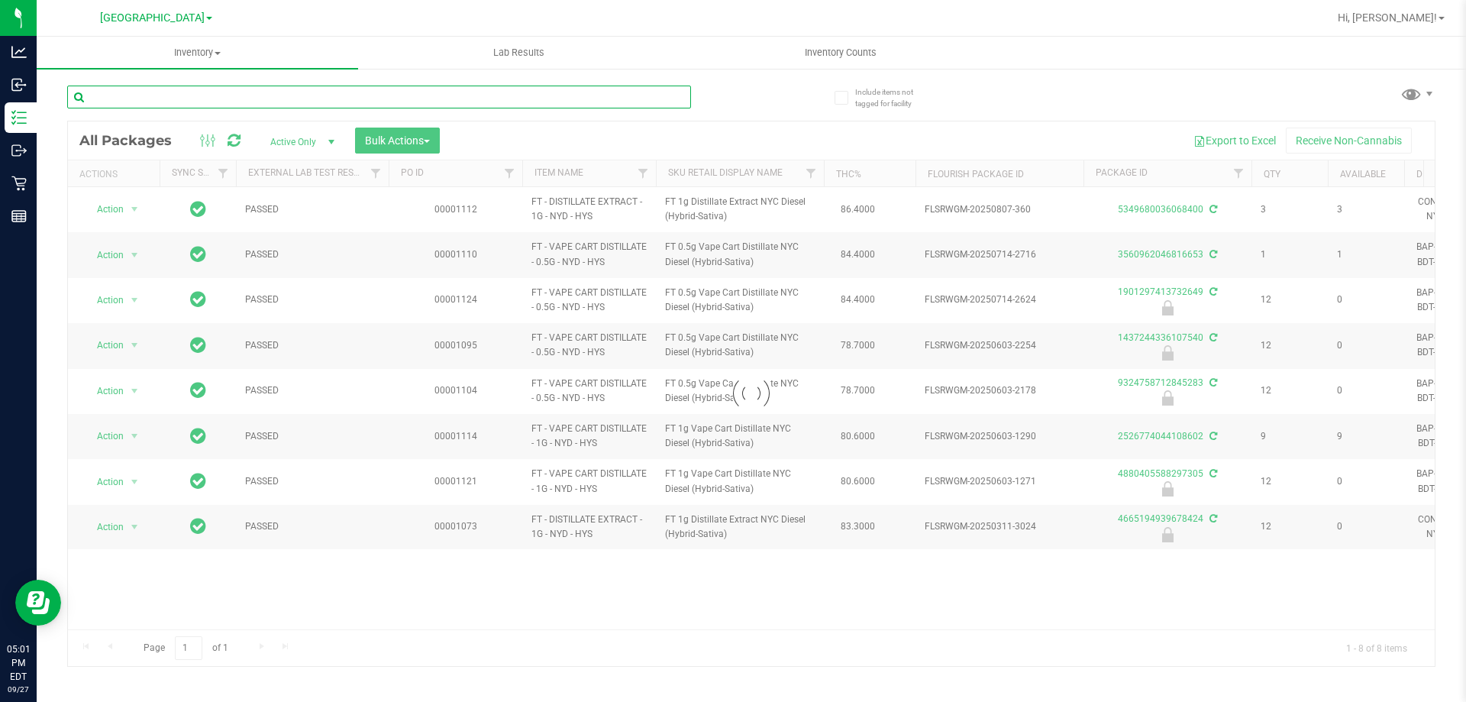
click at [453, 103] on input "text" at bounding box center [379, 97] width 624 height 23
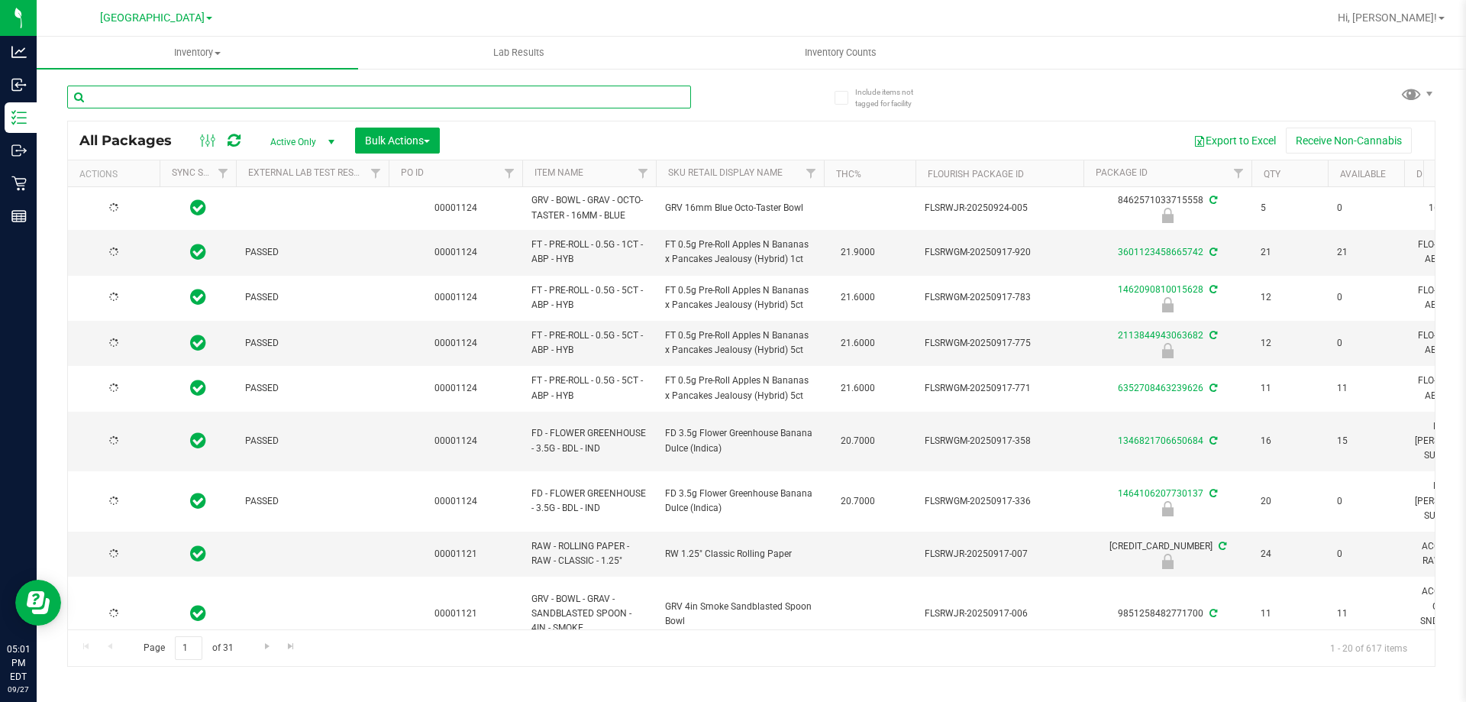
type input "[DATE]"
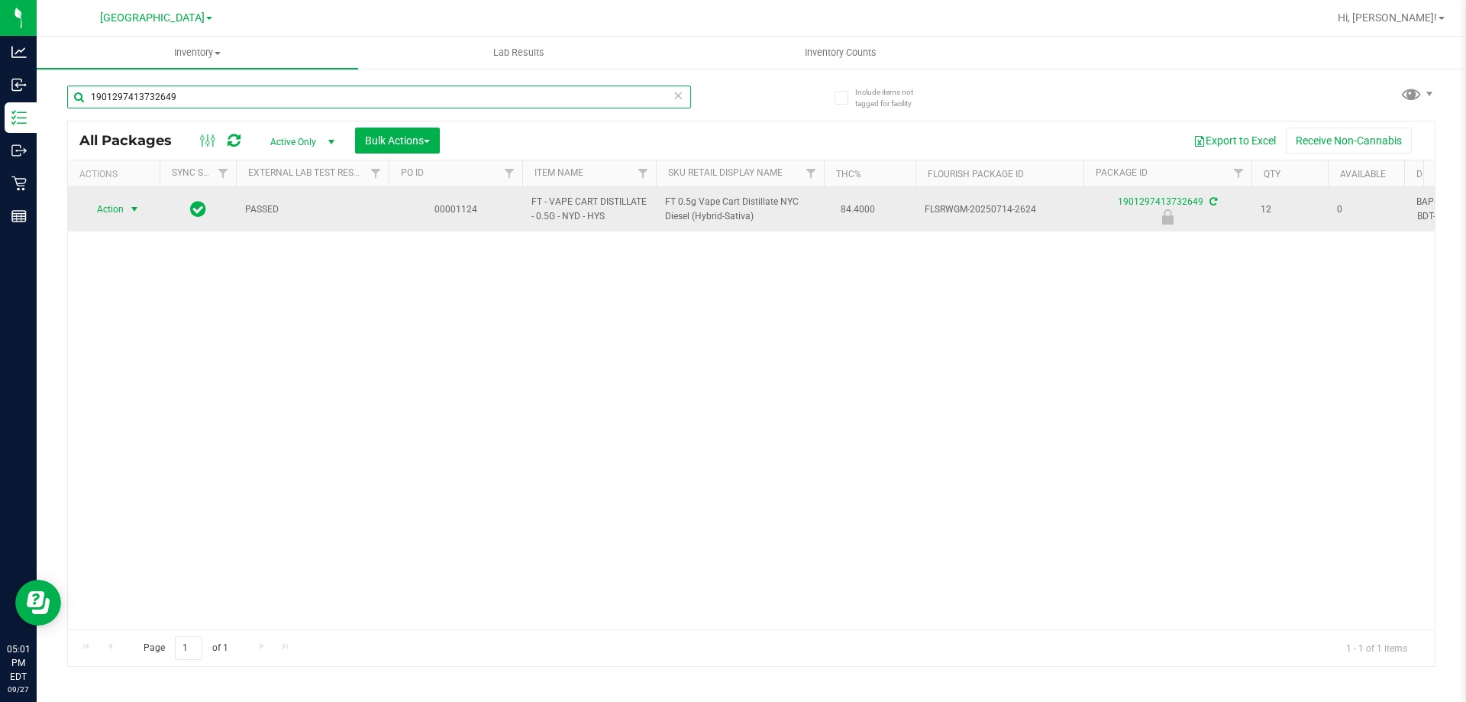
type input "1901297413732649"
click at [129, 216] on span "select" at bounding box center [134, 209] width 19 height 21
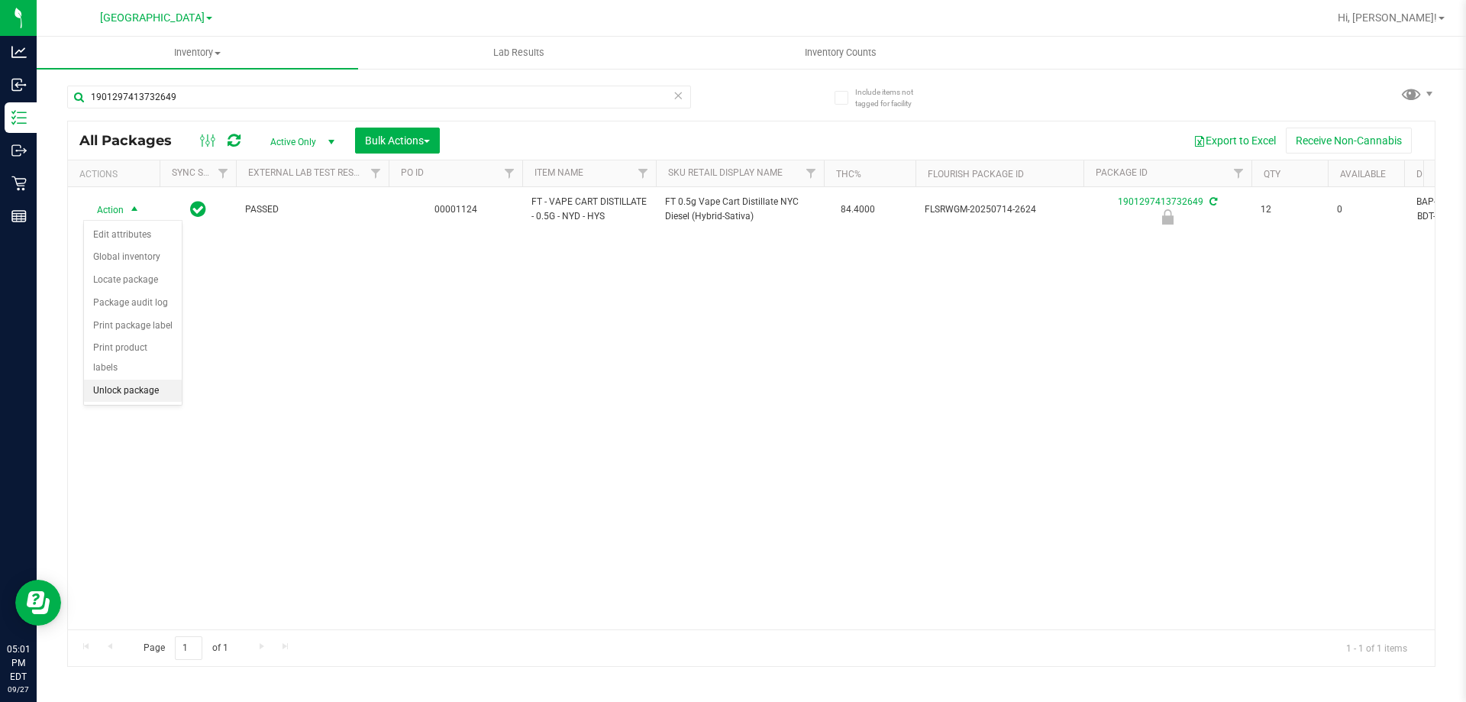
click at [138, 380] on li "Unlock package" at bounding box center [133, 391] width 98 height 23
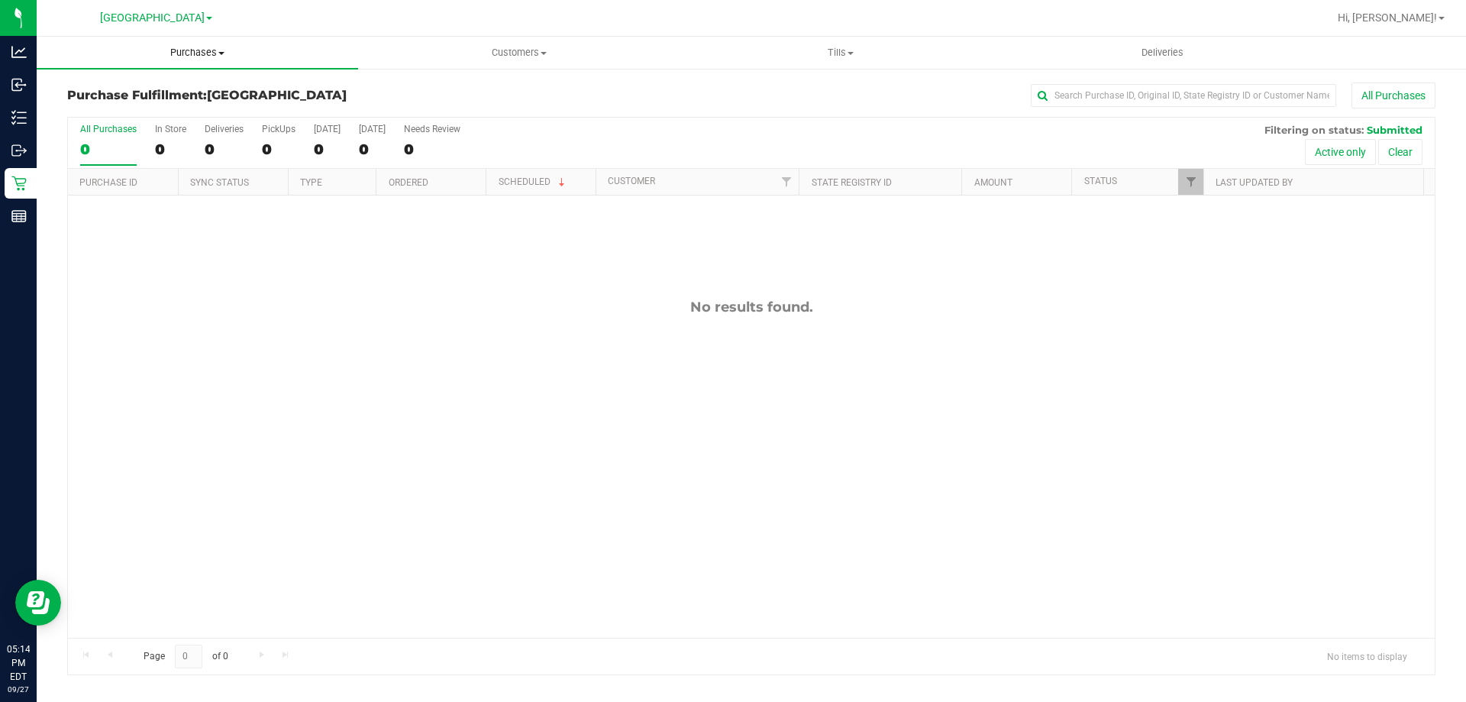
click at [211, 54] on span "Purchases" at bounding box center [197, 53] width 321 height 14
click at [113, 116] on span "Fulfillment" at bounding box center [84, 110] width 95 height 13
drag, startPoint x: 248, startPoint y: 295, endPoint x: 233, endPoint y: 30, distance: 265.4
click at [247, 295] on div "No results found." at bounding box center [751, 467] width 1367 height 545
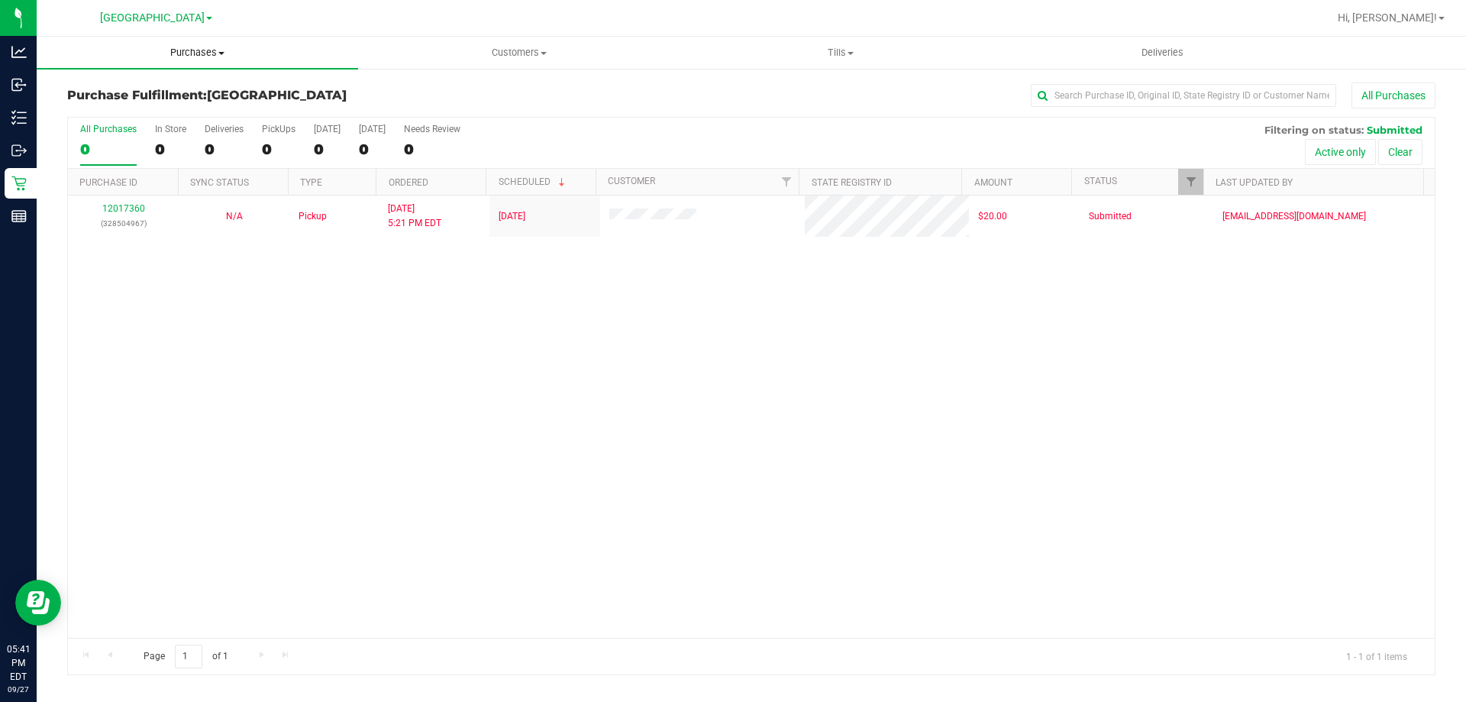
click at [203, 53] on span "Purchases" at bounding box center [197, 53] width 321 height 14
click at [131, 111] on li "Fulfillment" at bounding box center [197, 111] width 321 height 18
click at [141, 258] on div "12017360 (328504967) N/A Pickup 9/27/2025 5:21 PM EDT 9/27/2025 $20.00 Submitte…" at bounding box center [751, 416] width 1367 height 442
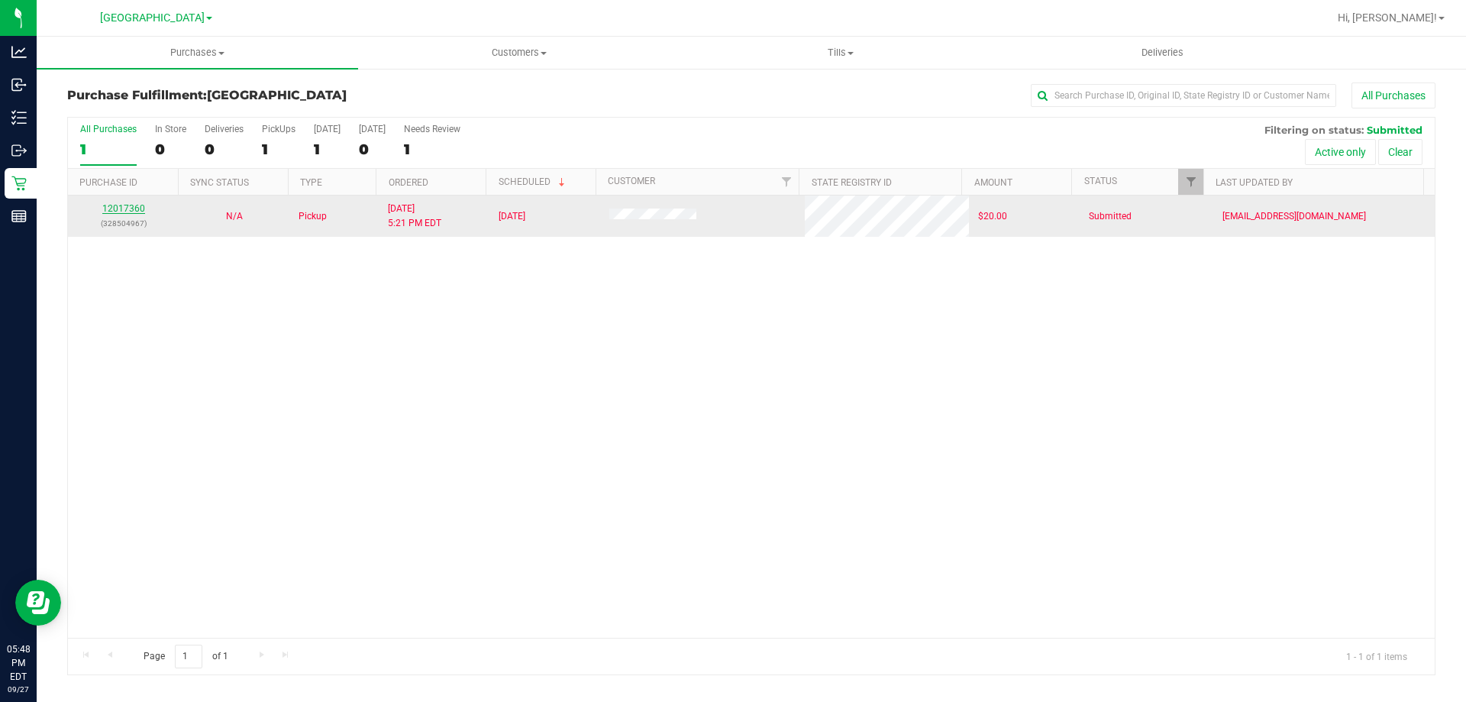
click at [110, 210] on link "12017360" at bounding box center [123, 208] width 43 height 11
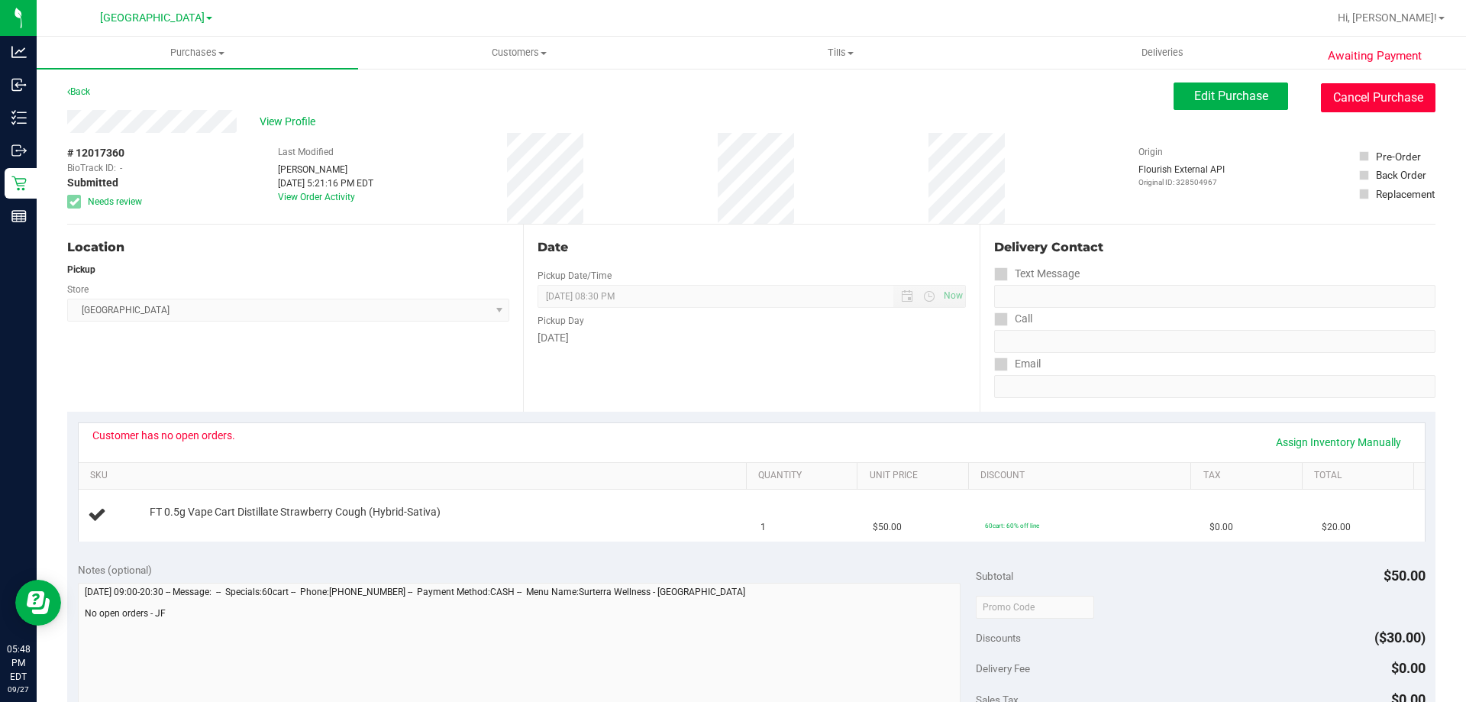
click at [1387, 99] on button "Cancel Purchase" at bounding box center [1378, 97] width 115 height 29
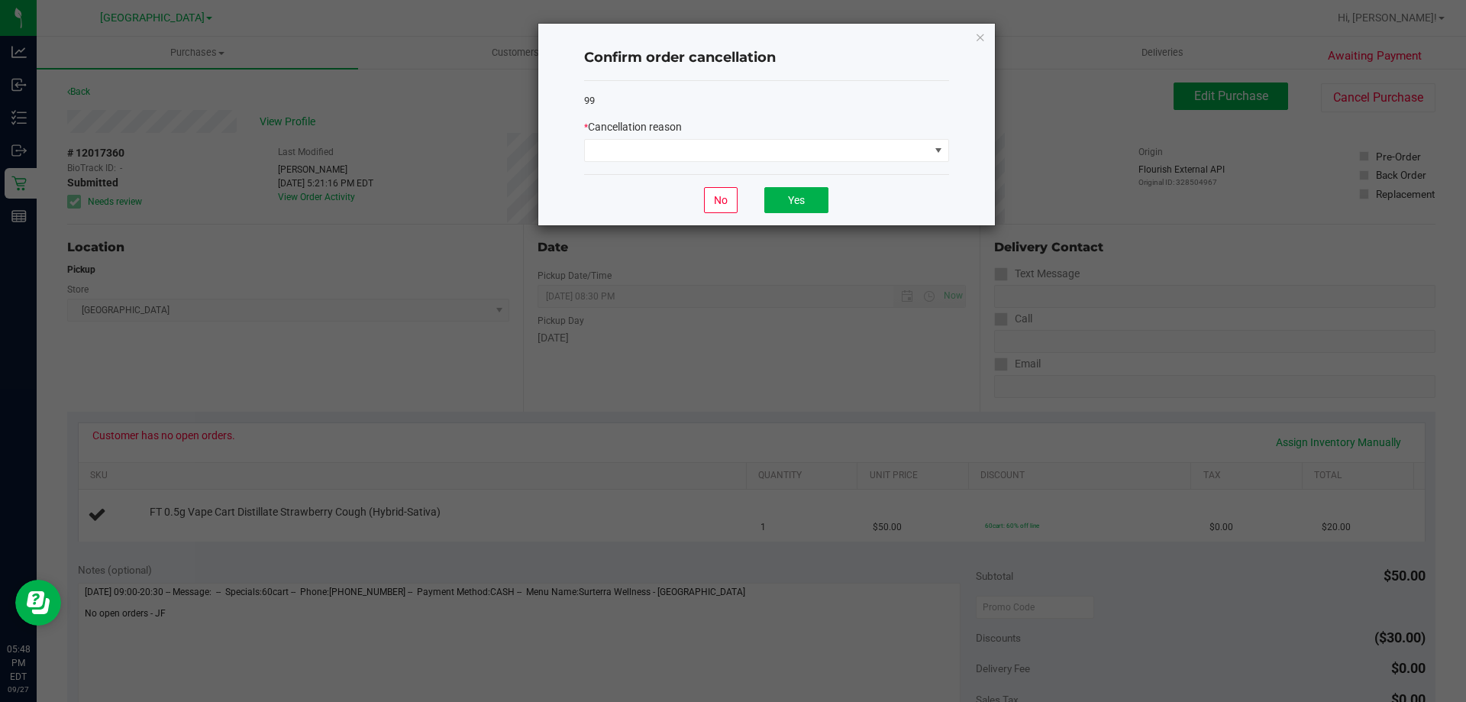
click at [769, 137] on div "* Cancellation reason" at bounding box center [766, 140] width 365 height 43
click at [746, 152] on span at bounding box center [757, 150] width 344 height 21
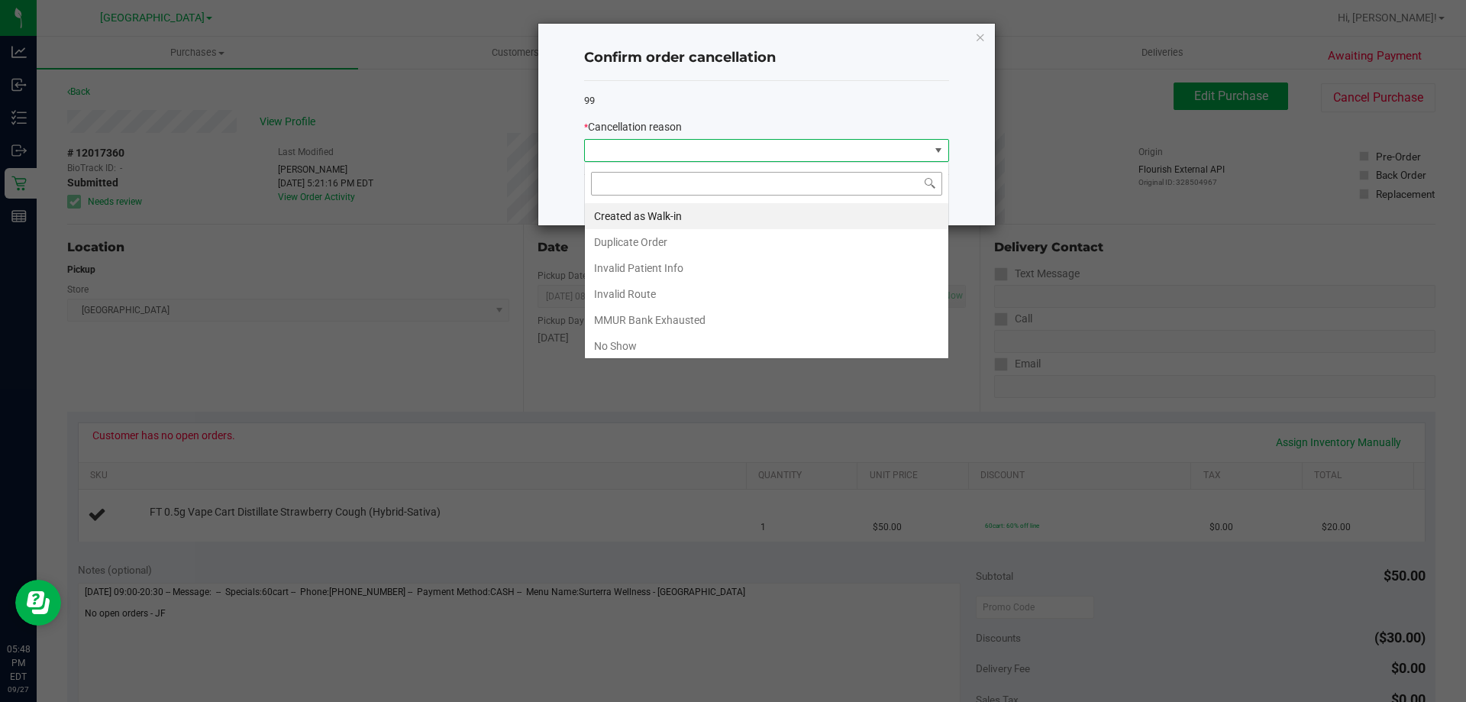
scroll to position [23, 365]
click at [665, 318] on li "MMUR Bank Exhausted" at bounding box center [766, 320] width 363 height 26
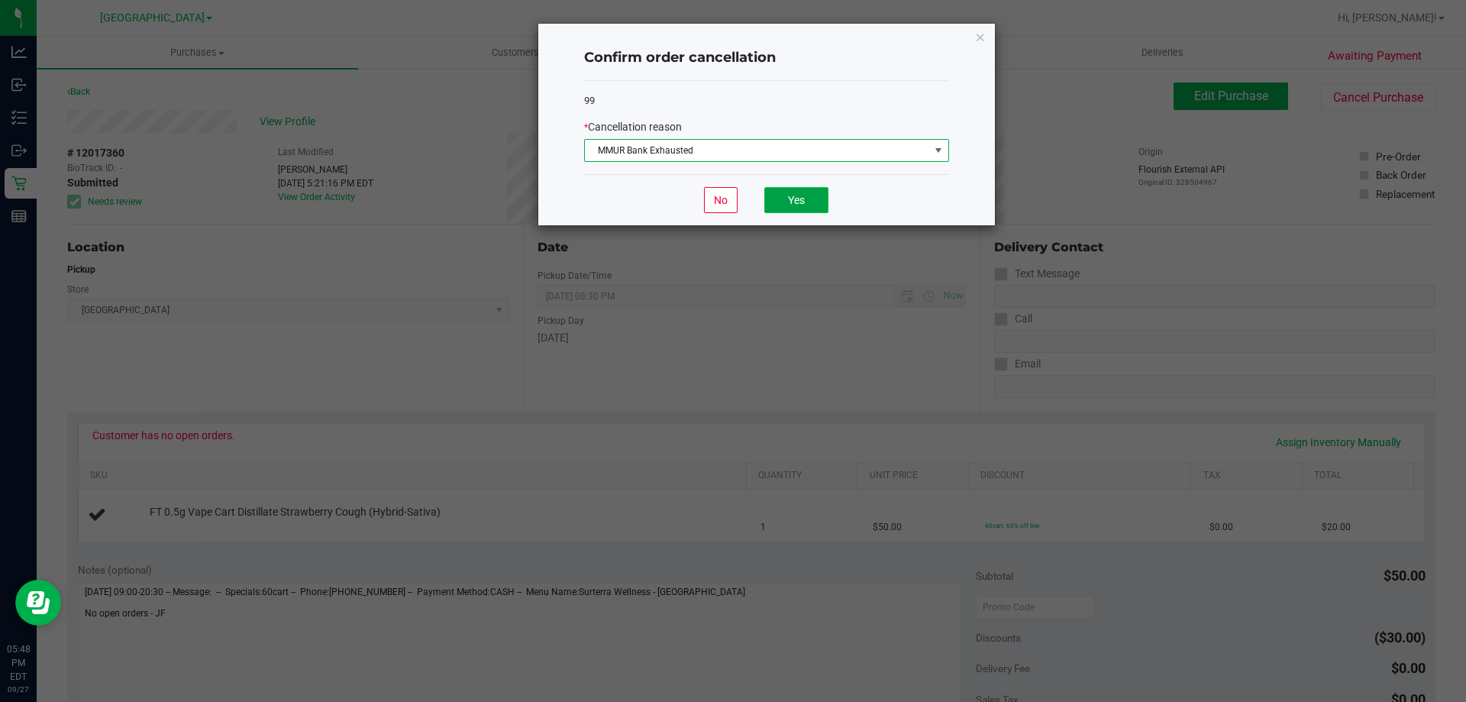
click at [806, 206] on button "Yes" at bounding box center [796, 200] width 64 height 26
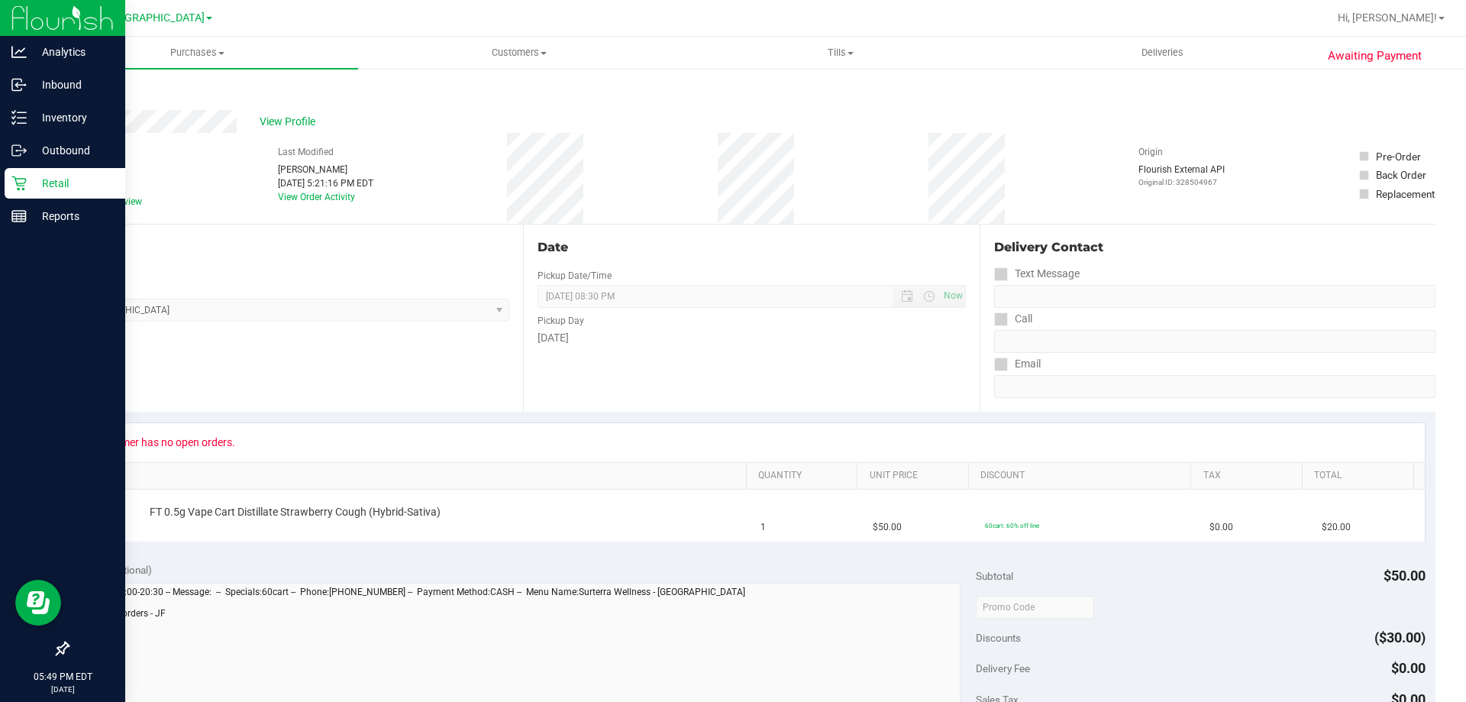
click at [30, 187] on p "Retail" at bounding box center [73, 183] width 92 height 18
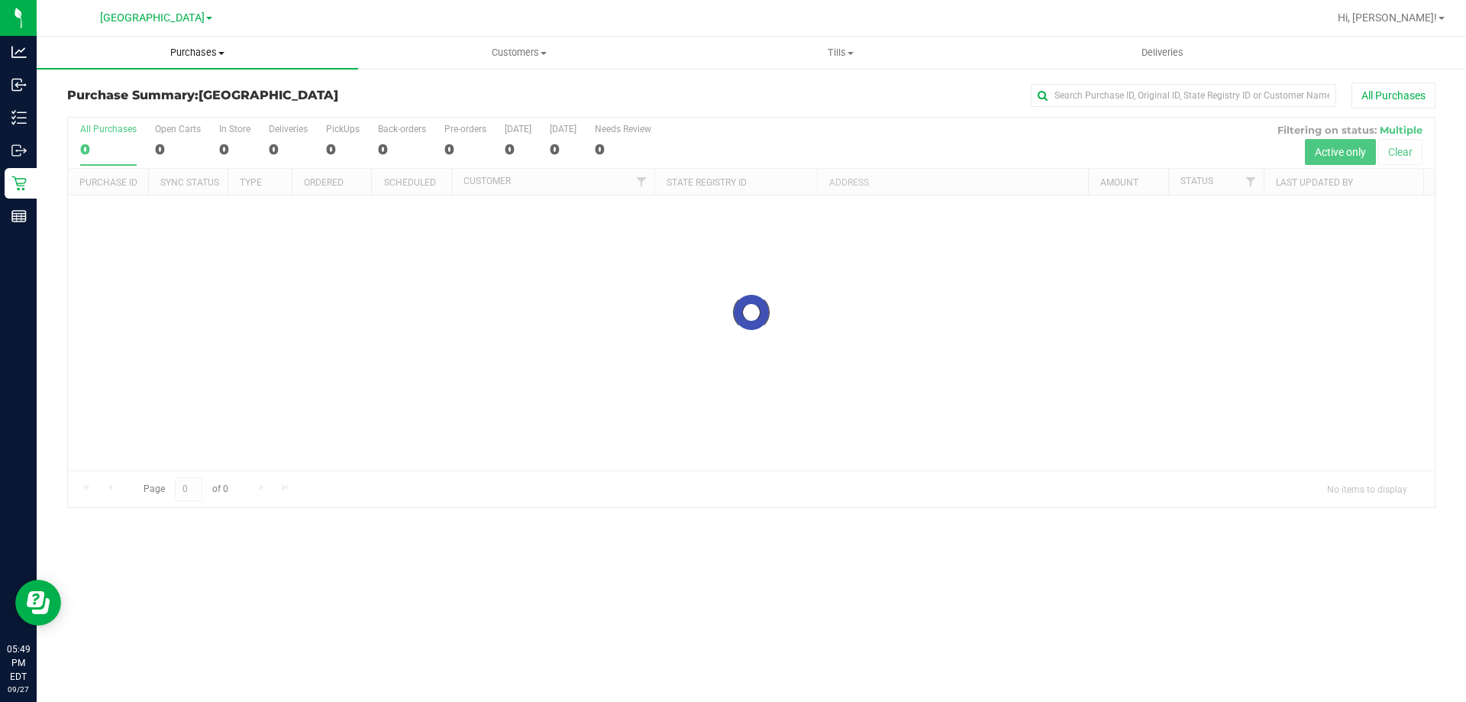
click at [202, 54] on span "Purchases" at bounding box center [197, 53] width 321 height 14
click at [76, 111] on span "Fulfillment" at bounding box center [84, 110] width 95 height 13
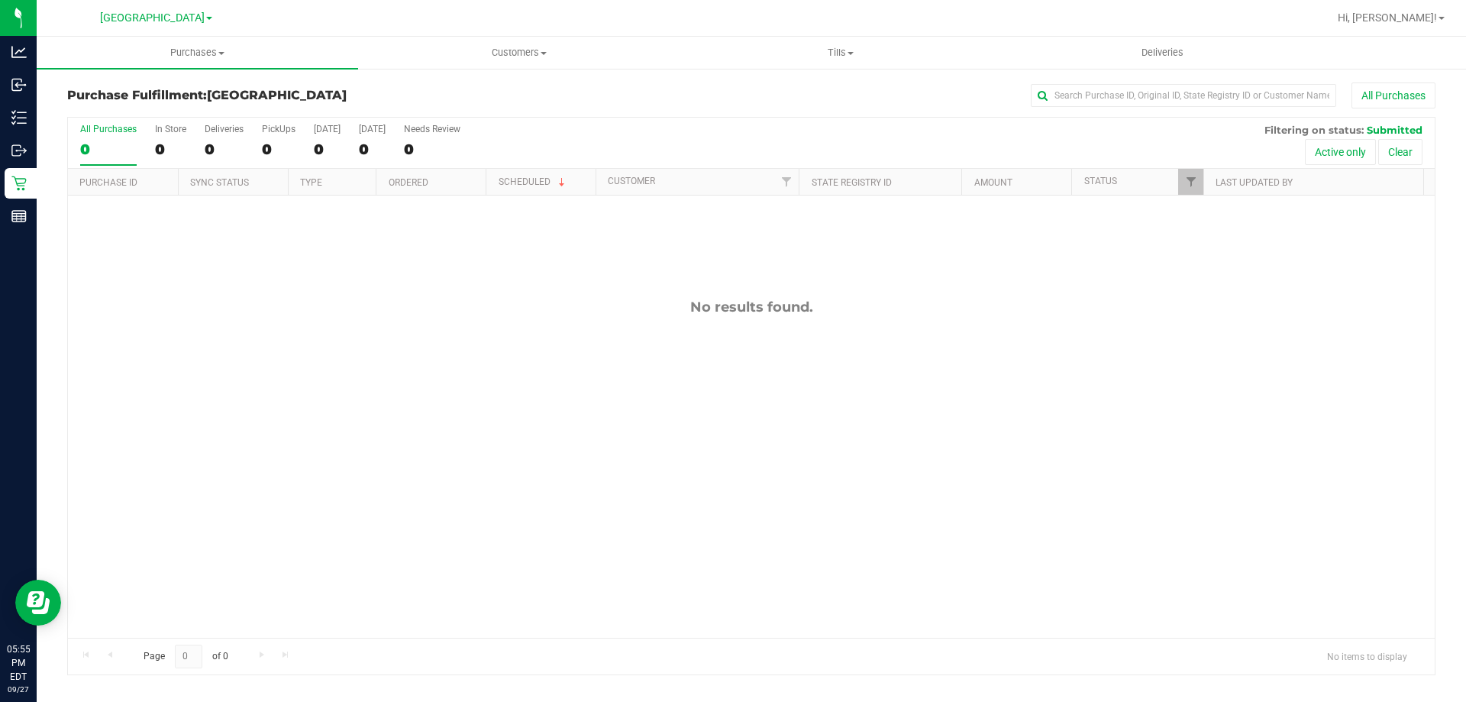
click at [168, 429] on div "No results found." at bounding box center [751, 467] width 1367 height 545
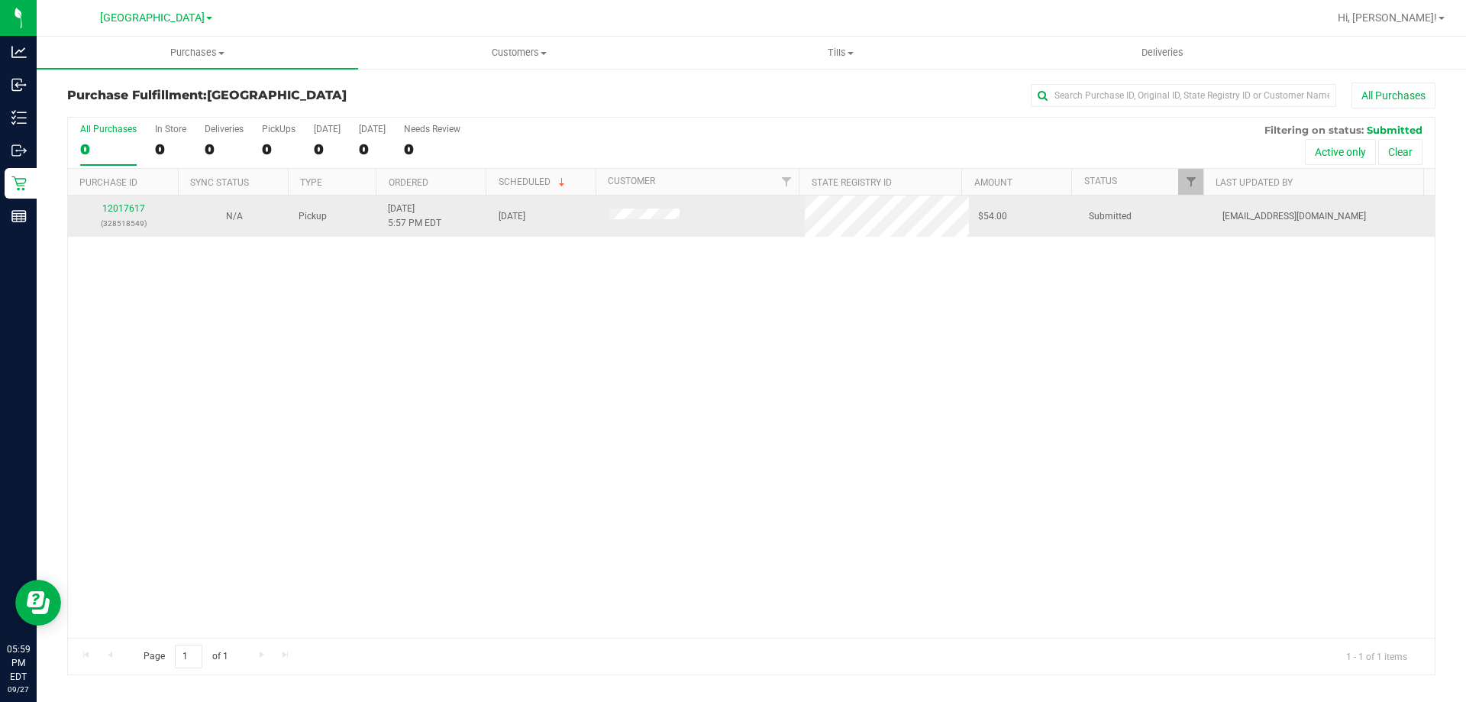
click at [135, 202] on div "12017617 (328518549)" at bounding box center [123, 216] width 92 height 29
click at [131, 209] on link "12017617" at bounding box center [123, 208] width 43 height 11
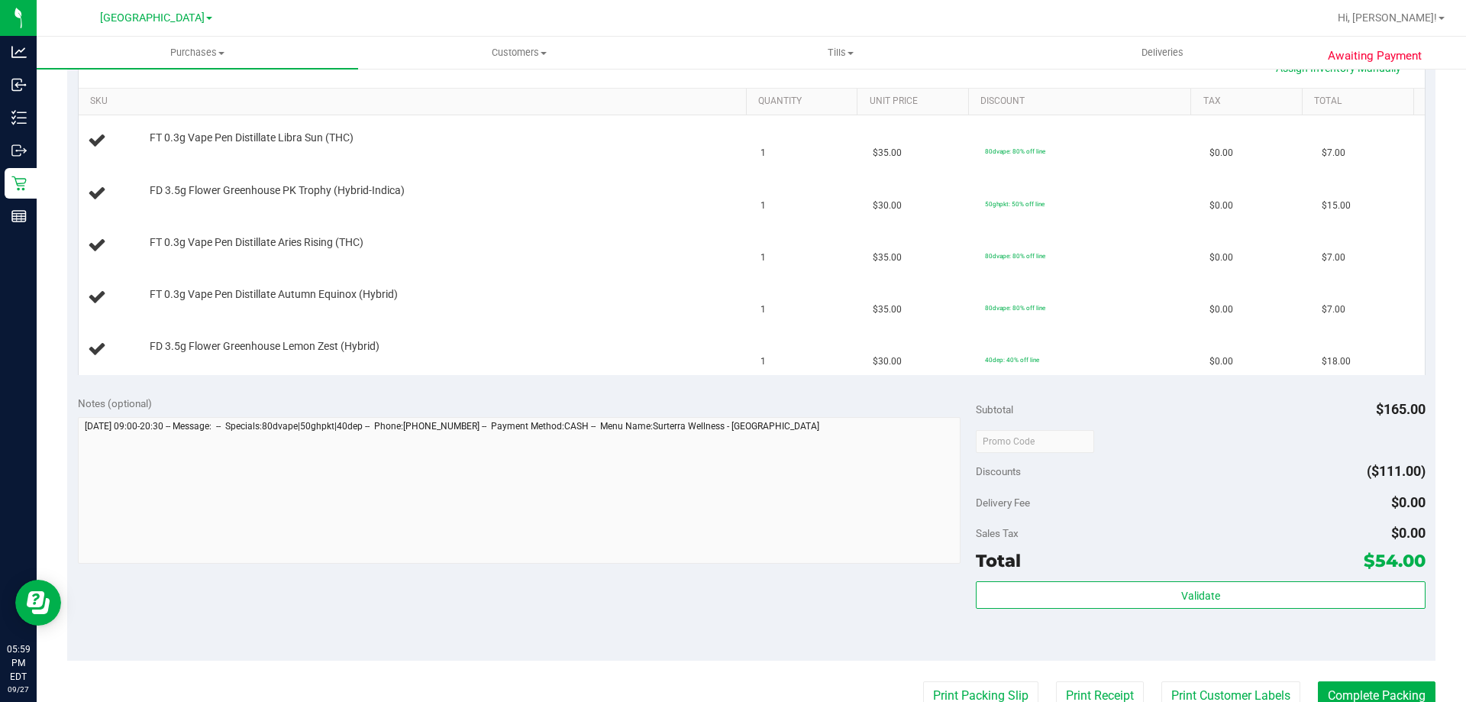
scroll to position [458, 0]
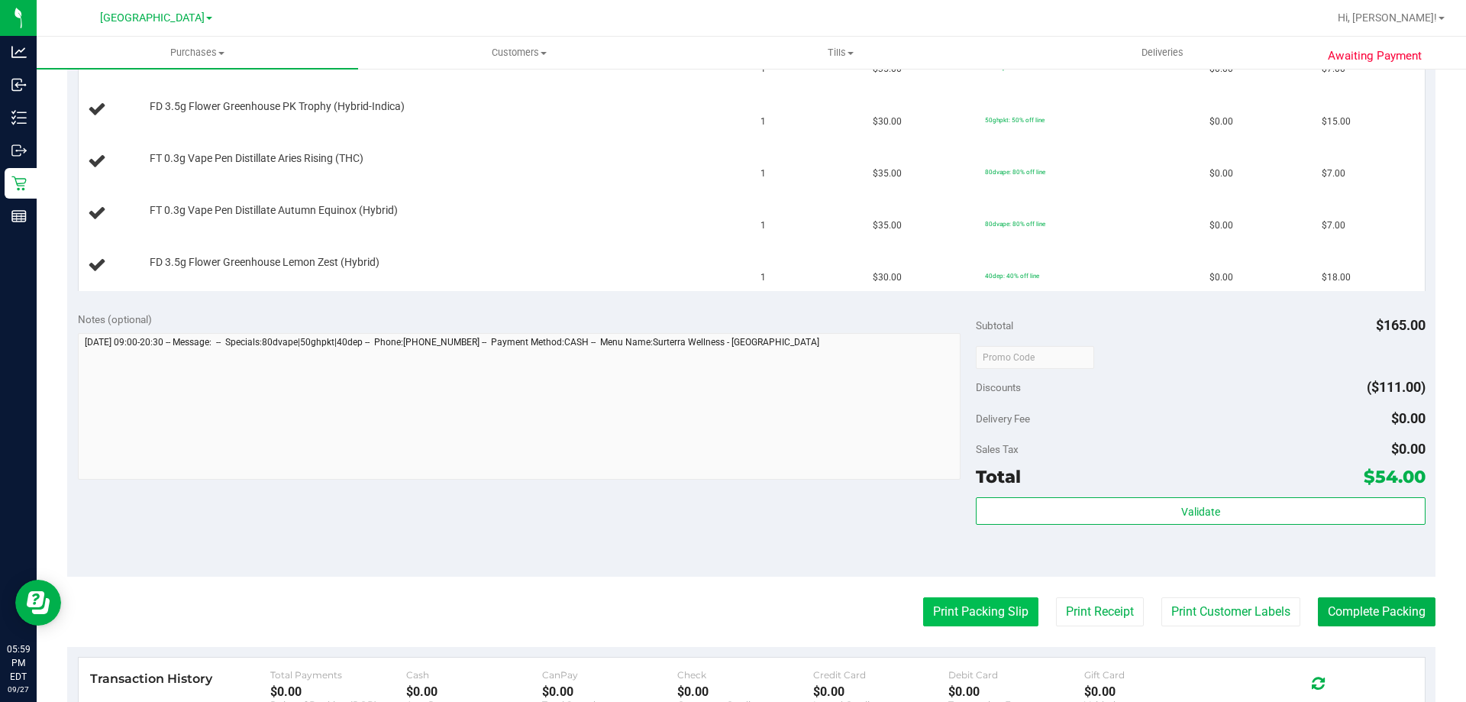
click at [988, 618] on button "Print Packing Slip" at bounding box center [980, 611] width 115 height 29
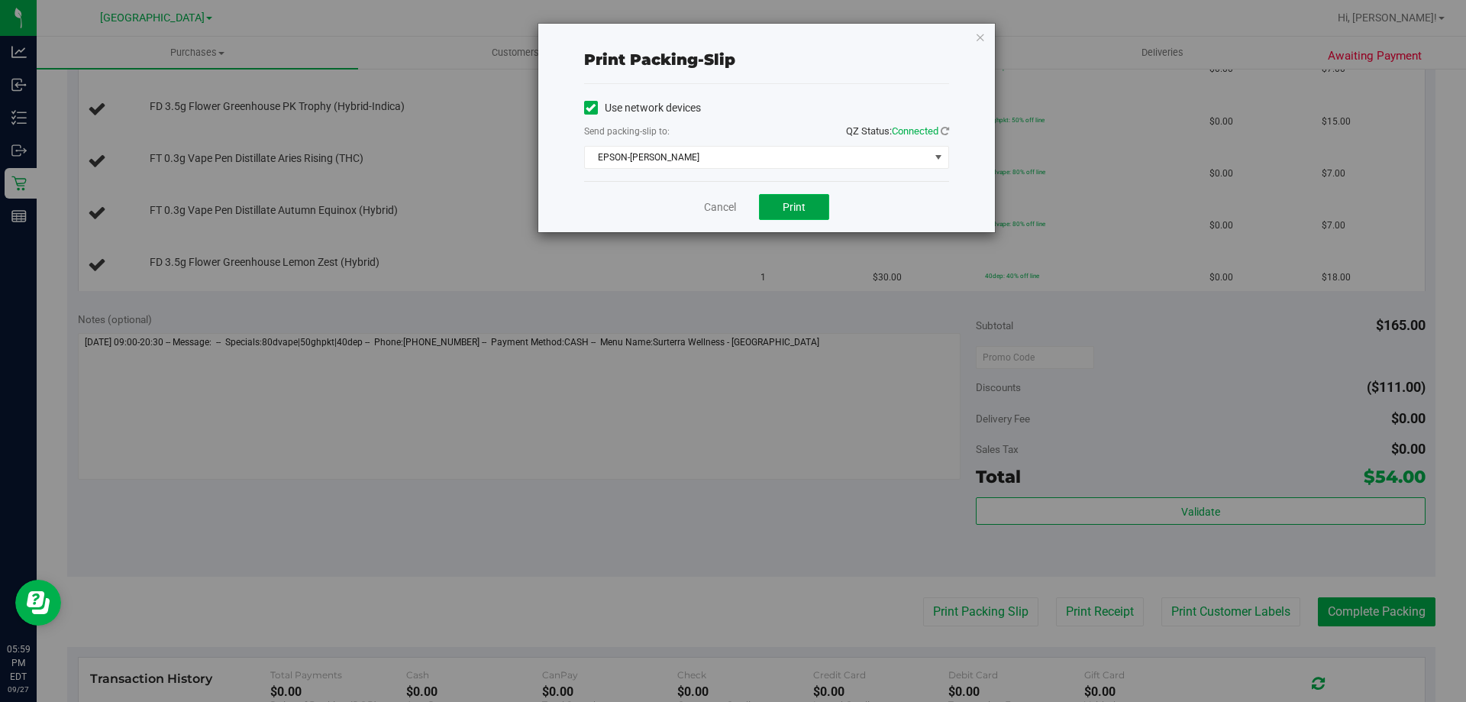
click at [812, 205] on button "Print" at bounding box center [794, 207] width 70 height 26
click at [712, 212] on link "Cancel" at bounding box center [720, 207] width 32 height 16
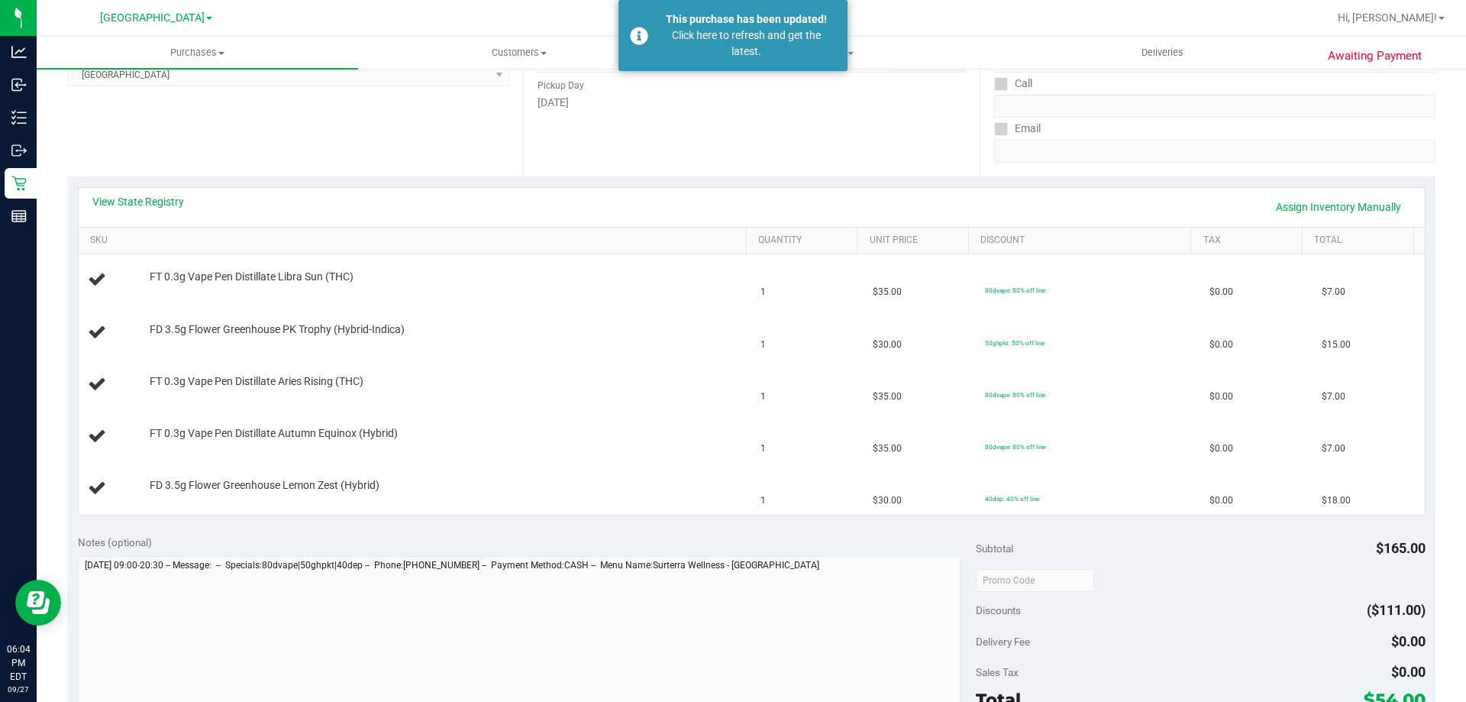
scroll to position [76, 0]
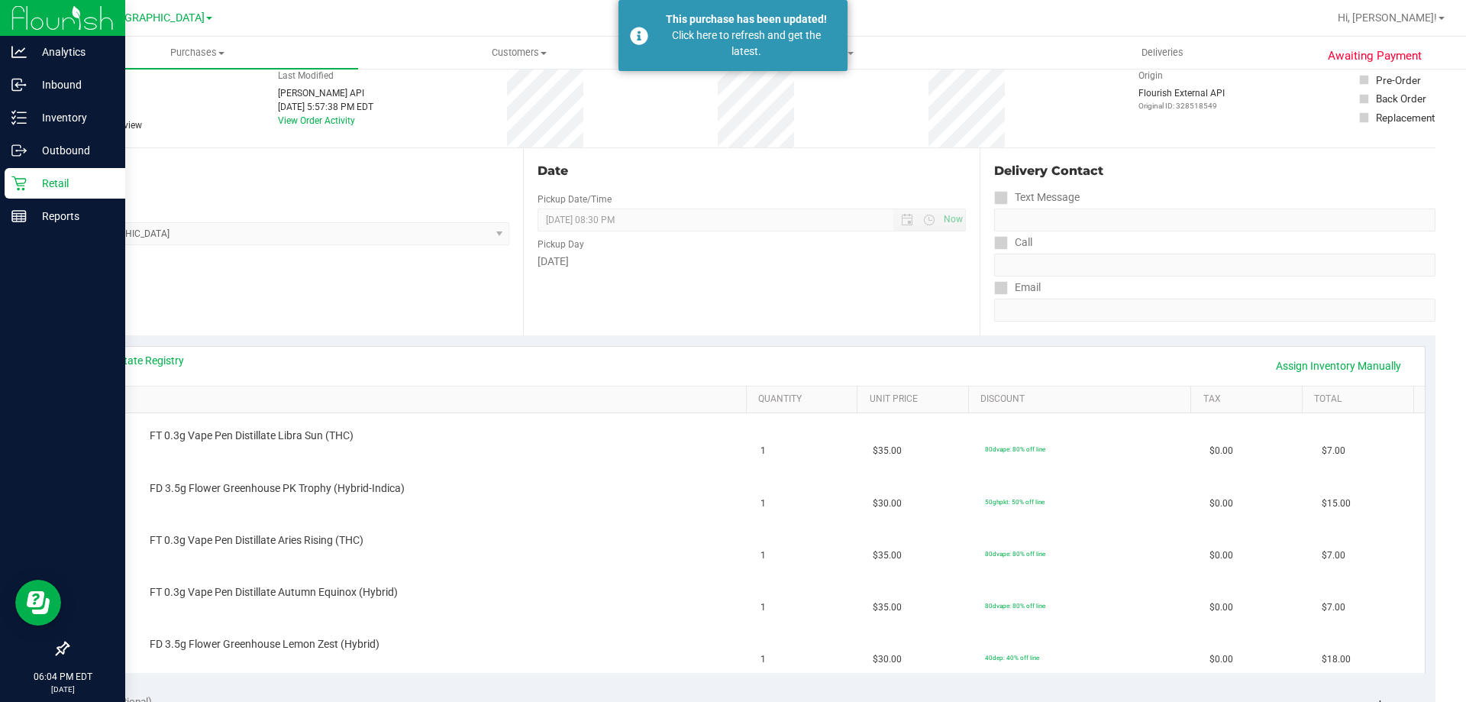
click at [14, 179] on icon at bounding box center [18, 183] width 15 height 15
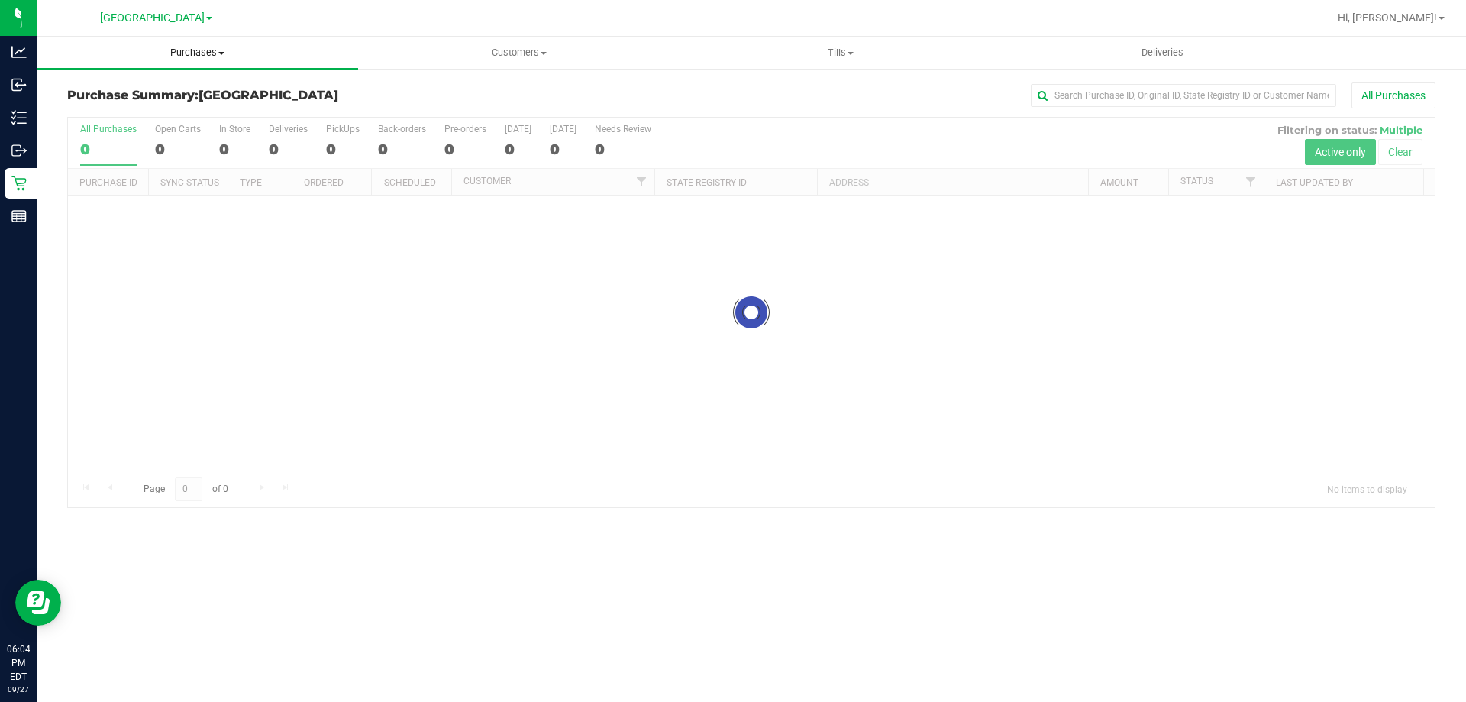
click at [196, 57] on span "Purchases" at bounding box center [197, 53] width 321 height 14
click at [105, 118] on li "Fulfillment" at bounding box center [197, 111] width 321 height 18
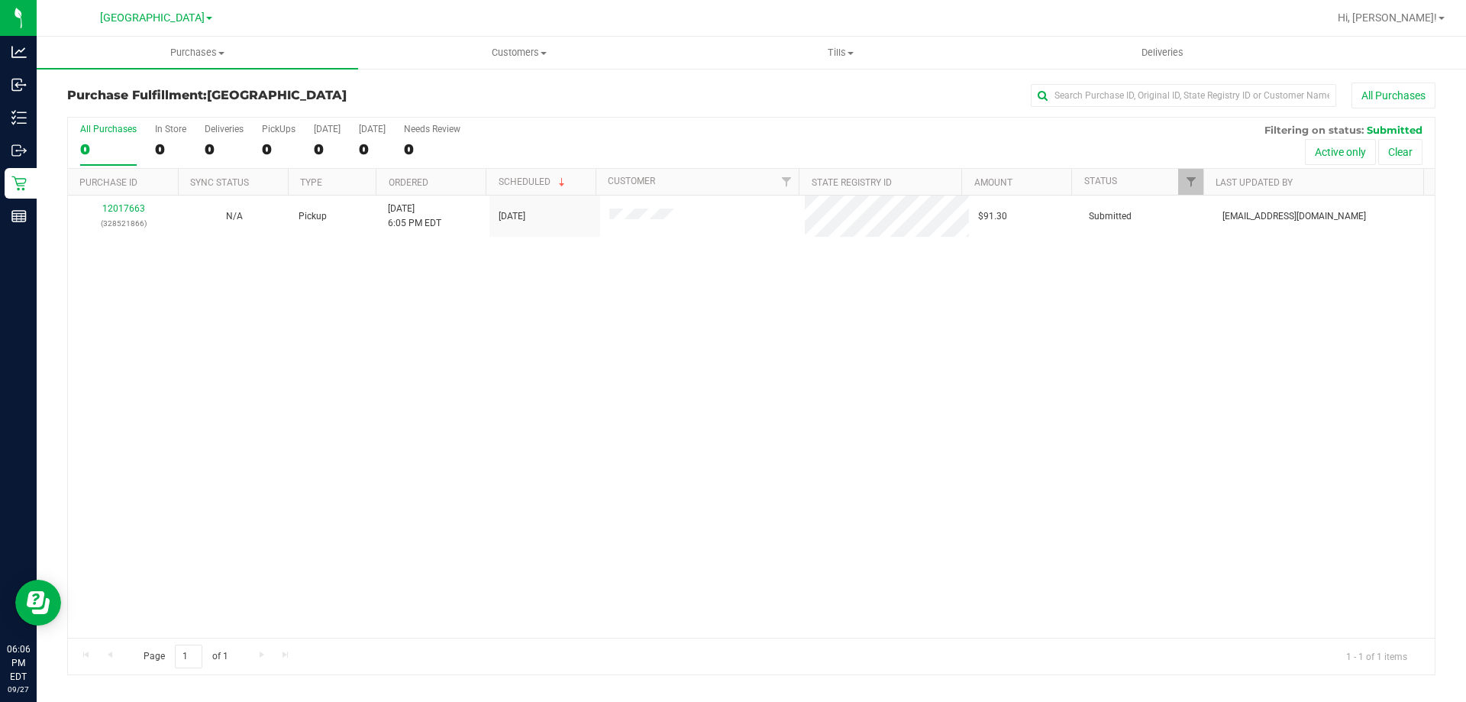
click at [203, 311] on div "12017663 (328521866) N/A Pickup 9/27/2025 6:05 PM EDT 9/27/2025 $91.30 Submitte…" at bounding box center [751, 416] width 1367 height 442
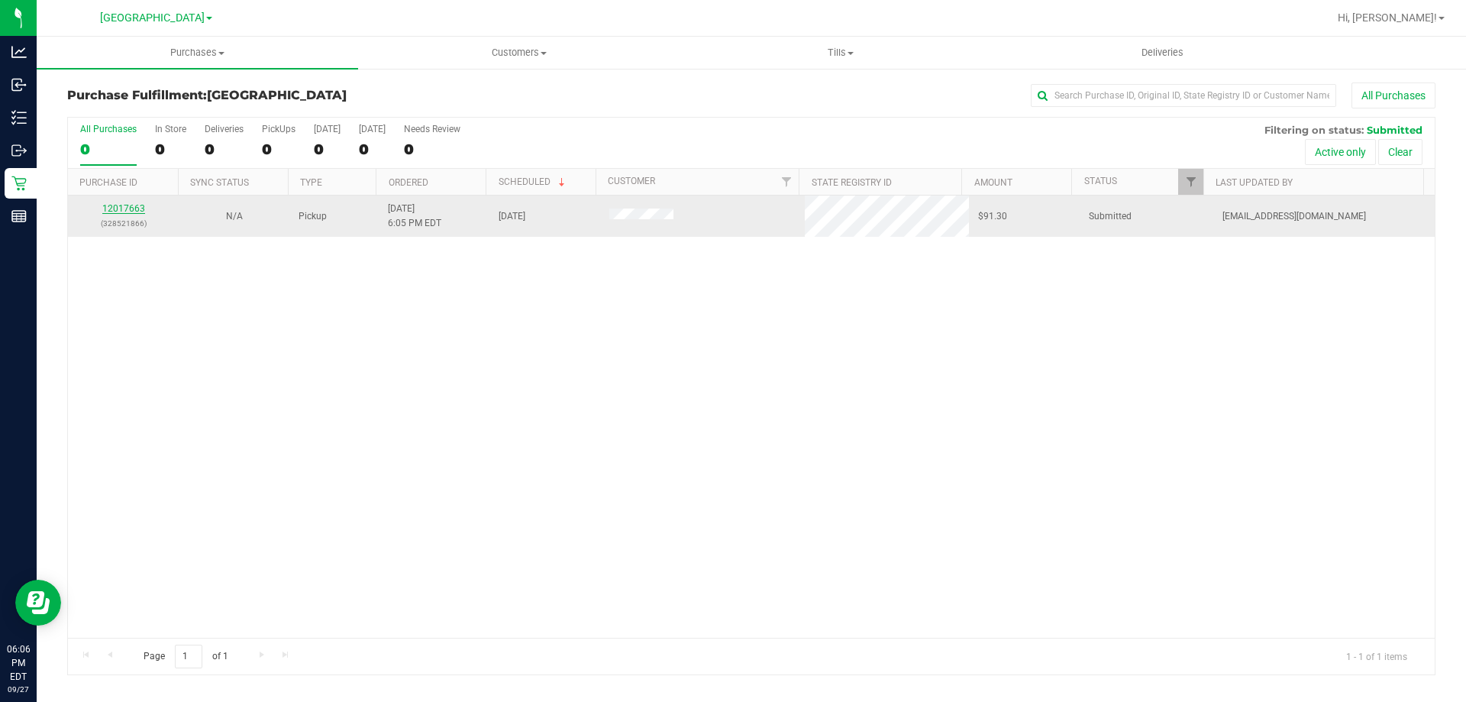
click at [134, 205] on link "12017663" at bounding box center [123, 208] width 43 height 11
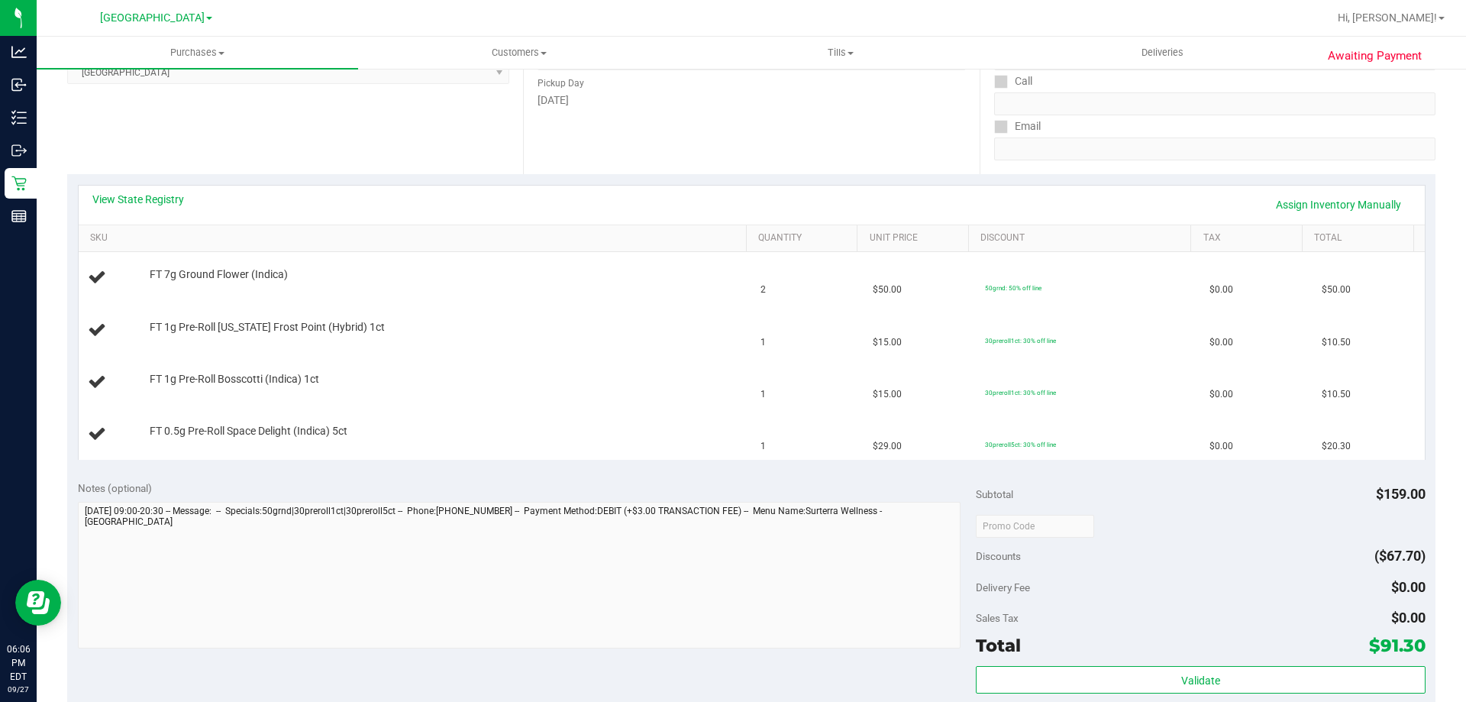
scroll to position [382, 0]
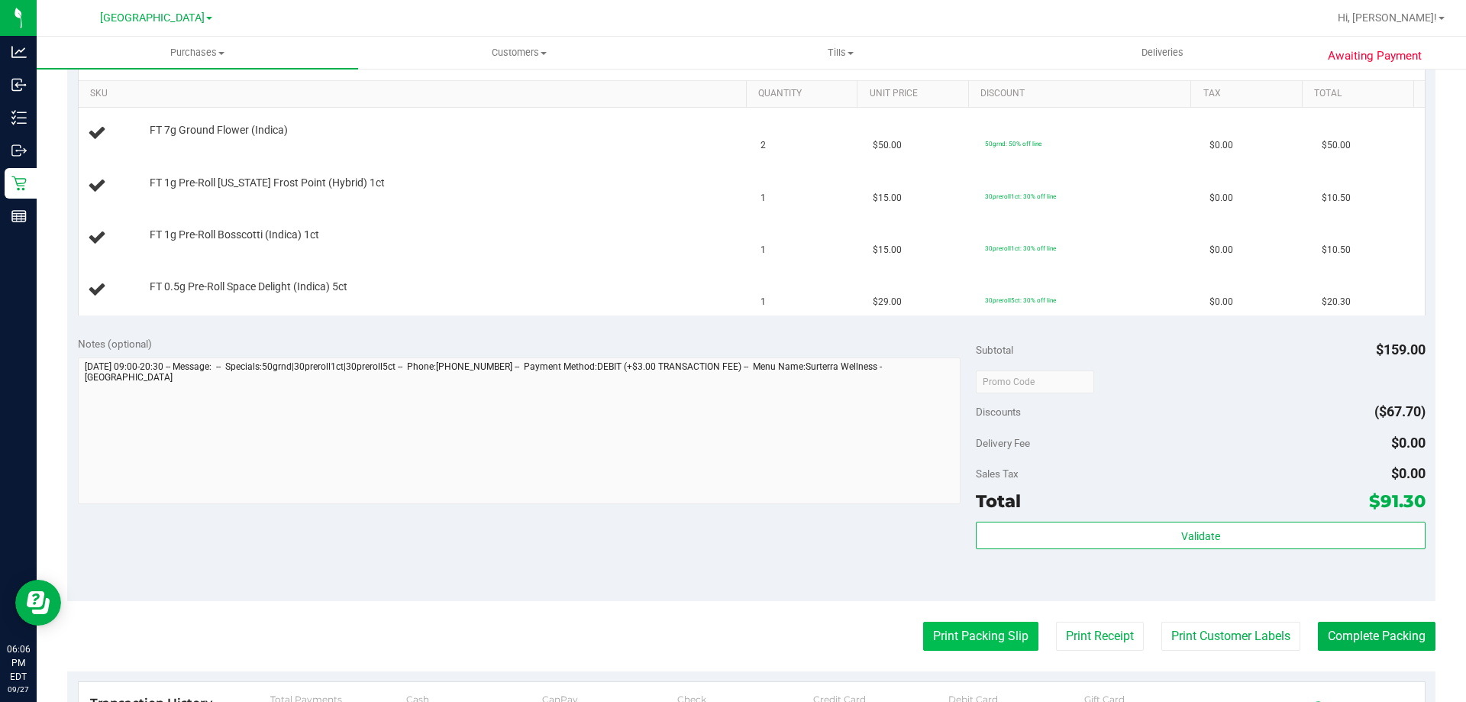
click at [931, 642] on button "Print Packing Slip" at bounding box center [980, 636] width 115 height 29
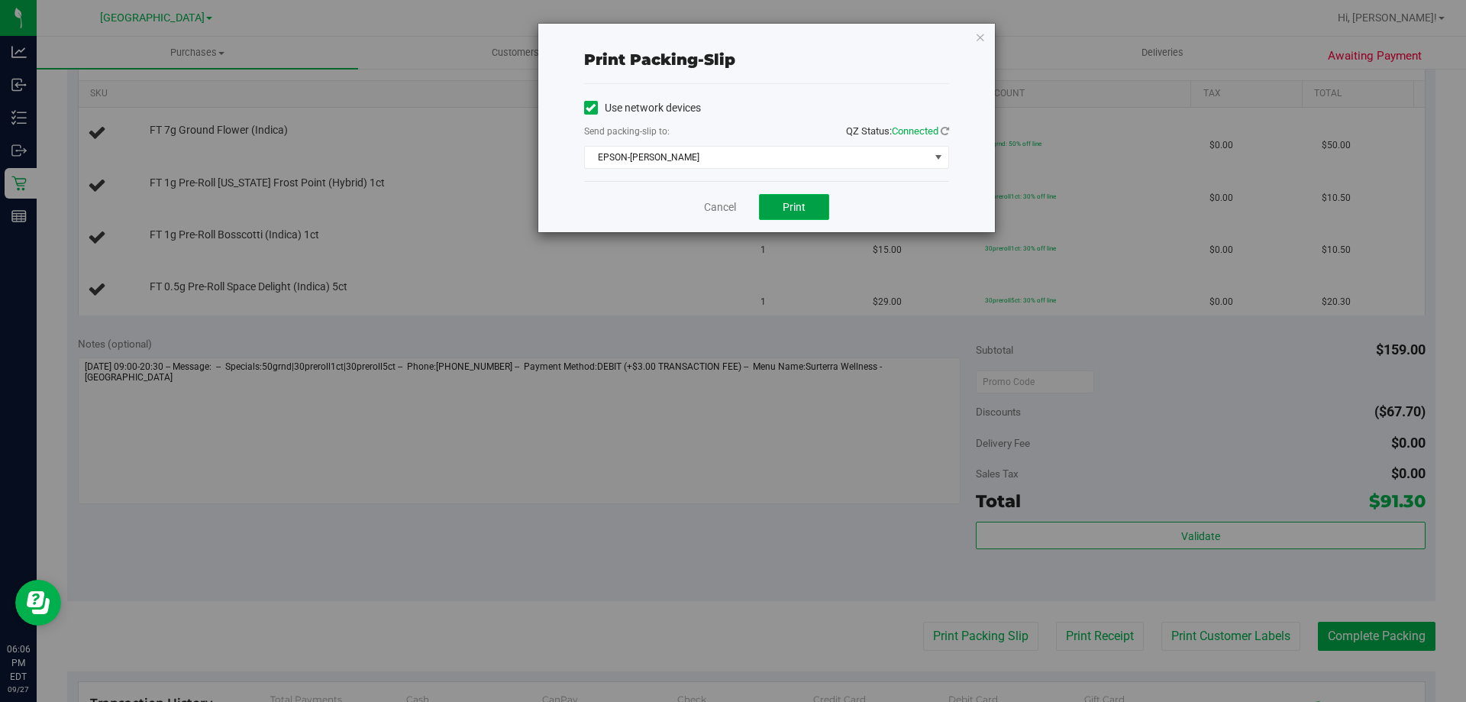
click at [787, 198] on button "Print" at bounding box center [794, 207] width 70 height 26
click at [977, 41] on icon "button" at bounding box center [980, 36] width 11 height 18
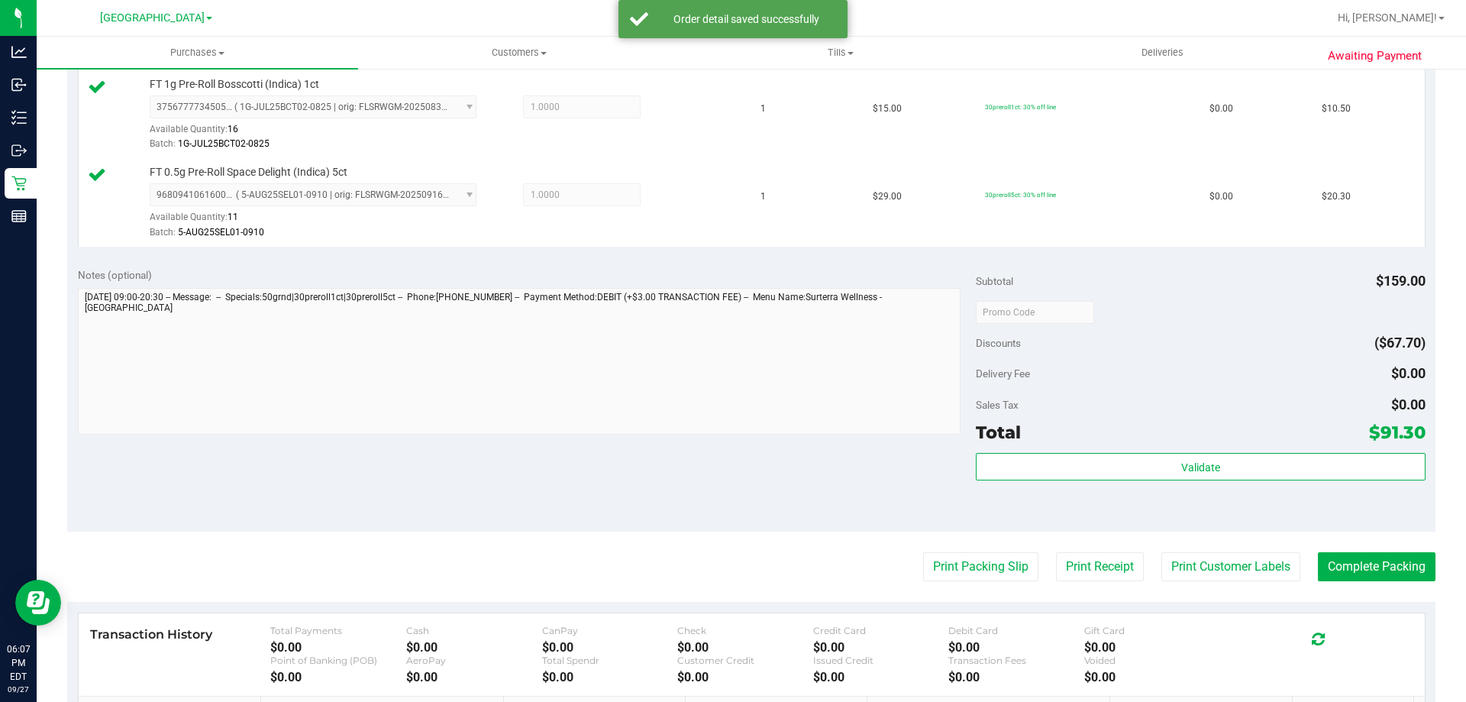
scroll to position [611, 0]
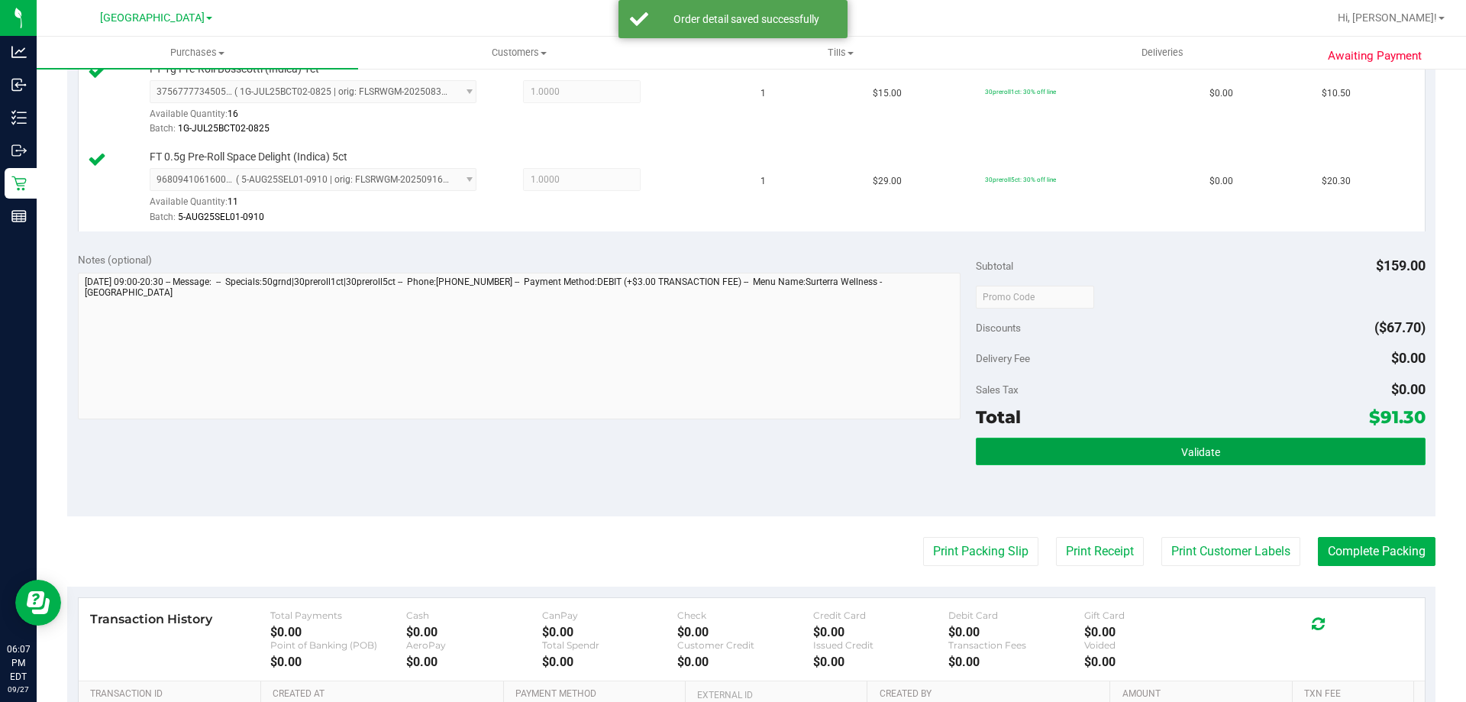
click at [1195, 447] on span "Validate" at bounding box center [1200, 452] width 39 height 12
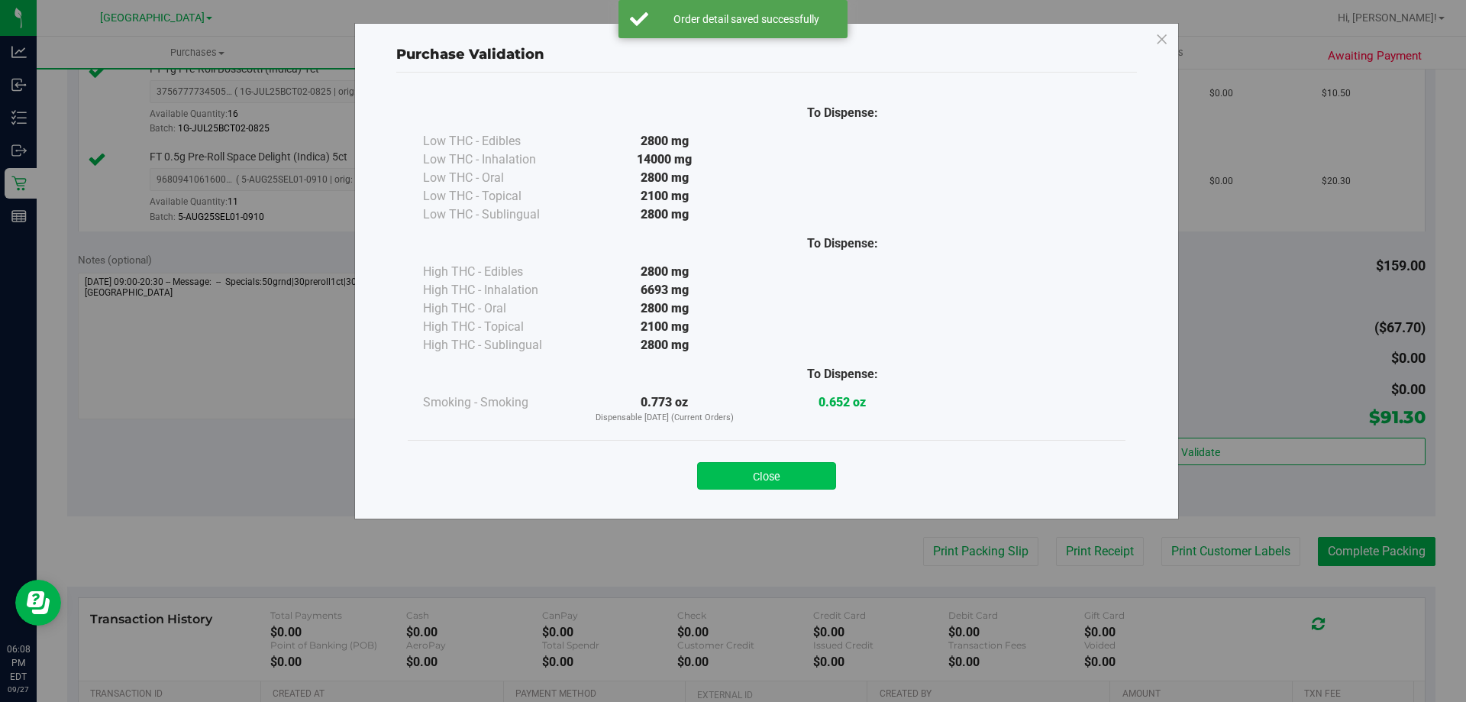
click at [765, 472] on button "Close" at bounding box center [766, 475] width 139 height 27
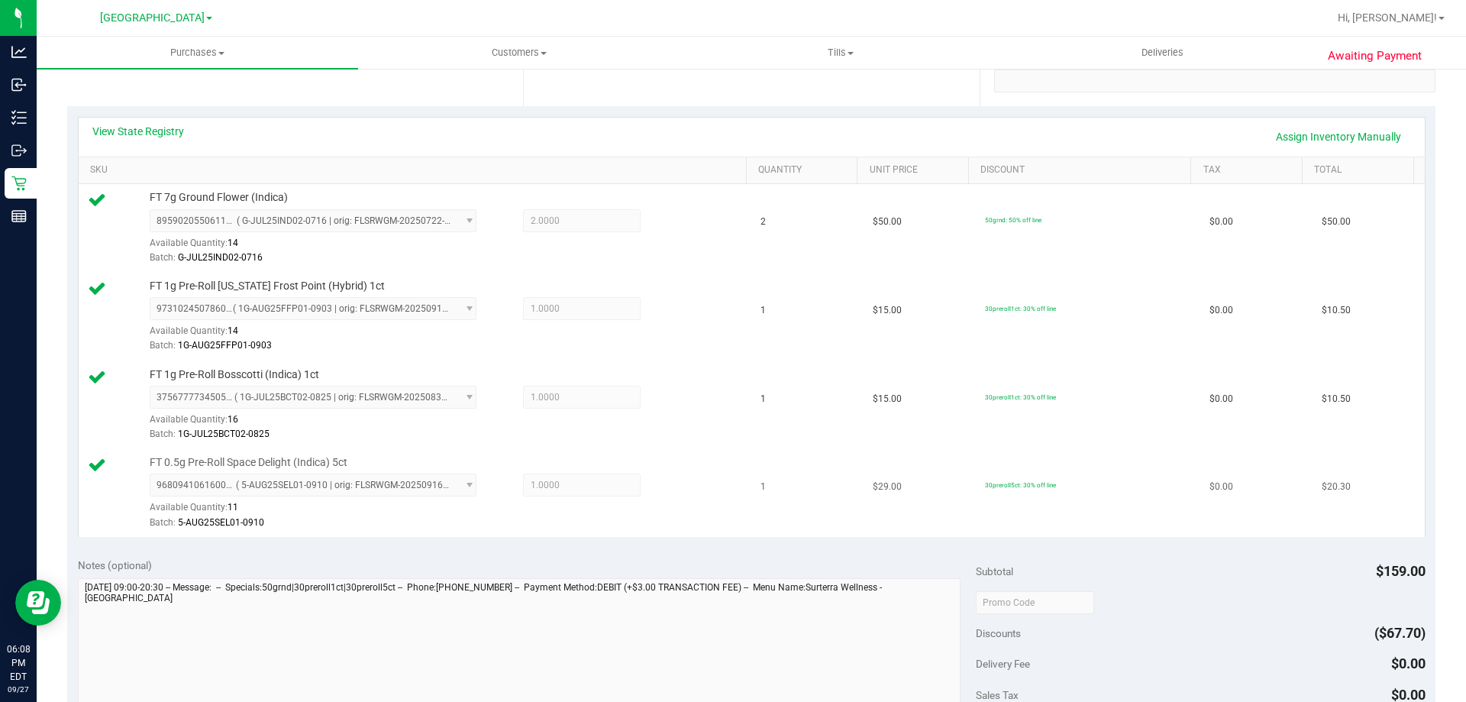
scroll to position [535, 0]
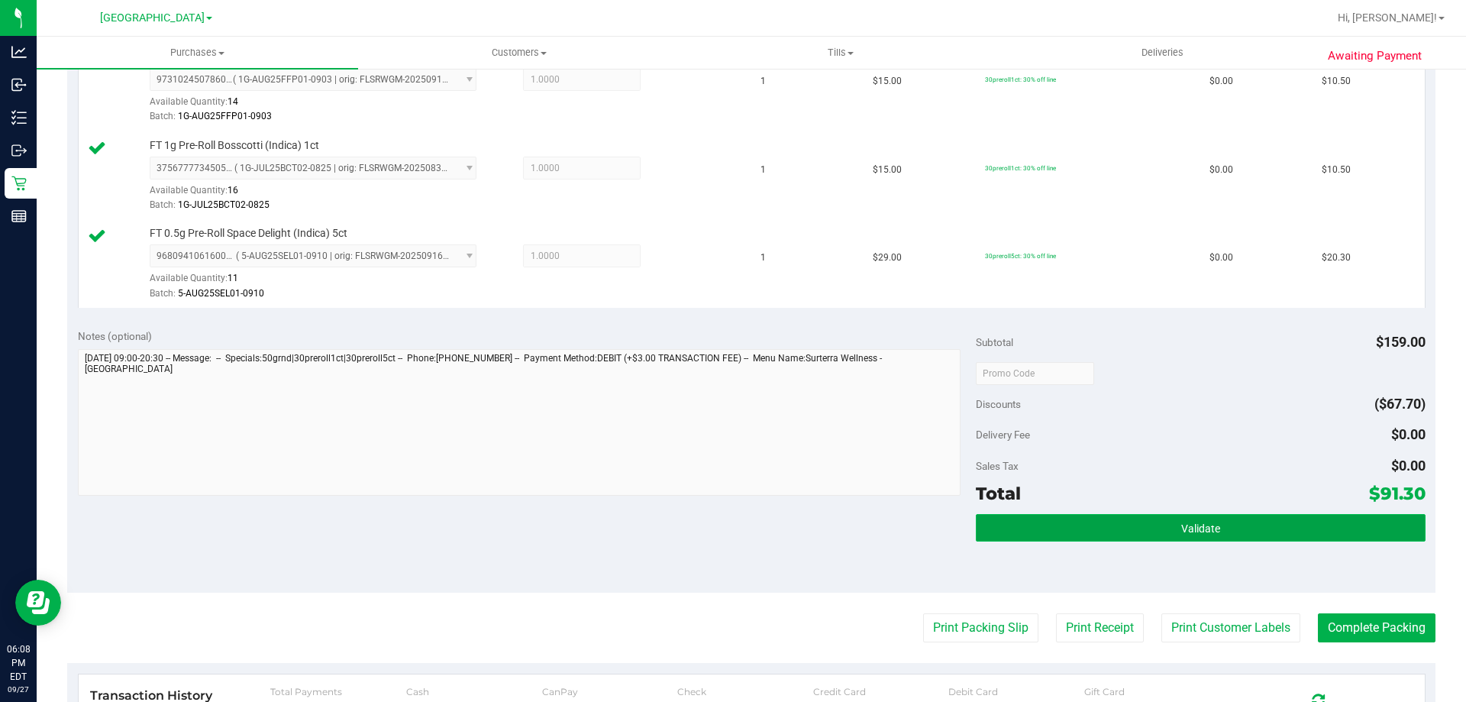
click at [1198, 541] on button "Validate" at bounding box center [1200, 527] width 449 height 27
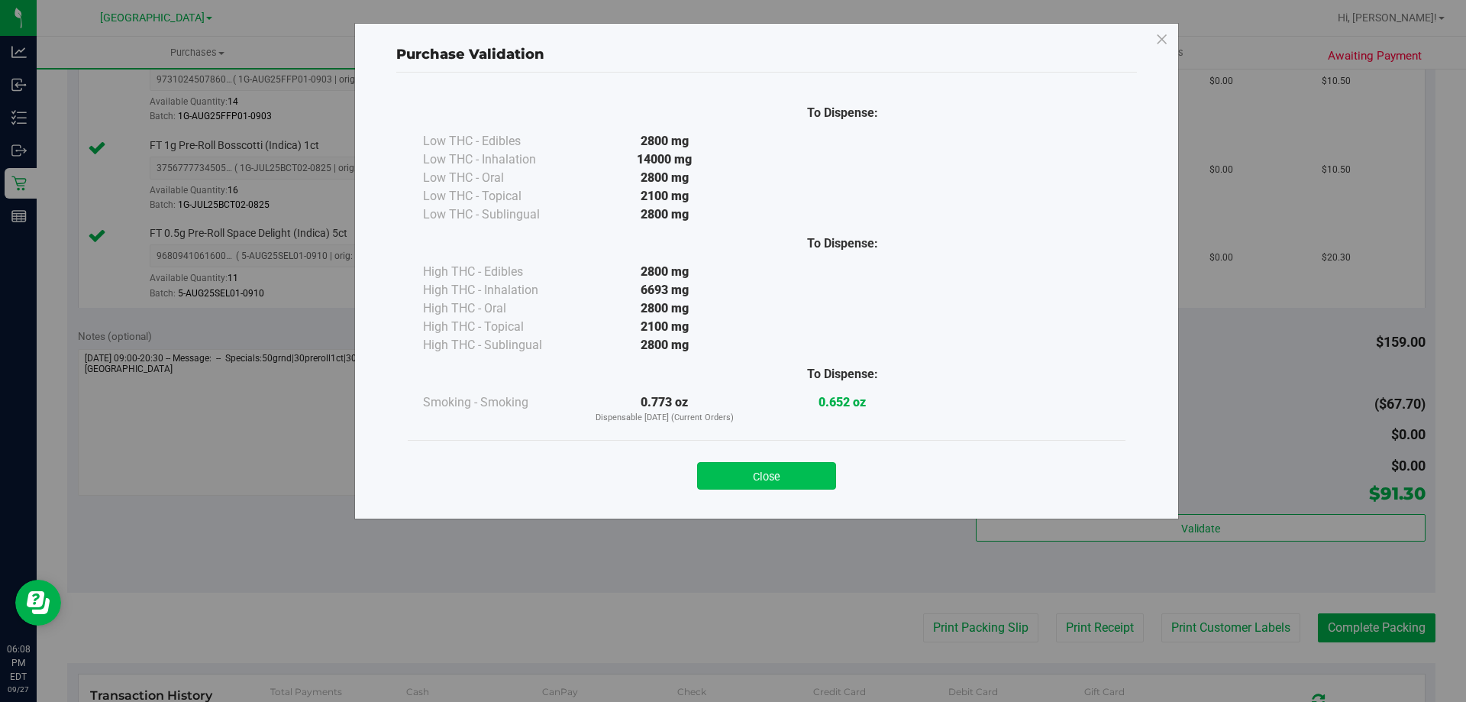
click at [777, 470] on button "Close" at bounding box center [766, 475] width 139 height 27
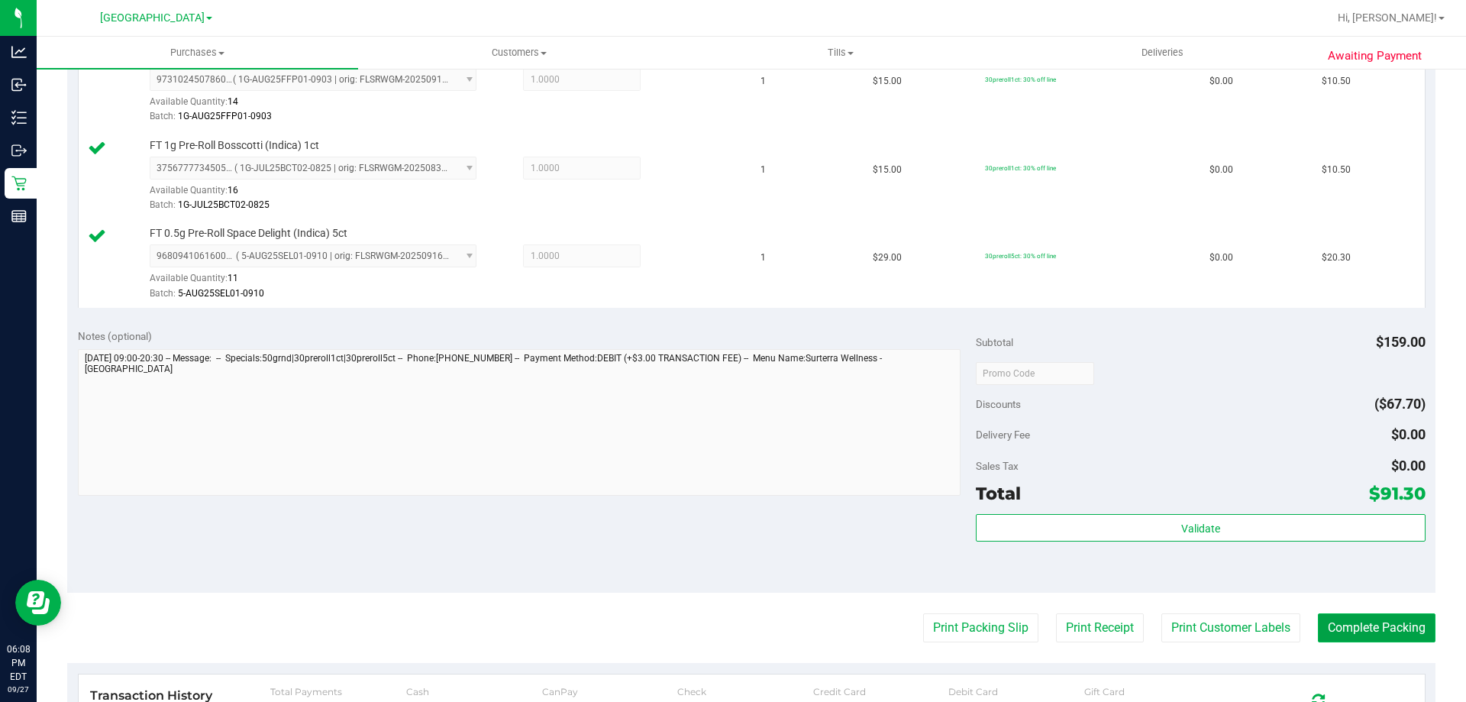
click at [1358, 622] on button "Complete Packing" at bounding box center [1377, 627] width 118 height 29
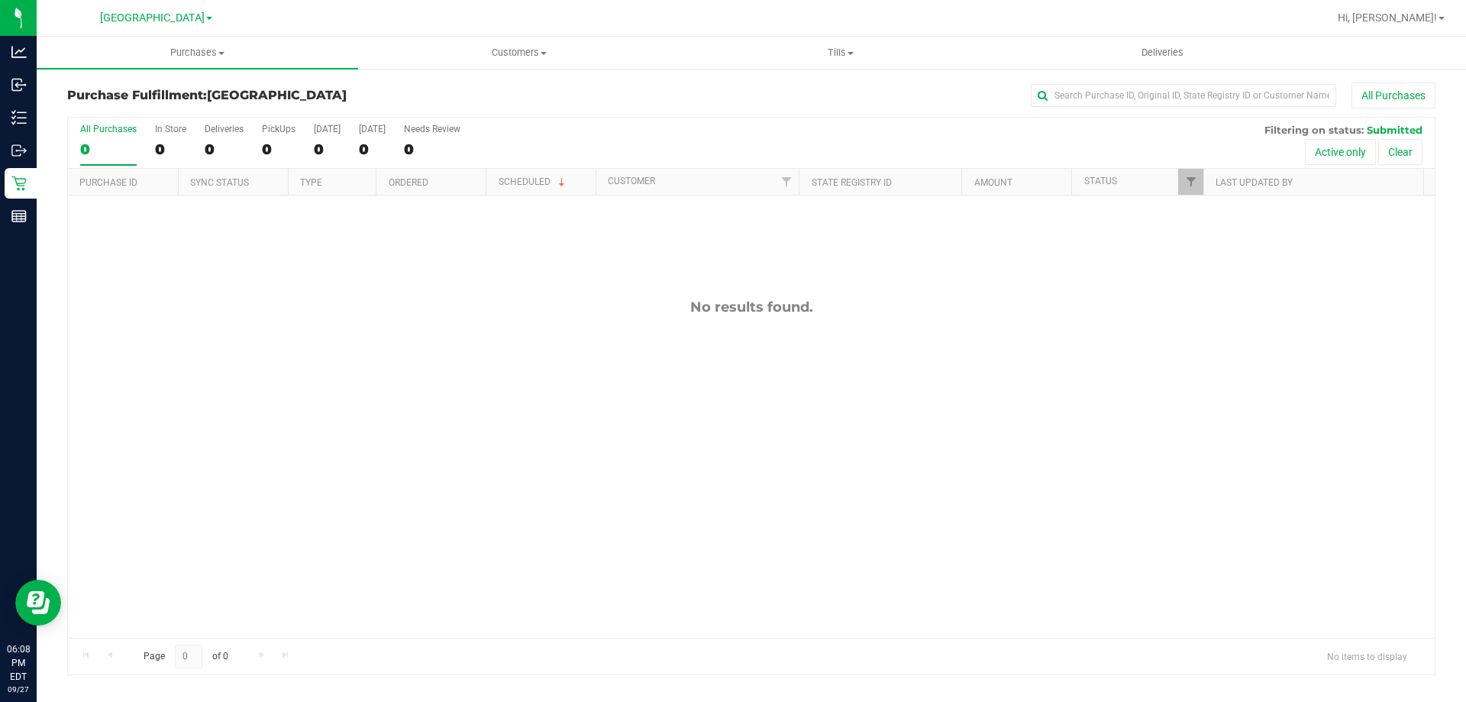
click at [567, 405] on div "No results found." at bounding box center [751, 467] width 1367 height 545
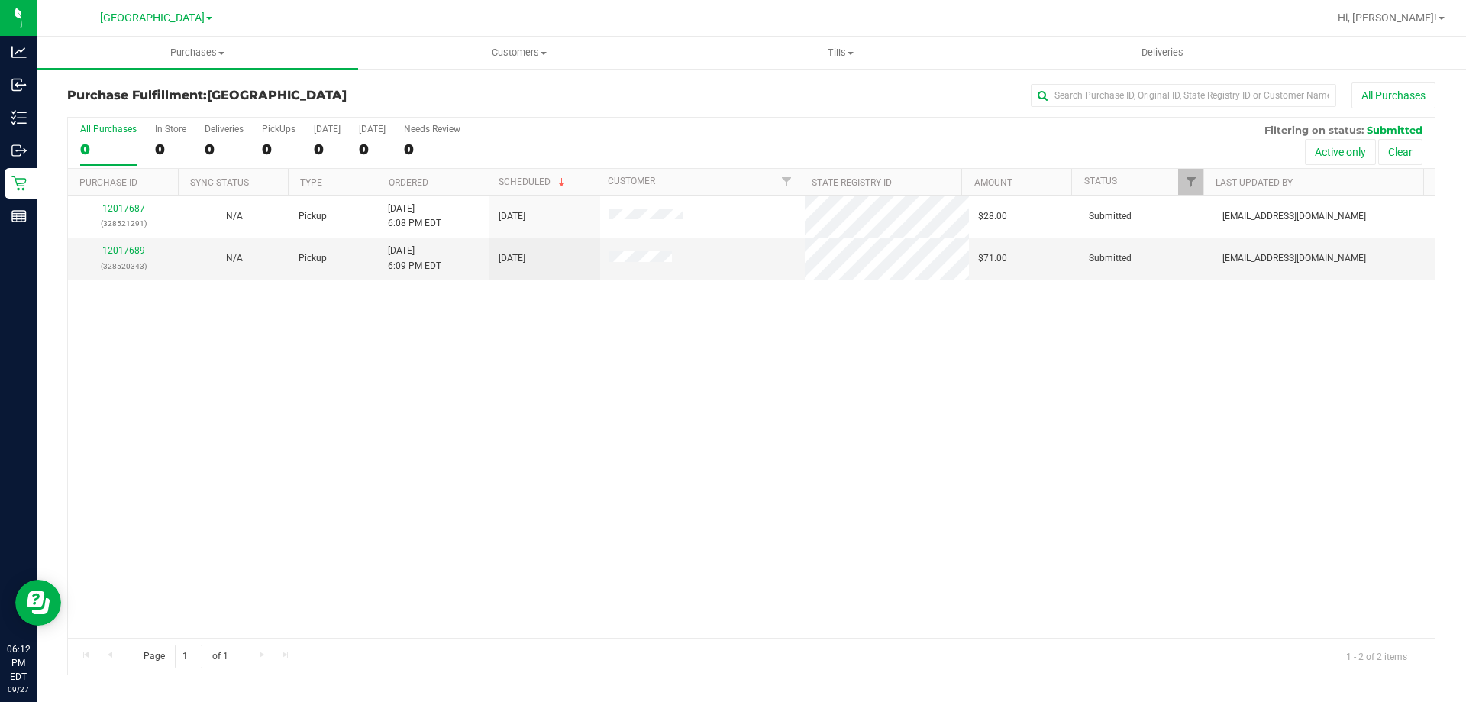
click at [768, 442] on div "12017687 (328521291) N/A Pickup 9/27/2025 6:08 PM EDT 9/27/2025 $28.00 Submitte…" at bounding box center [751, 416] width 1367 height 442
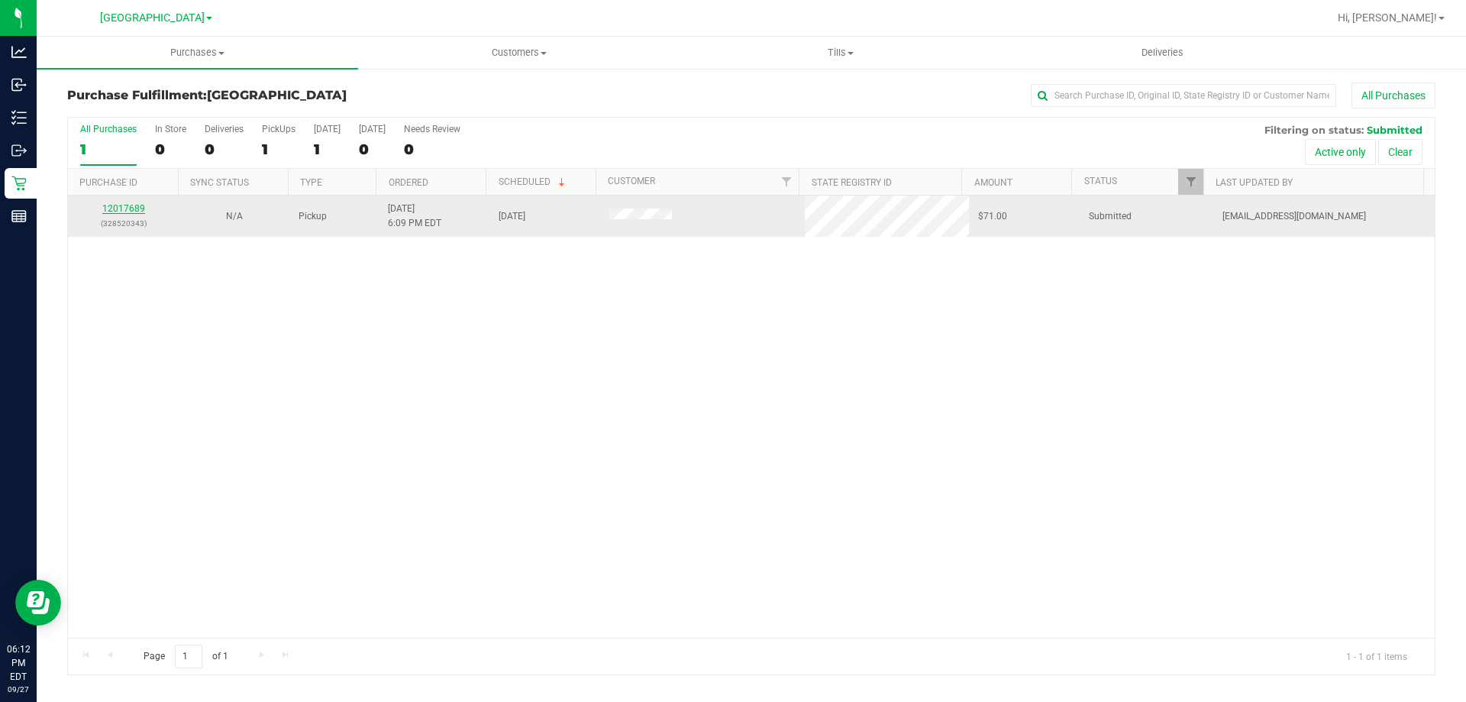
click at [115, 208] on link "12017689" at bounding box center [123, 208] width 43 height 11
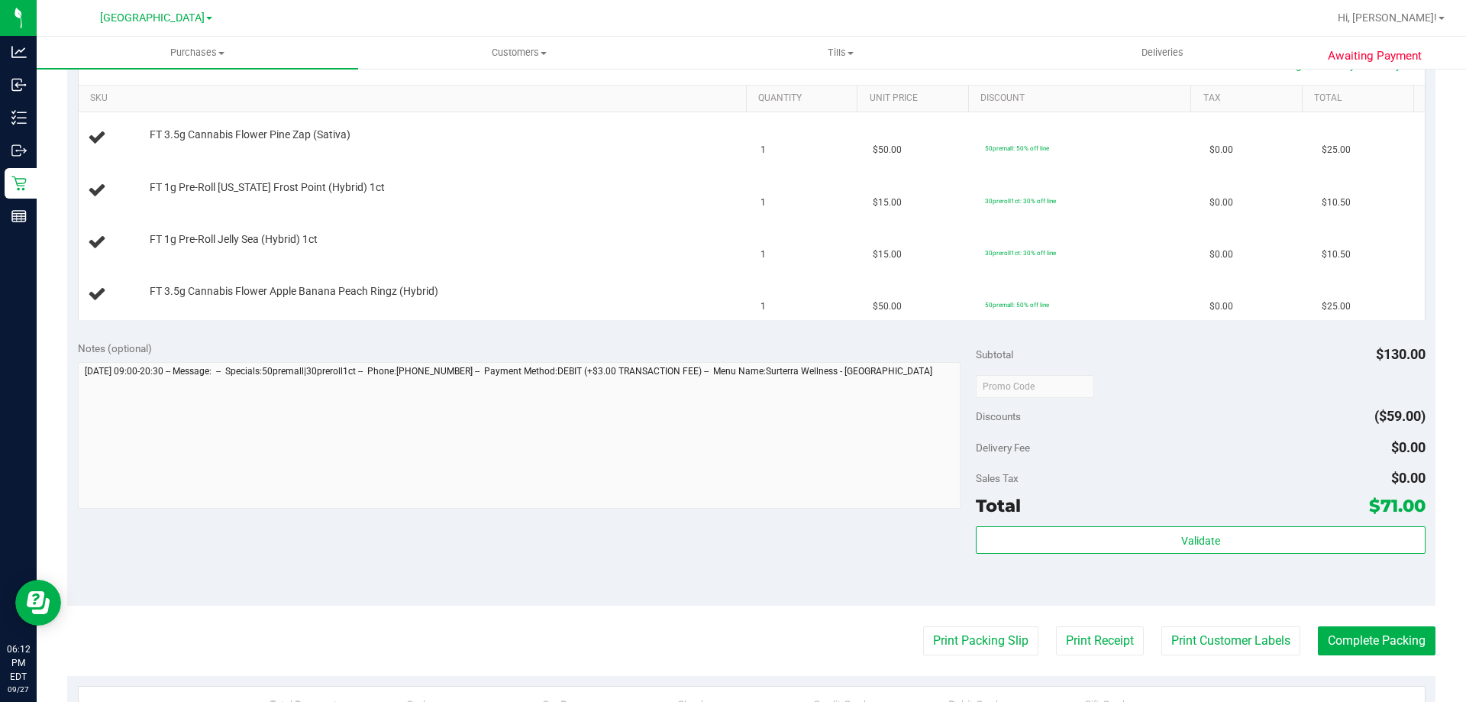
scroll to position [458, 0]
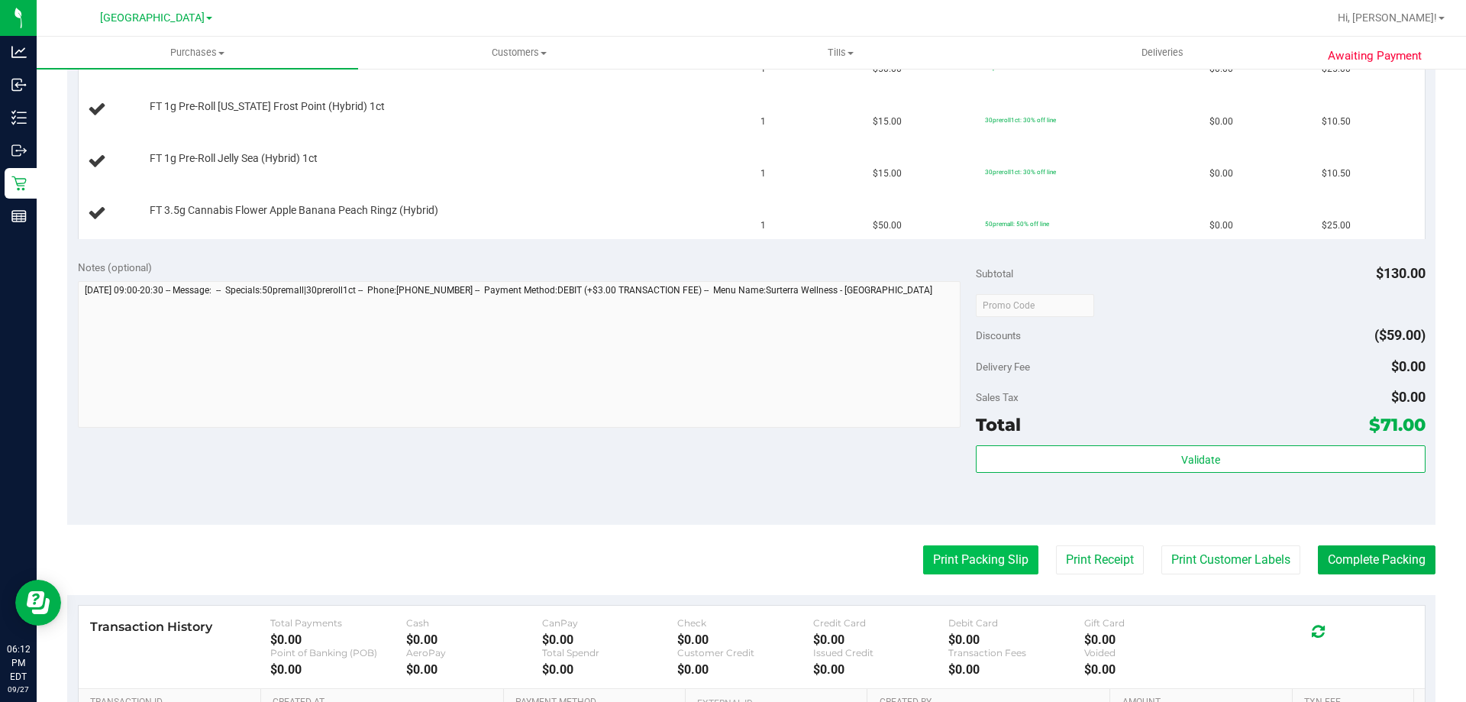
click at [1009, 566] on button "Print Packing Slip" at bounding box center [980, 559] width 115 height 29
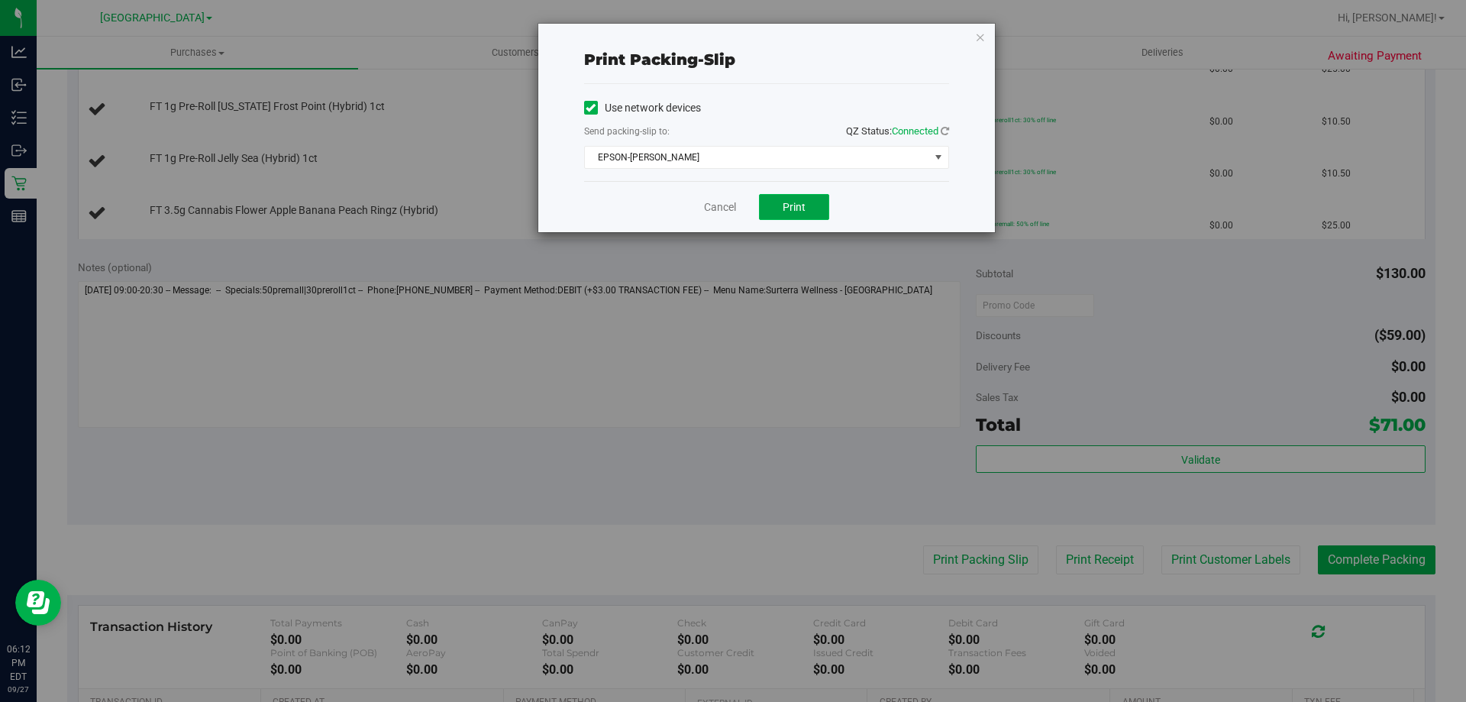
click at [788, 210] on span "Print" at bounding box center [794, 207] width 23 height 12
click at [716, 213] on link "Cancel" at bounding box center [720, 207] width 32 height 16
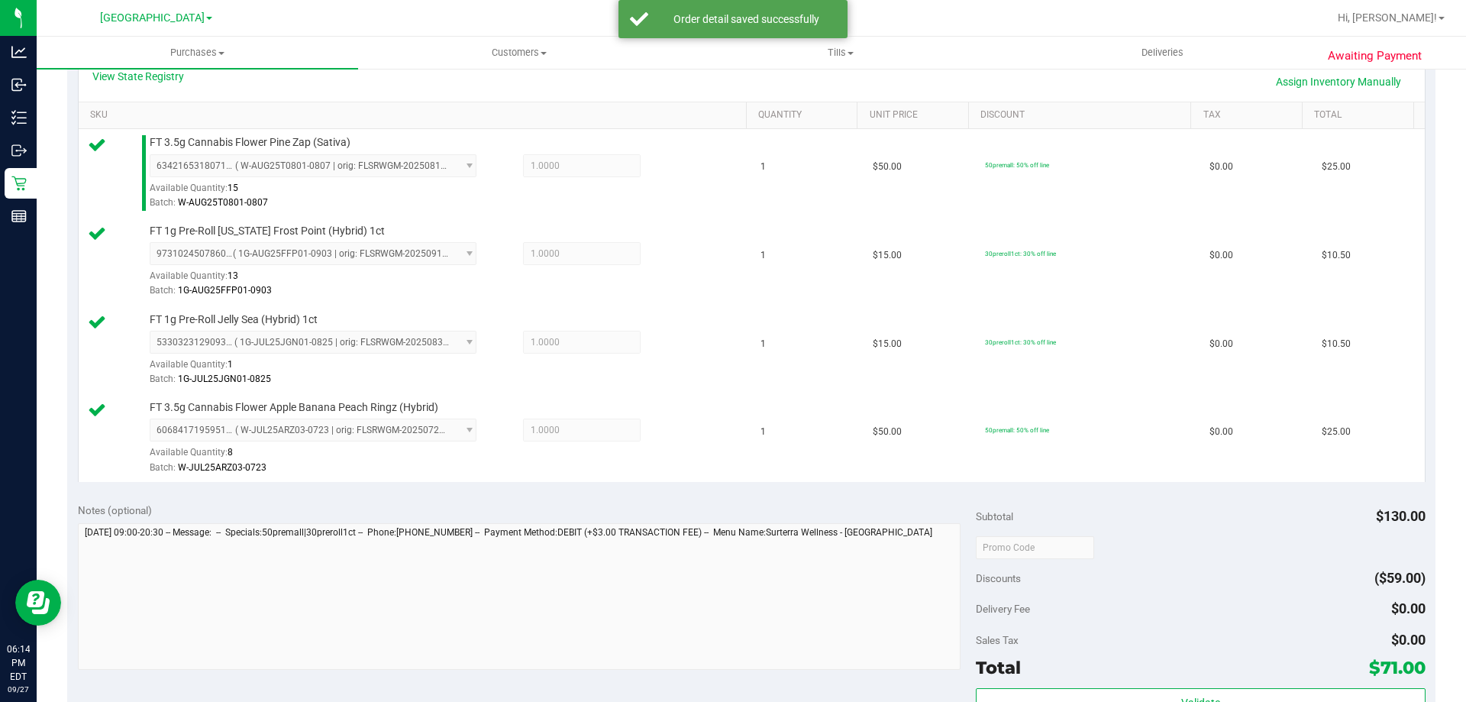
scroll to position [611, 0]
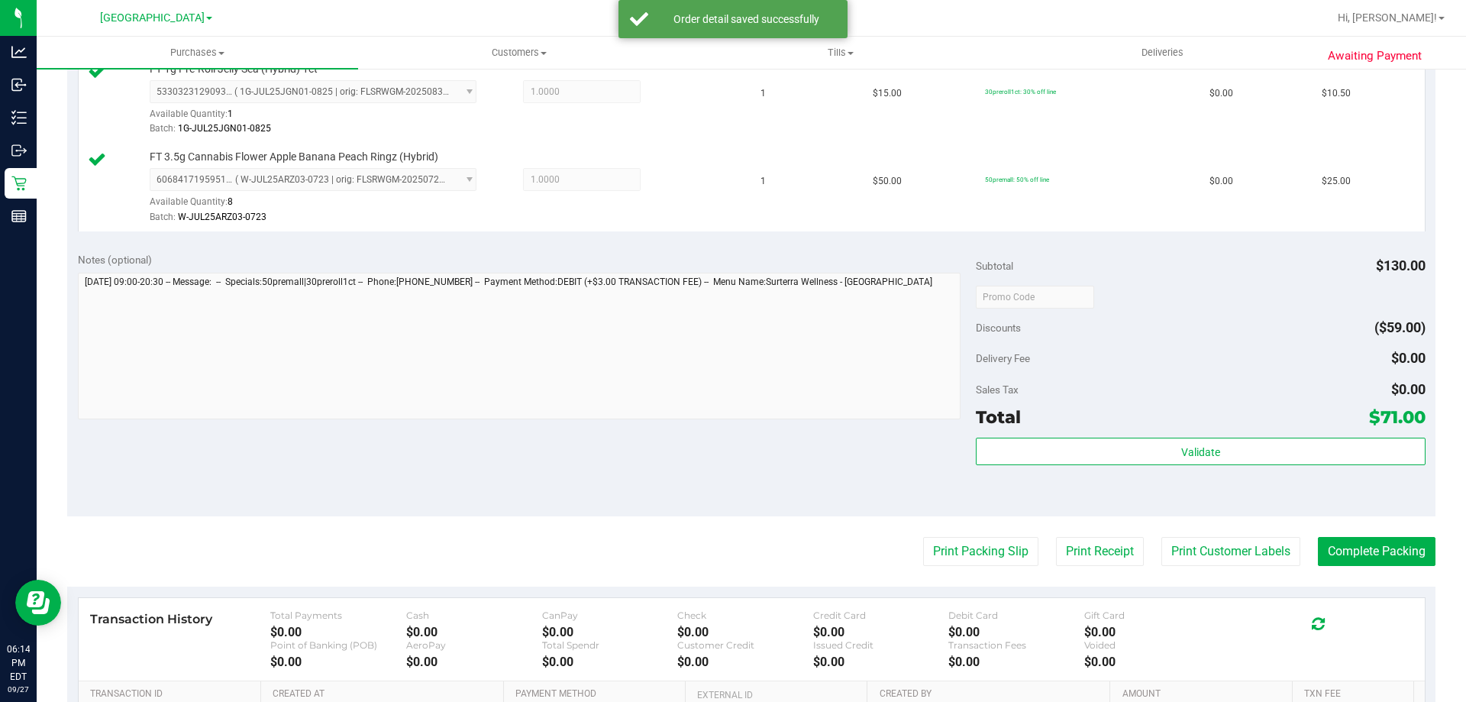
click at [1216, 431] on div "Subtotal $130.00 Discounts ($59.00) Delivery Fee $0.00 Sales Tax $0.00 Total $7…" at bounding box center [1200, 379] width 449 height 254
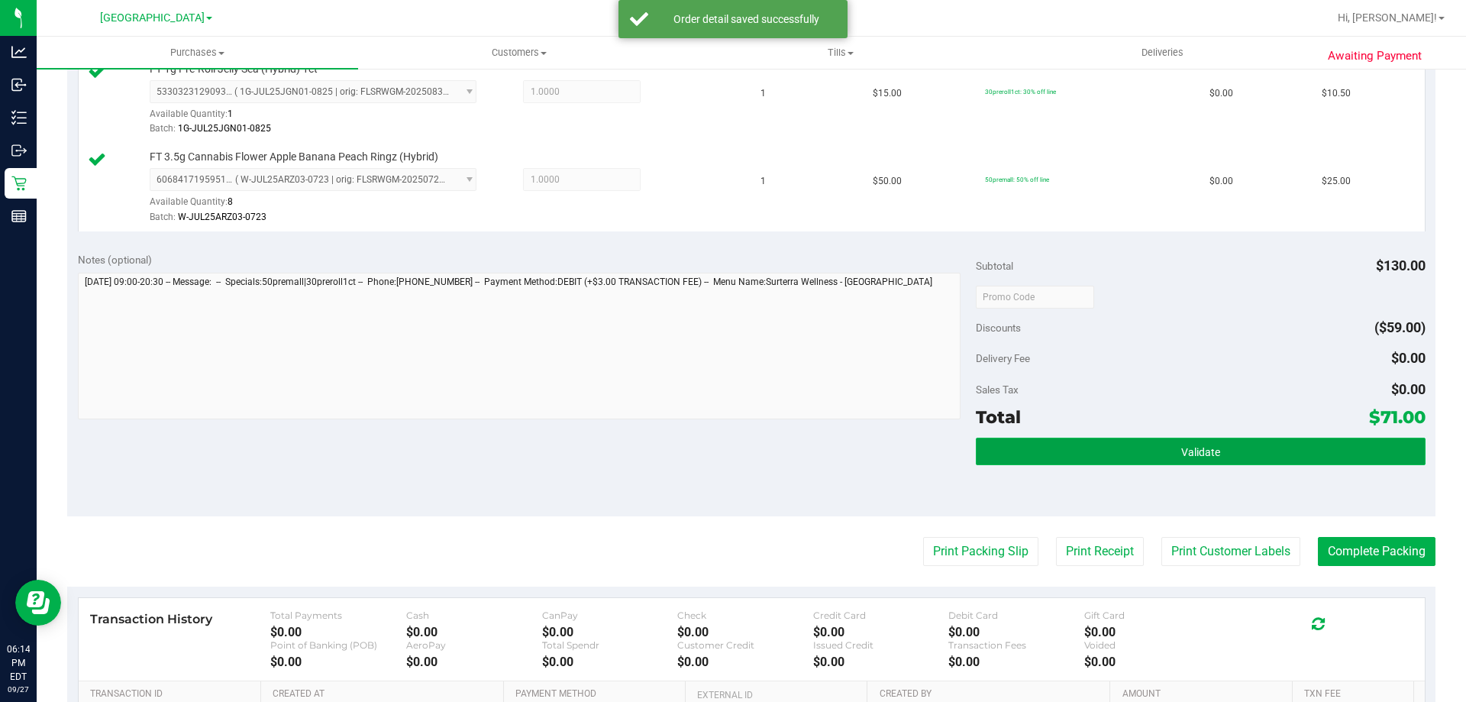
click at [1197, 444] on button "Validate" at bounding box center [1200, 451] width 449 height 27
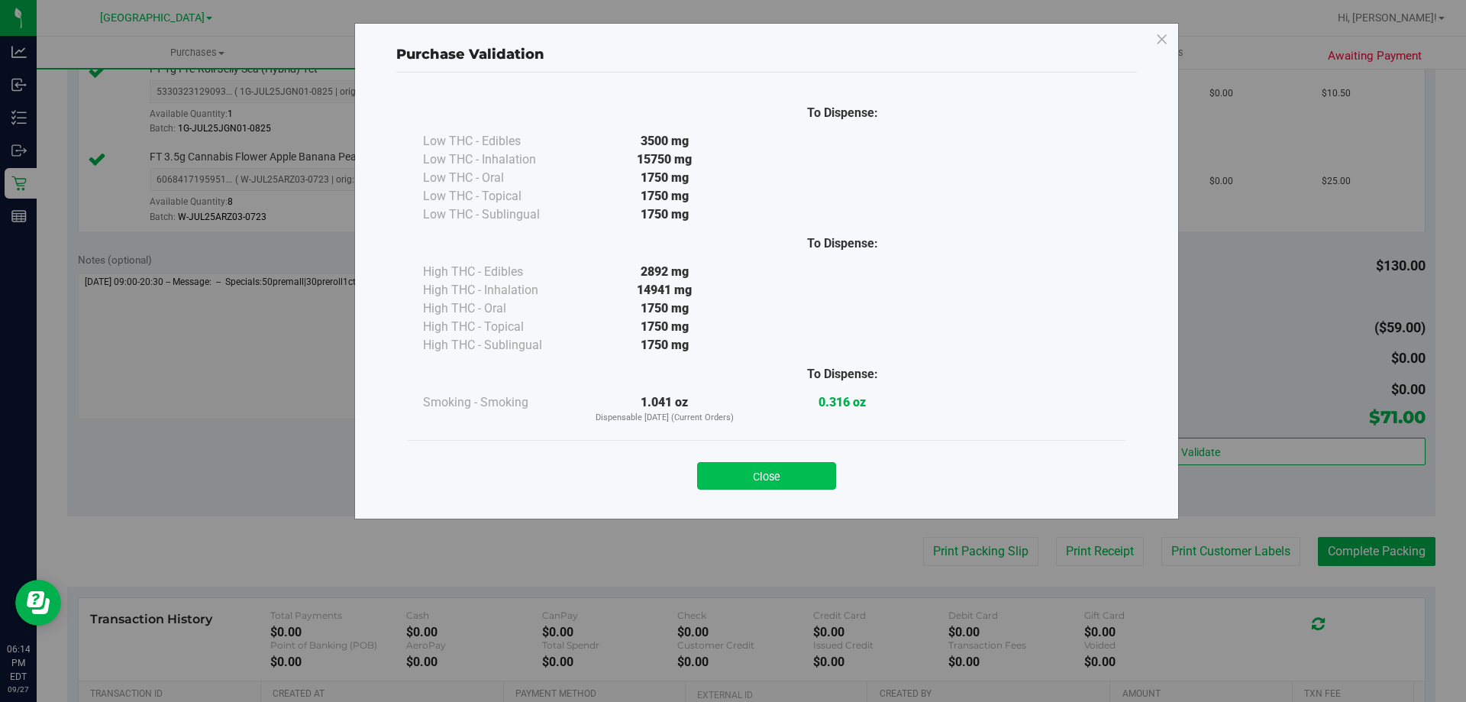
click at [759, 479] on button "Close" at bounding box center [766, 475] width 139 height 27
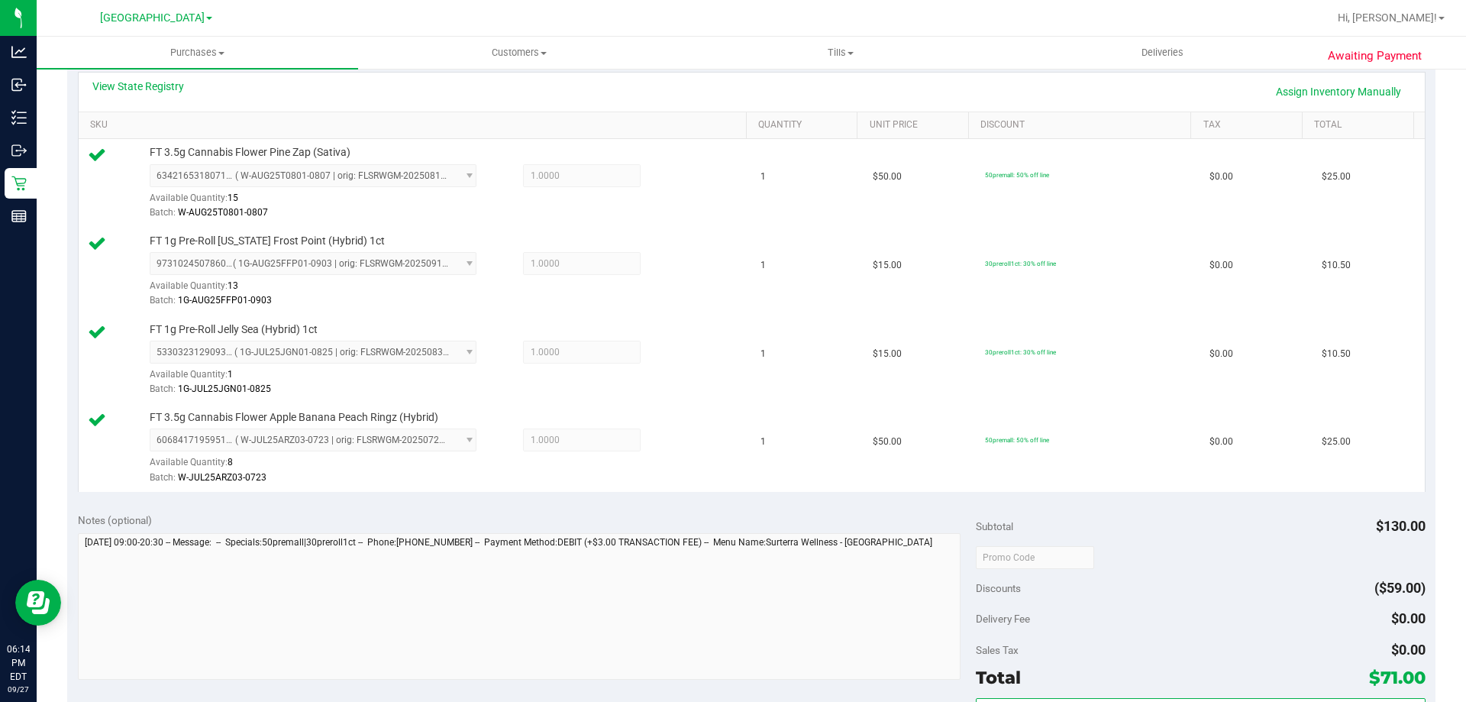
scroll to position [535, 0]
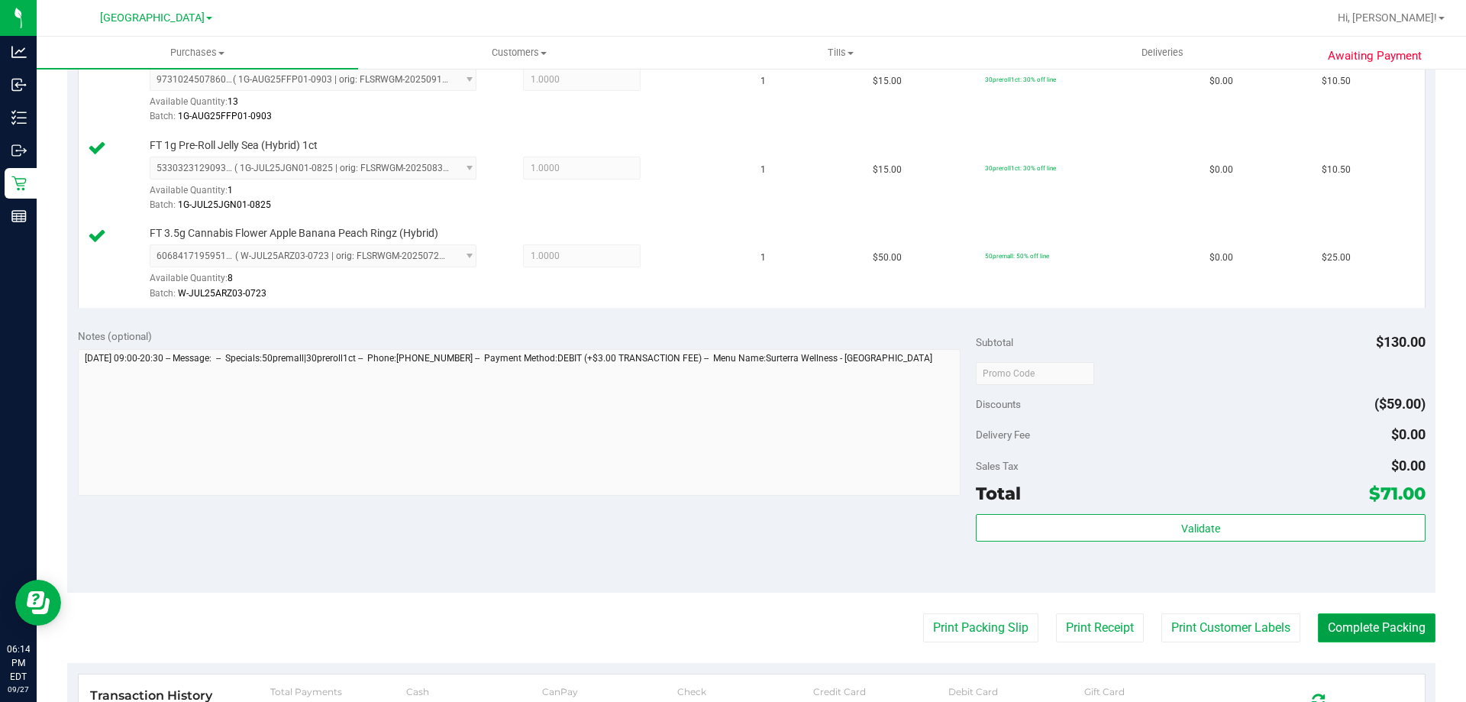
click at [1381, 630] on button "Complete Packing" at bounding box center [1377, 627] width 118 height 29
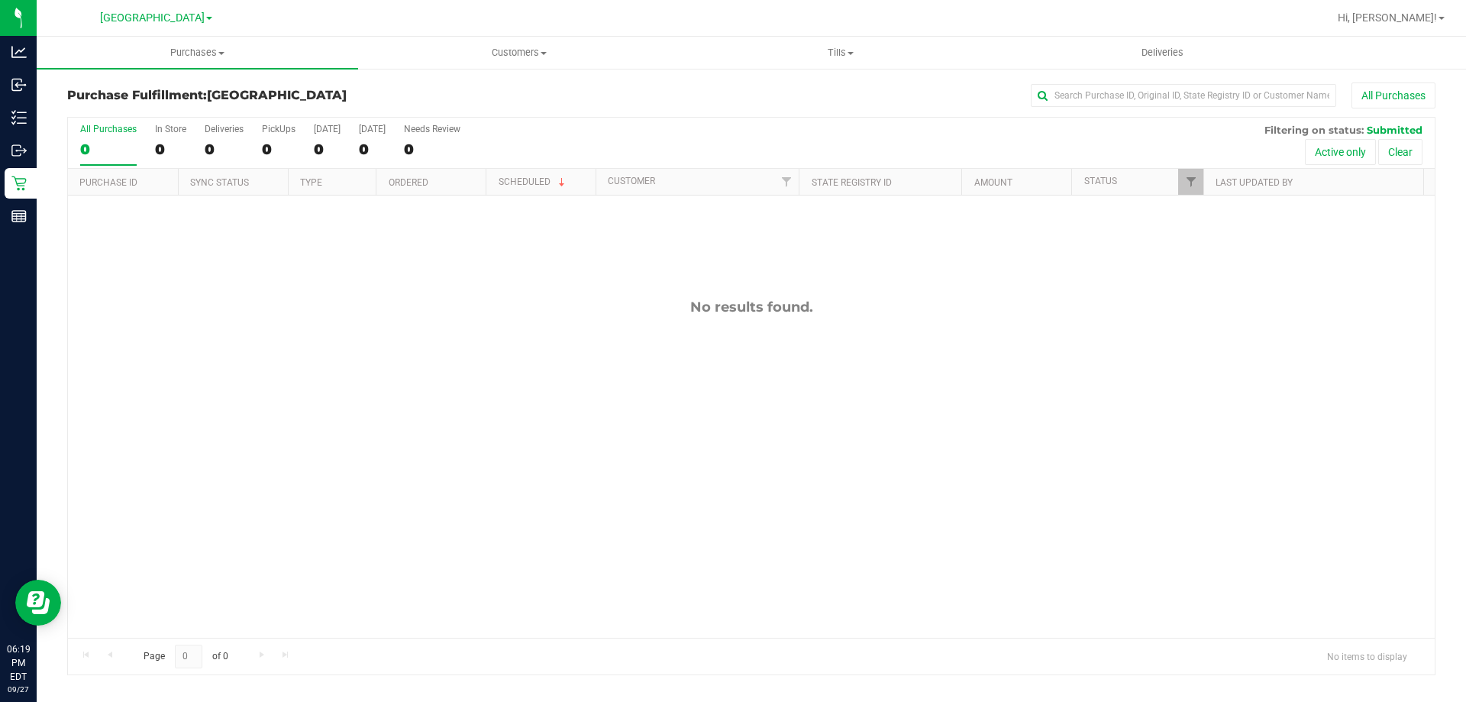
drag, startPoint x: 128, startPoint y: 322, endPoint x: 151, endPoint y: 259, distance: 67.7
click at [128, 322] on div "No results found." at bounding box center [751, 467] width 1367 height 545
click at [420, 415] on div "No results found." at bounding box center [751, 467] width 1367 height 545
click at [172, 305] on div "12017796 (328529282) N/A Pickup 9/27/2025 6:24 PM EDT 9/27/2025 $25.00 Submitte…" at bounding box center [751, 416] width 1367 height 442
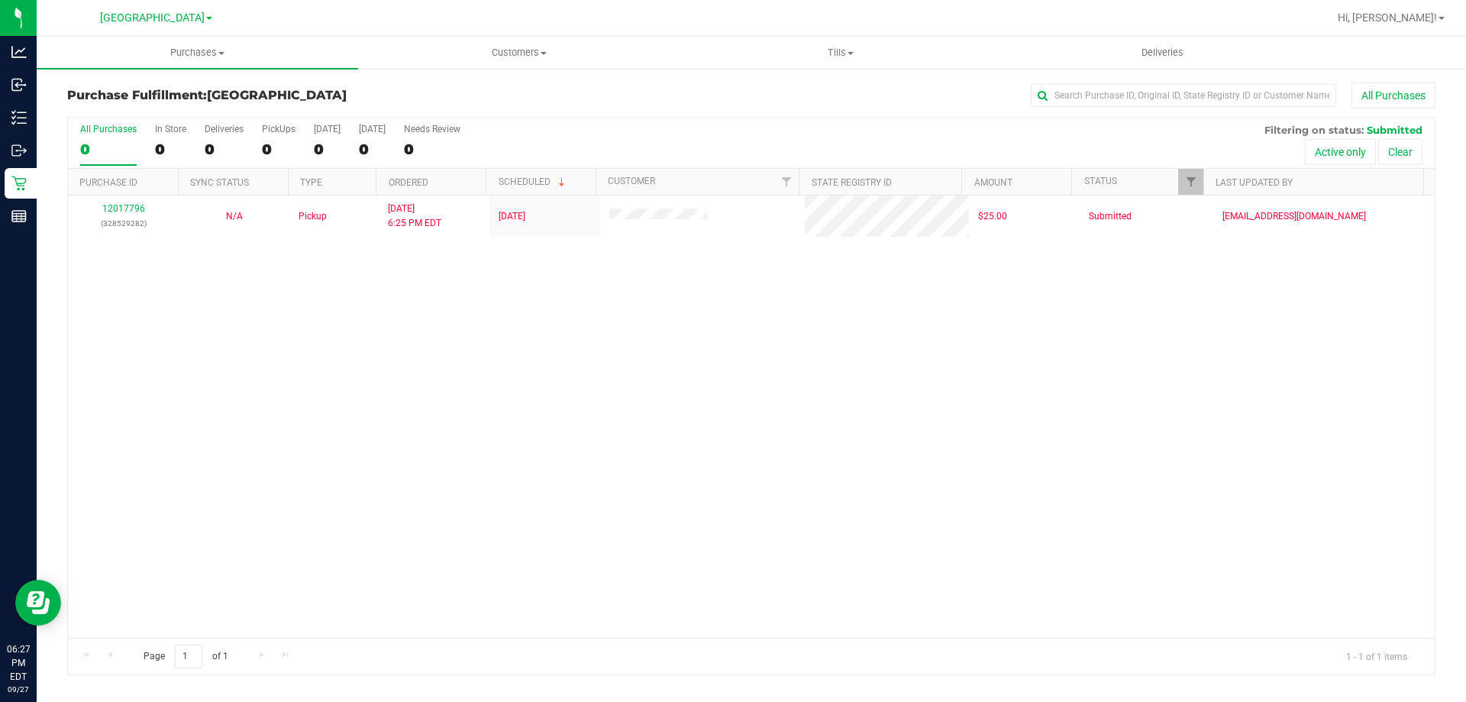
click at [357, 406] on div "12017796 (328529282) N/A Pickup 9/27/2025 6:25 PM EDT 9/27/2025 $25.00 Submitte…" at bounding box center [751, 416] width 1367 height 442
click at [184, 453] on div "12017796 (328529282) N/A Pickup 9/27/2025 6:25 PM EDT 9/27/2025 $25.00 Submitte…" at bounding box center [751, 416] width 1367 height 442
click at [175, 387] on div "12017796 (328529282) N/A Pickup 9/27/2025 6:45 PM EDT 9/27/2025 $25.00 Submitte…" at bounding box center [751, 416] width 1367 height 442
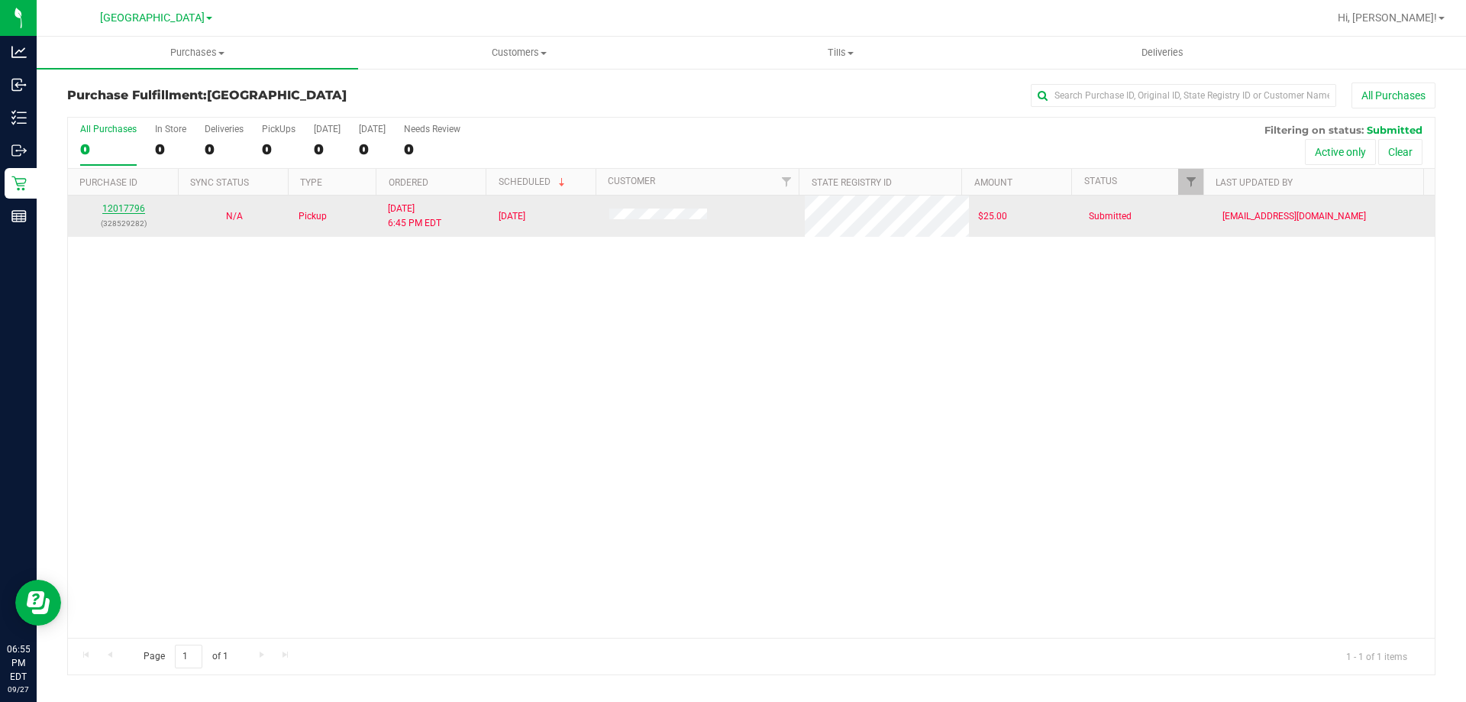
click at [128, 213] on link "12017796" at bounding box center [123, 208] width 43 height 11
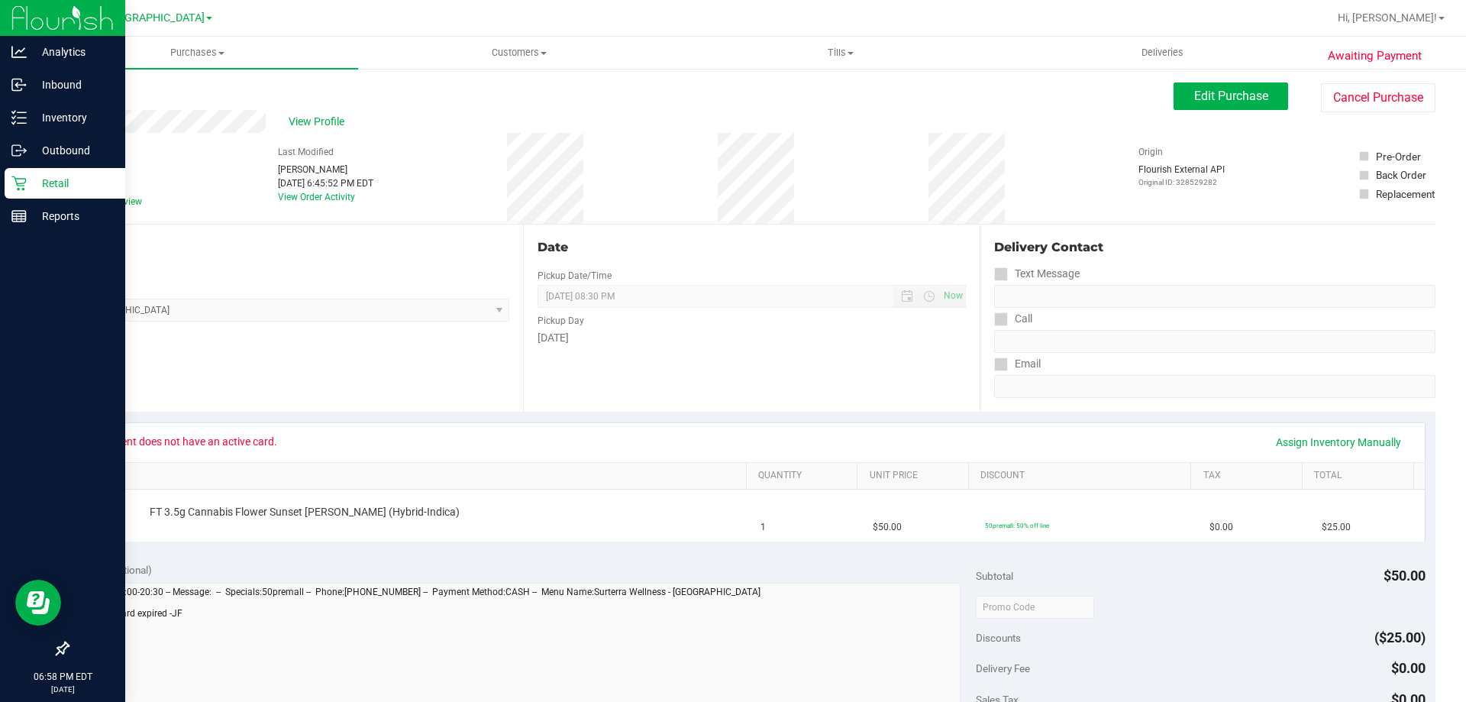
click at [44, 191] on p "Retail" at bounding box center [73, 183] width 92 height 18
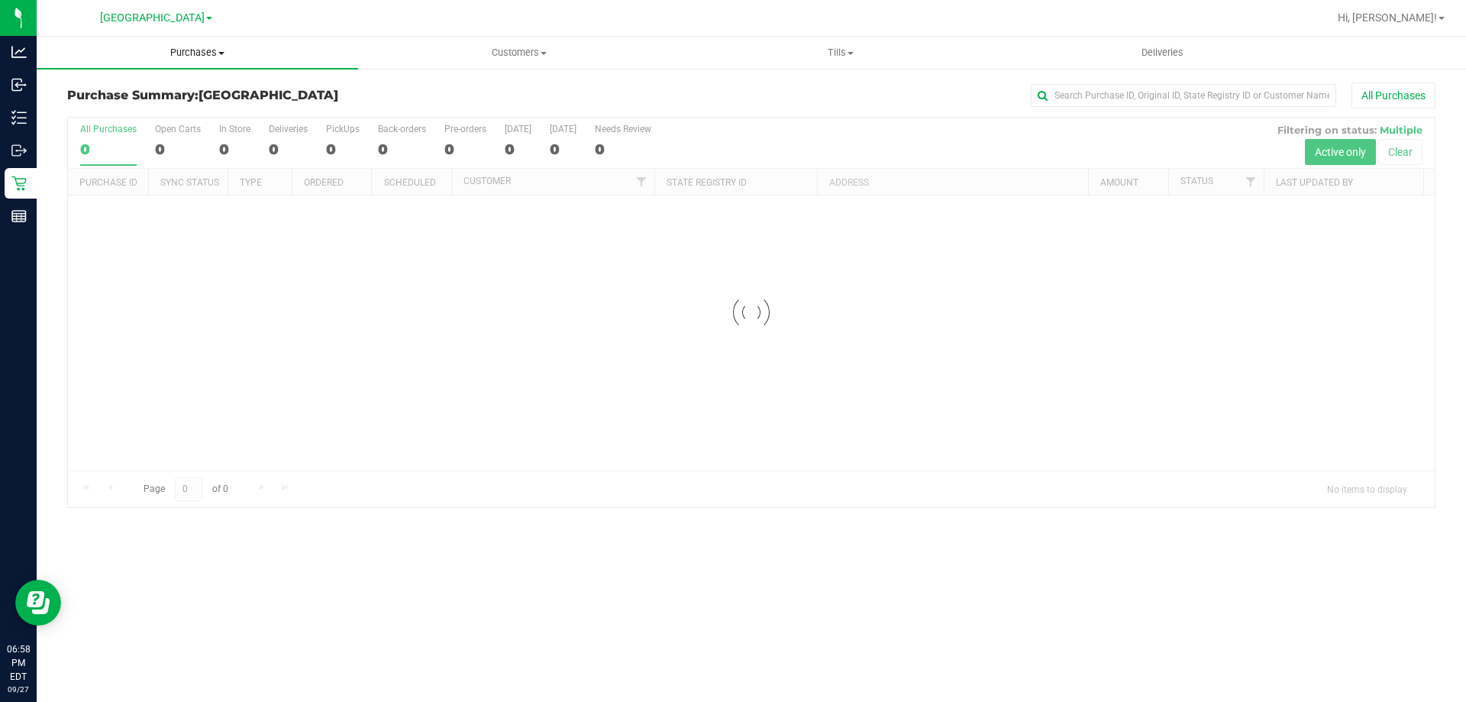
click at [222, 57] on span "Purchases" at bounding box center [197, 53] width 321 height 14
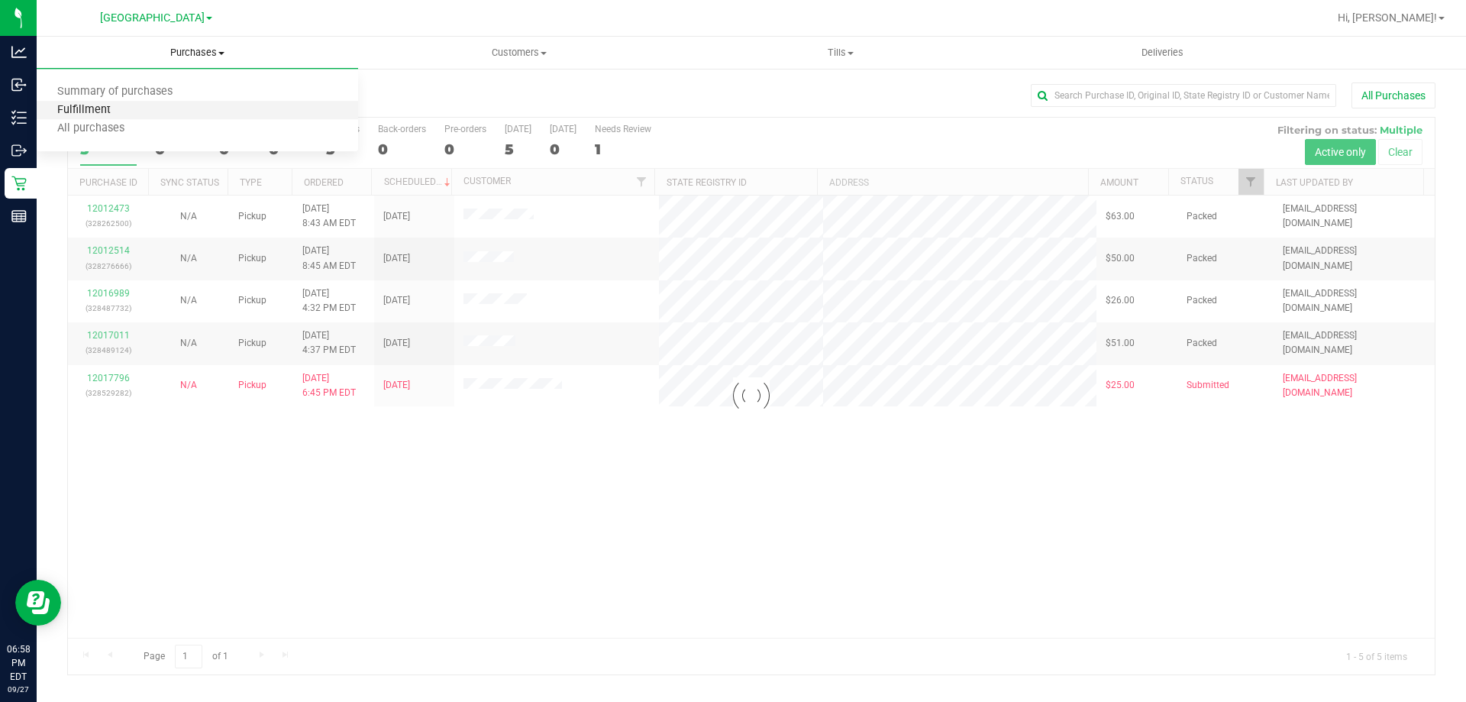
click at [101, 114] on span "Fulfillment" at bounding box center [84, 110] width 95 height 13
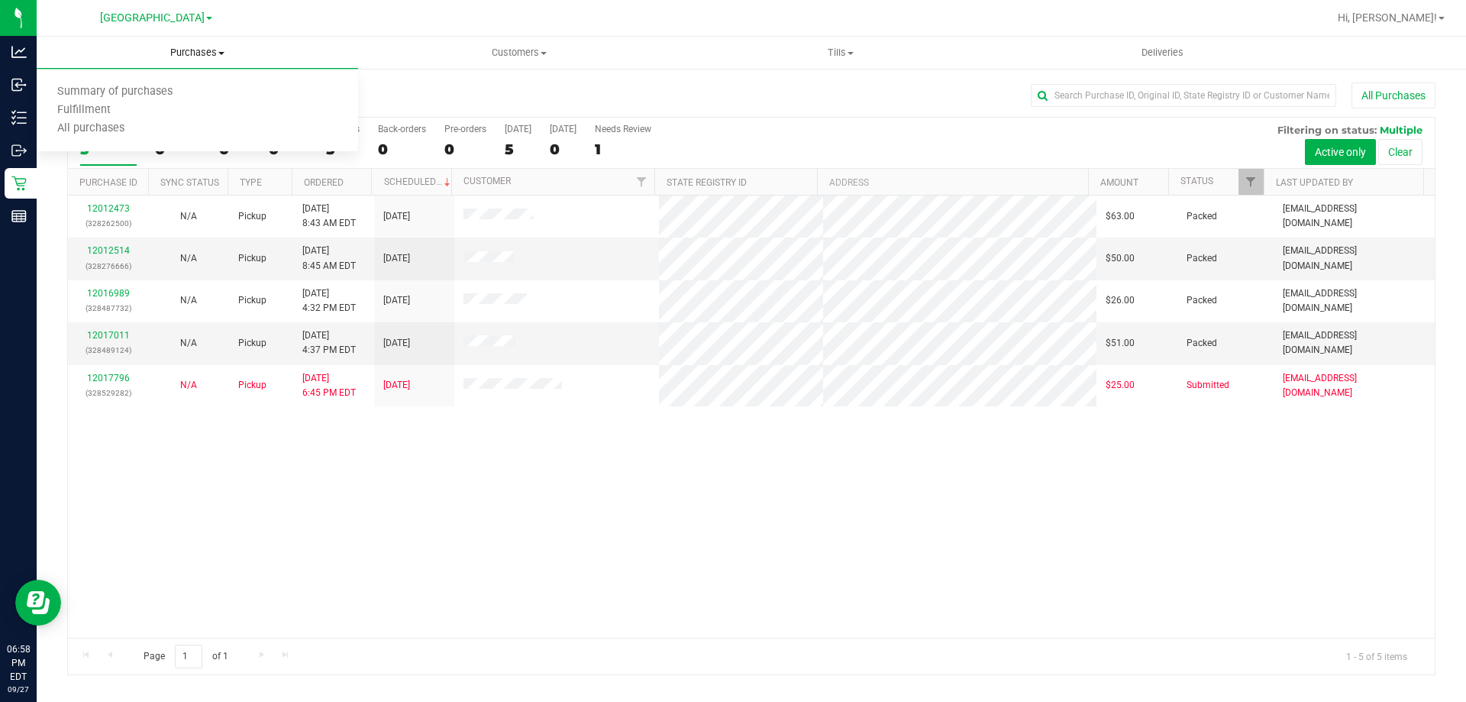
click at [204, 51] on span "Purchases" at bounding box center [197, 53] width 321 height 14
click at [211, 57] on span "Purchases" at bounding box center [197, 53] width 321 height 14
click at [119, 105] on span "Fulfillment" at bounding box center [84, 110] width 95 height 13
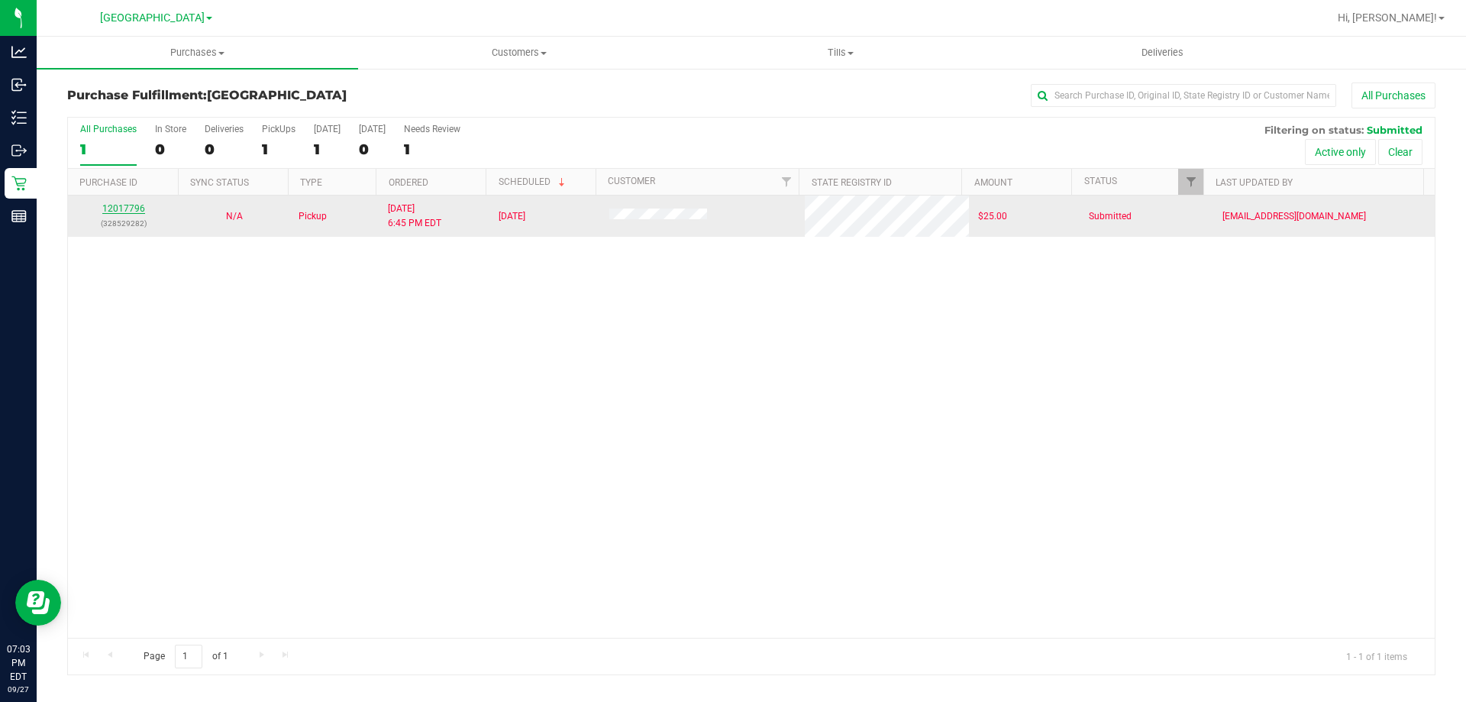
click at [108, 208] on link "12017796" at bounding box center [123, 208] width 43 height 11
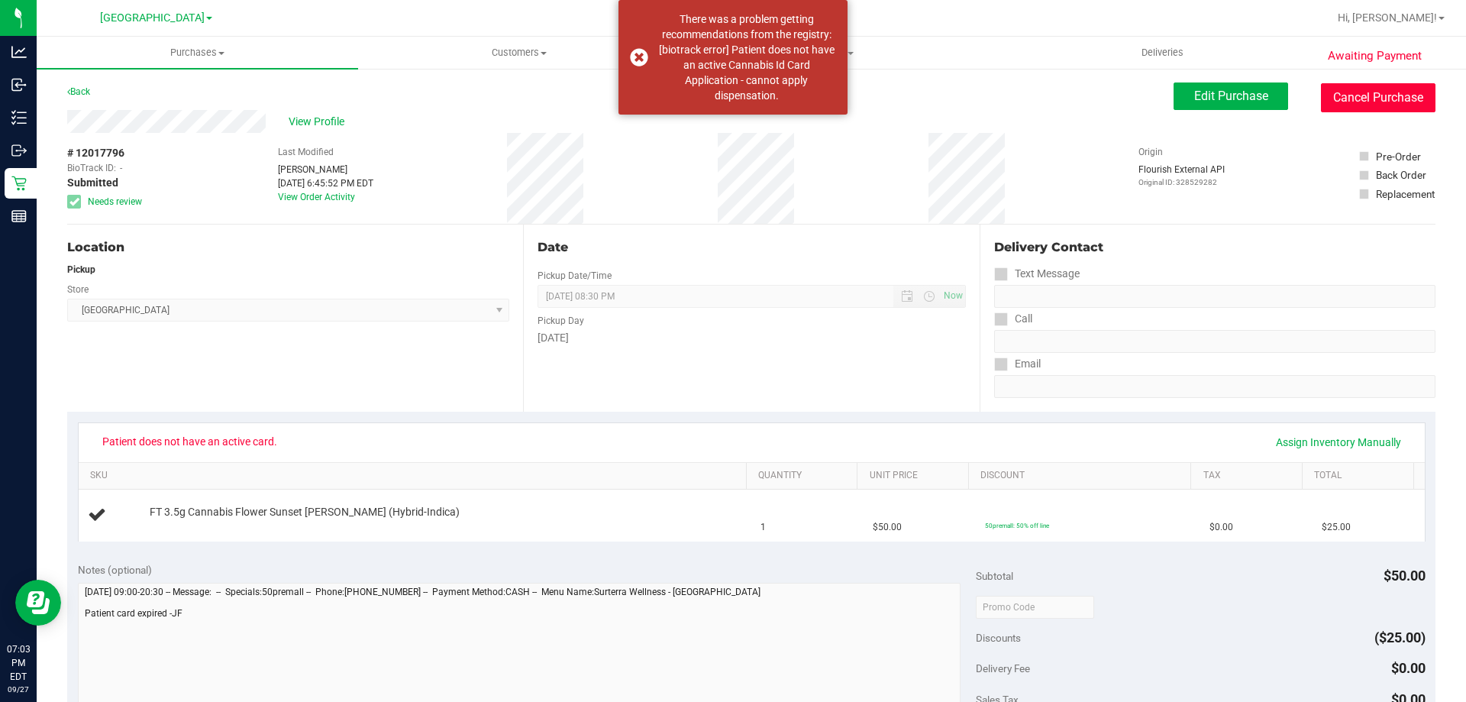
click at [1390, 102] on button "Cancel Purchase" at bounding box center [1378, 97] width 115 height 29
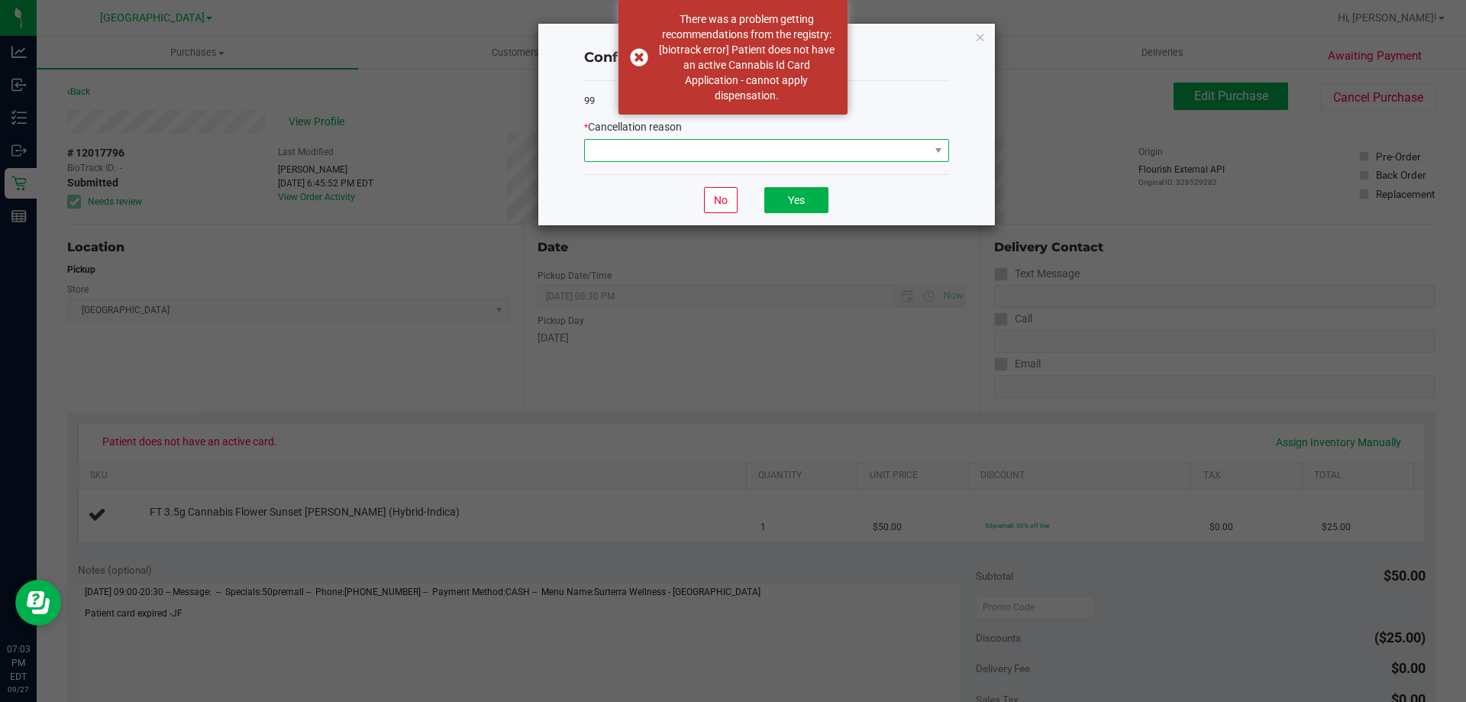
click at [855, 150] on span at bounding box center [757, 150] width 344 height 21
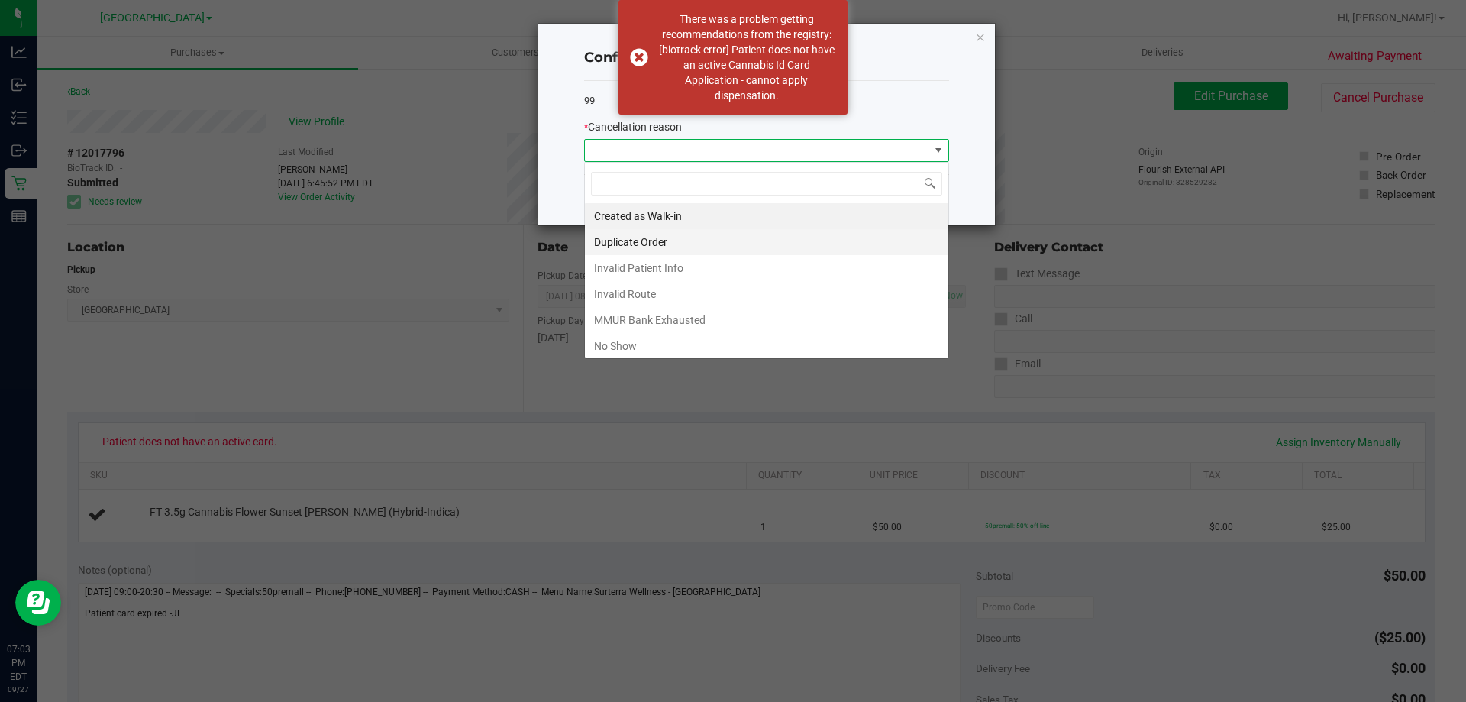
scroll to position [23, 365]
click at [668, 321] on li "MMUR Bank Exhausted" at bounding box center [766, 320] width 363 height 26
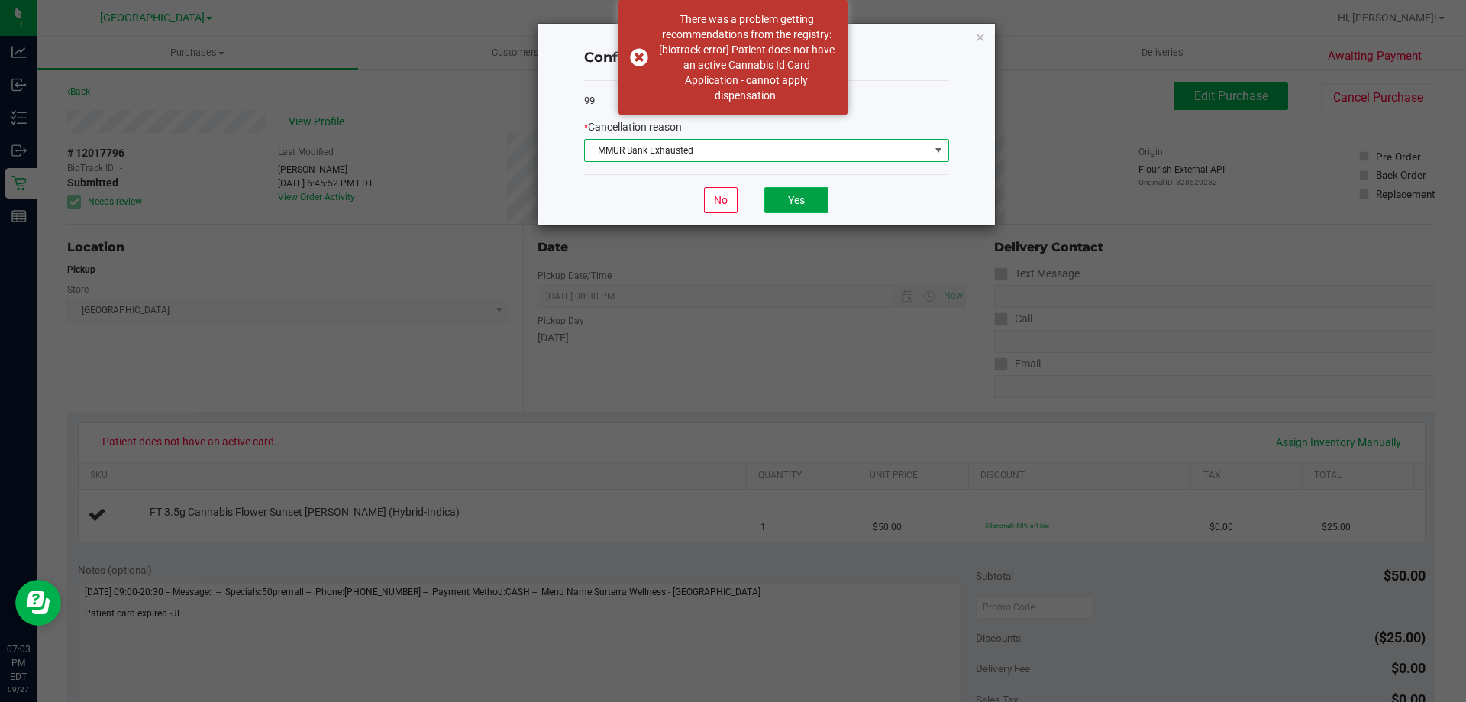
click at [825, 197] on button "Yes" at bounding box center [796, 200] width 64 height 26
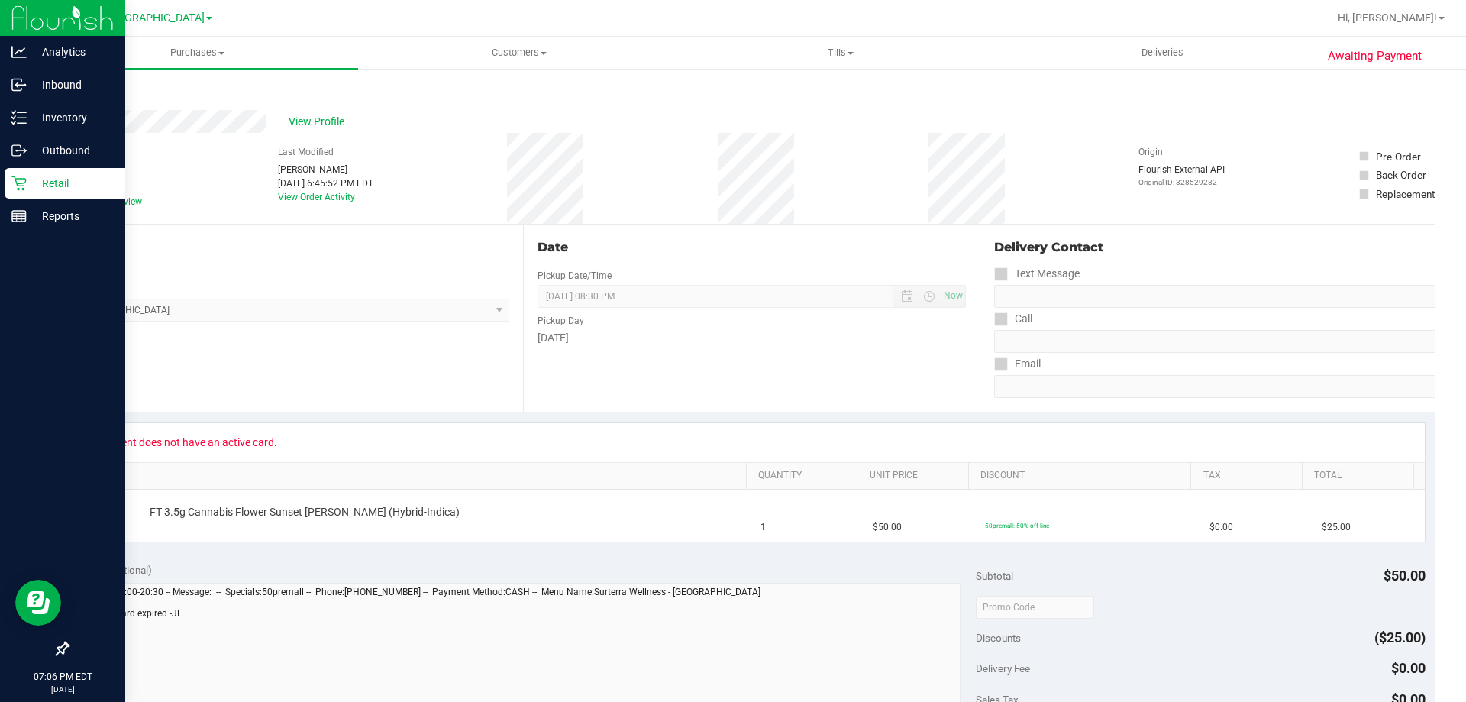
click at [44, 178] on p "Retail" at bounding box center [73, 183] width 92 height 18
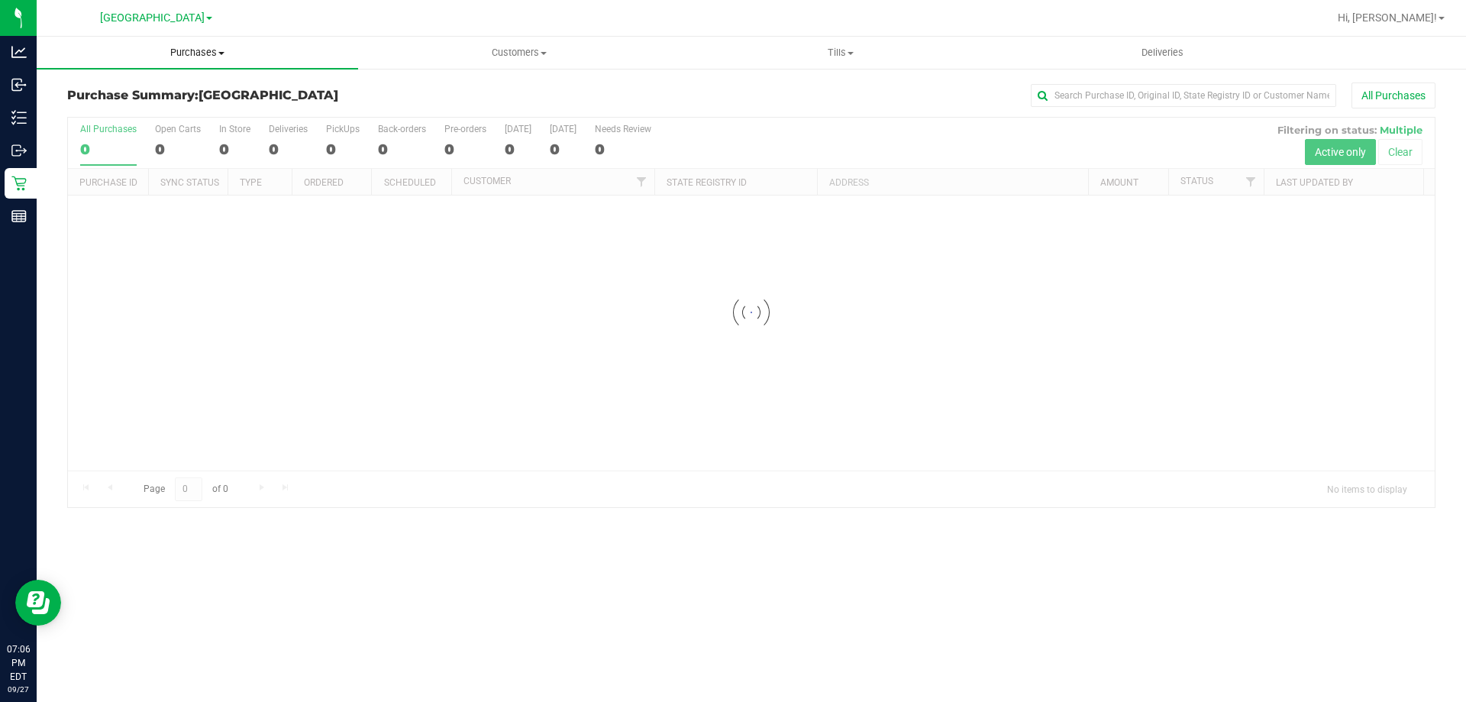
click at [193, 57] on span "Purchases" at bounding box center [197, 53] width 321 height 14
click at [111, 117] on span "Fulfillment" at bounding box center [84, 110] width 95 height 13
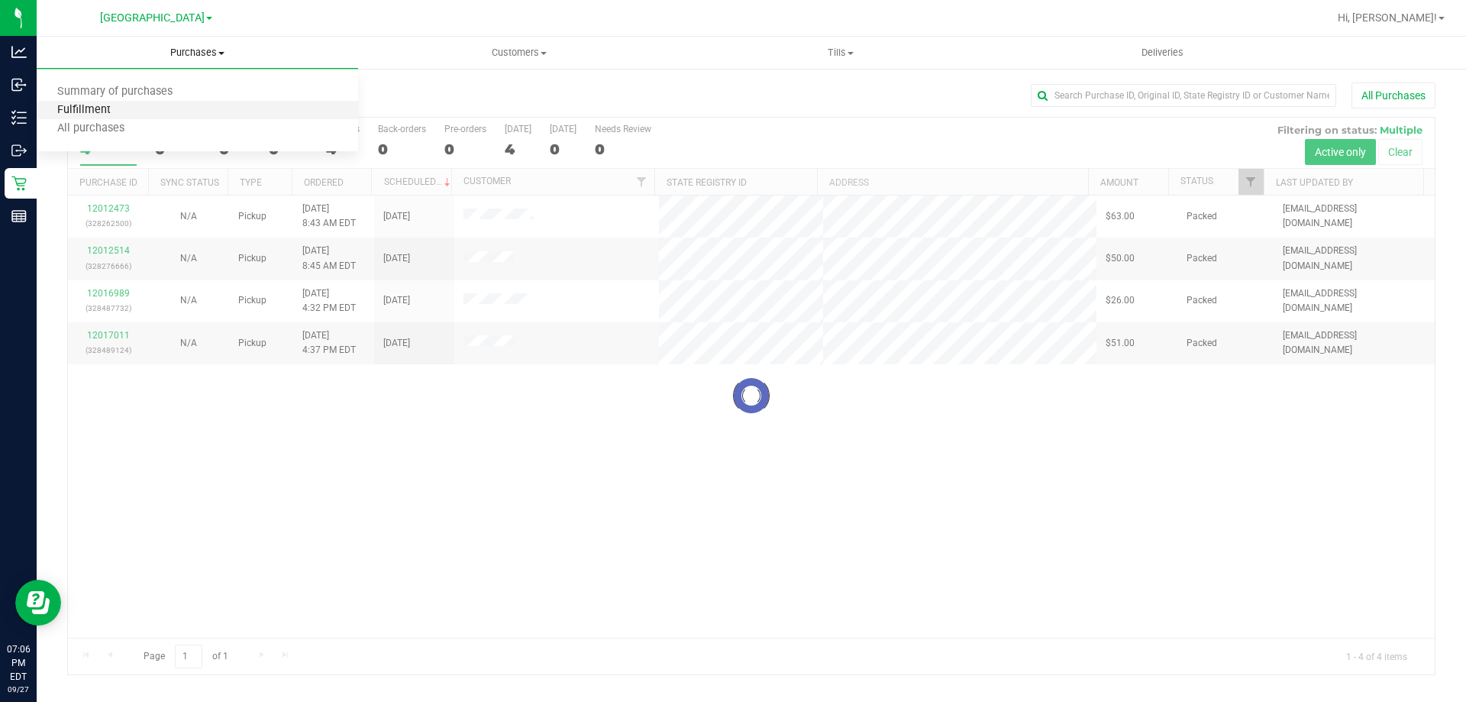
click at [116, 105] on span "Fulfillment" at bounding box center [84, 110] width 95 height 13
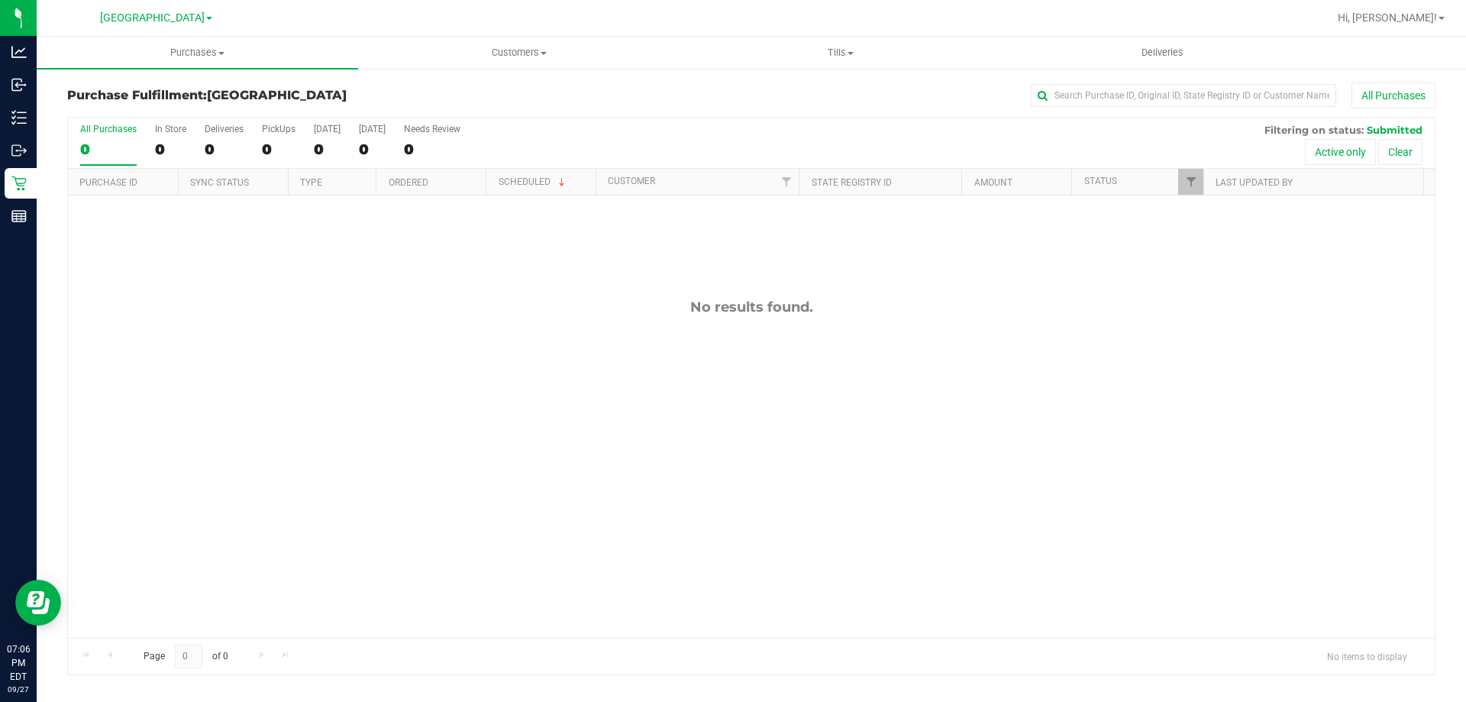
click at [553, 374] on div "No results found." at bounding box center [751, 467] width 1367 height 545
click at [206, 402] on div "No results found." at bounding box center [751, 467] width 1367 height 545
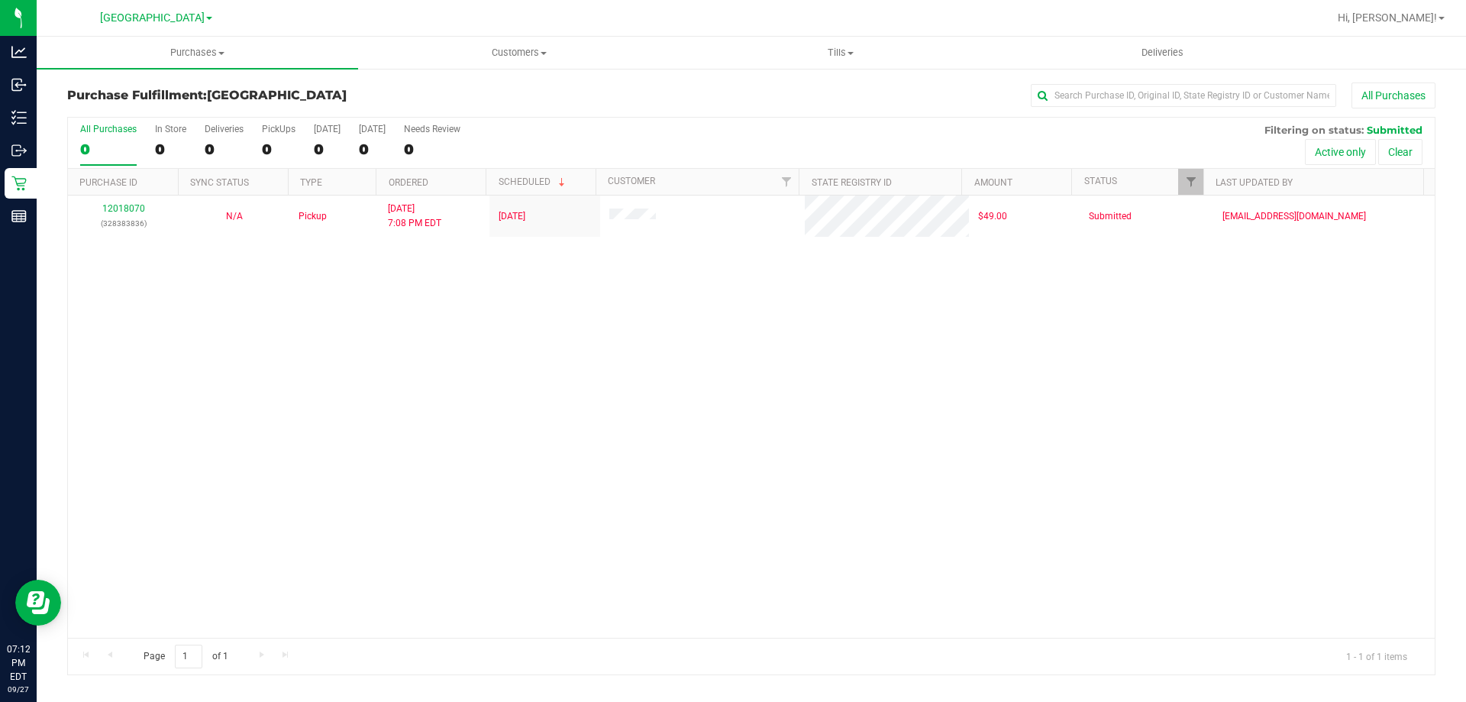
click at [576, 380] on div "12018070 (328383836) N/A Pickup 9/27/2025 7:08 PM EDT 9/28/2025 $49.00 Submitte…" at bounding box center [751, 416] width 1367 height 442
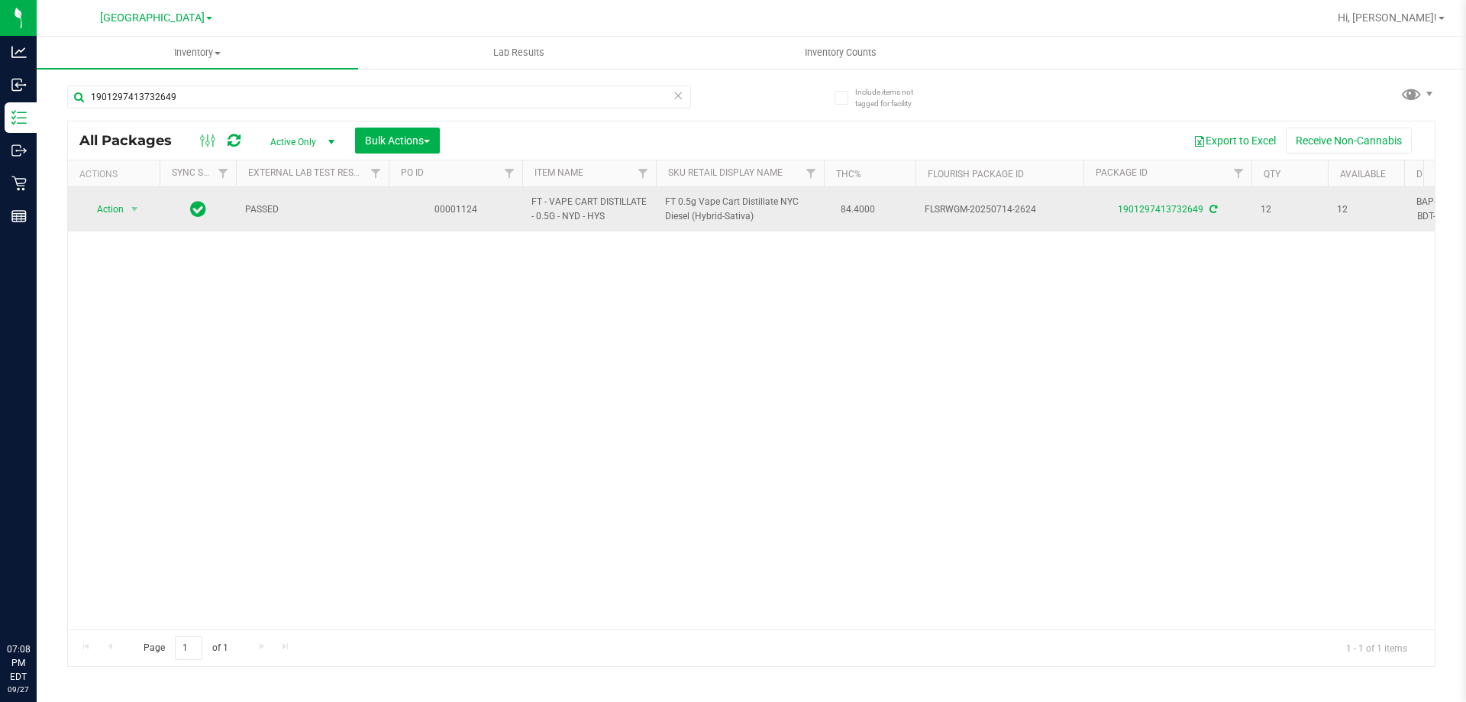
click at [0, 99] on div "Analytics Inbound Inventory Outbound Retail Reports 07:08 PM EDT [DATE] 09/27 […" at bounding box center [733, 351] width 1466 height 702
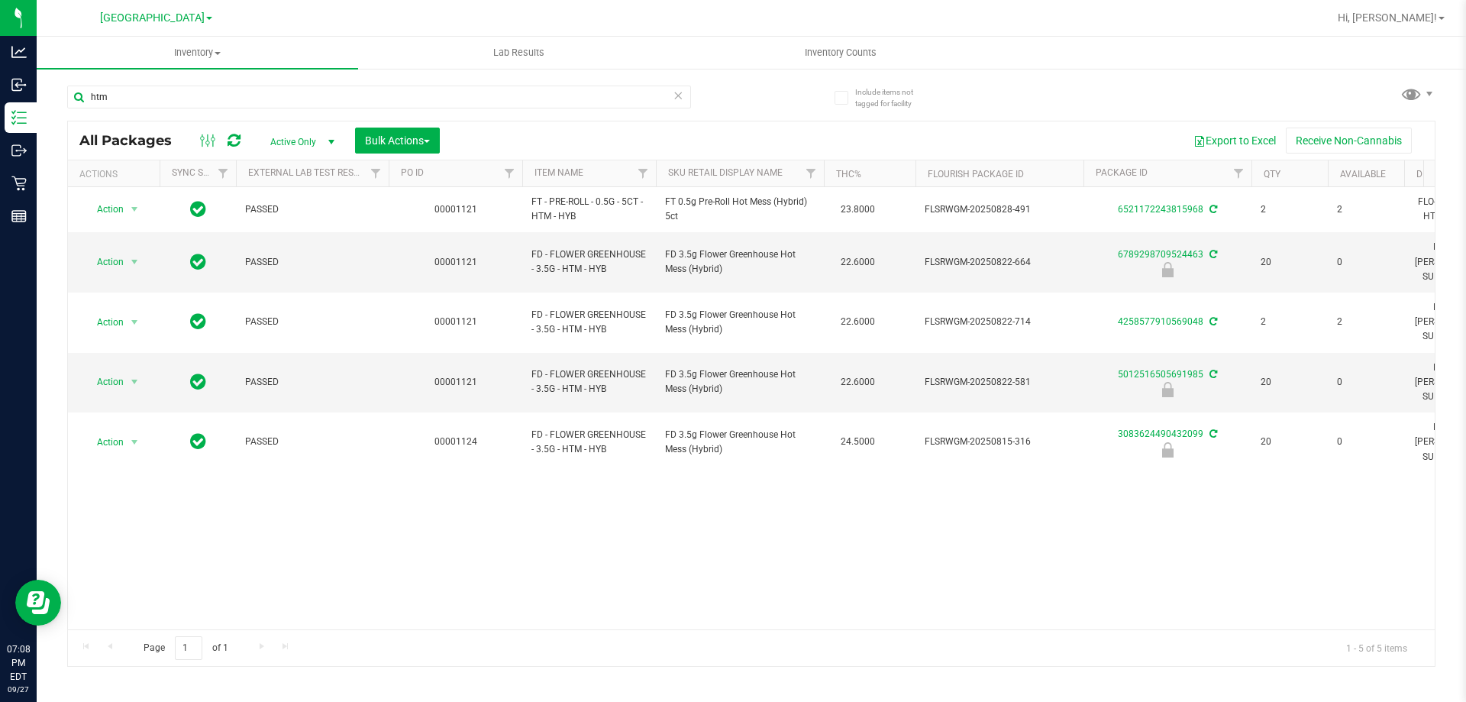
type input "htm"
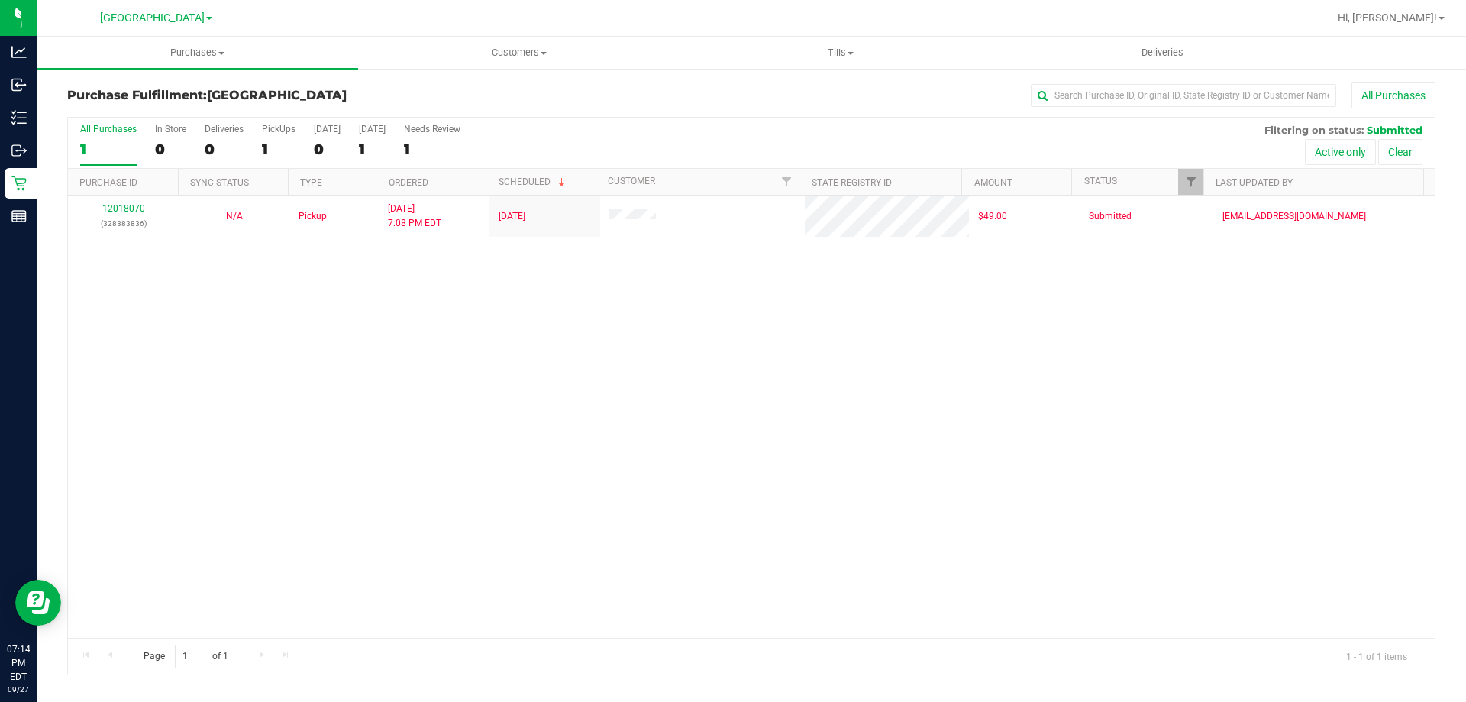
click at [677, 395] on div "12018070 (328383836) N/A Pickup [DATE] 7:08 PM EDT 9/28/2025 $49.00 Submitted […" at bounding box center [751, 416] width 1367 height 442
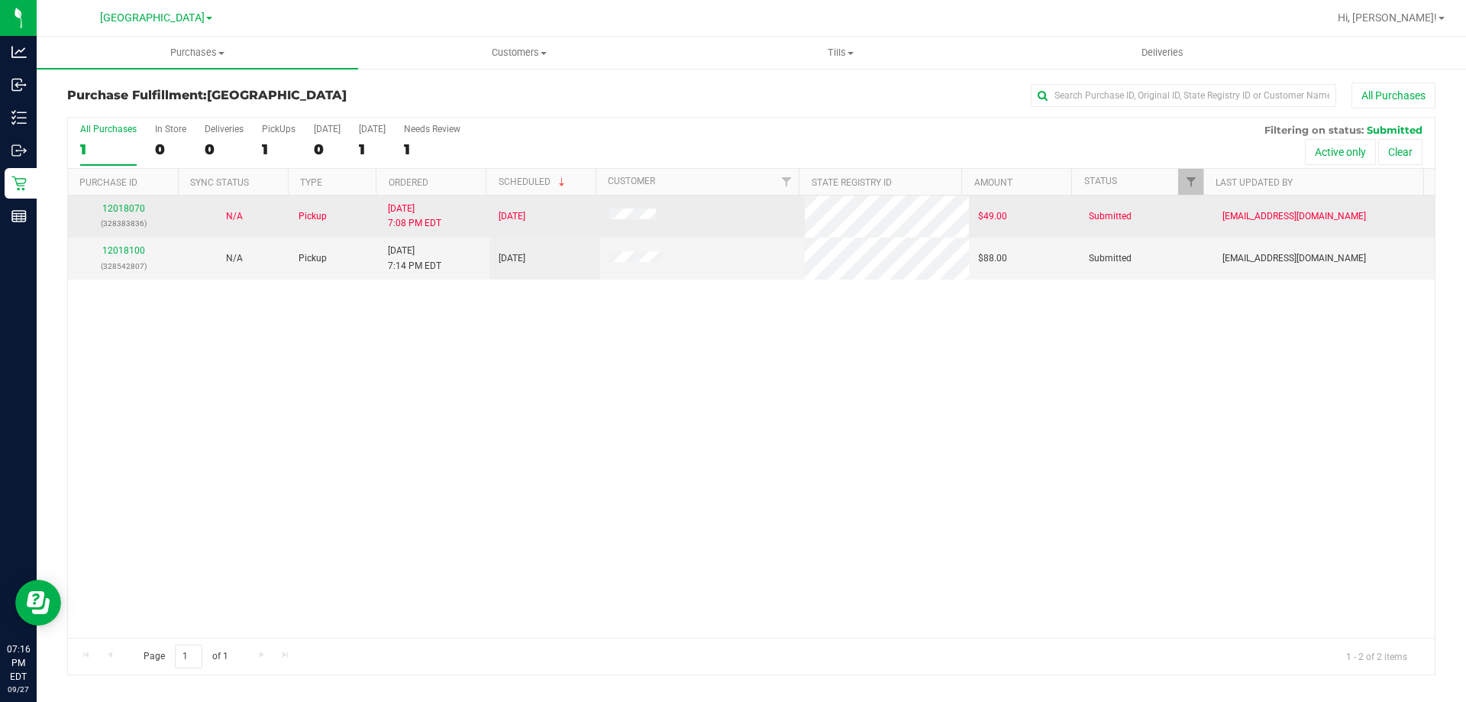
drag, startPoint x: 149, startPoint y: 478, endPoint x: 89, endPoint y: 199, distance: 285.8
click at [150, 476] on div "12018070 (328383836) N/A Pickup [DATE] 7:08 PM EDT 9/28/2025 $49.00 Submitted […" at bounding box center [751, 416] width 1367 height 442
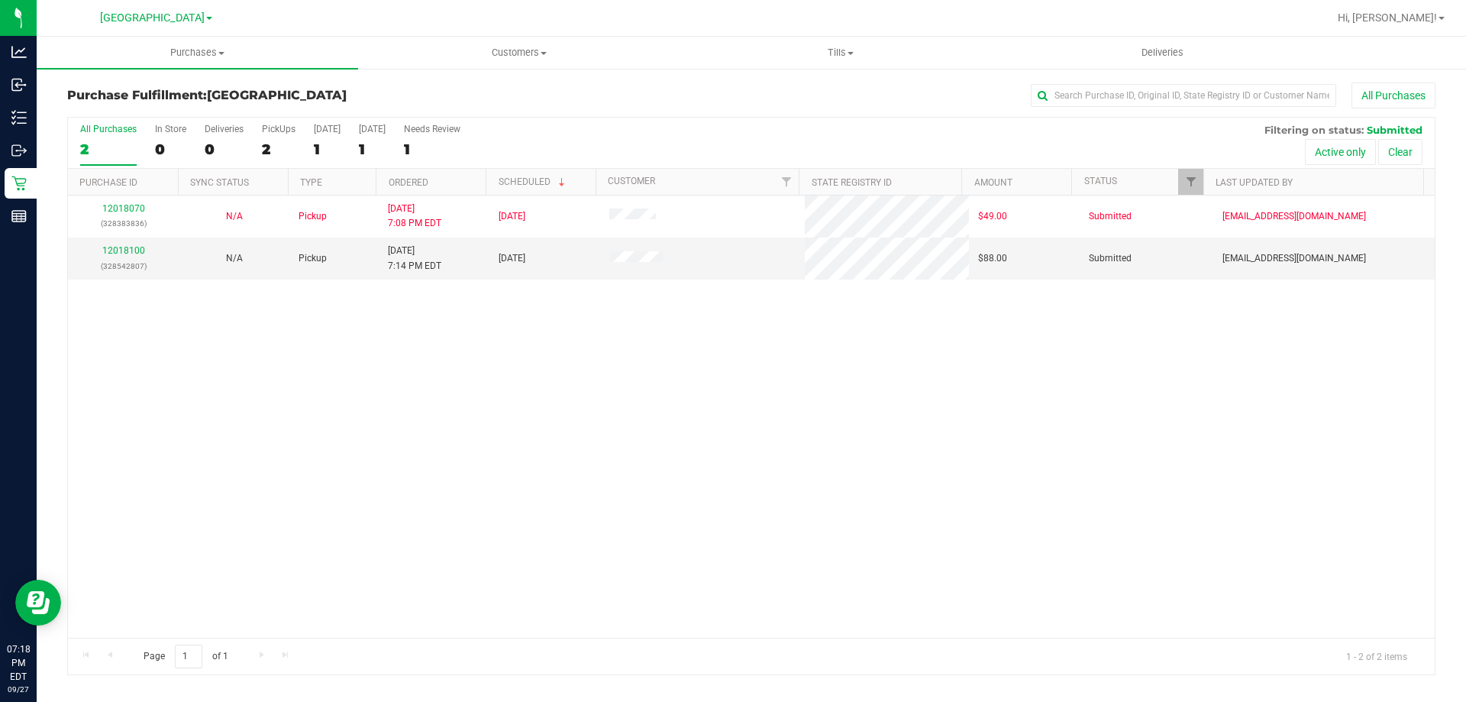
click at [182, 418] on div "12018070 (328383836) N/A Pickup [DATE] 7:08 PM EDT 9/28/2025 $49.00 Submitted […" at bounding box center [751, 416] width 1367 height 442
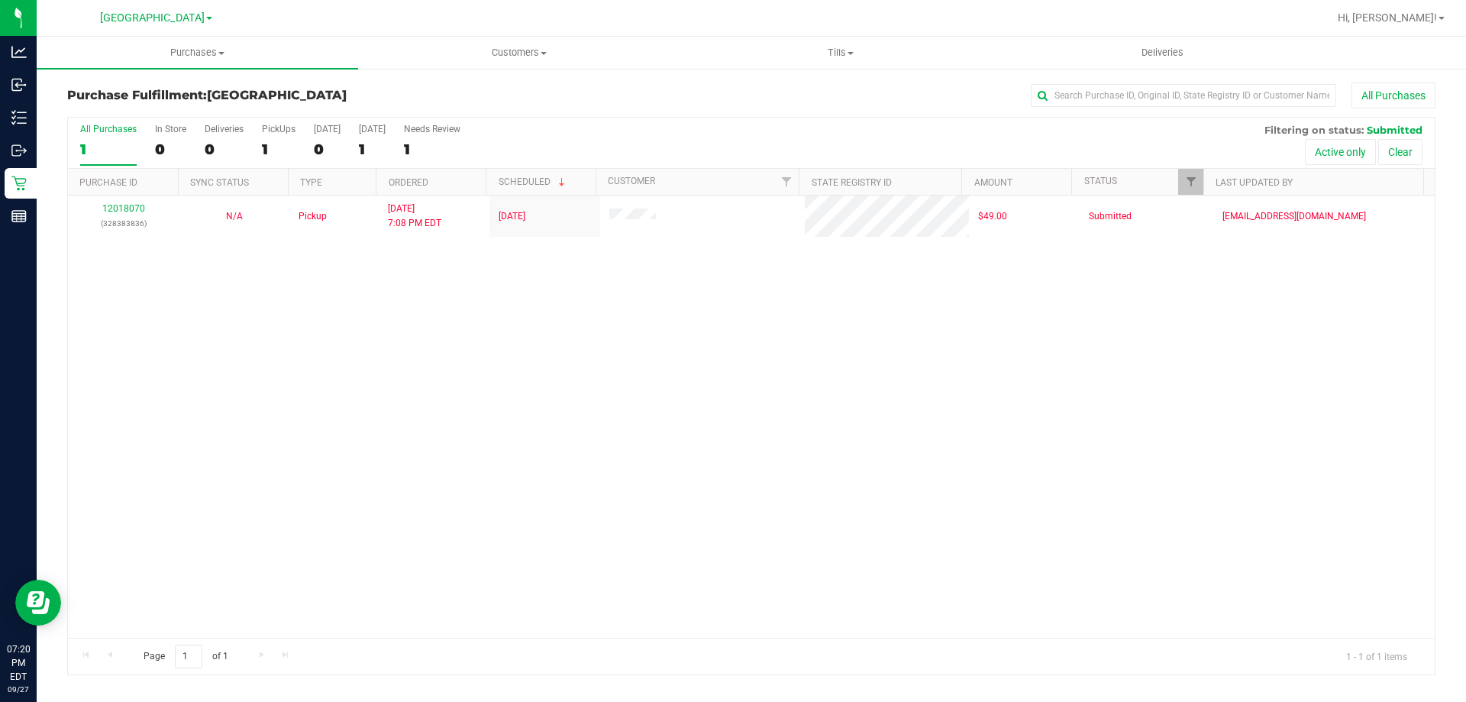
drag, startPoint x: 167, startPoint y: 417, endPoint x: 165, endPoint y: 254, distance: 163.4
click at [167, 417] on div "12018070 (328383836) N/A Pickup [DATE] 7:08 PM EDT 9/28/2025 $49.00 Submitted […" at bounding box center [751, 416] width 1367 height 442
click at [420, 404] on div "12018070 (328383836) N/A Pickup [DATE] 7:08 PM EDT 9/28/2025 $49.00 Submitted […" at bounding box center [751, 416] width 1367 height 442
click at [486, 427] on div "12018070 (328383836) N/A Pickup [DATE] 7:08 PM EDT 9/28/2025 $49.00 Submitted […" at bounding box center [751, 416] width 1367 height 442
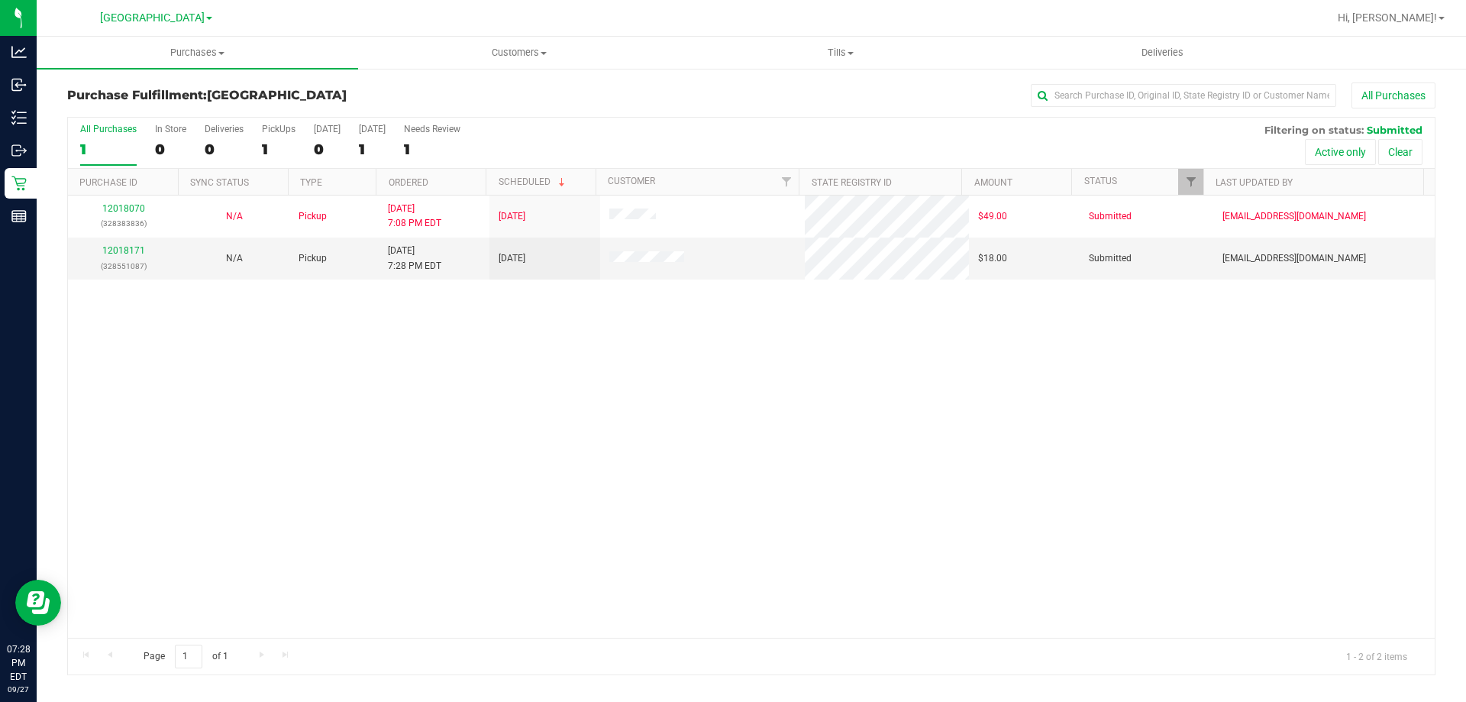
click at [146, 370] on div "12018070 (328383836) N/A Pickup [DATE] 7:08 PM EDT 9/28/2025 $49.00 Submitted […" at bounding box center [751, 416] width 1367 height 442
click at [126, 248] on link "12018171" at bounding box center [123, 250] width 43 height 11
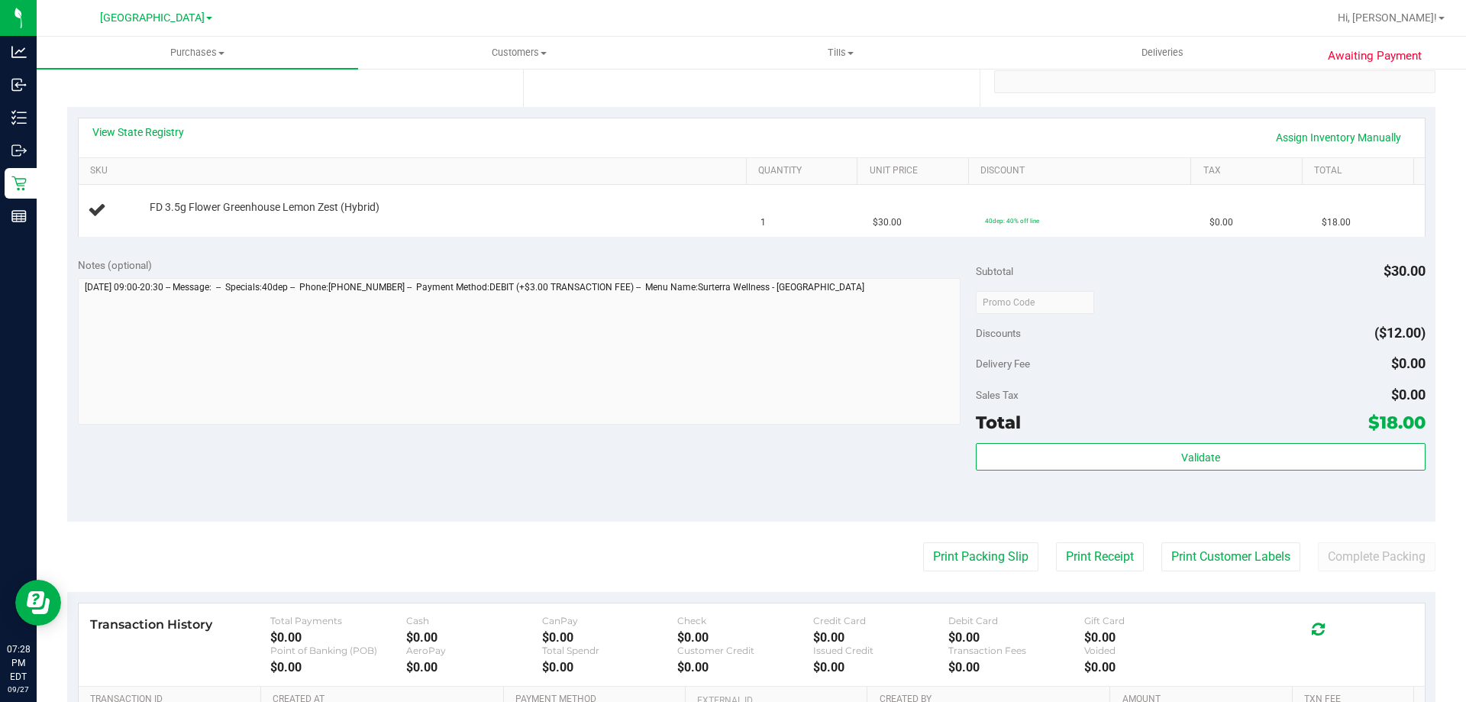
scroll to position [305, 0]
click at [973, 564] on button "Print Packing Slip" at bounding box center [980, 555] width 115 height 29
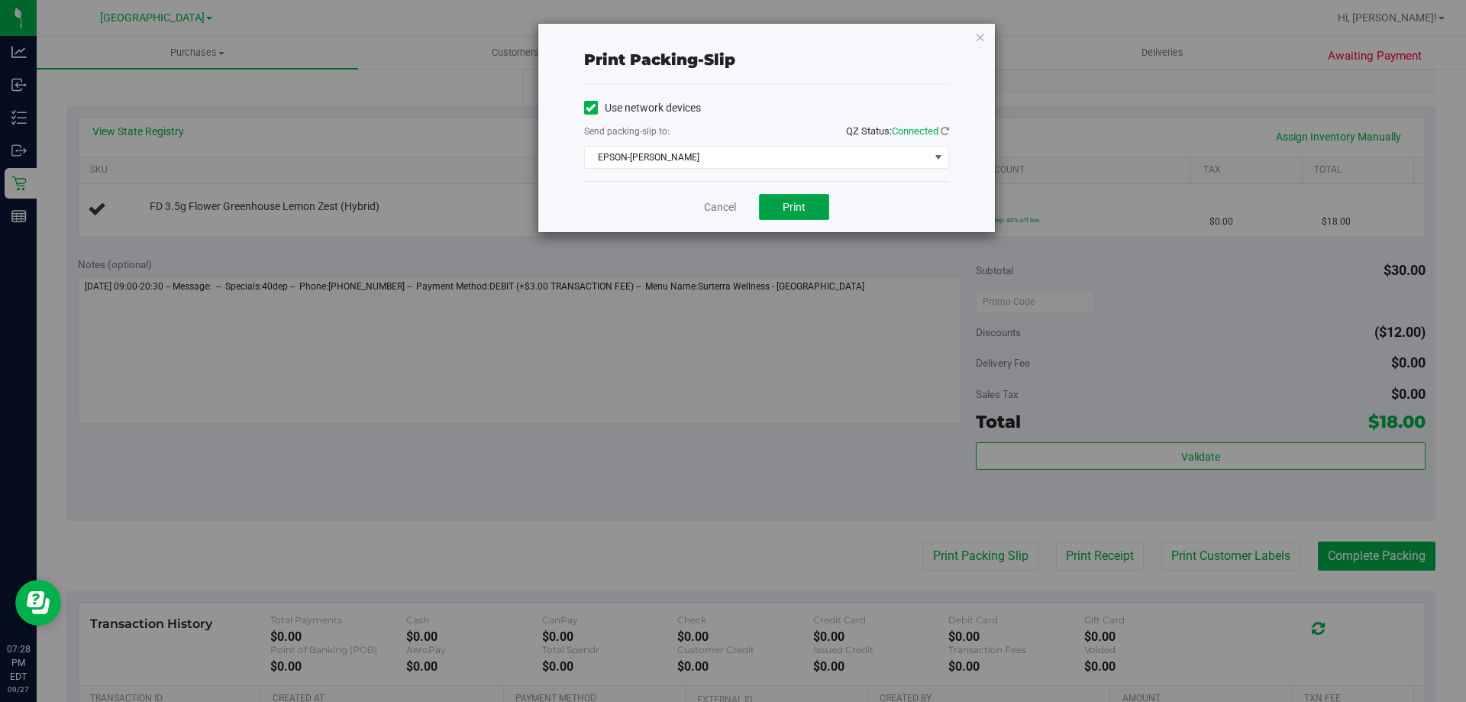
click at [793, 215] on button "Print" at bounding box center [794, 207] width 70 height 26
click at [981, 39] on icon "button" at bounding box center [980, 36] width 11 height 18
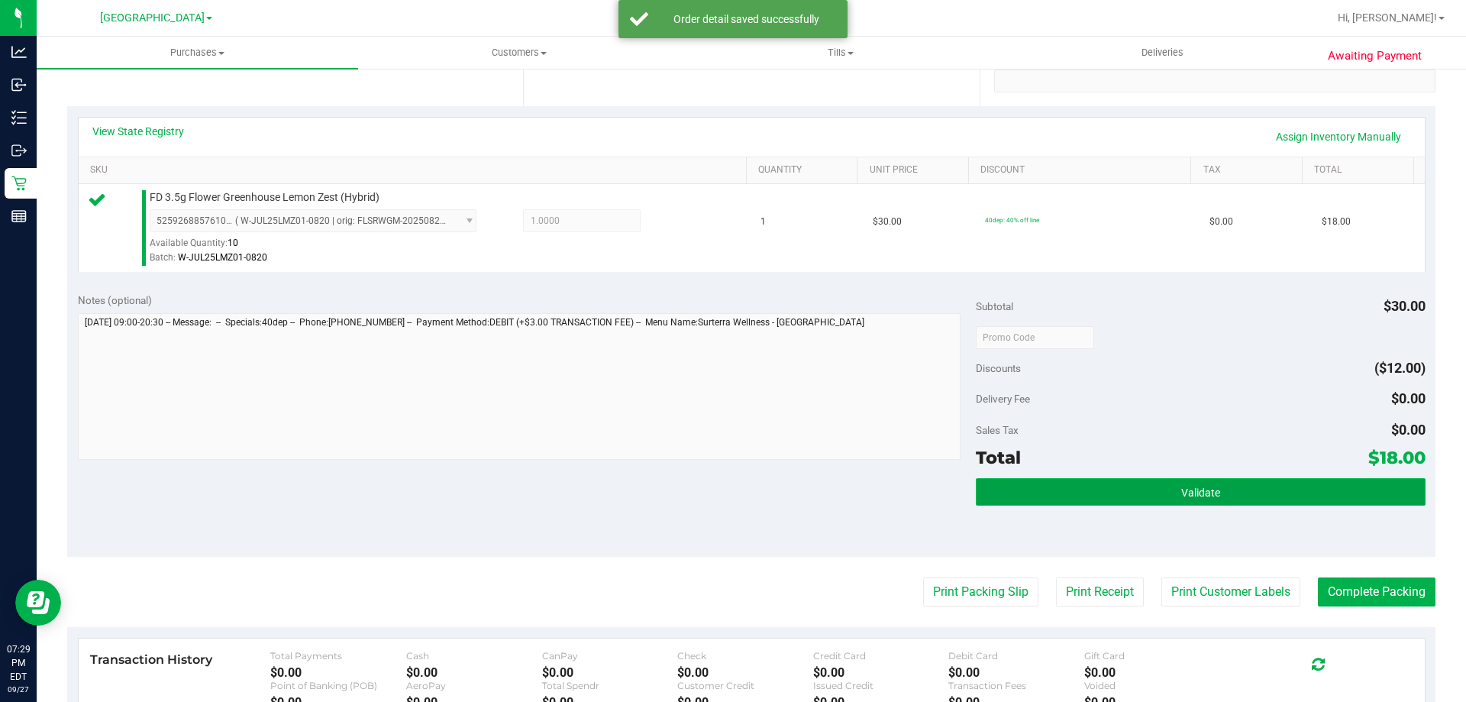
click at [1191, 493] on span "Validate" at bounding box center [1200, 492] width 39 height 12
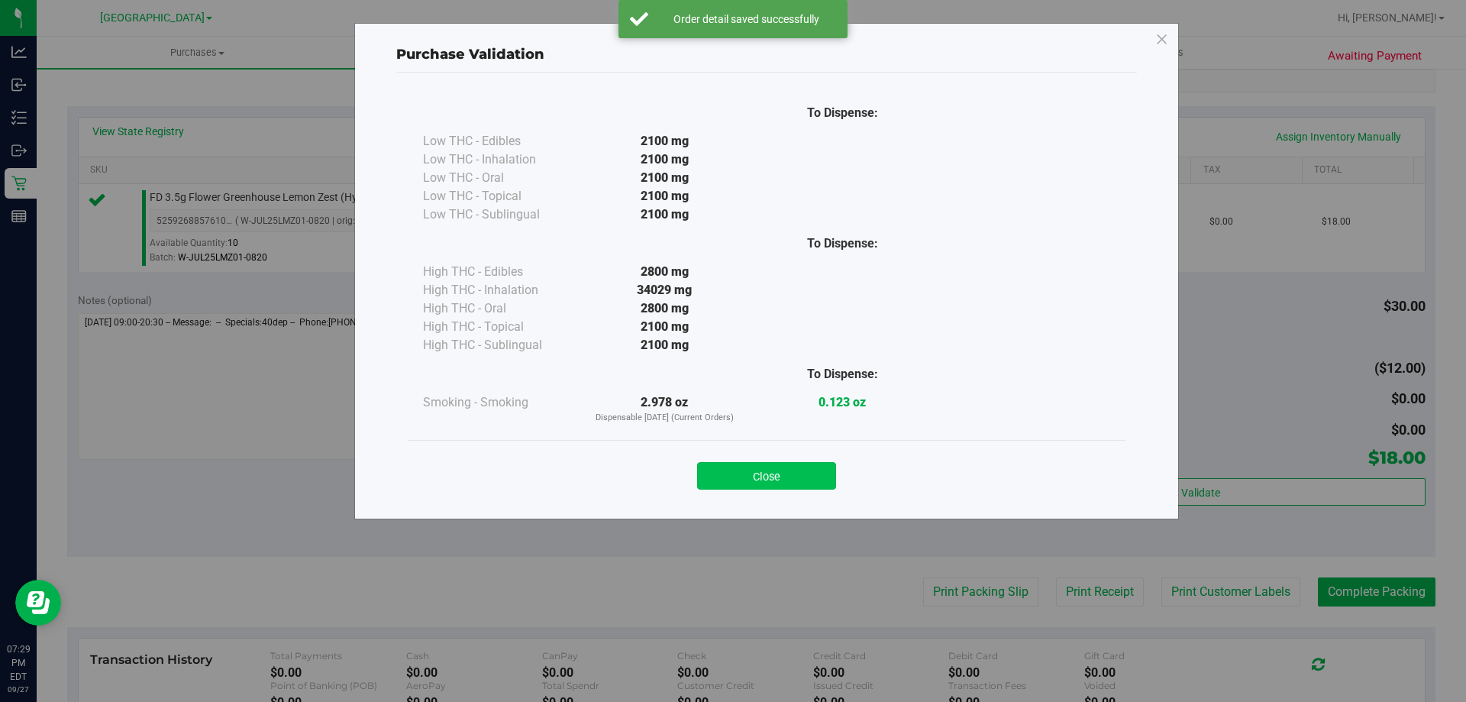
click at [787, 470] on button "Close" at bounding box center [766, 475] width 139 height 27
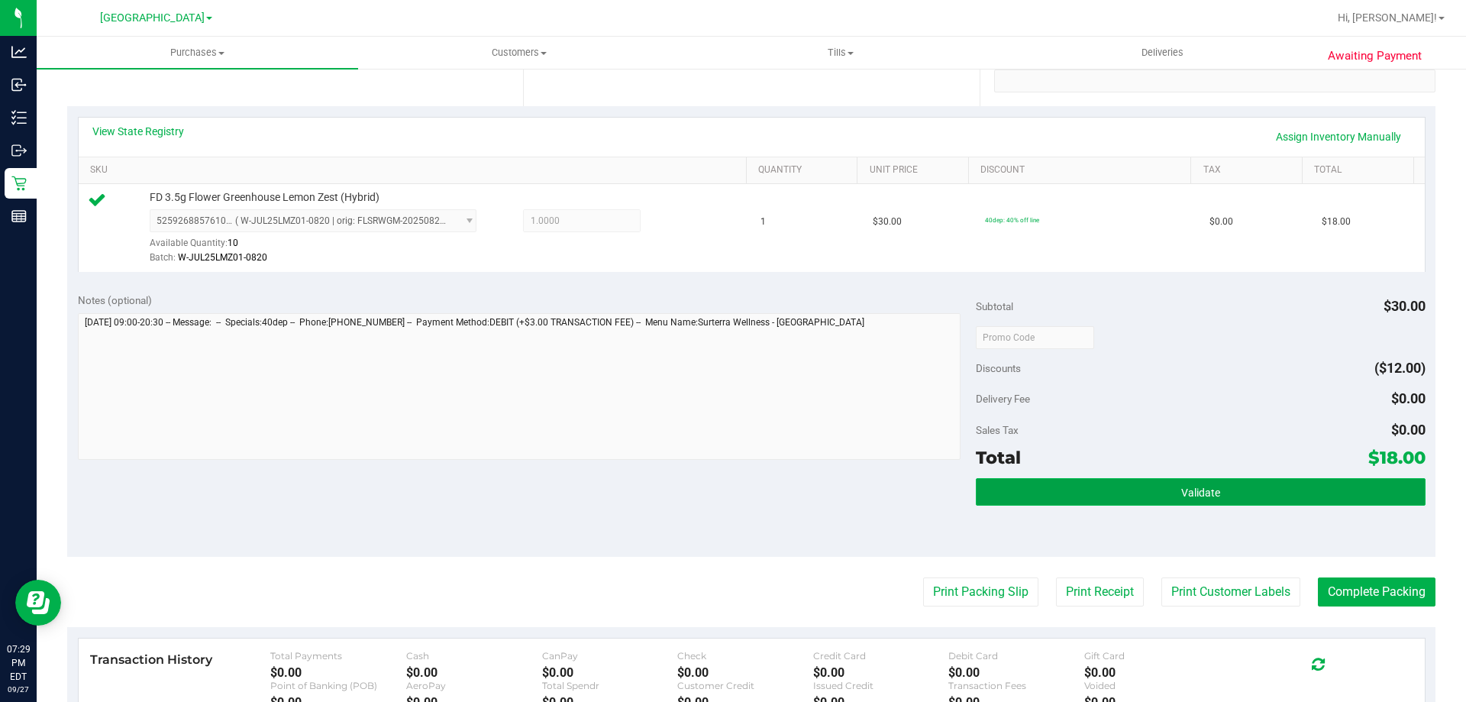
click at [1213, 495] on button "Validate" at bounding box center [1200, 491] width 449 height 27
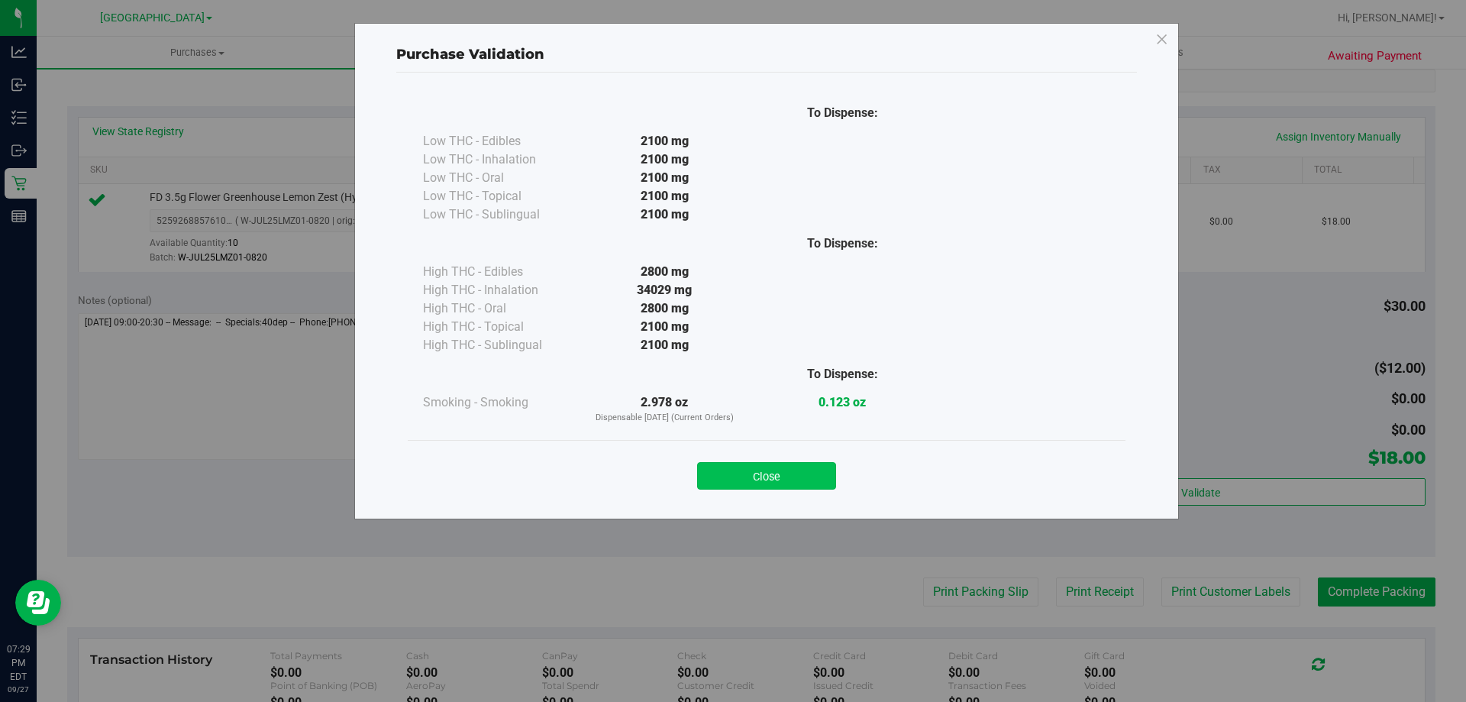
click at [778, 483] on button "Close" at bounding box center [766, 475] width 139 height 27
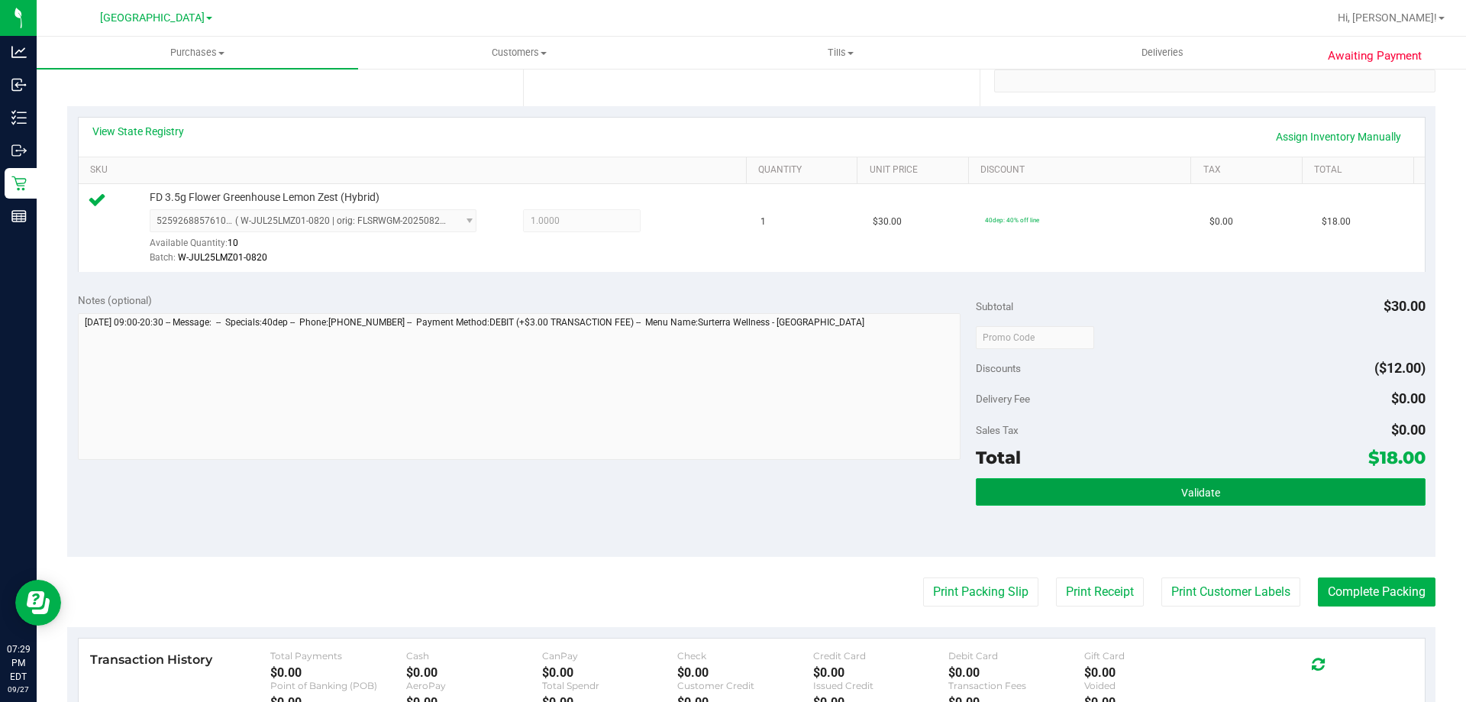
click at [1219, 490] on button "Validate" at bounding box center [1200, 491] width 449 height 27
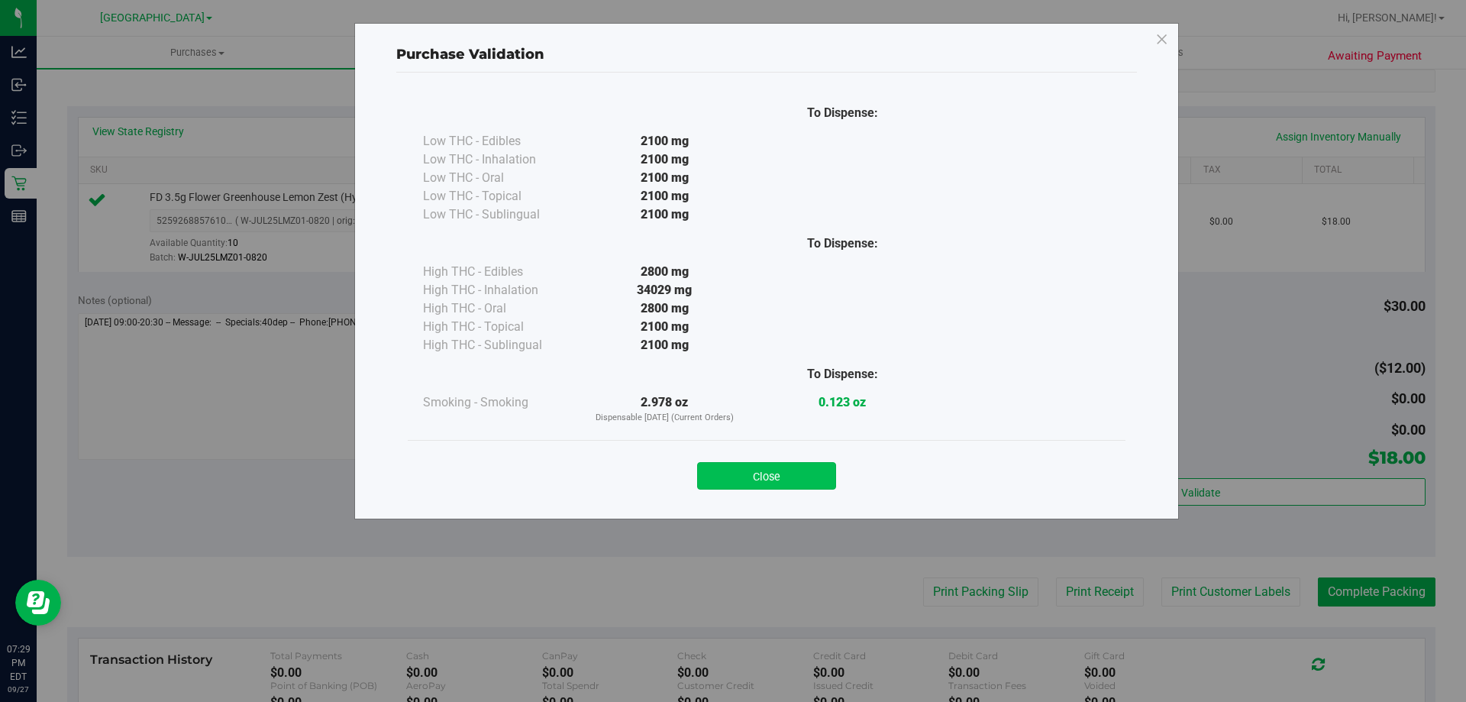
click at [763, 480] on button "Close" at bounding box center [766, 475] width 139 height 27
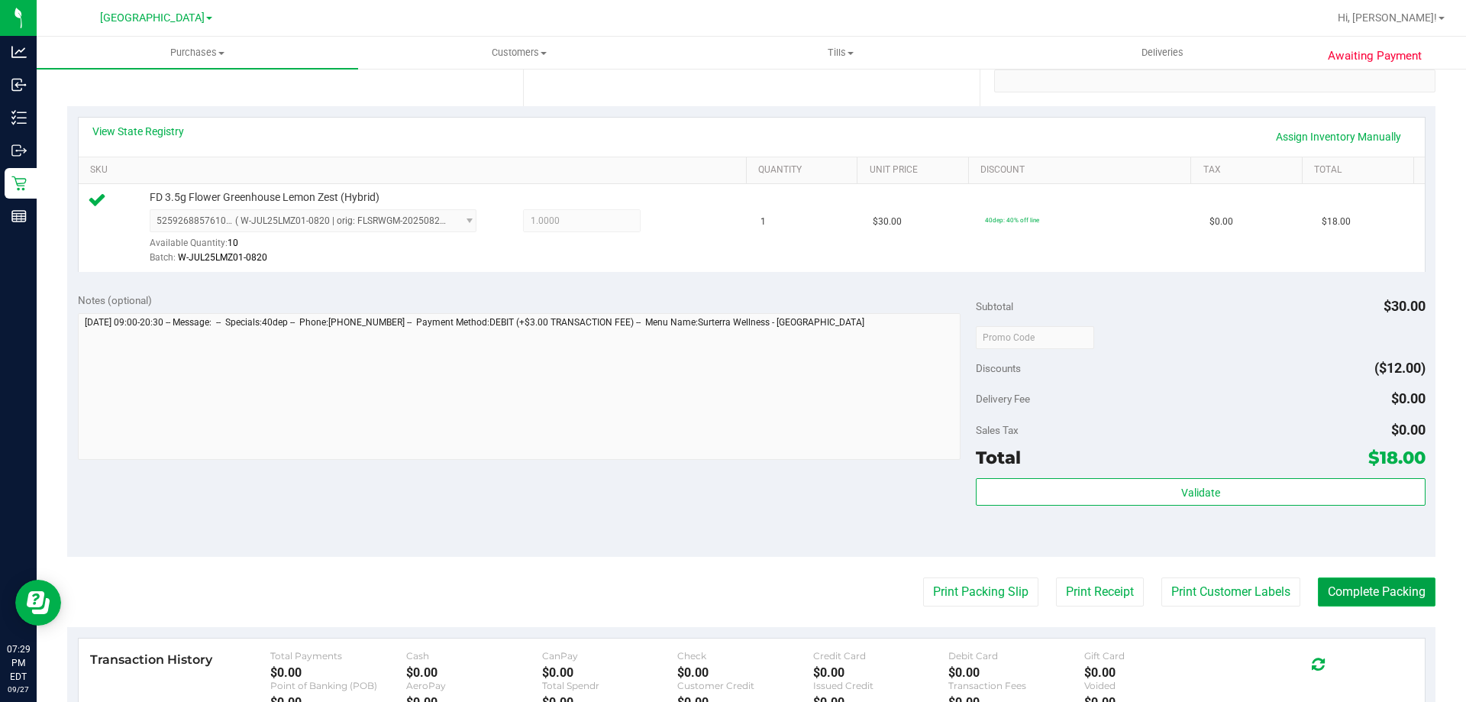
click at [1382, 593] on button "Complete Packing" at bounding box center [1377, 591] width 118 height 29
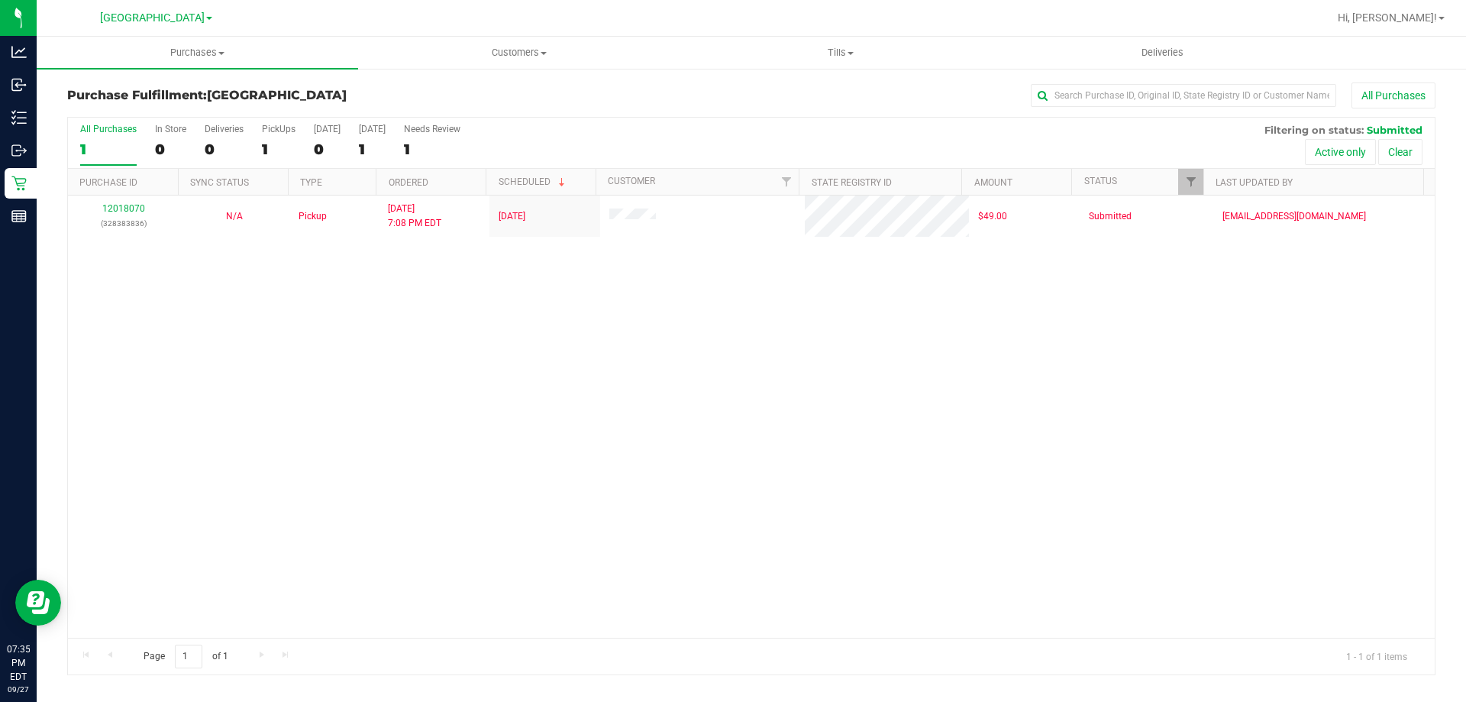
click at [414, 485] on div "12018070 (328383836) N/A Pickup [DATE] 7:08 PM EDT 9/28/2025 $49.00 Submitted […" at bounding box center [751, 416] width 1367 height 442
click at [491, 386] on div "12018070 (328383836) N/A Pickup [DATE] 7:08 PM EDT 9/28/2025 $49.00 Submitted […" at bounding box center [751, 416] width 1367 height 442
click at [493, 385] on div "12018070 (328383836) N/A Pickup [DATE] 7:08 PM EDT 9/28/2025 $49.00 Submitted […" at bounding box center [751, 416] width 1367 height 442
click at [498, 414] on div "12018070 (328383836) N/A Pickup [DATE] 7:08 PM EDT 9/28/2025 $49.00 Submitted […" at bounding box center [751, 416] width 1367 height 442
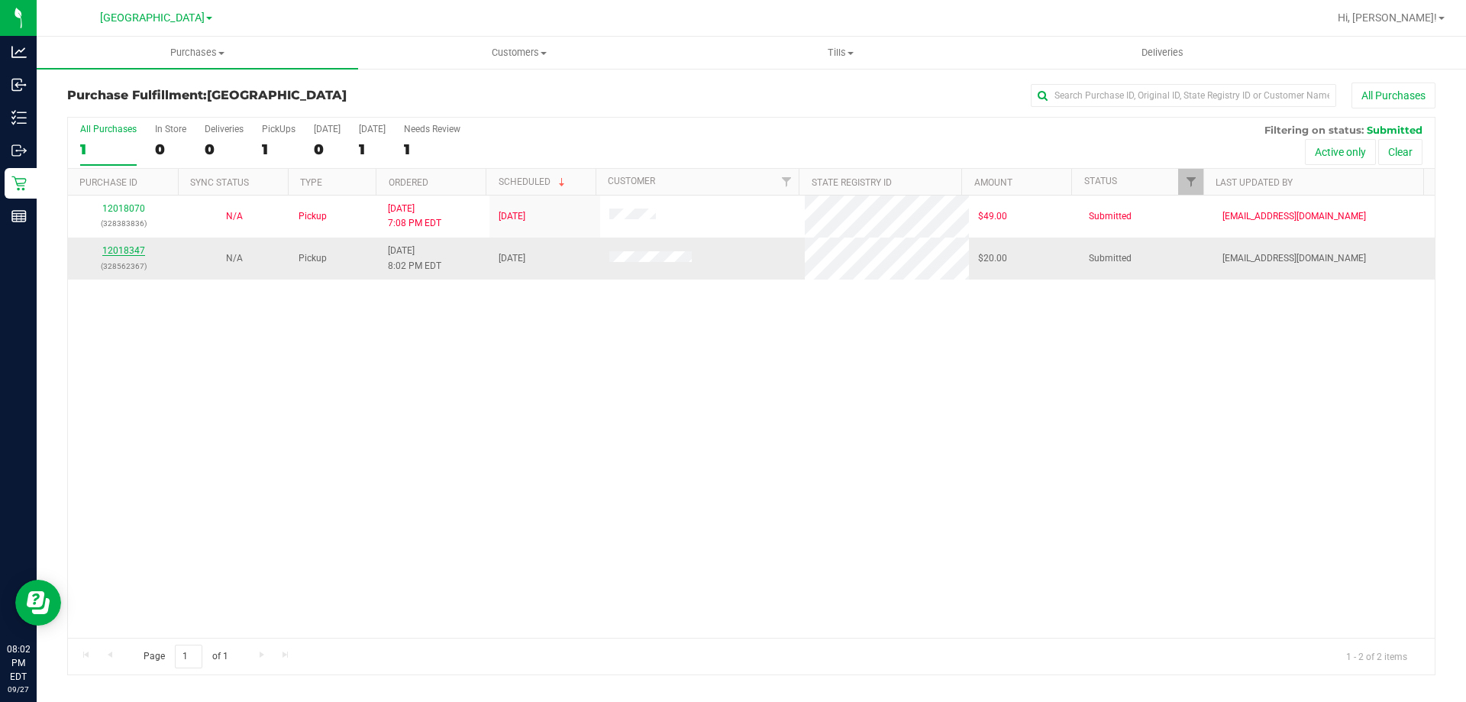
click at [128, 249] on link "12018347" at bounding box center [123, 250] width 43 height 11
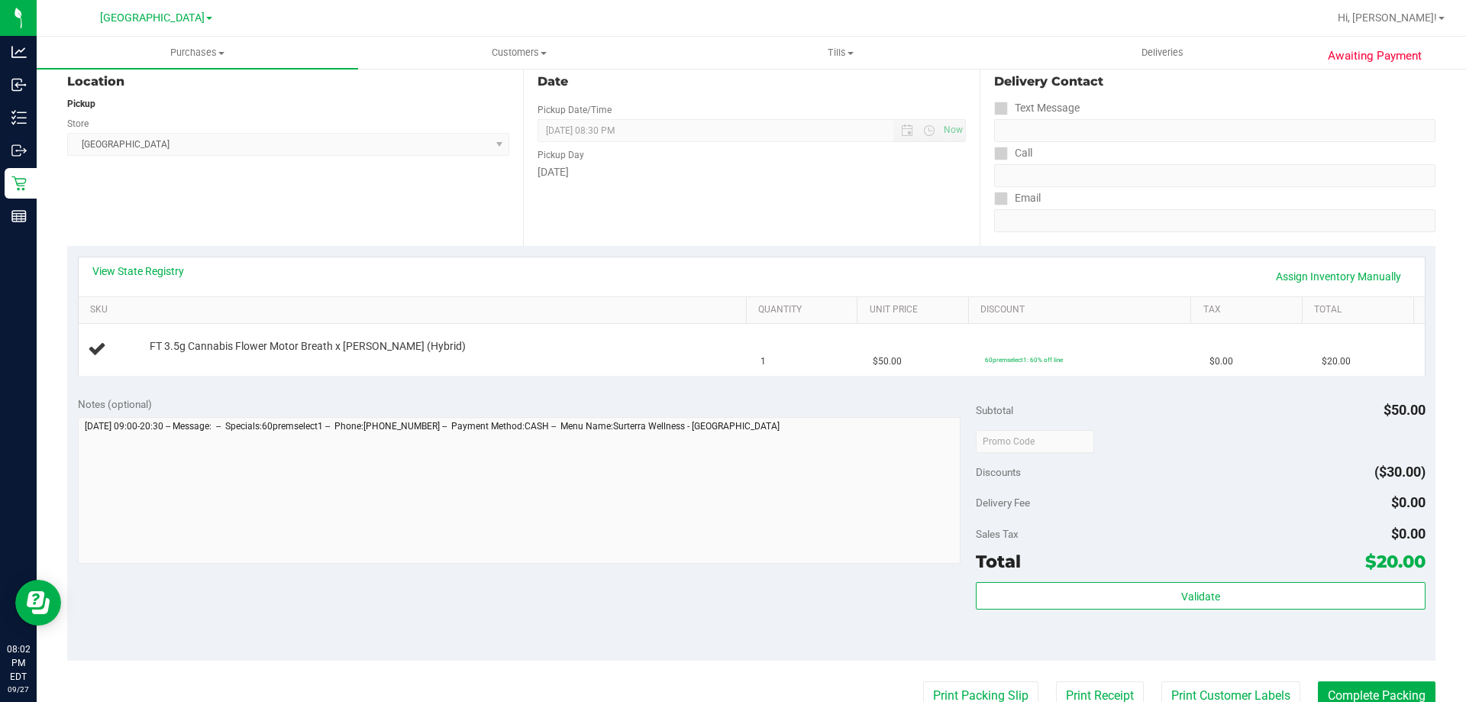
scroll to position [305, 0]
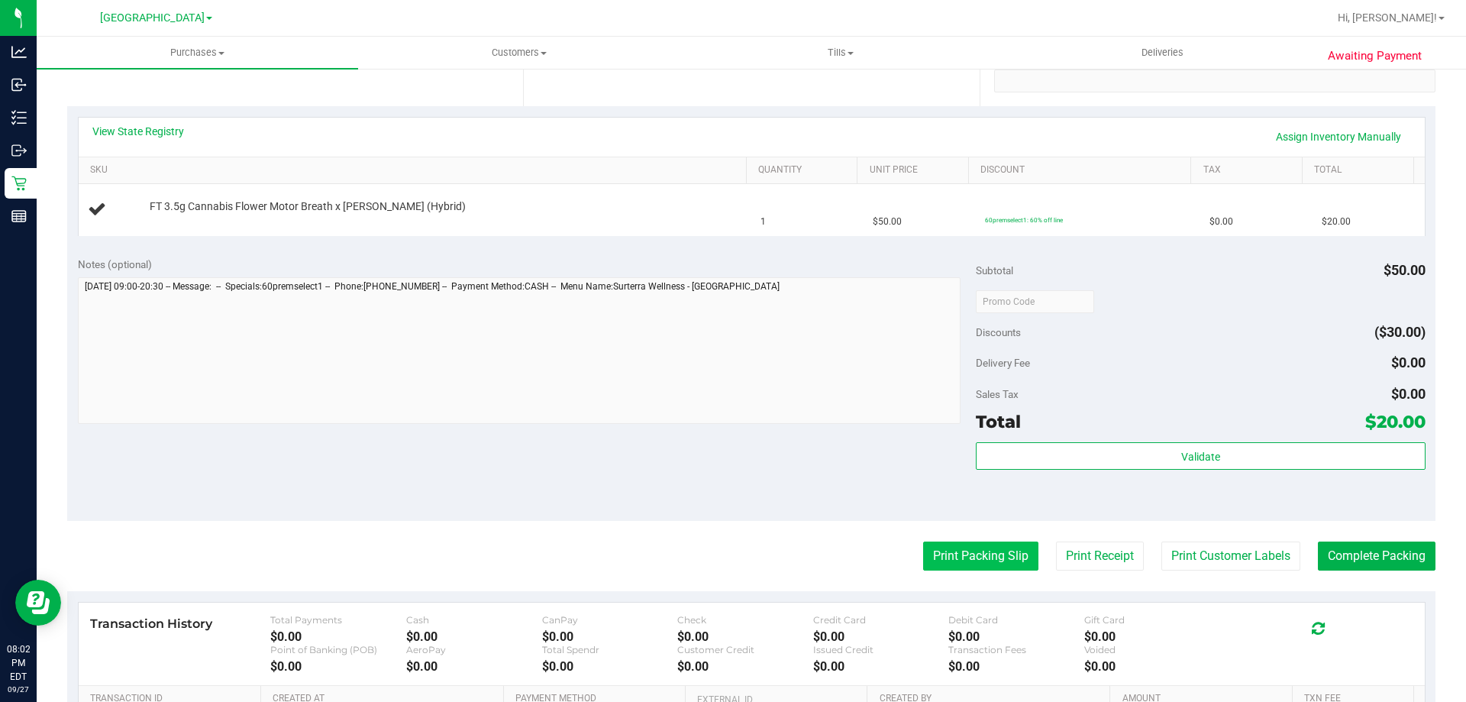
click at [952, 560] on button "Print Packing Slip" at bounding box center [980, 555] width 115 height 29
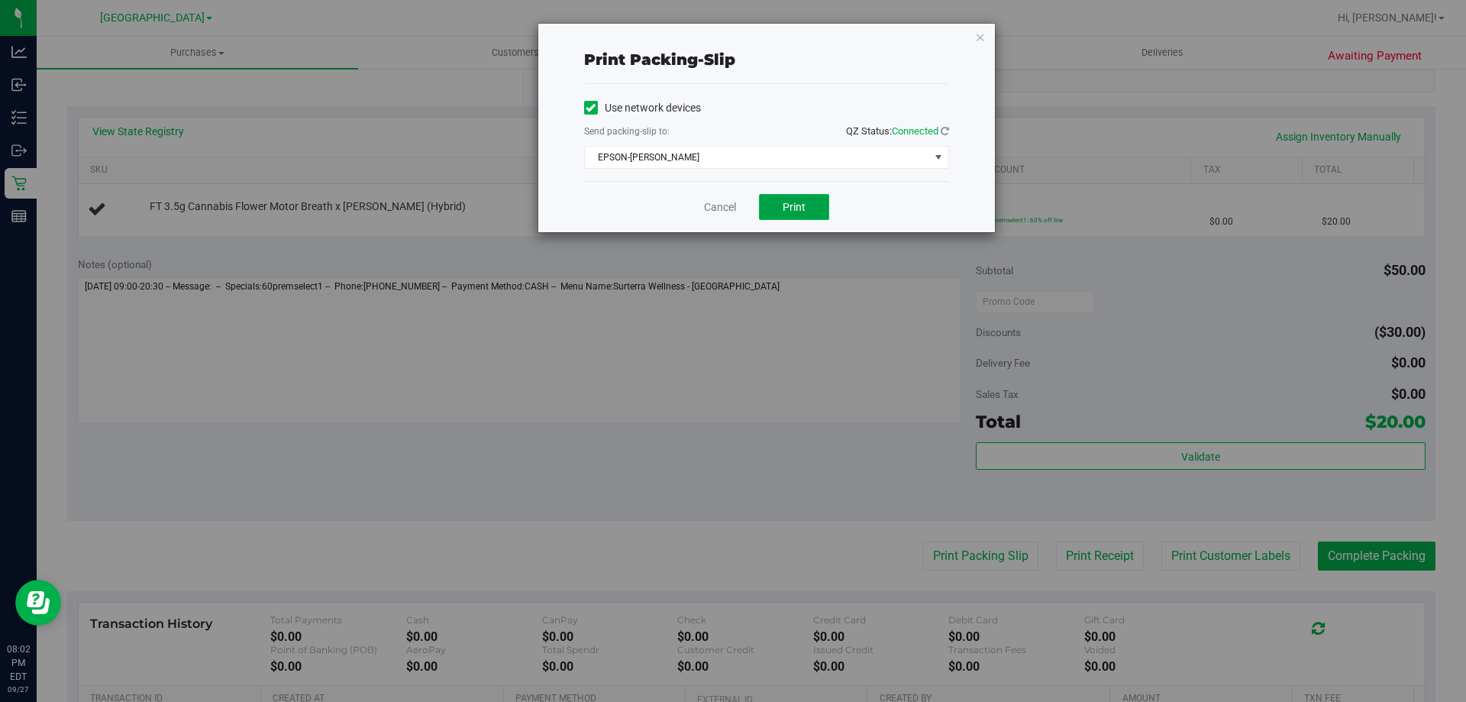
click at [793, 208] on span "Print" at bounding box center [794, 207] width 23 height 12
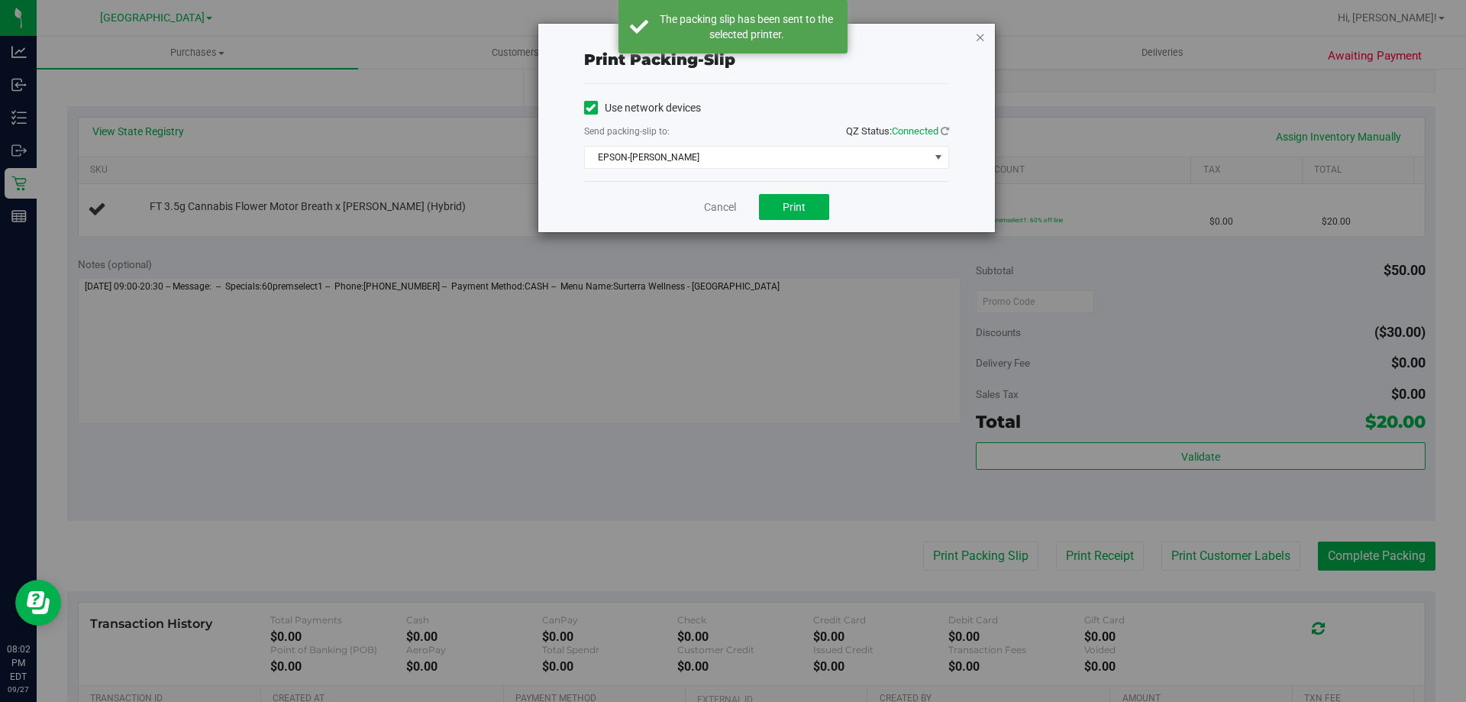
click at [977, 39] on icon "button" at bounding box center [980, 36] width 11 height 18
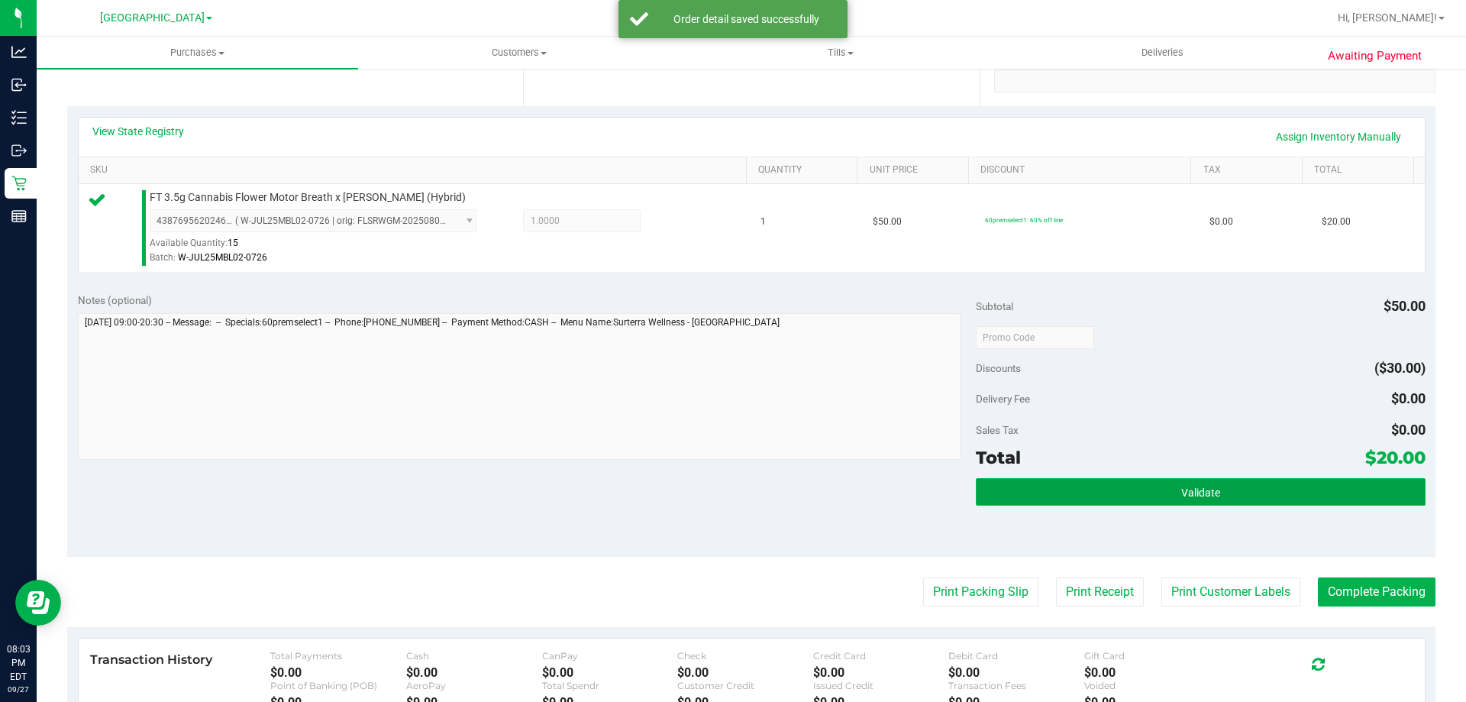
click at [1237, 498] on button "Validate" at bounding box center [1200, 491] width 449 height 27
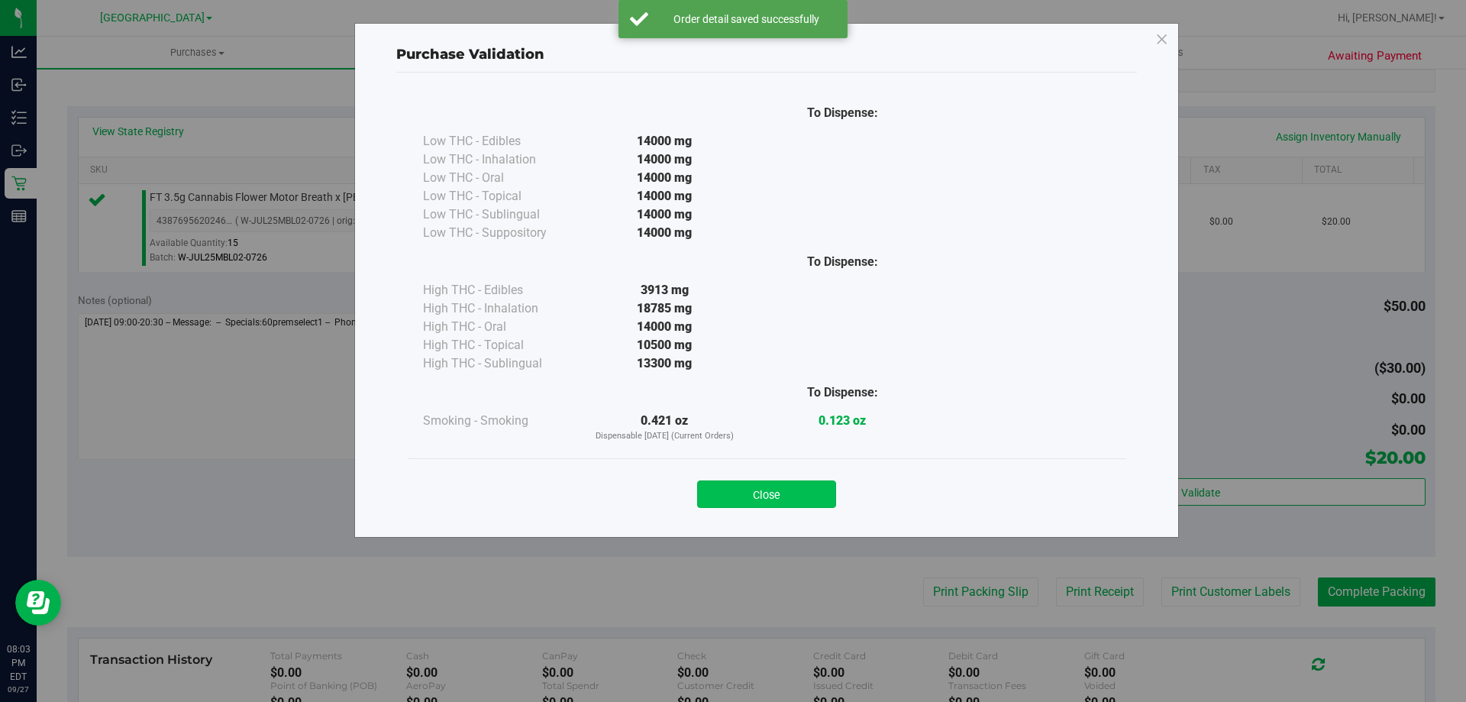
click at [790, 493] on button "Close" at bounding box center [766, 493] width 139 height 27
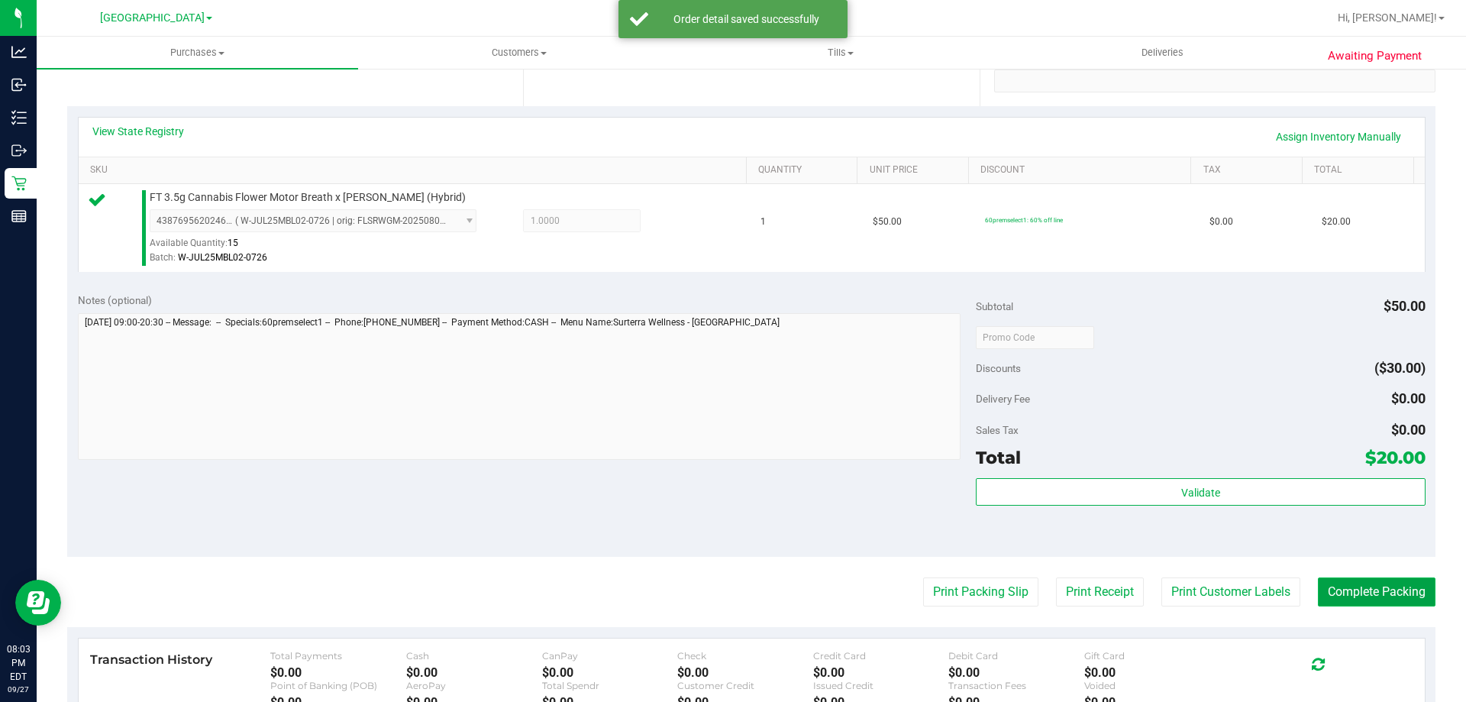
click at [1368, 591] on button "Complete Packing" at bounding box center [1377, 591] width 118 height 29
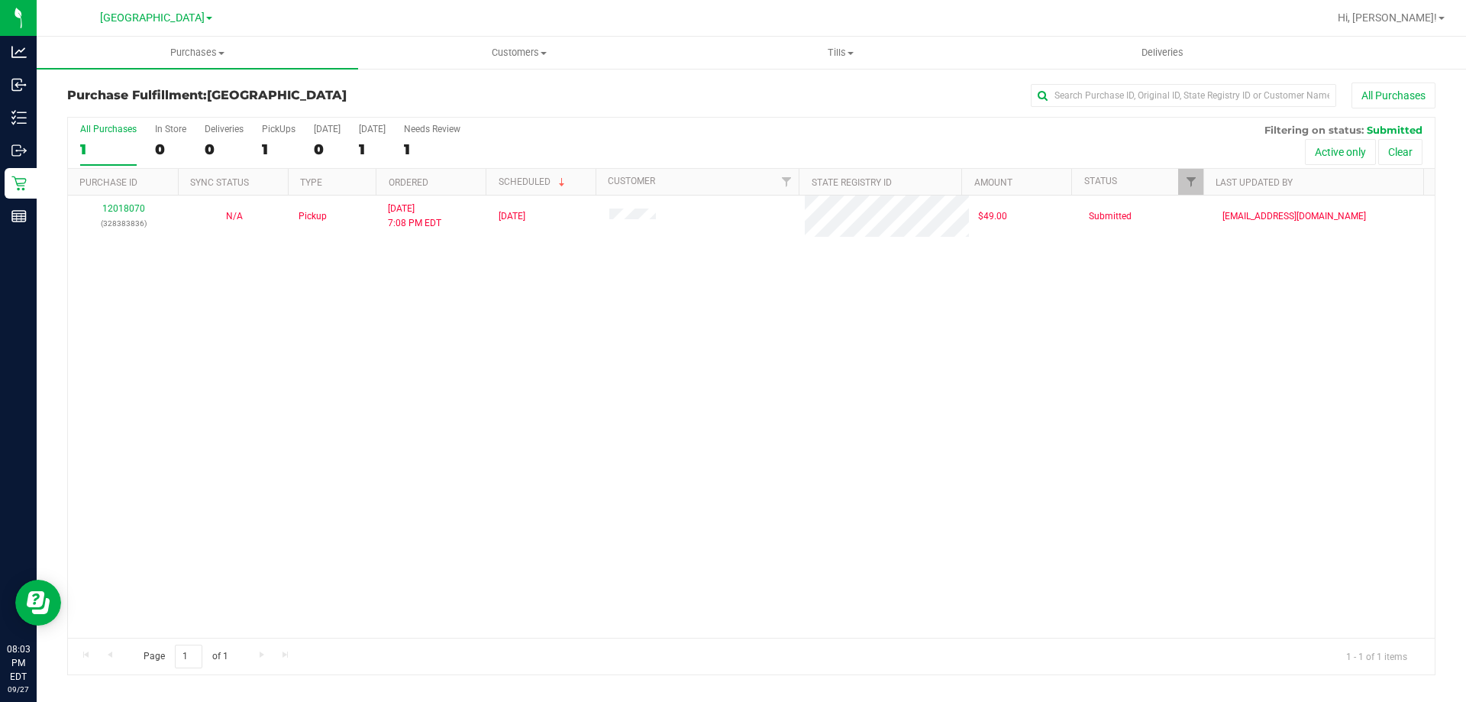
click at [418, 372] on div "12018070 (328383836) N/A Pickup [DATE] 7:08 PM EDT 9/28/2025 $49.00 Submitted […" at bounding box center [751, 416] width 1367 height 442
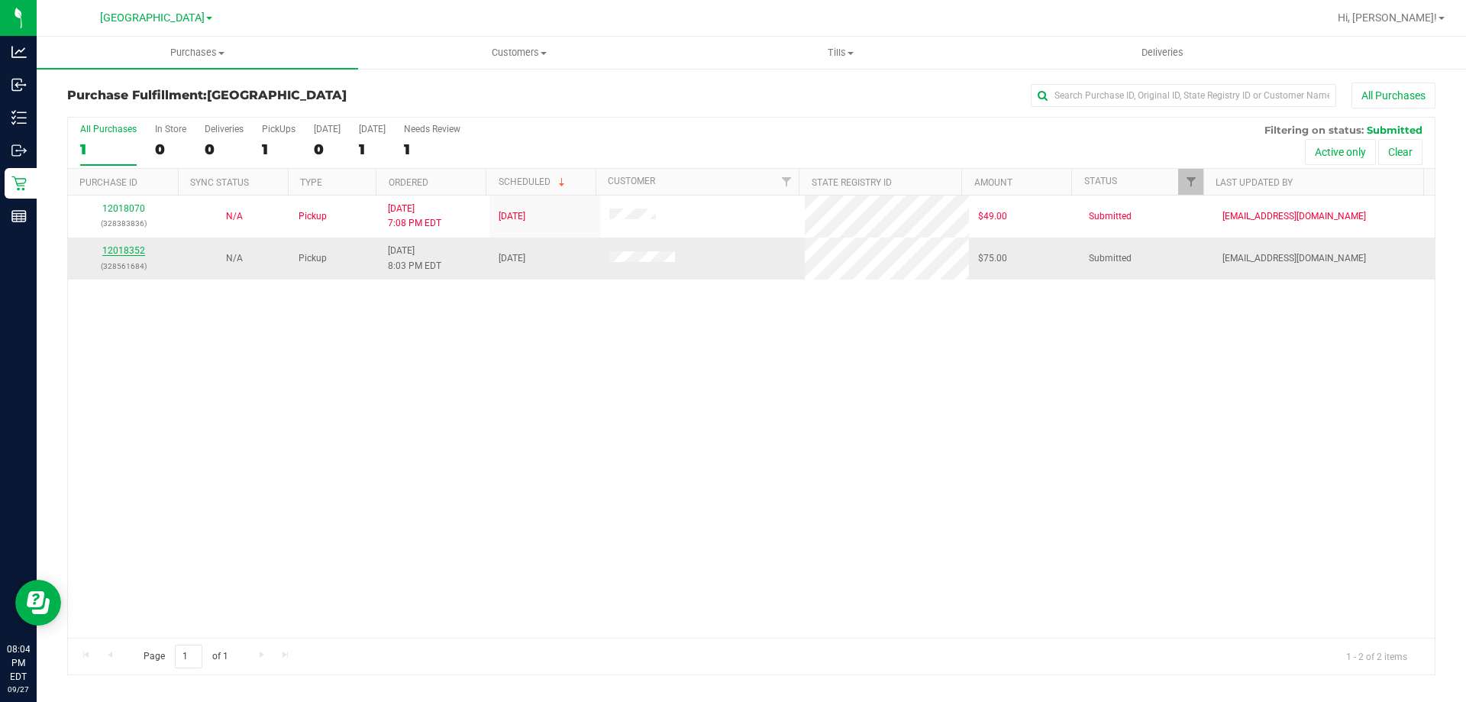
click at [132, 249] on link "12018352" at bounding box center [123, 250] width 43 height 11
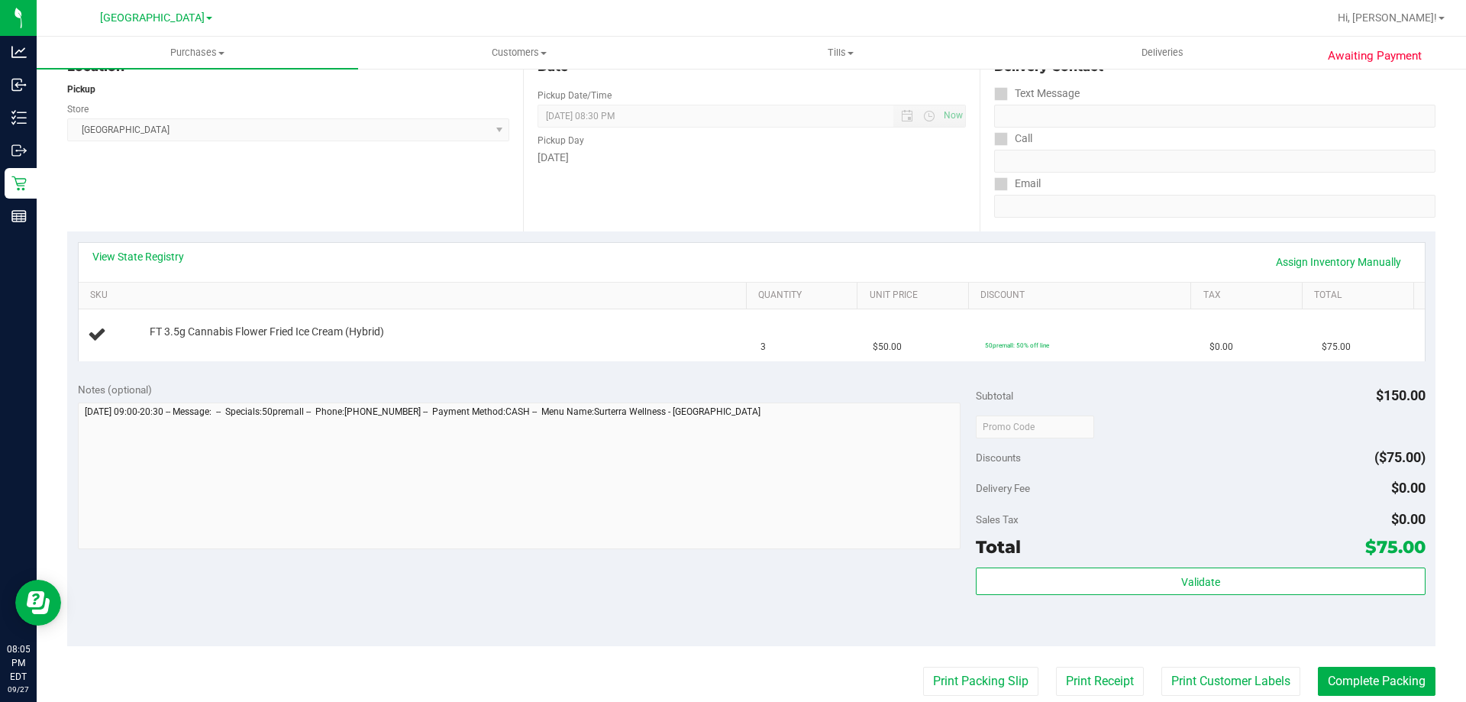
scroll to position [229, 0]
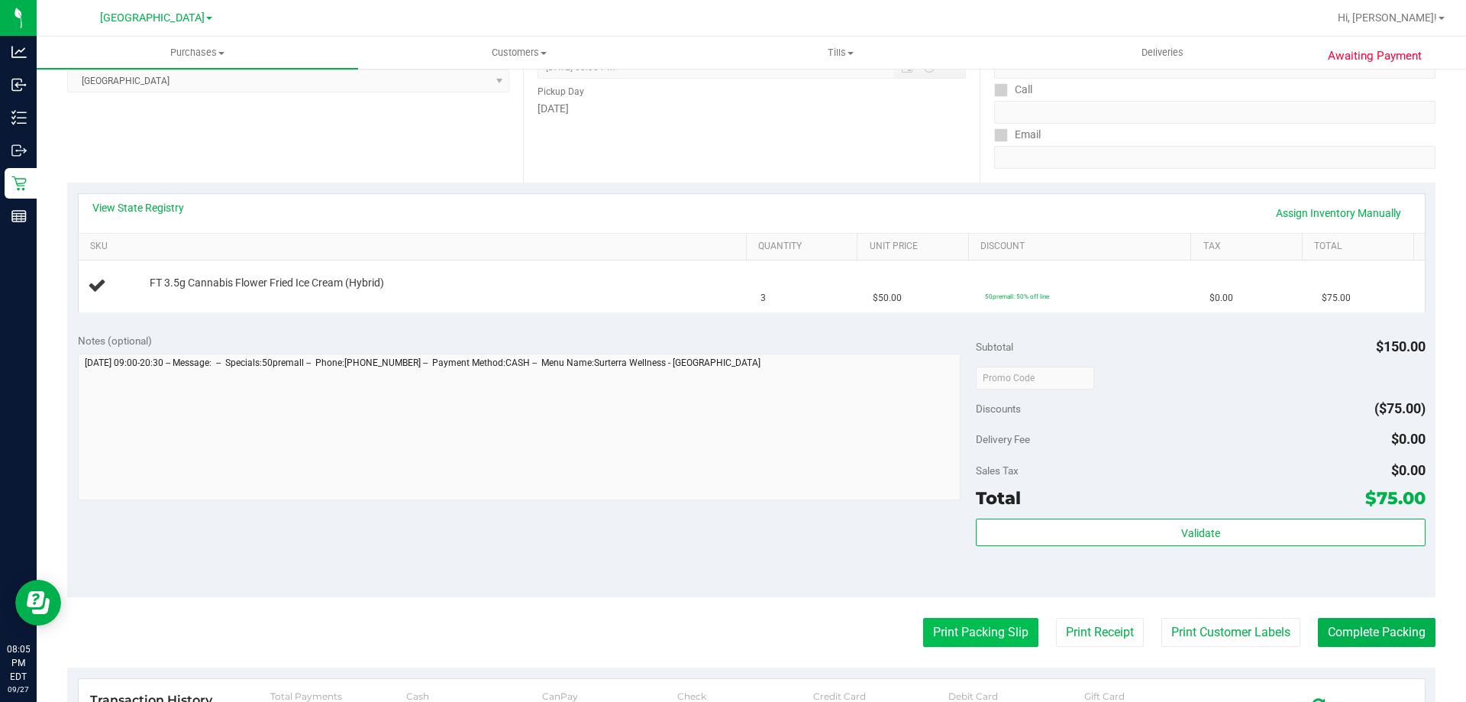
click at [997, 638] on button "Print Packing Slip" at bounding box center [980, 632] width 115 height 29
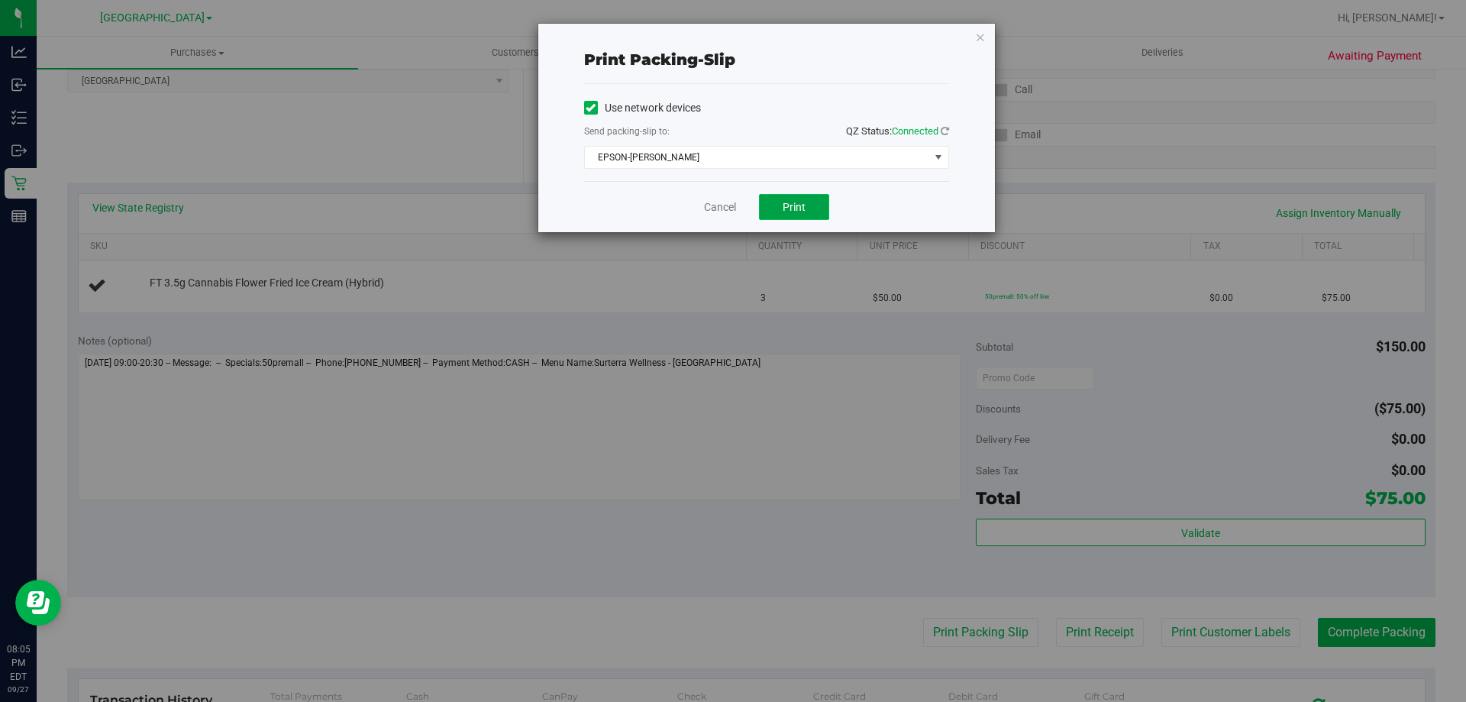
click at [809, 207] on button "Print" at bounding box center [794, 207] width 70 height 26
click at [719, 206] on link "Cancel" at bounding box center [720, 207] width 32 height 16
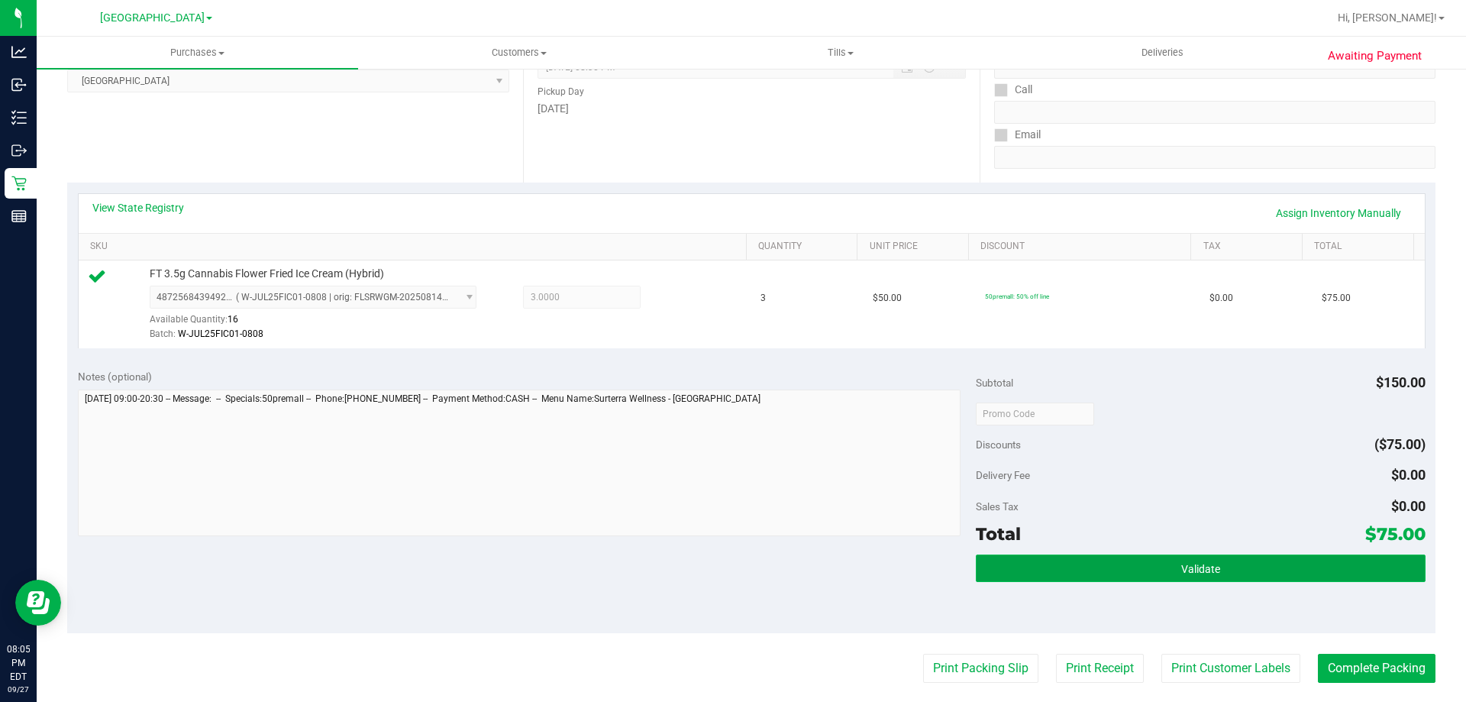
click at [1206, 580] on button "Validate" at bounding box center [1200, 567] width 449 height 27
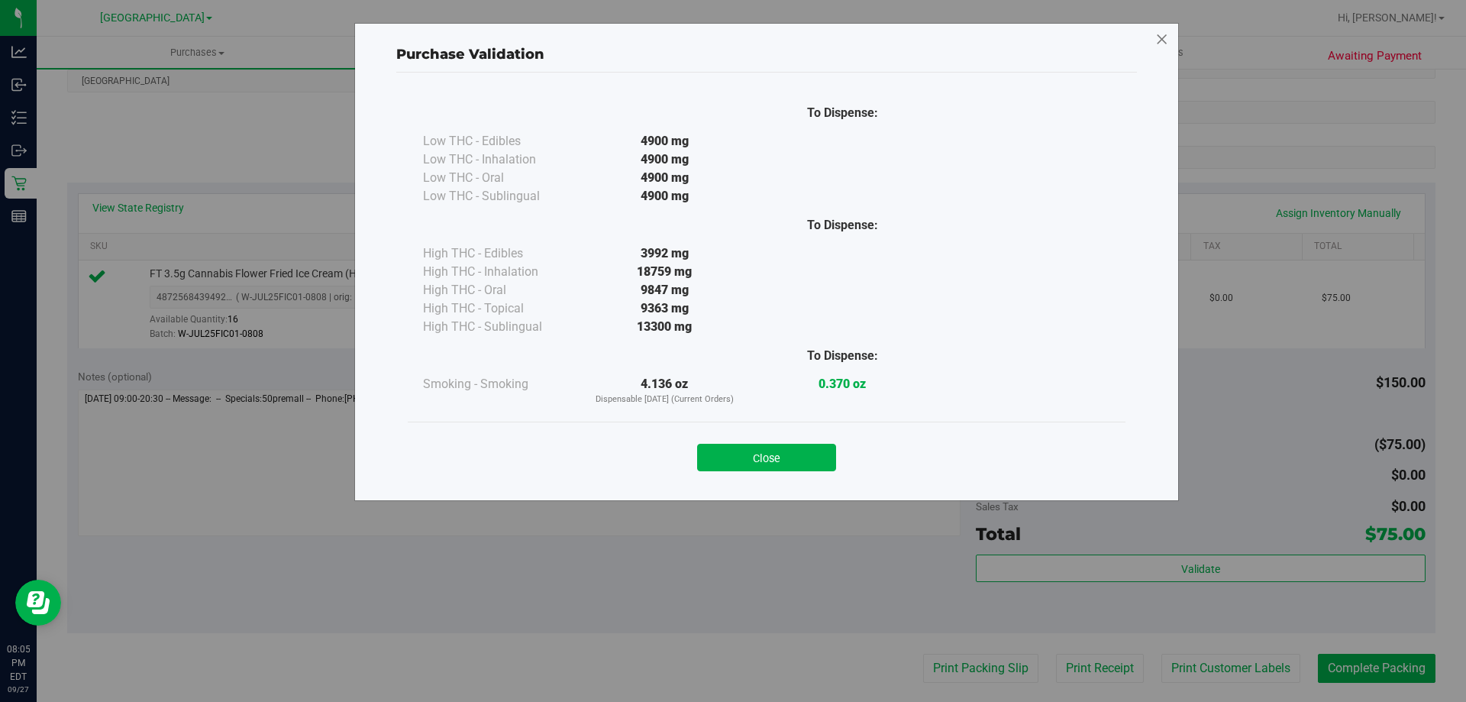
click at [1165, 33] on icon at bounding box center [1162, 39] width 14 height 24
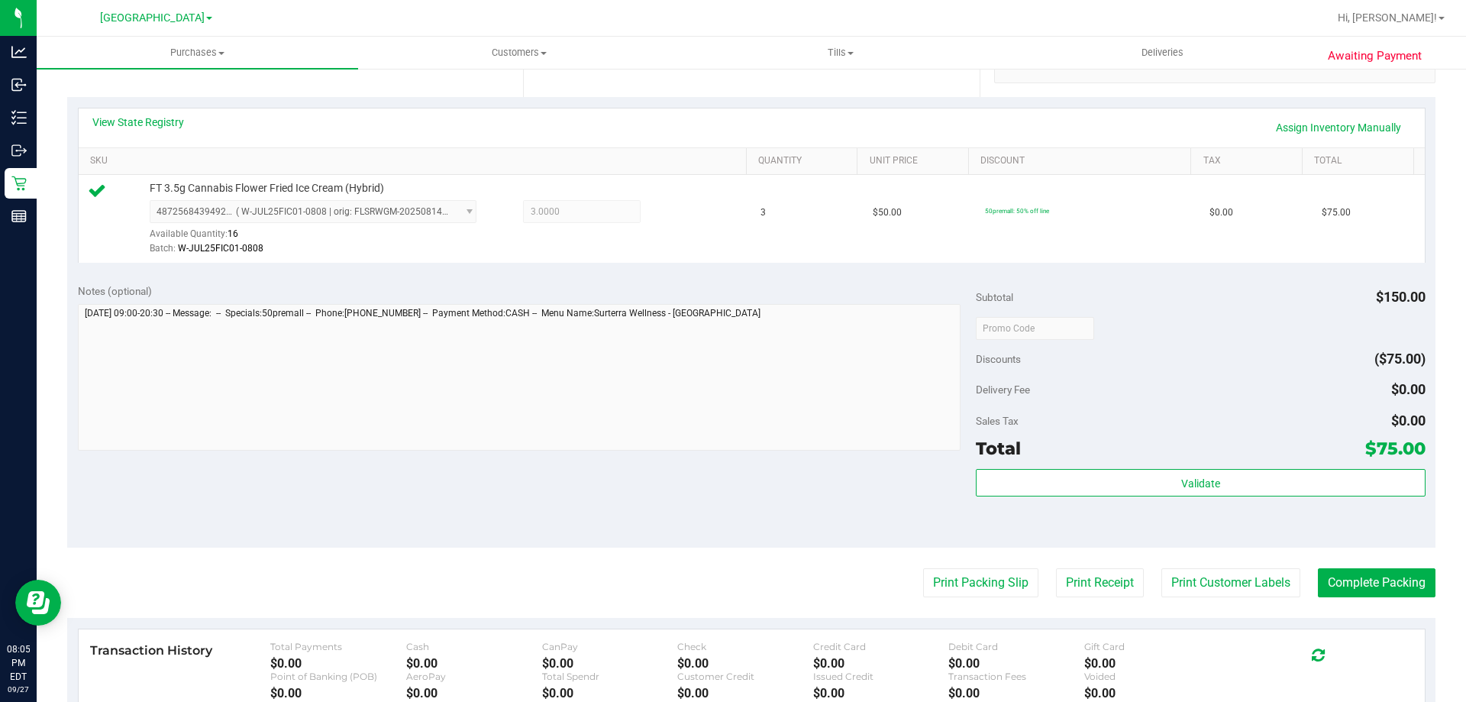
scroll to position [382, 0]
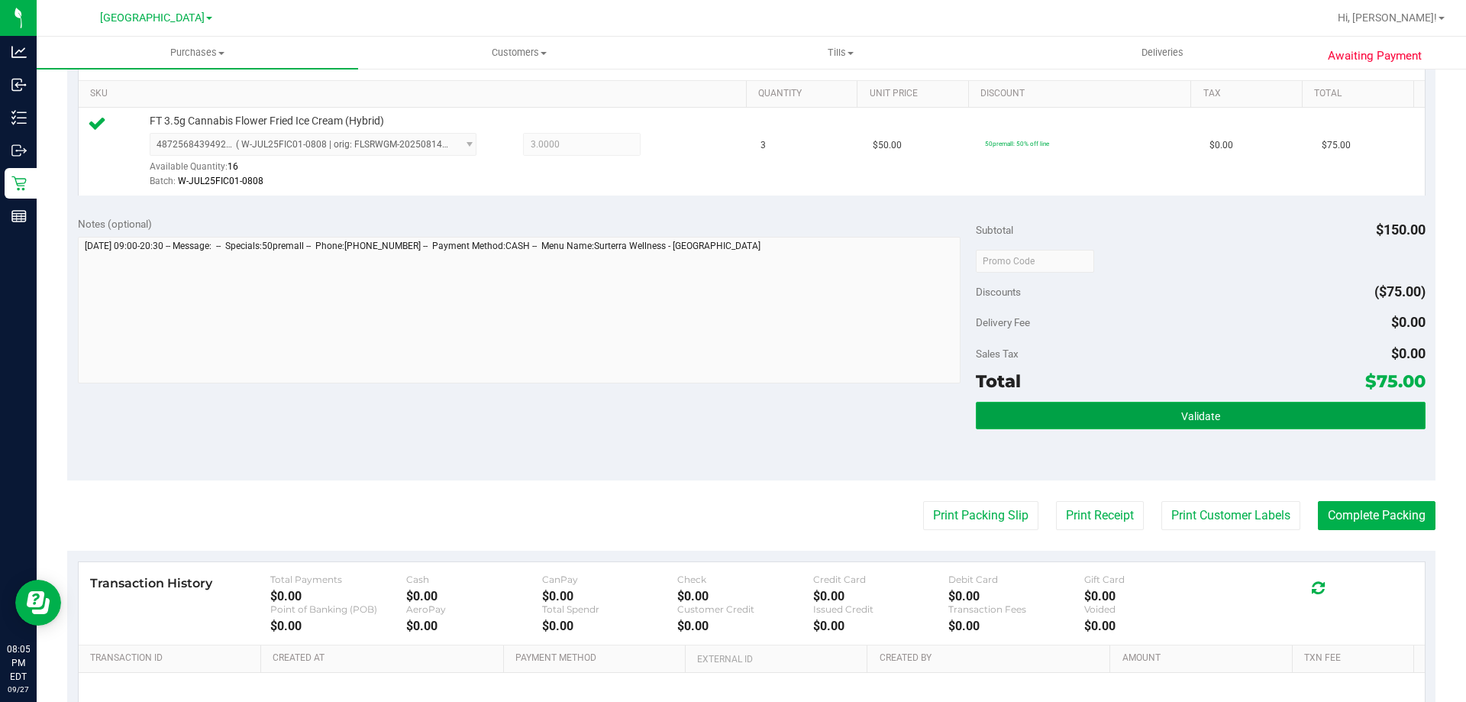
click at [1224, 426] on button "Validate" at bounding box center [1200, 415] width 449 height 27
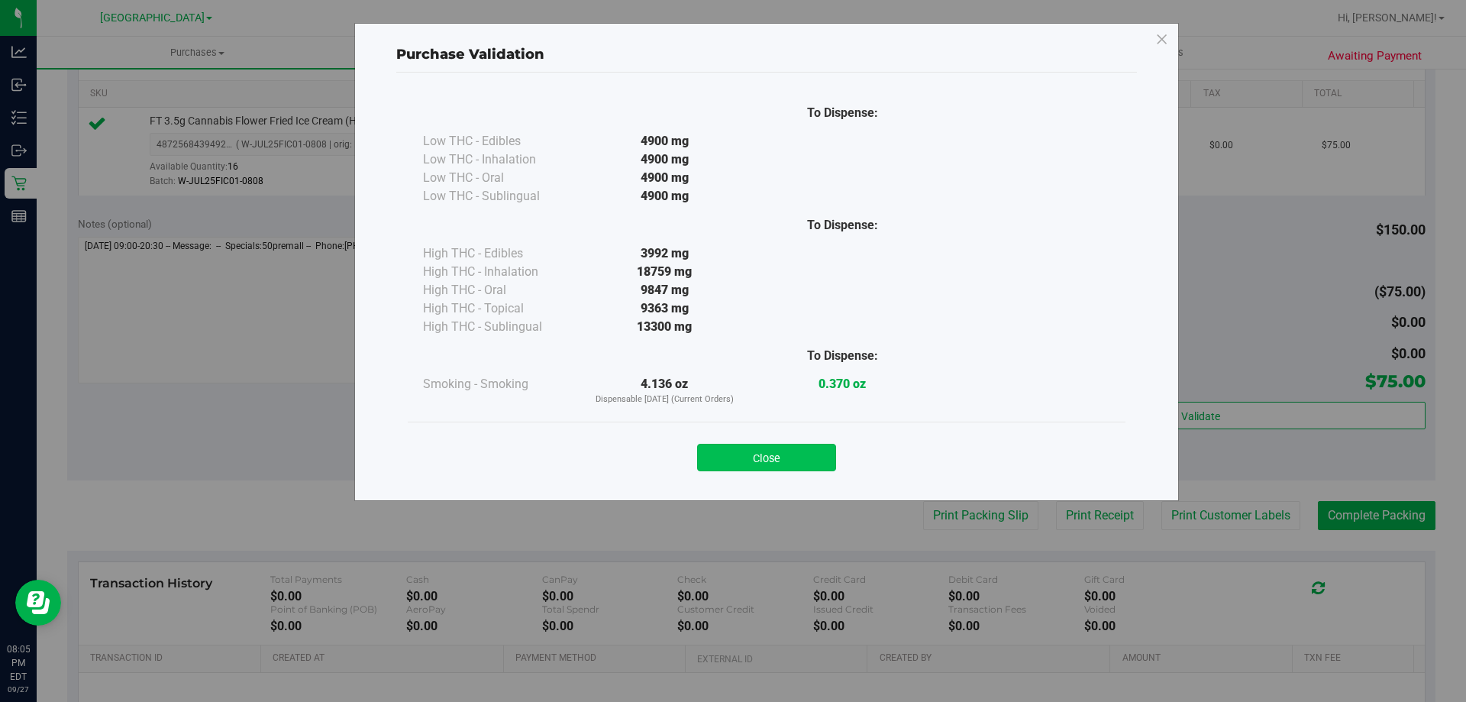
click at [791, 453] on button "Close" at bounding box center [766, 457] width 139 height 27
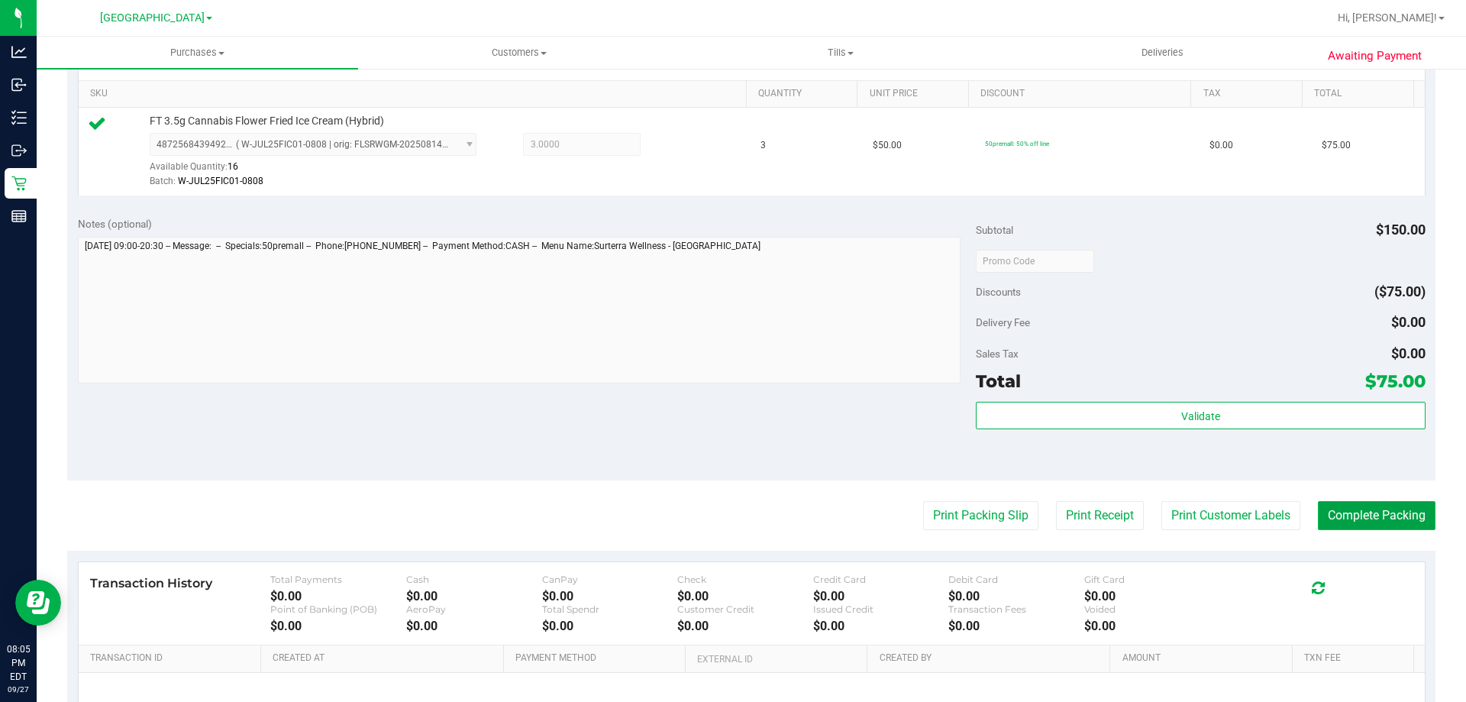
click at [1395, 506] on button "Complete Packing" at bounding box center [1377, 515] width 118 height 29
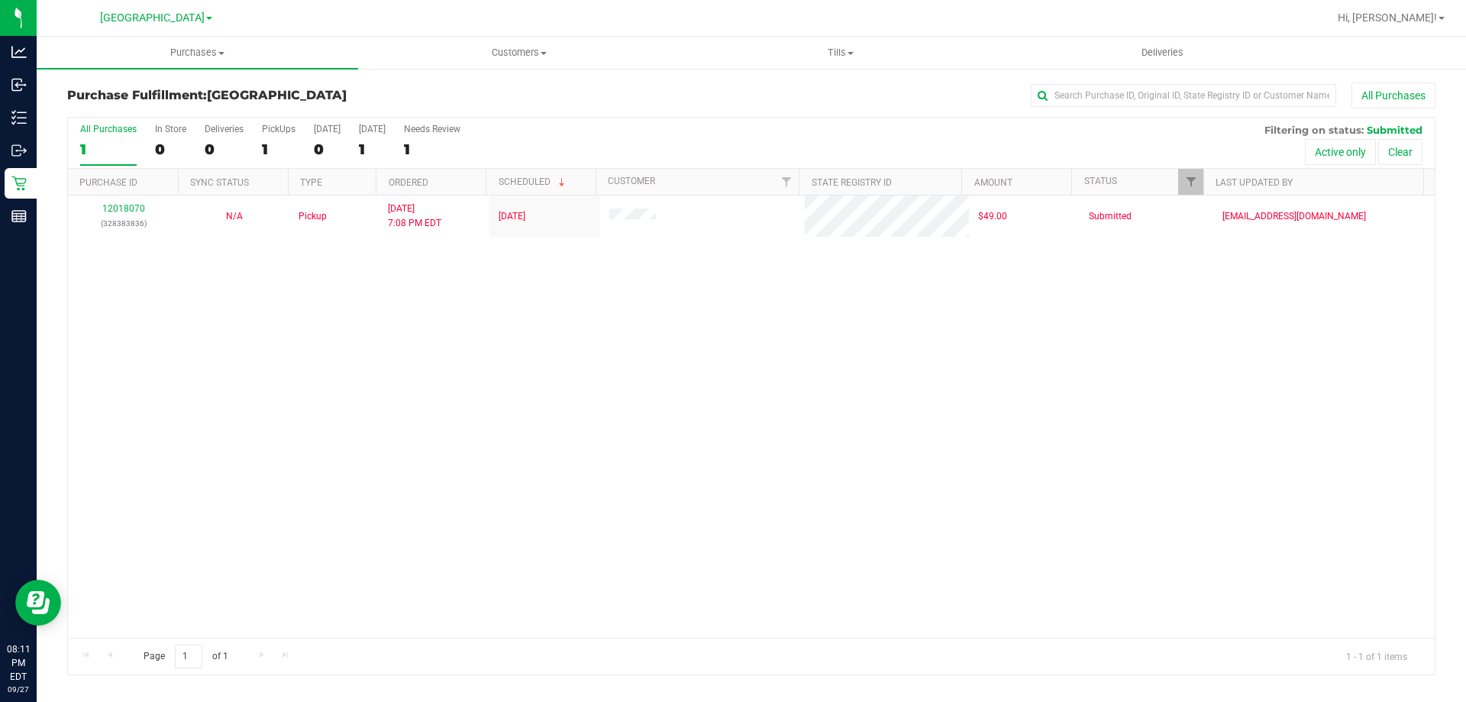
click at [493, 395] on div "12018070 (328383836) N/A Pickup [DATE] 7:08 PM EDT 9/28/2025 $49.00 Submitted […" at bounding box center [751, 416] width 1367 height 442
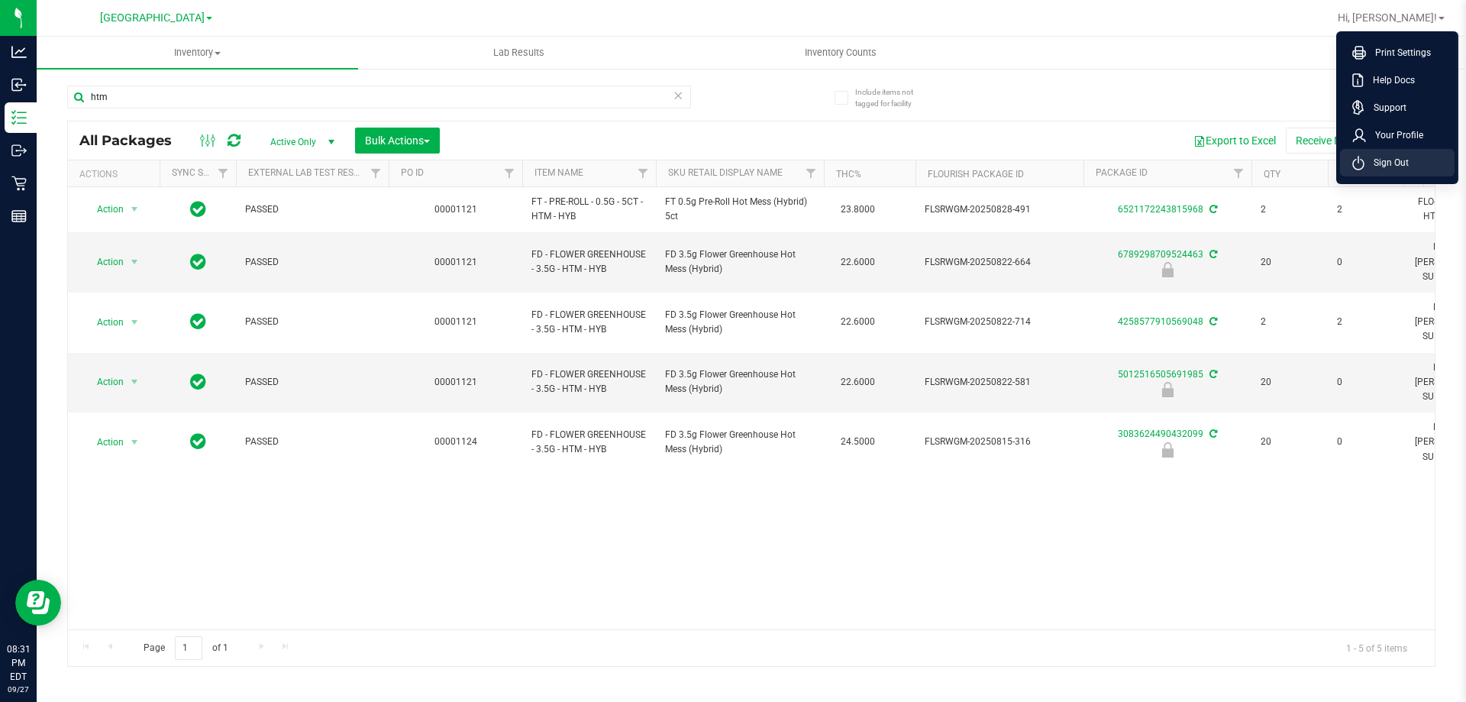
click at [1402, 162] on span "Sign Out" at bounding box center [1387, 162] width 44 height 15
